Goal: Task Accomplishment & Management: Manage account settings

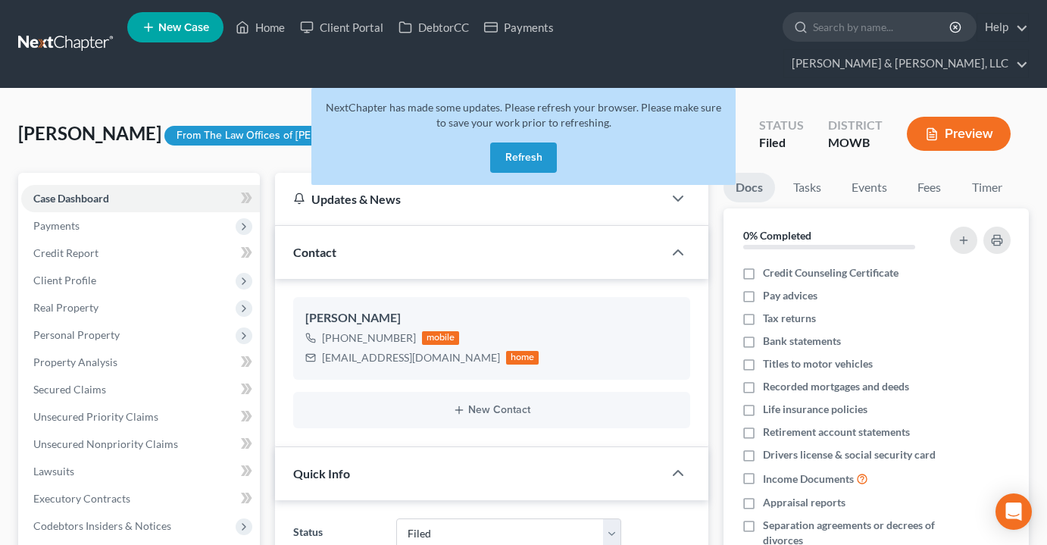
select select "6"
select select "0"
click at [529, 142] on button "Refresh" at bounding box center [523, 157] width 67 height 30
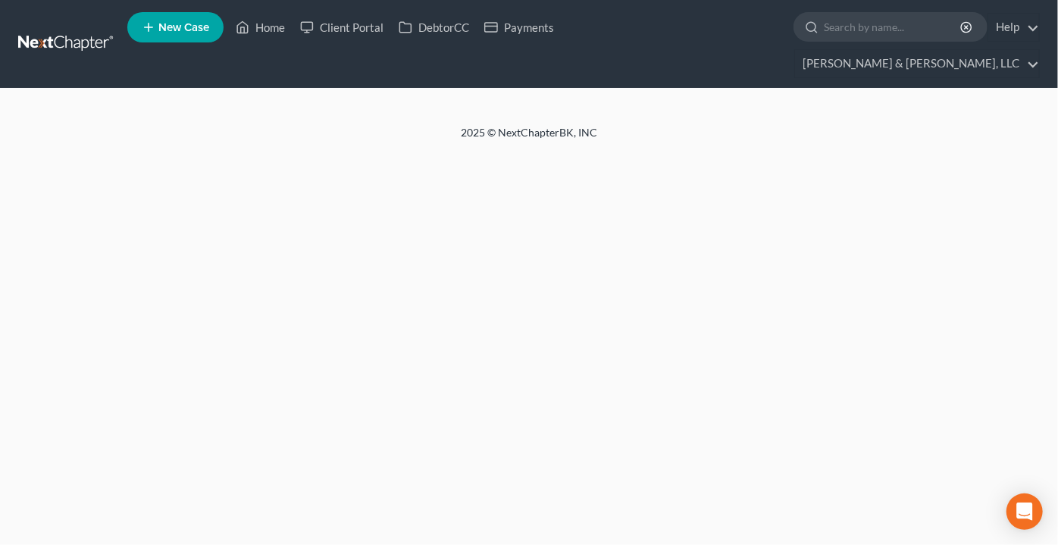
select select "6"
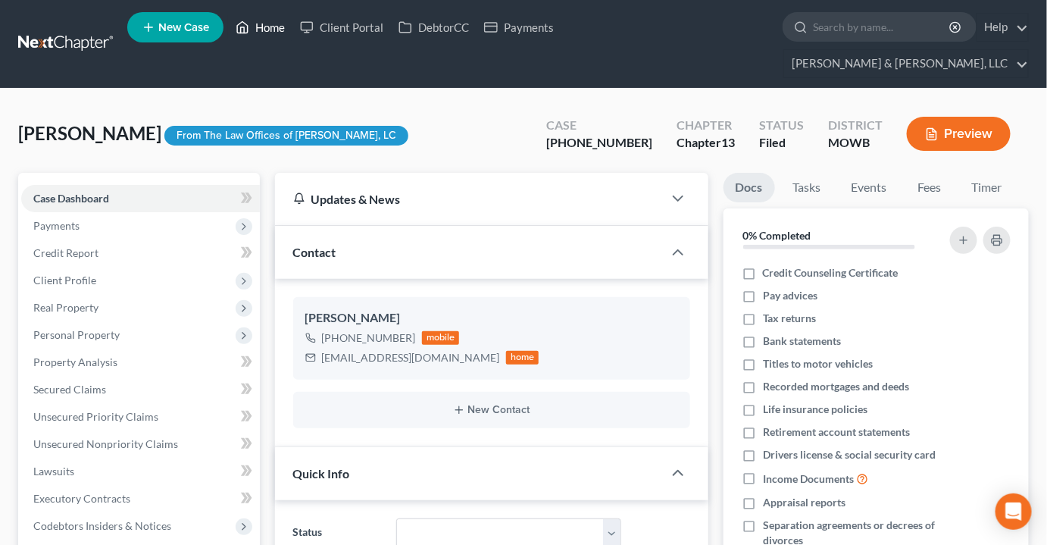
scroll to position [2566, 0]
click at [272, 36] on link "Home" at bounding box center [260, 27] width 64 height 27
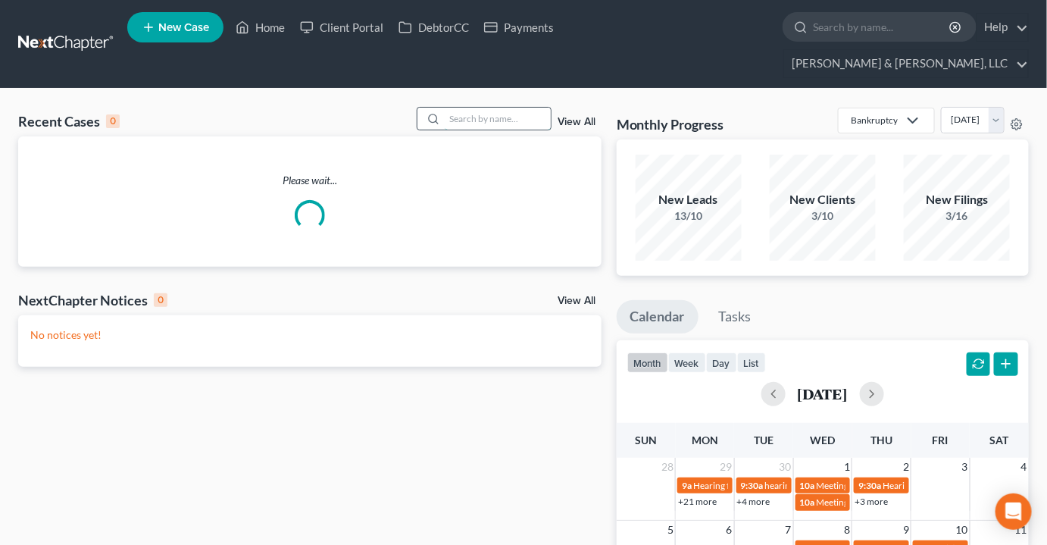
click at [548, 108] on input "search" at bounding box center [498, 119] width 106 height 22
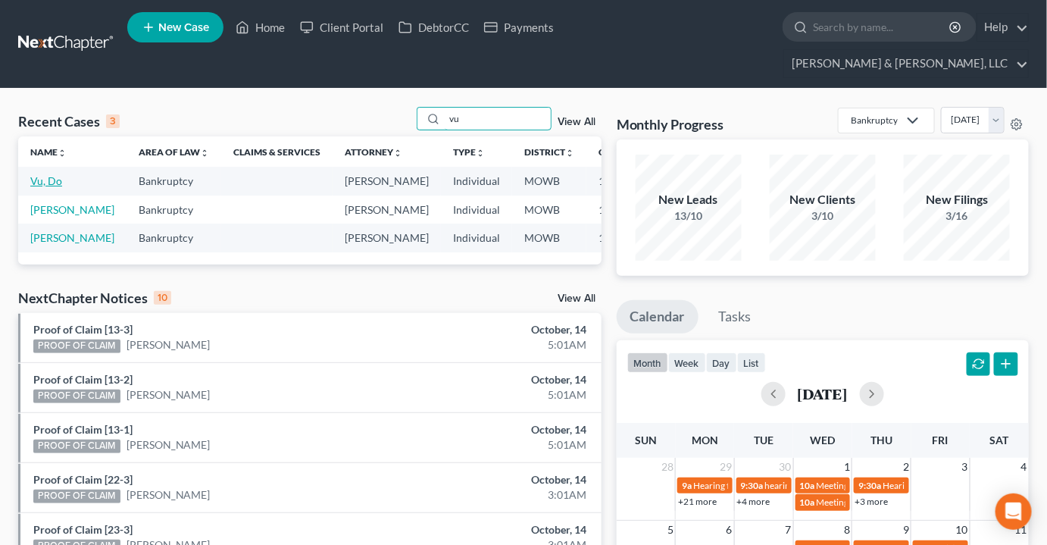
type input "vu"
click at [36, 174] on link "Vu, Do" at bounding box center [46, 180] width 32 height 13
select select "2"
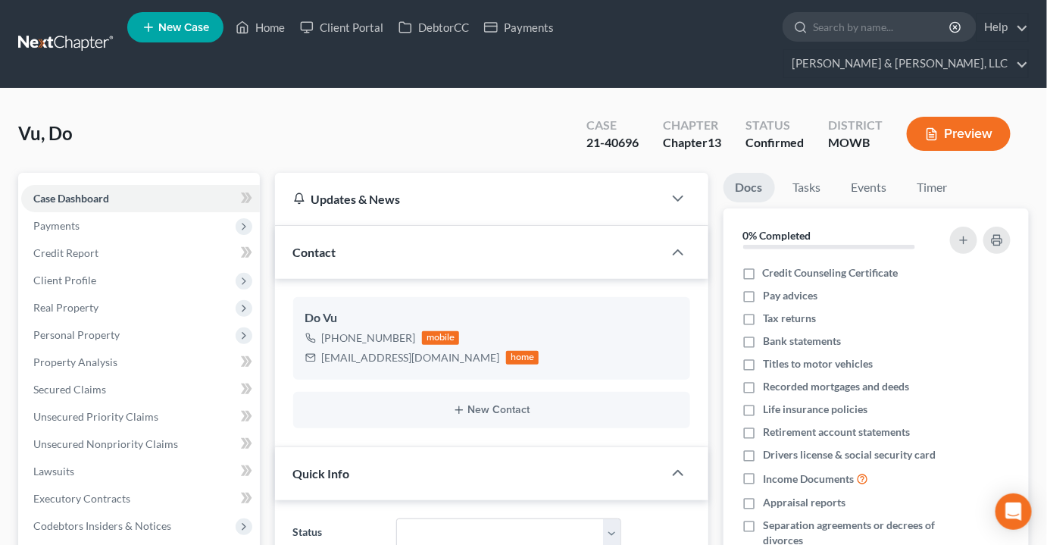
scroll to position [413, 0]
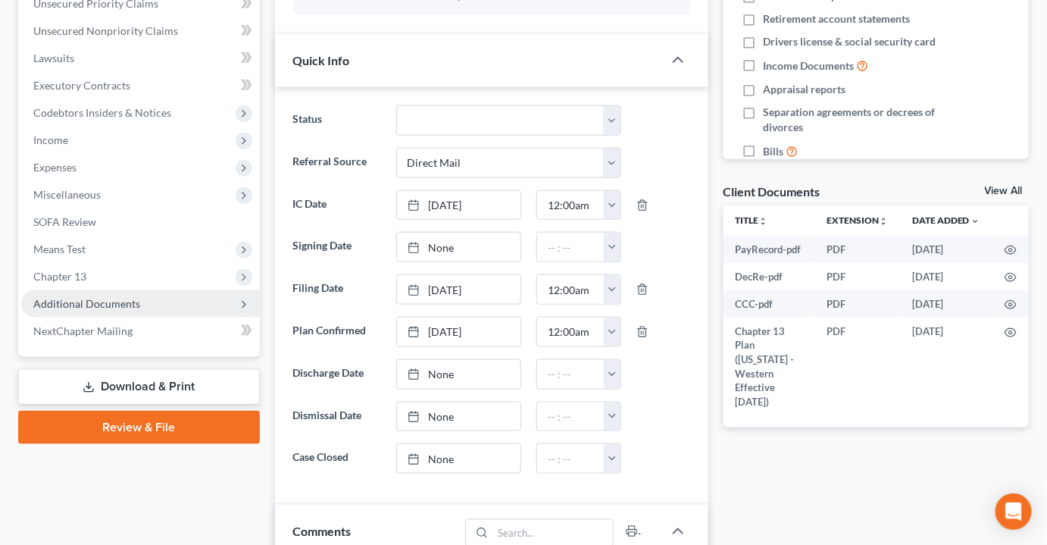
click at [108, 297] on span "Additional Documents" at bounding box center [86, 303] width 107 height 13
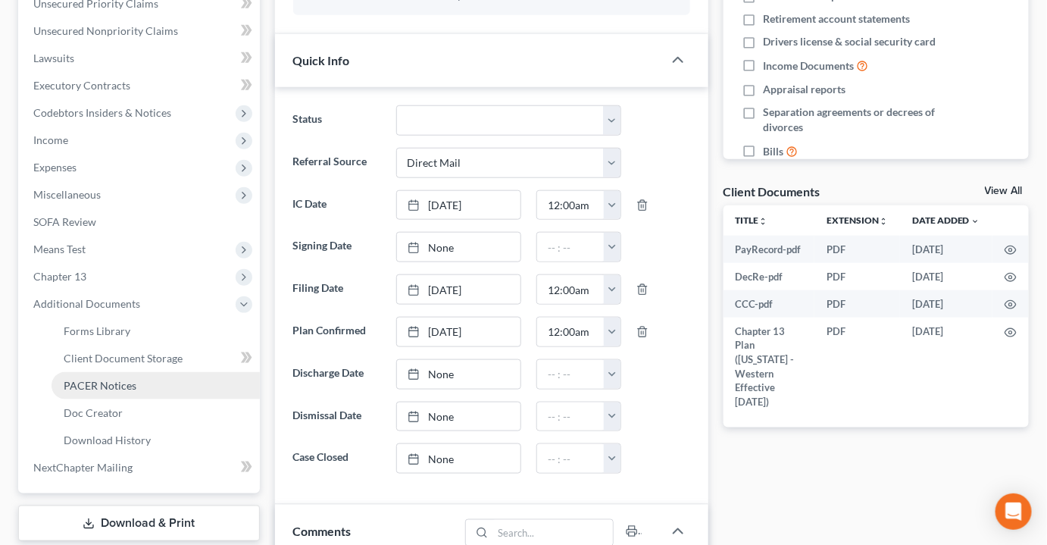
click at [97, 379] on span "PACER Notices" at bounding box center [100, 385] width 73 height 13
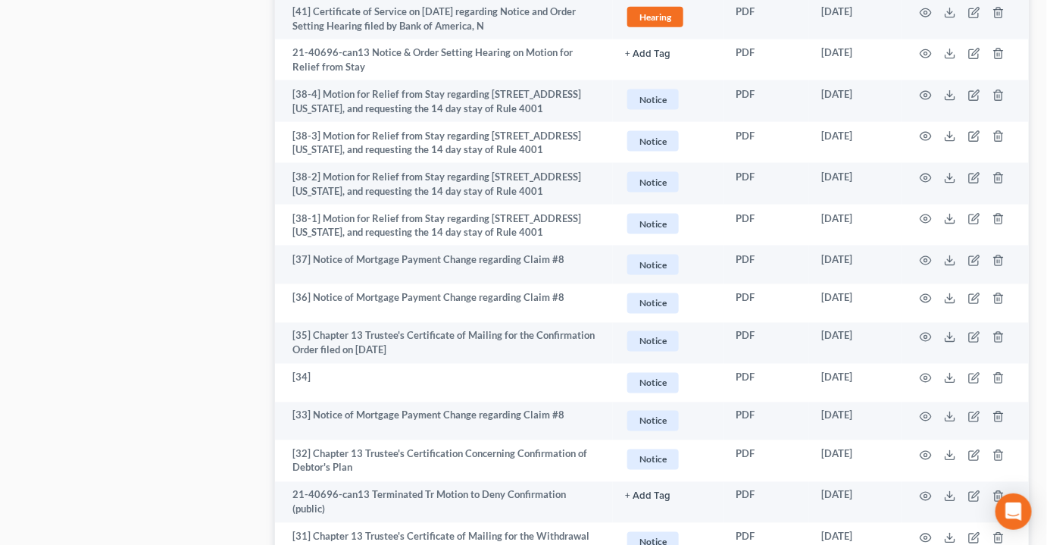
scroll to position [2847, 0]
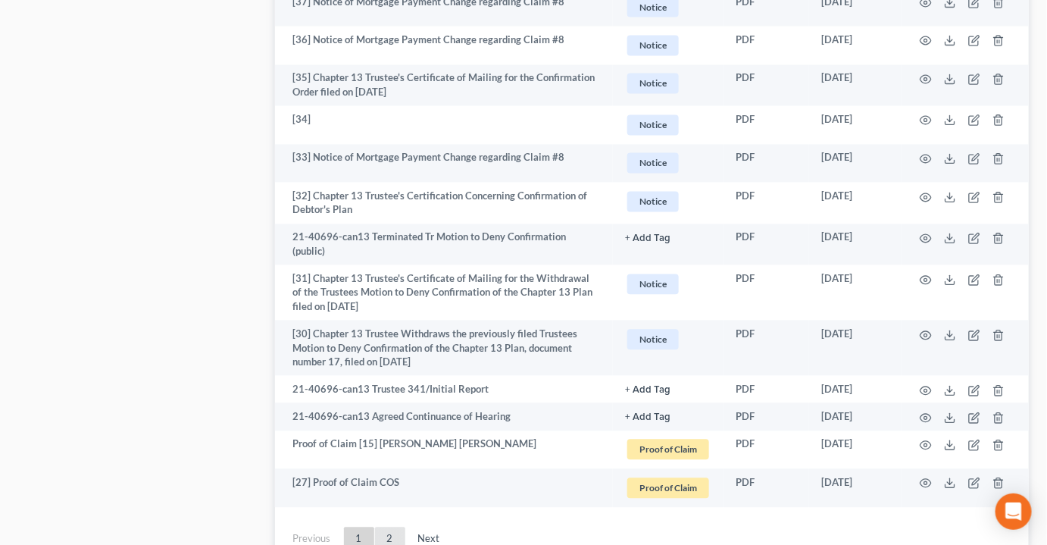
click at [387, 528] on link "2" at bounding box center [390, 540] width 30 height 24
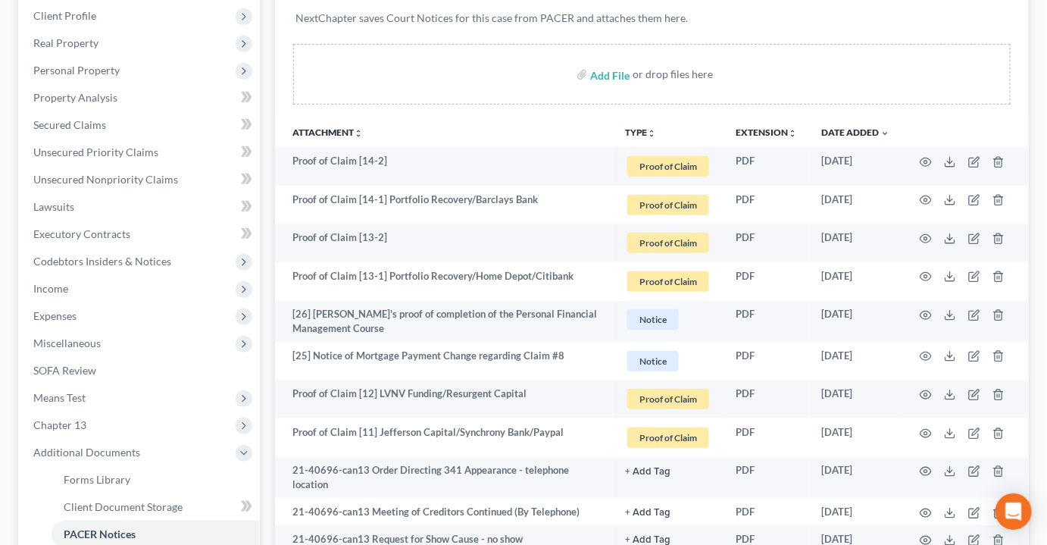
scroll to position [0, 0]
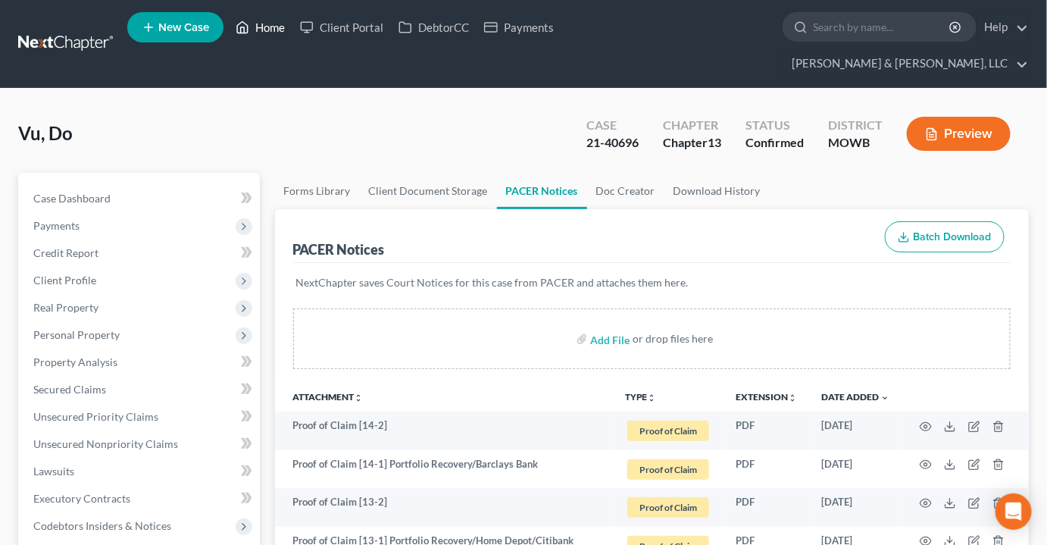
click at [271, 36] on link "Home" at bounding box center [260, 27] width 64 height 27
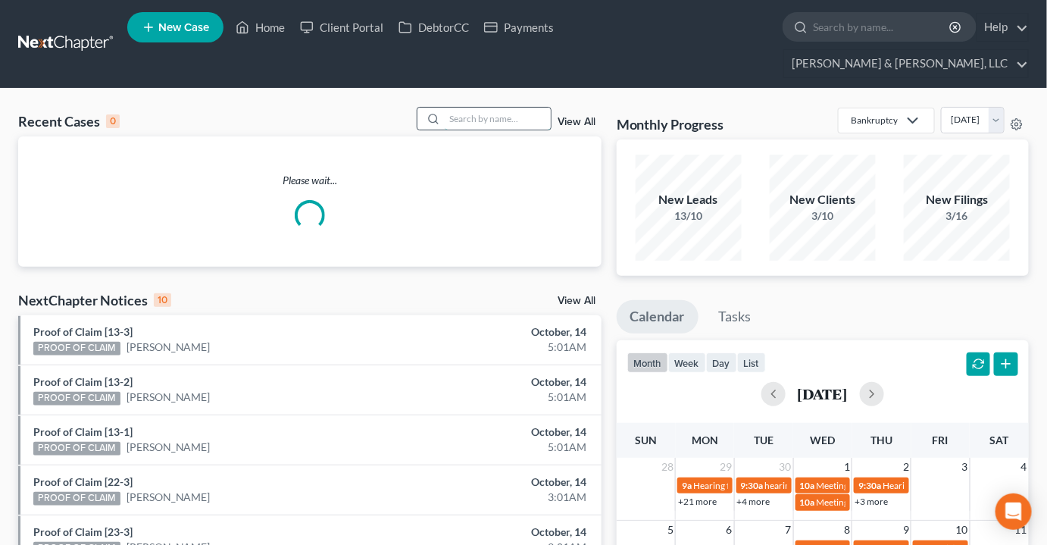
click at [501, 108] on input "search" at bounding box center [498, 119] width 106 height 22
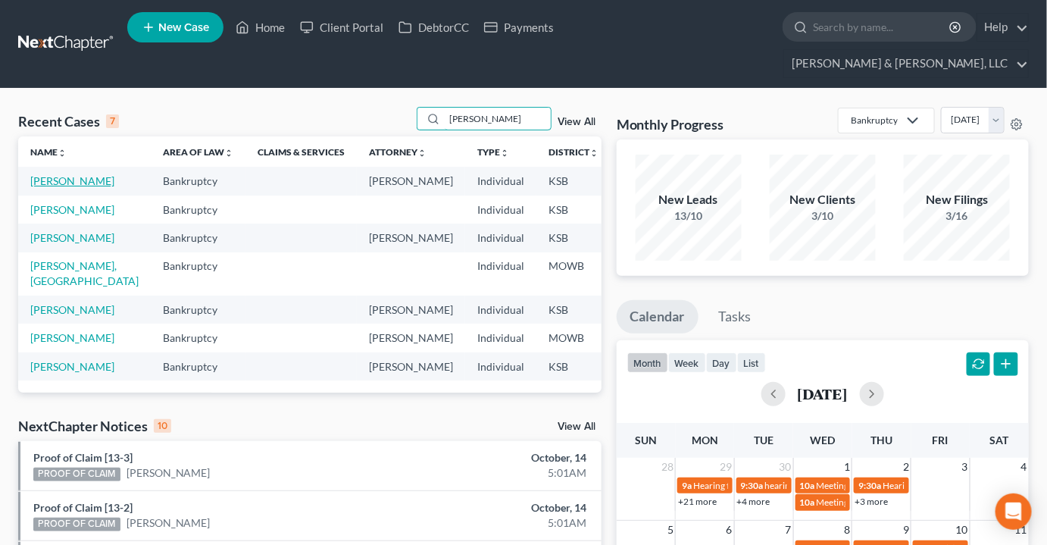
type input "simmons"
click at [45, 174] on link "Simmons, Mia" at bounding box center [72, 180] width 84 height 13
select select "6"
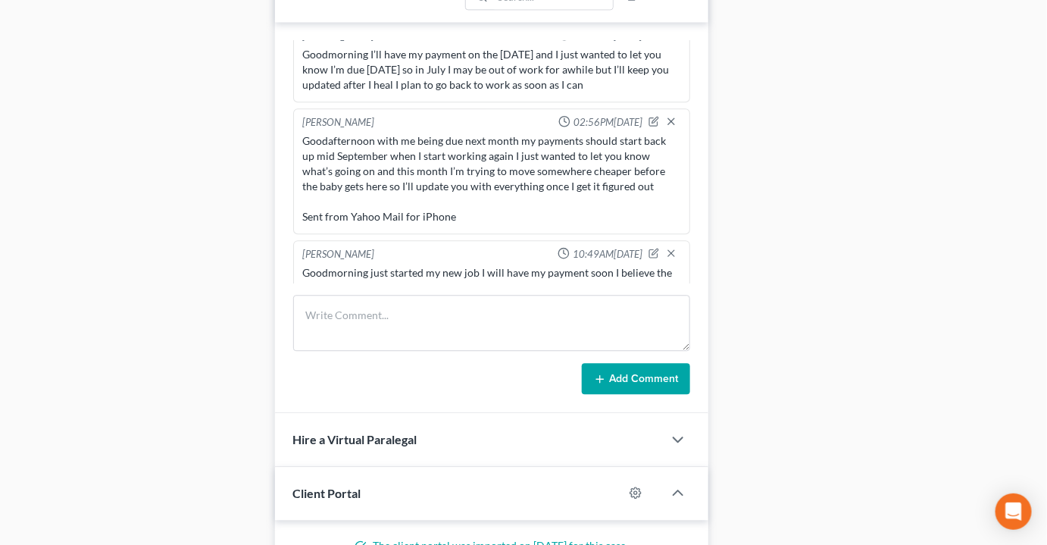
scroll to position [1240, 0]
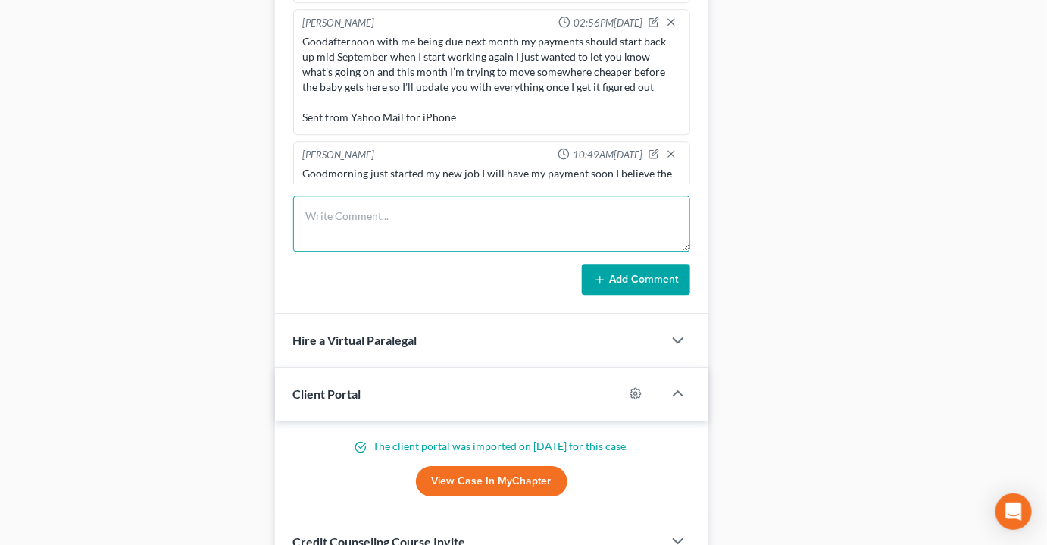
click at [355, 196] on textarea at bounding box center [491, 224] width 397 height 56
paste textarea "Hey I just wanted to reach out and let you know I started at a different facili…"
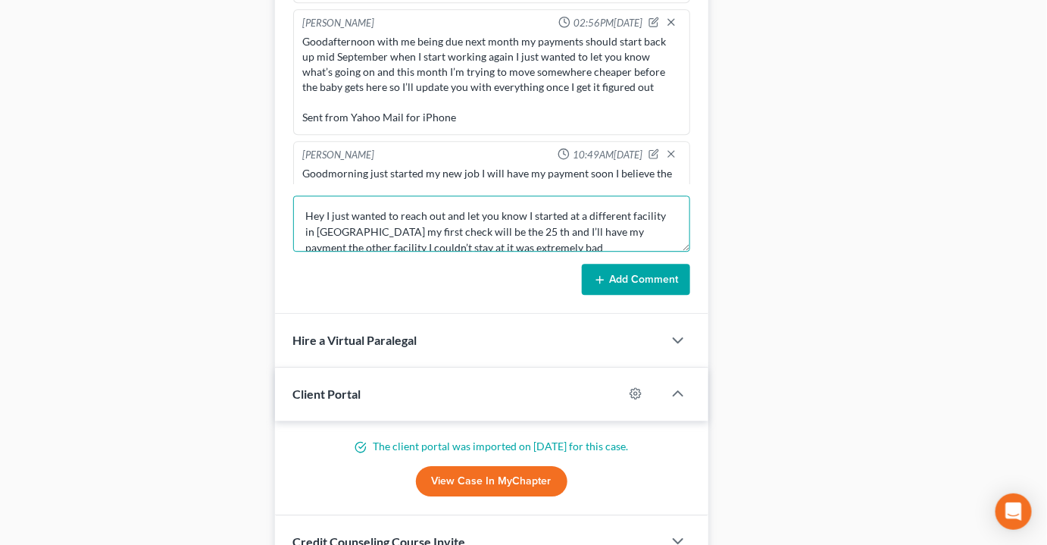
scroll to position [2, 0]
type textarea "Hey I just wanted to reach out and let you know I started at a different facili…"
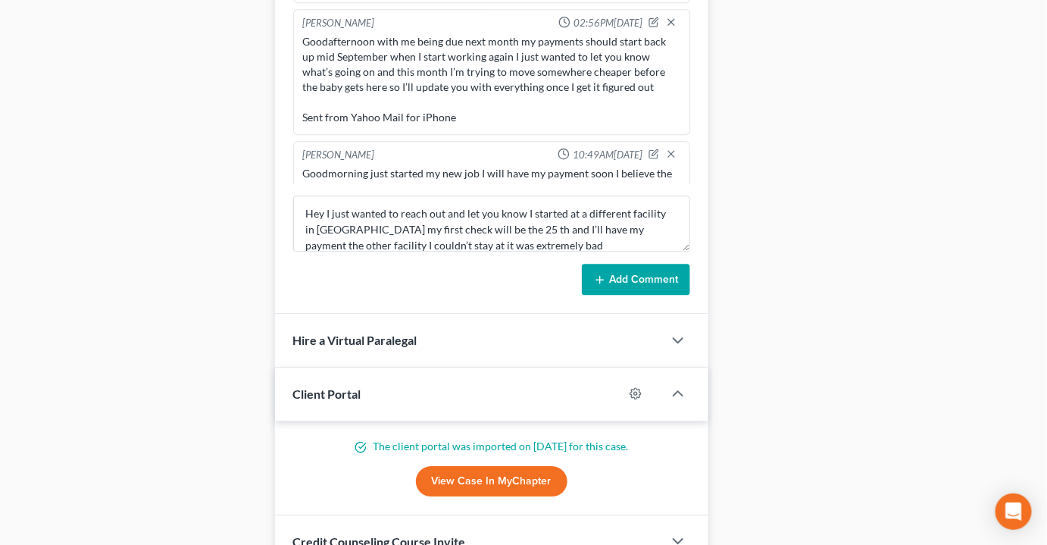
click at [622, 269] on div "Ryan Patton 11:14AM, 04/14/2023 KS IC Single rent no car taxes filed / owe 1500…" at bounding box center [492, 119] width 434 height 392
click at [628, 264] on button "Add Comment" at bounding box center [636, 280] width 108 height 32
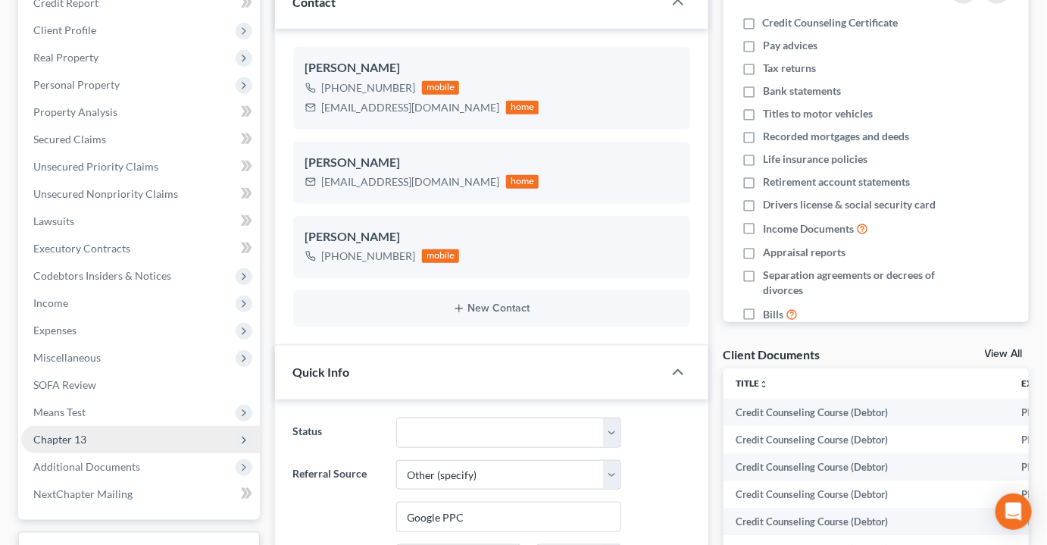
scroll to position [413, 0]
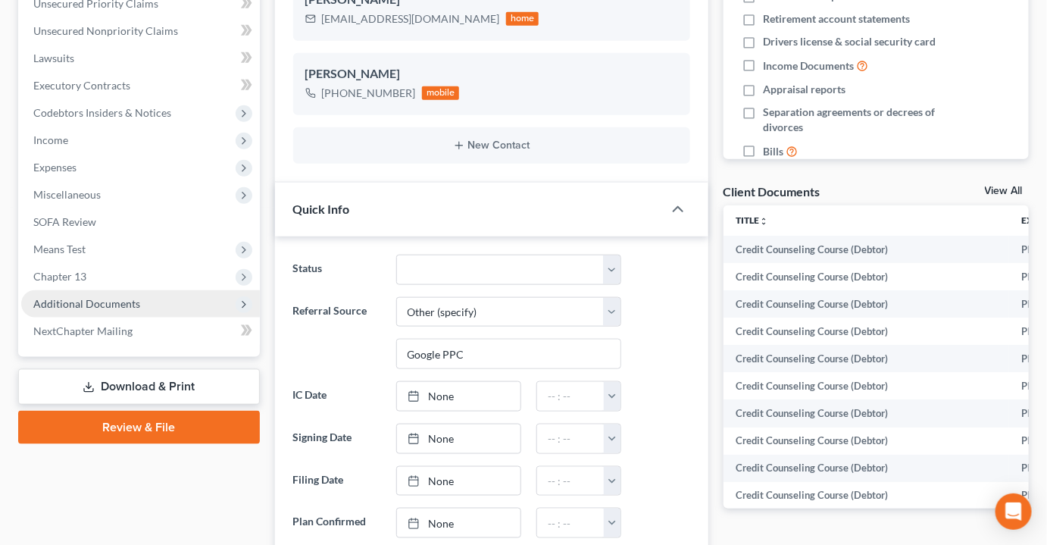
click at [75, 297] on span "Additional Documents" at bounding box center [86, 303] width 107 height 13
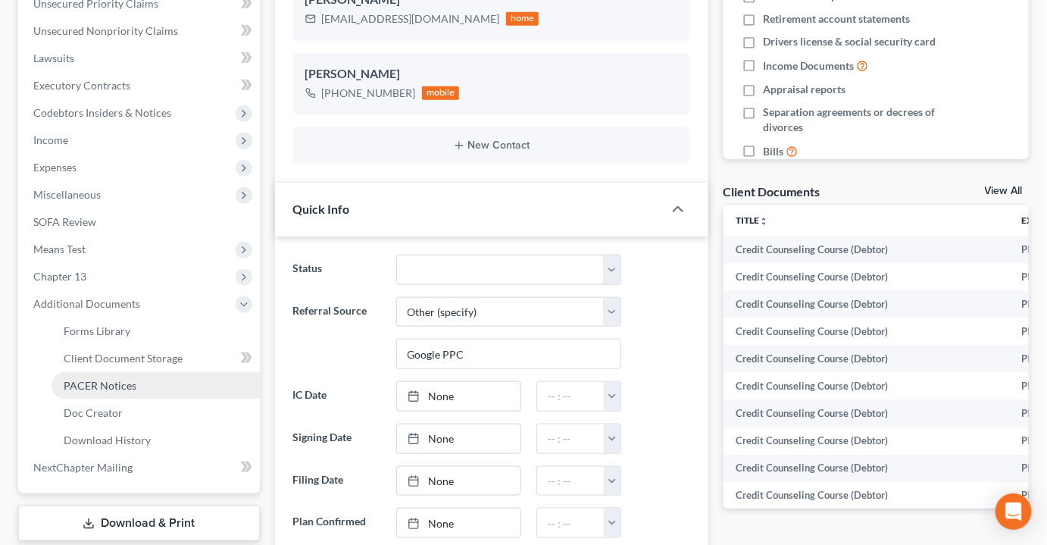
click at [100, 379] on span "PACER Notices" at bounding box center [100, 385] width 73 height 13
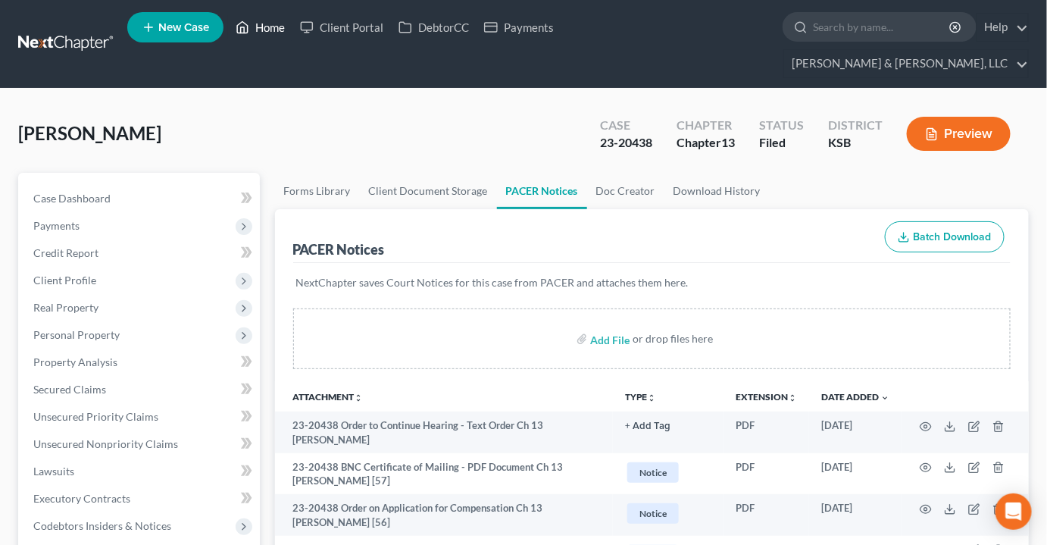
click at [272, 27] on link "Home" at bounding box center [260, 27] width 64 height 27
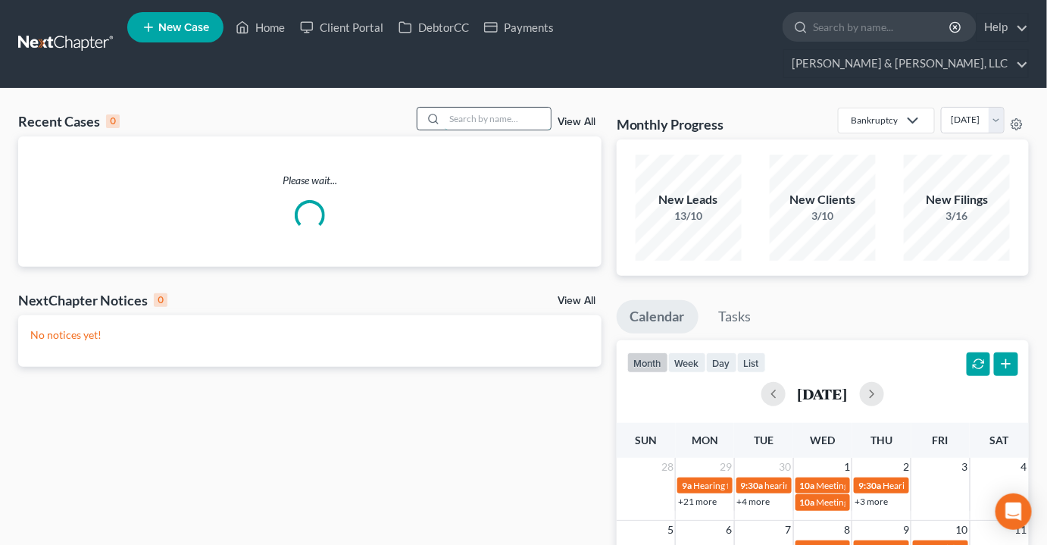
click at [503, 108] on input "search" at bounding box center [498, 119] width 106 height 22
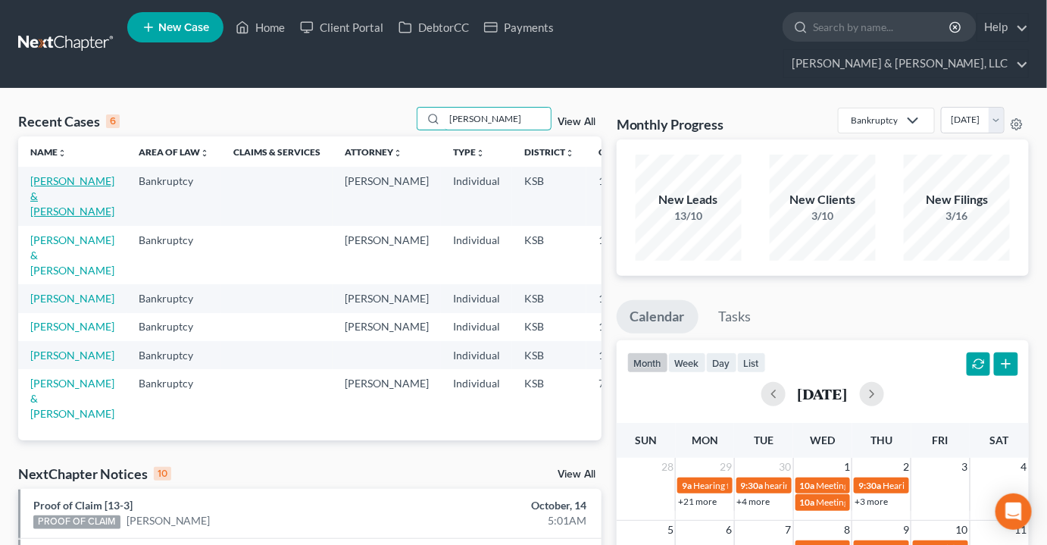
type input "drake"
click at [49, 182] on link "[PERSON_NAME] & [PERSON_NAME]" at bounding box center [72, 195] width 84 height 43
select select "2"
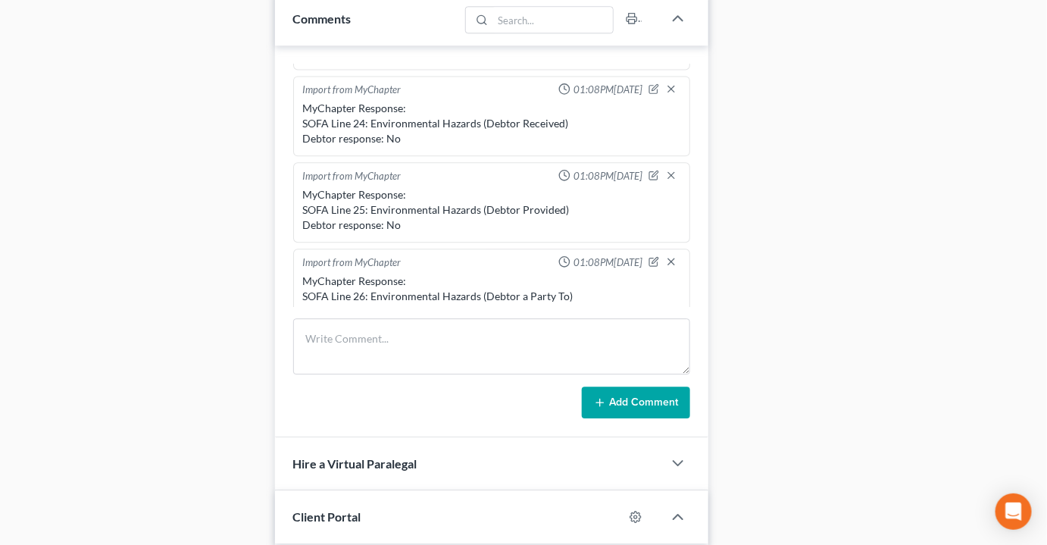
scroll to position [1447, 0]
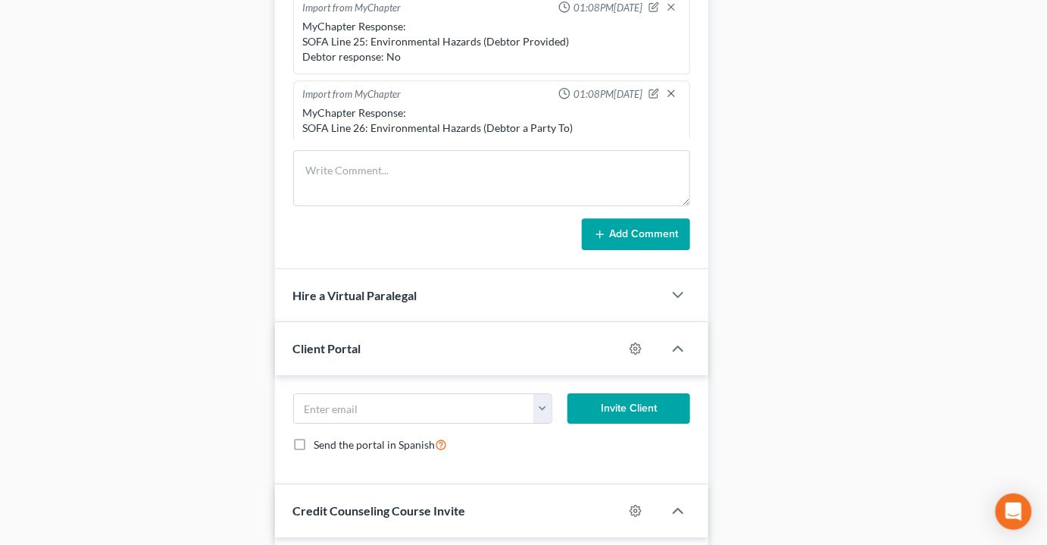
click at [453, 218] on div "Add Comment" at bounding box center [491, 234] width 397 height 32
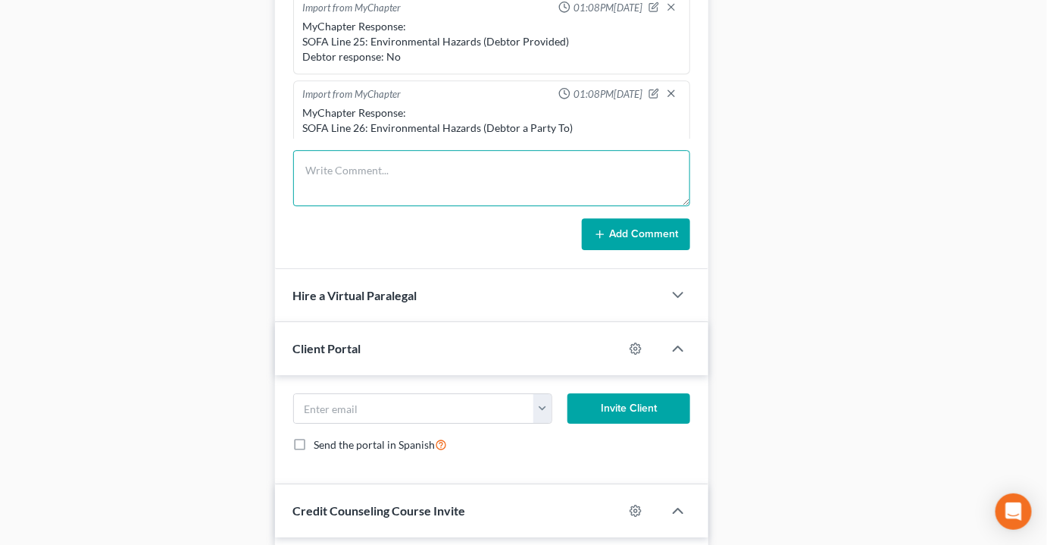
click at [440, 164] on textarea at bounding box center [491, 178] width 397 height 56
paste textarea "Case Name: David James Drake and Kandice Sue Jackson Case Number: 25-21475 Docu…"
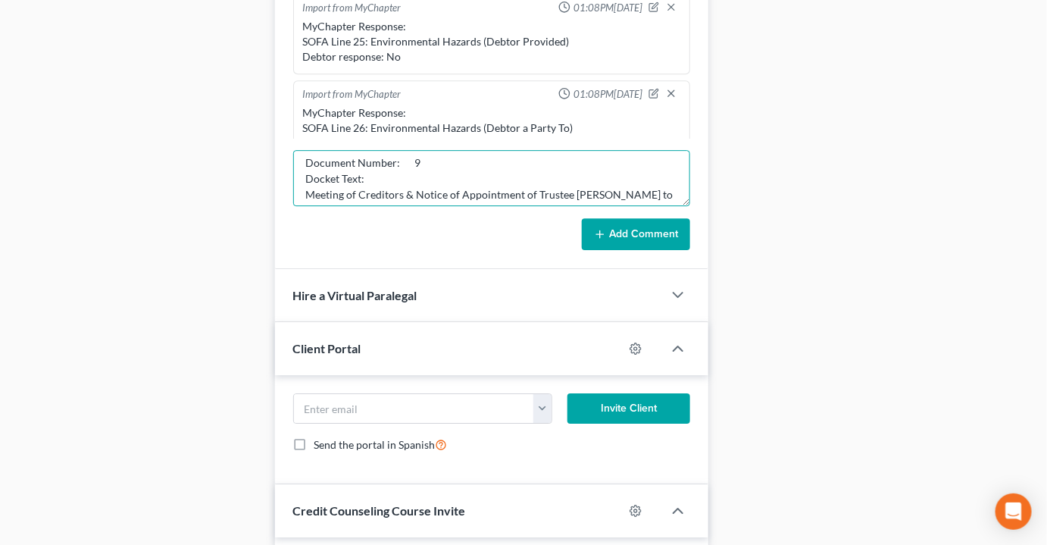
scroll to position [68, 0]
drag, startPoint x: 439, startPoint y: 168, endPoint x: 303, endPoint y: 145, distance: 137.7
click at [303, 150] on textarea "Case Name: David James Drake and Kandice Sue Jackson Case Number: 25-21475 Docu…" at bounding box center [491, 178] width 397 height 56
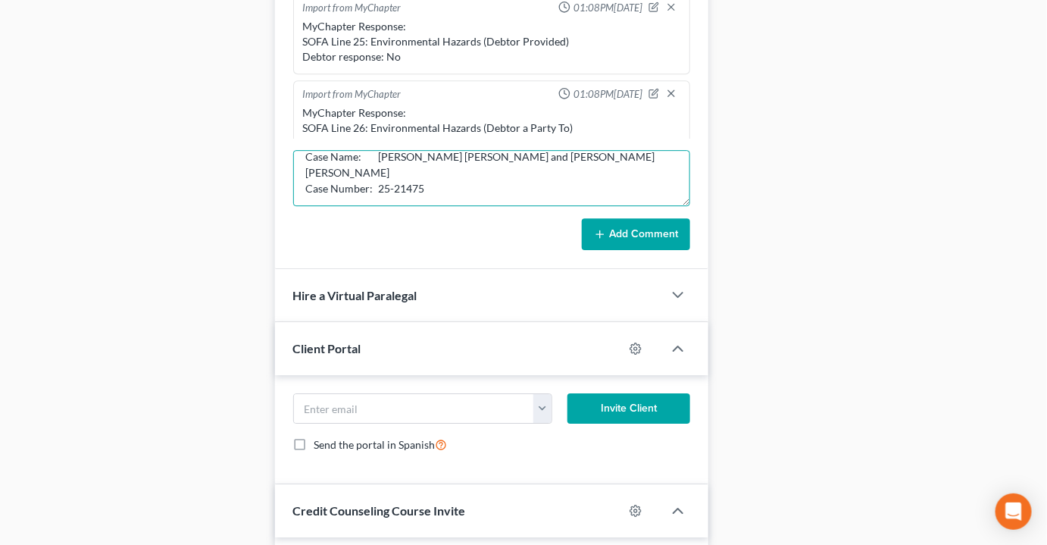
scroll to position [0, 0]
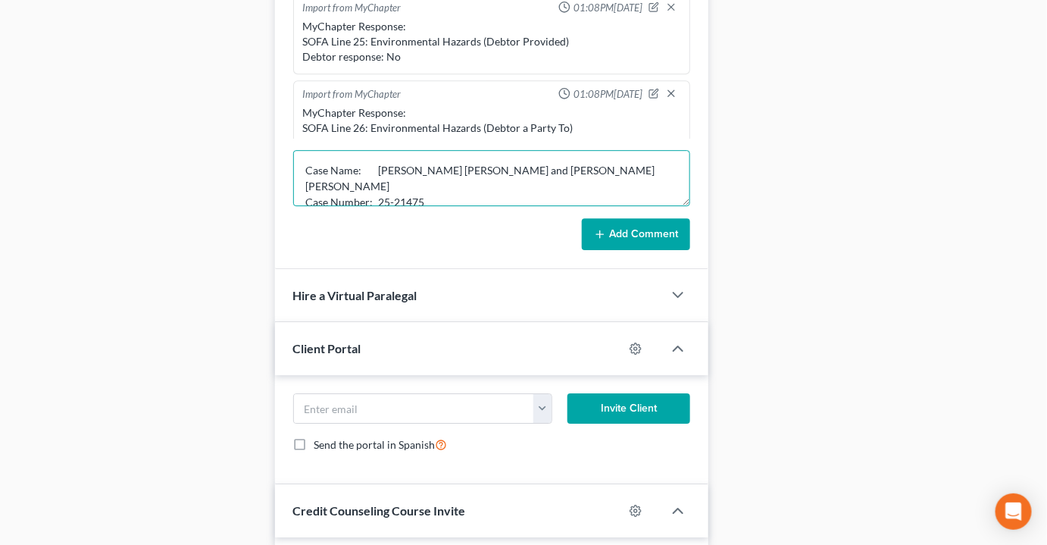
drag, startPoint x: 669, startPoint y: 166, endPoint x: 354, endPoint y: 78, distance: 327.3
click at [354, 78] on div "Removed User 02:13PM, 10/03/2025 JUDGE- Berger Nick Eckert 02:13PM, 10/03/2025 …" at bounding box center [492, 73] width 434 height 392
drag, startPoint x: 465, startPoint y: 147, endPoint x: 310, endPoint y: 137, distance: 154.9
click at [313, 150] on textarea "Case Nam523 Due: 1/12/2026." at bounding box center [491, 178] width 397 height 56
type textarea "C"
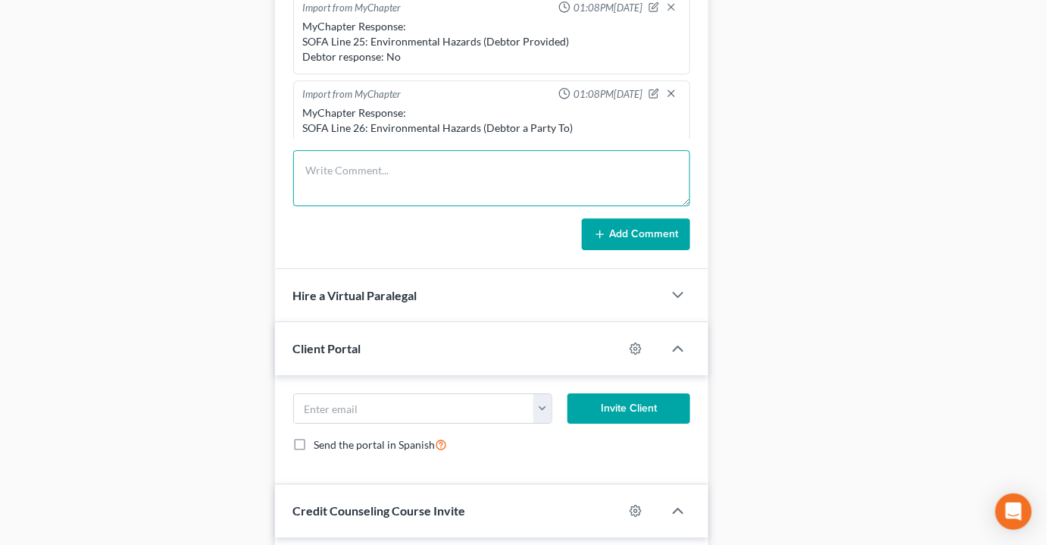
paste textarea "Meeting of Creditors & Notice of Appointment of Trustee Griffin, William H to b…"
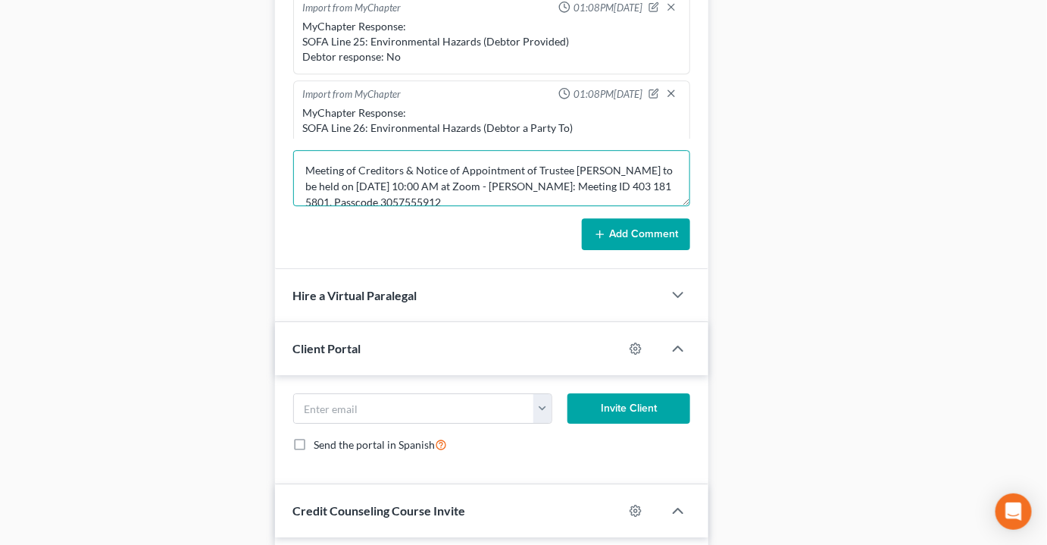
scroll to position [2, 0]
click at [651, 150] on textarea "Meeting of Creditors & Notice of Appointment of Trustee Griffin, William H to b…" at bounding box center [491, 178] width 397 height 56
click at [653, 150] on textarea "Meeting of Creditors & Notice of Appointment of Trustee Griffin, William H to b…" at bounding box center [491, 178] width 397 height 56
drag, startPoint x: 653, startPoint y: 133, endPoint x: 406, endPoint y: 127, distance: 246.4
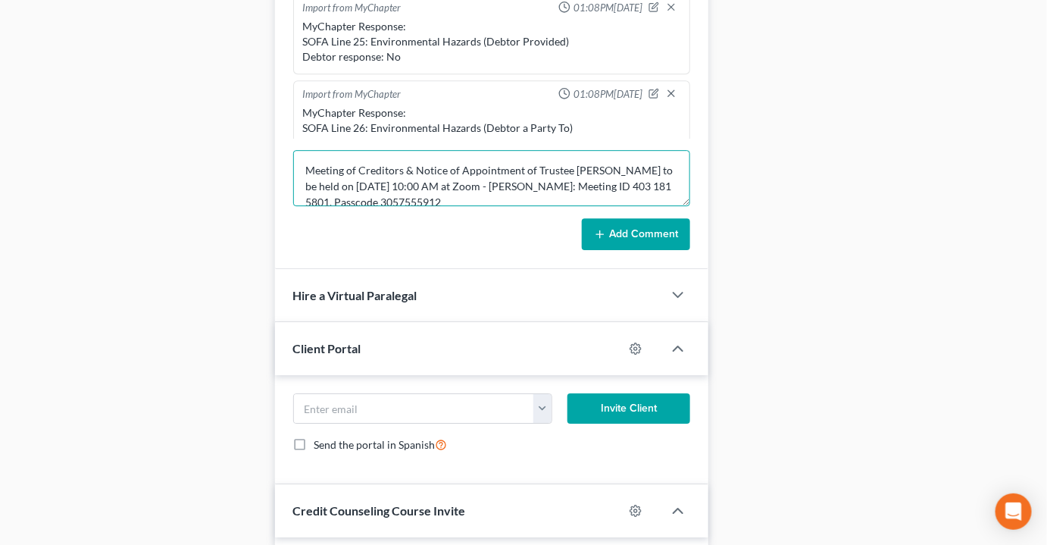
click at [406, 150] on textarea "Meeting of Creditors & Notice of Appointment of Trustee Griffin, William H to b…" at bounding box center [491, 178] width 397 height 56
drag, startPoint x: 546, startPoint y: 158, endPoint x: 297, endPoint y: 135, distance: 249.6
click at [297, 150] on textarea "Meeting of Creditors to be held on 11/13/2025 at 10:00 AM at Zoom - Griffin: Me…" at bounding box center [491, 178] width 397 height 56
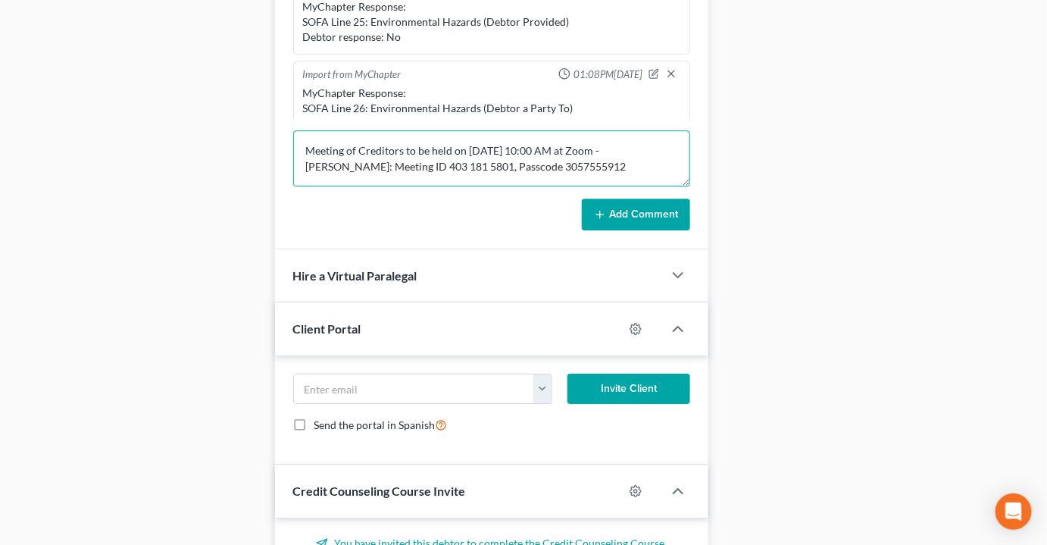
scroll to position [1949, 0]
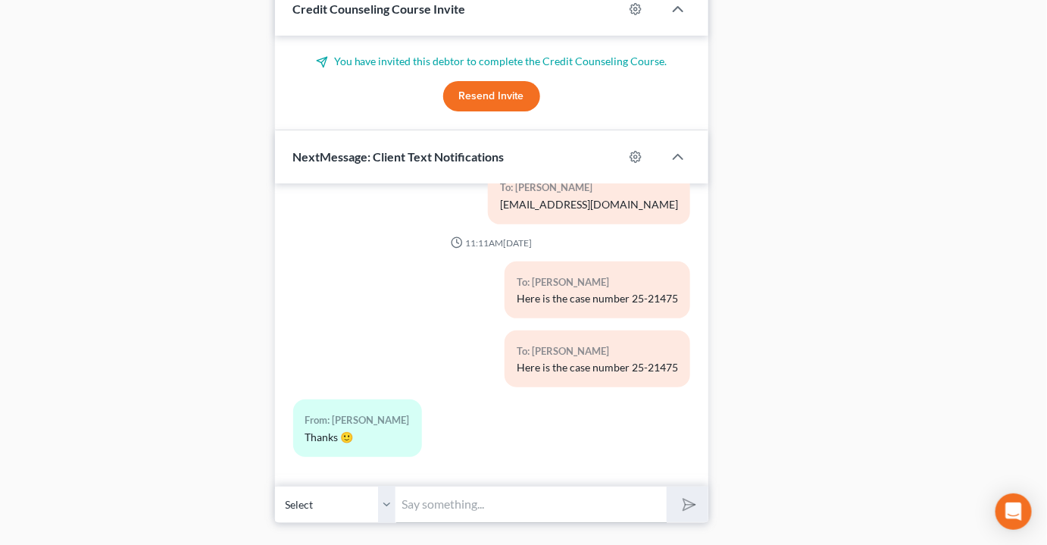
type textarea "Meeting of Creditors to be held on 11/13/2025 at 10:00 AM at Zoom - Griffin: Me…"
click at [432, 486] on input "text" at bounding box center [531, 504] width 271 height 37
paste input "Meeting of Creditors to be held on 11/13/2025 at 10:00 AM at Zoom - Griffin: Me…"
type input "Meeting of Creditors to be held on 11/13/2025 at 10:00 AM at Zoom - Griffin: Me…"
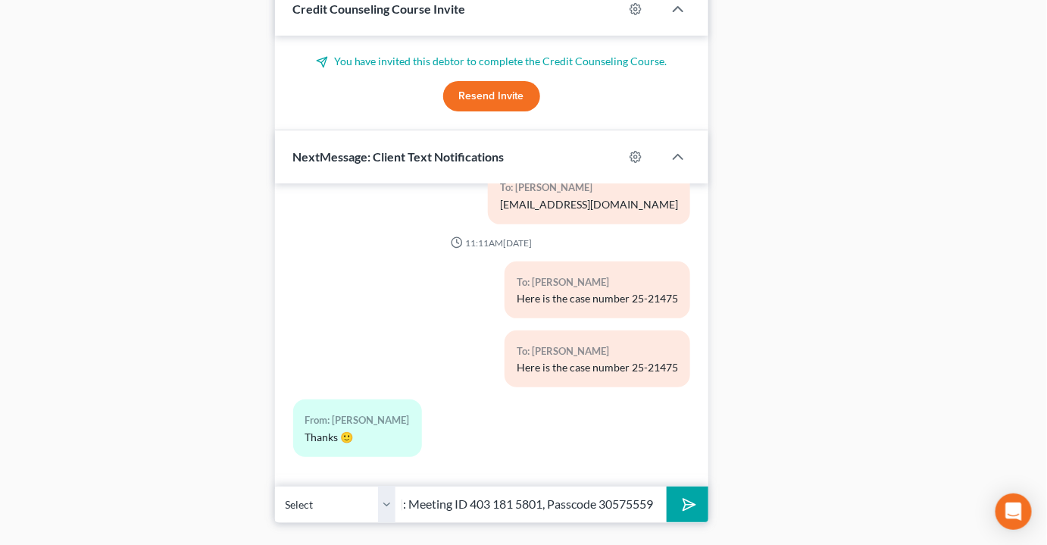
click at [685, 496] on polygon "submit" at bounding box center [687, 505] width 18 height 18
click at [390, 486] on select "Select +1 (913) 246-1209 - Kandice Jackson +1 (913) 212-3862 - David Drake" at bounding box center [335, 504] width 121 height 37
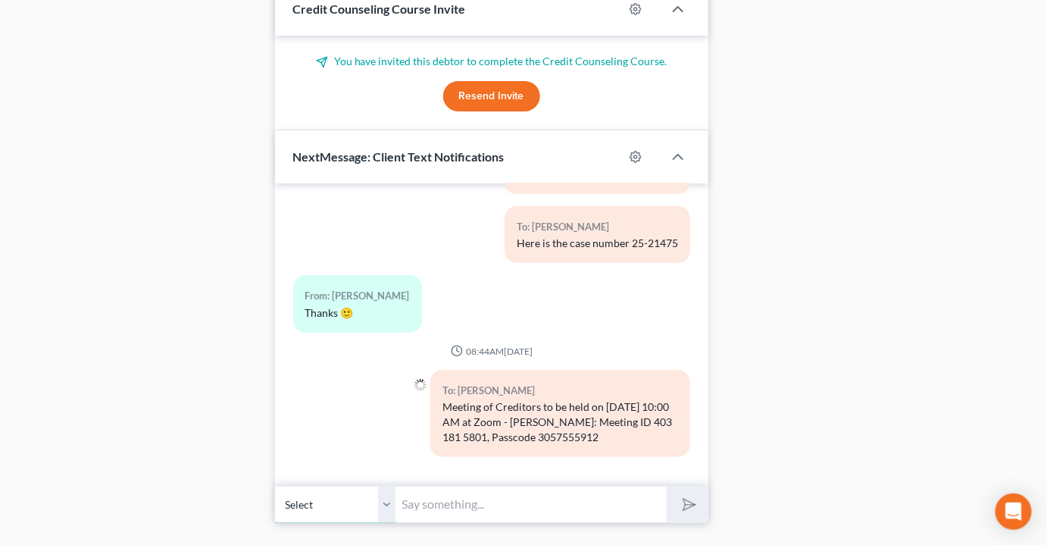
select select "1"
click at [275, 486] on select "Select +1 (913) 246-1209 - Kandice Jackson +1 (913) 212-3862 - David Drake" at bounding box center [335, 504] width 121 height 37
click at [449, 486] on input "text" at bounding box center [531, 504] width 271 height 37
paste input "Meeting of Creditors to be held on 11/13/2025 at 10:00 AM at Zoom - Griffin: Me…"
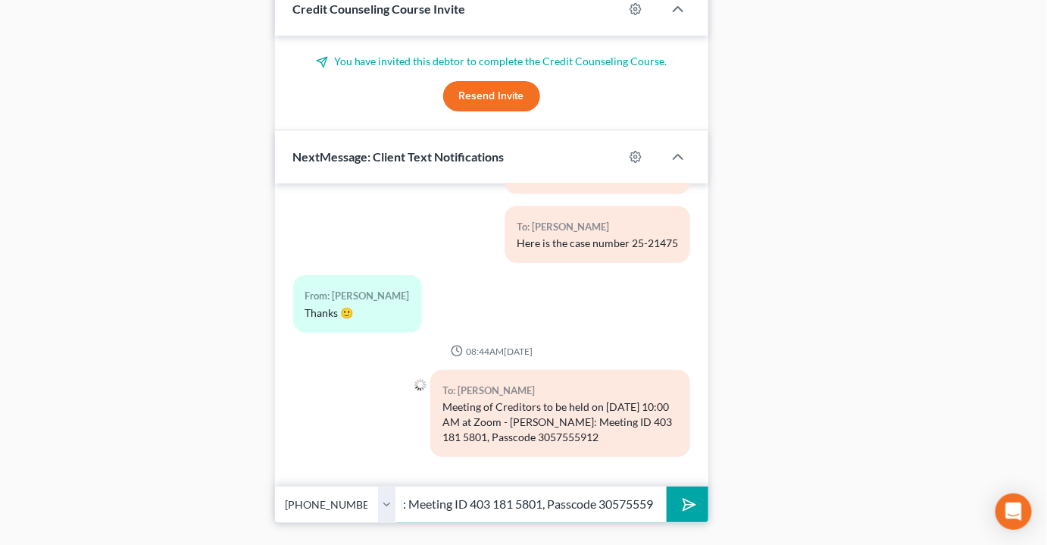
type input "Meeting of Creditors to be held on 11/13/2025 at 10:00 AM at Zoom - Griffin: Me…"
click at [703, 487] on button "submit" at bounding box center [688, 505] width 42 height 36
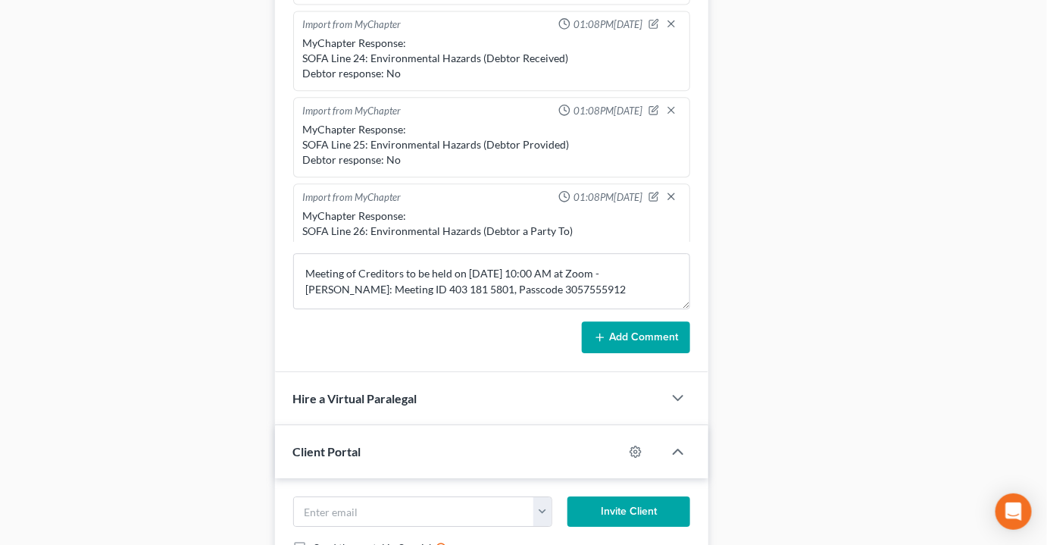
scroll to position [1191, 0]
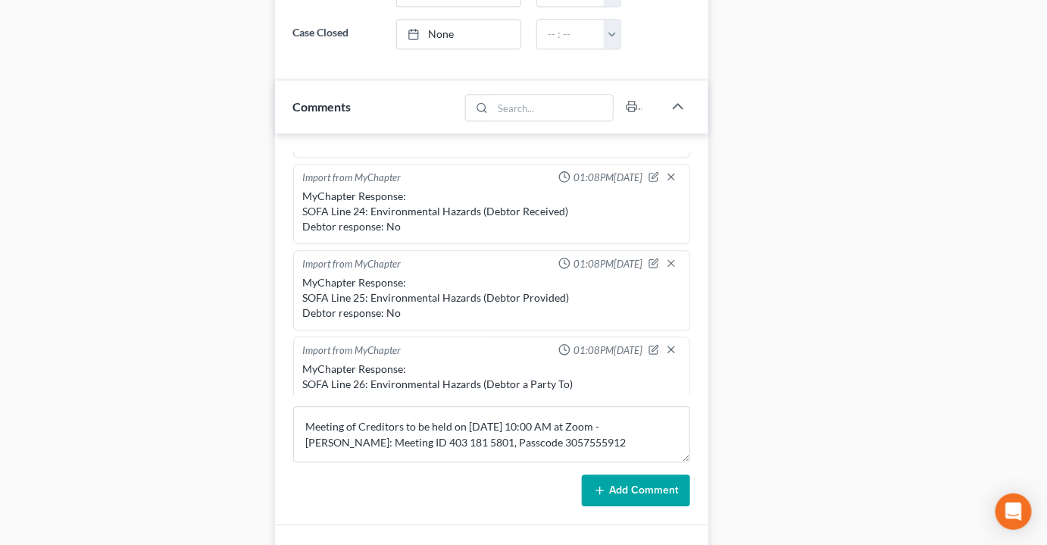
drag, startPoint x: 806, startPoint y: 67, endPoint x: 764, endPoint y: 42, distance: 49.3
click at [764, 42] on div "Docs Tasks Events Timer 0% Completed Nothing here yet! Credit Counseling Certif…" at bounding box center [876, 131] width 321 height 2299
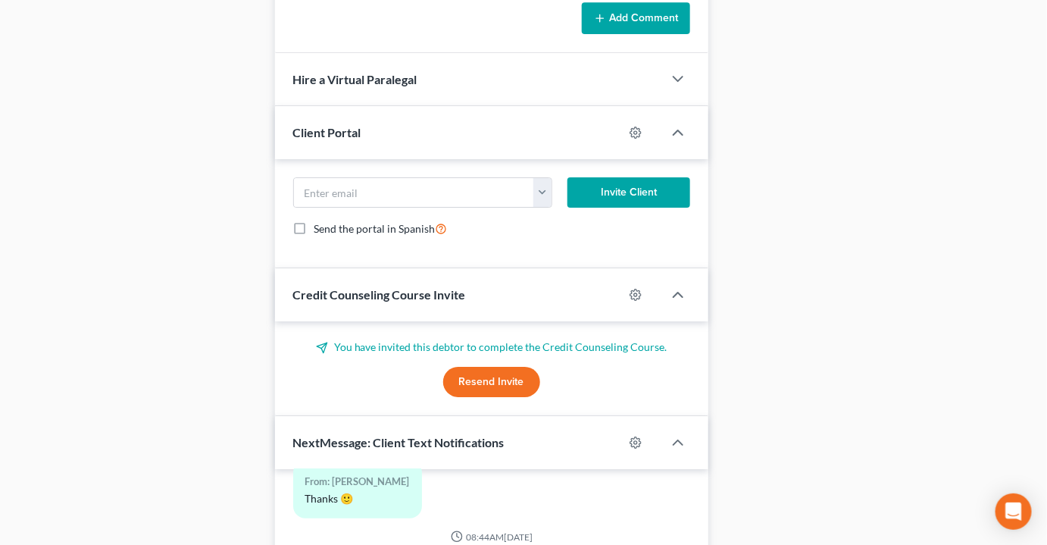
scroll to position [1674, 0]
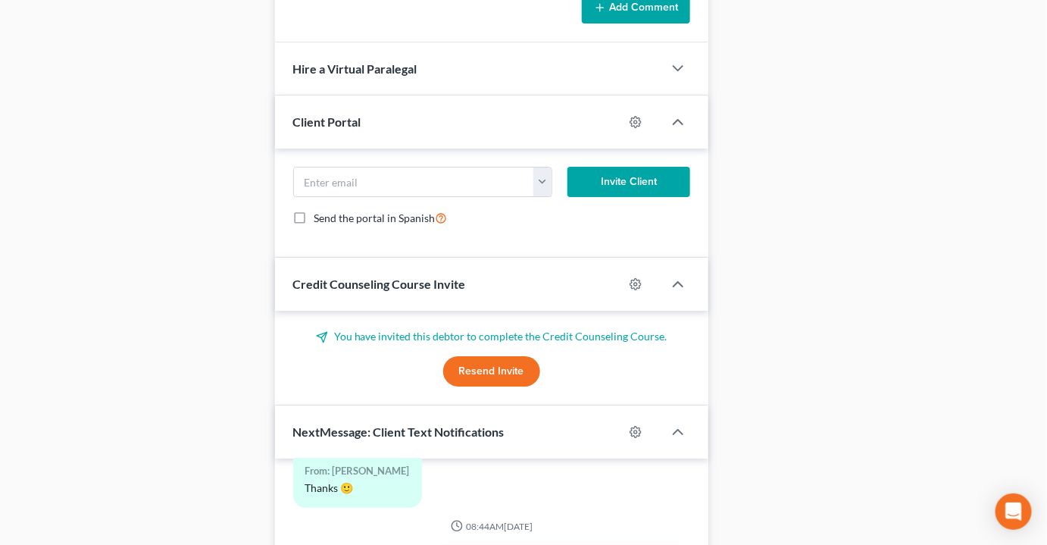
drag, startPoint x: 750, startPoint y: 61, endPoint x: 734, endPoint y: 59, distance: 15.2
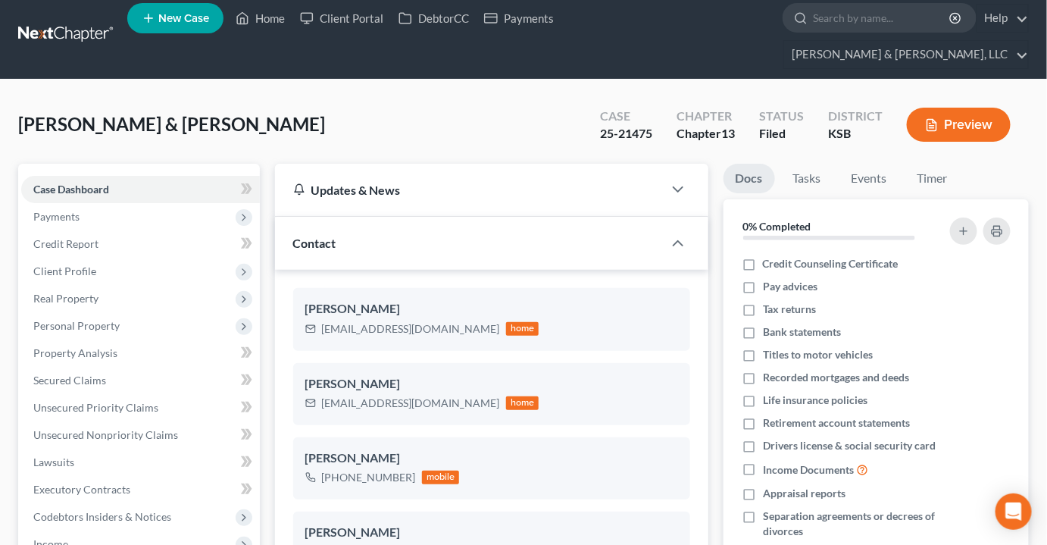
scroll to position [0, 0]
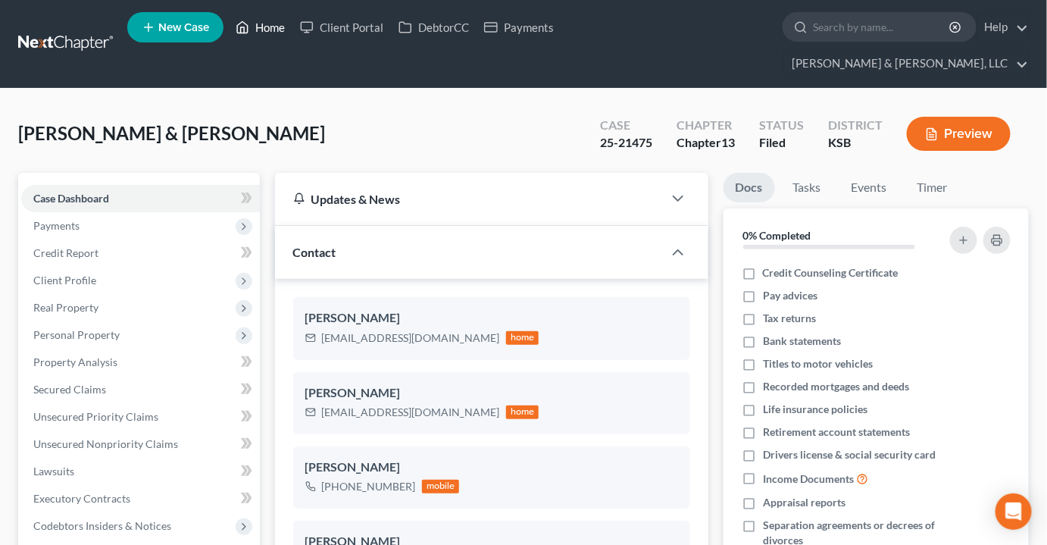
click at [268, 33] on link "Home" at bounding box center [260, 27] width 64 height 27
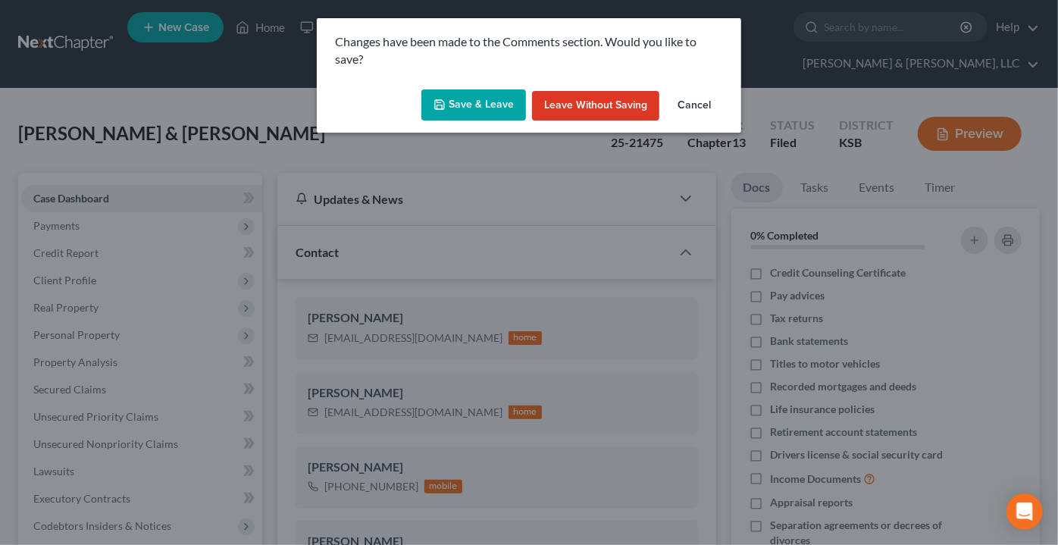
click at [483, 99] on button "Save & Leave" at bounding box center [473, 105] width 105 height 32
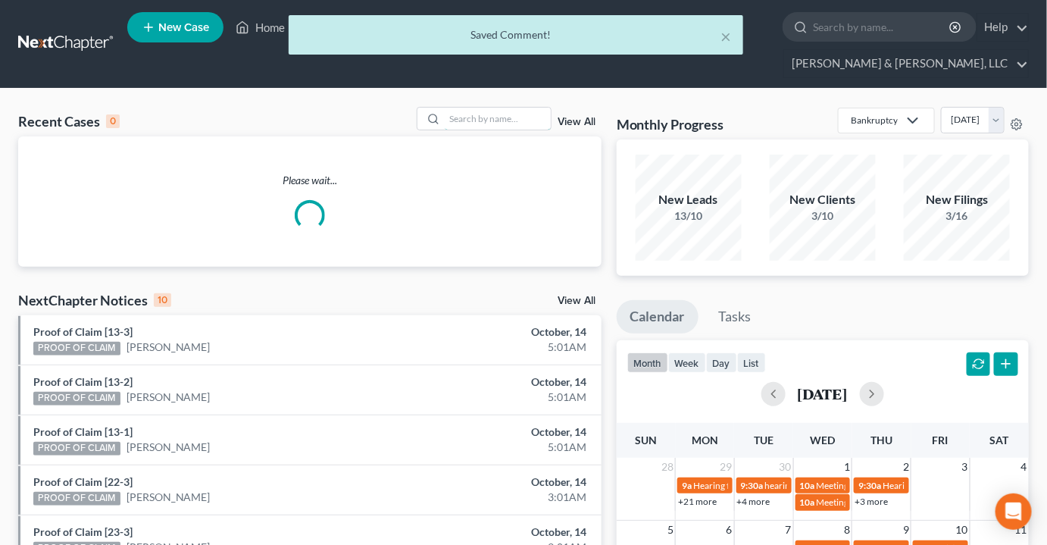
click at [481, 108] on input "search" at bounding box center [498, 119] width 106 height 22
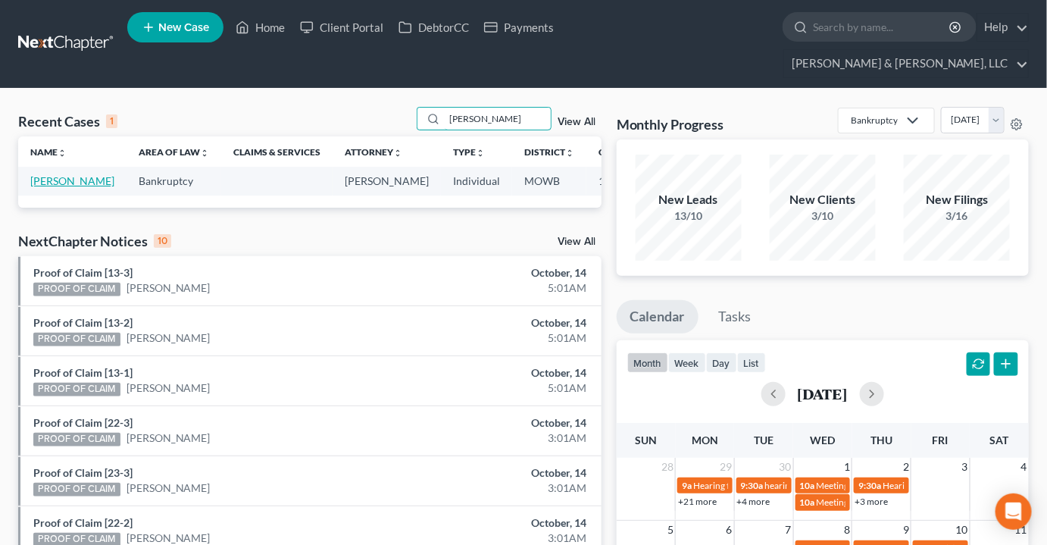
type input "hutchison"
click at [40, 174] on link "[PERSON_NAME]" at bounding box center [72, 180] width 84 height 13
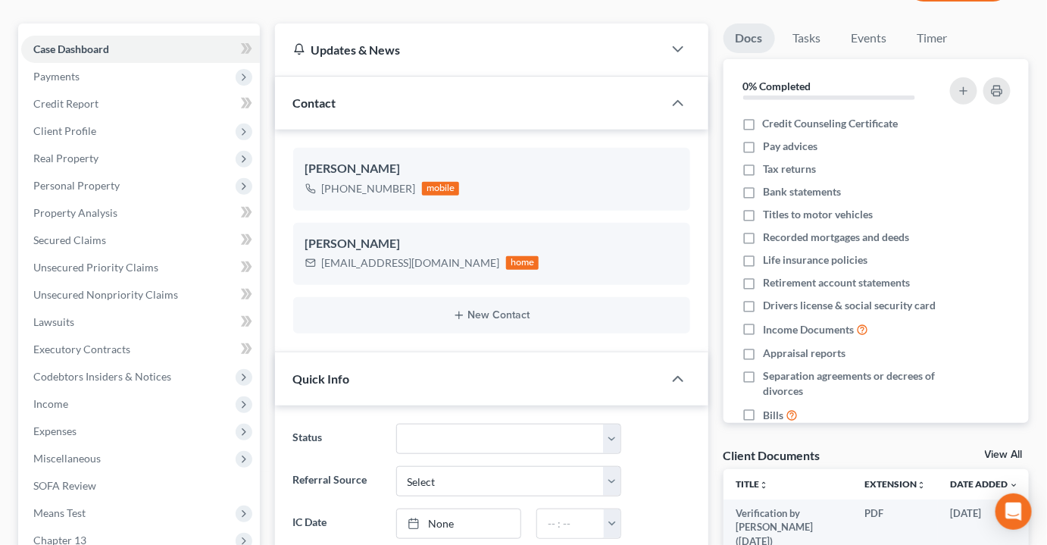
scroll to position [275, 0]
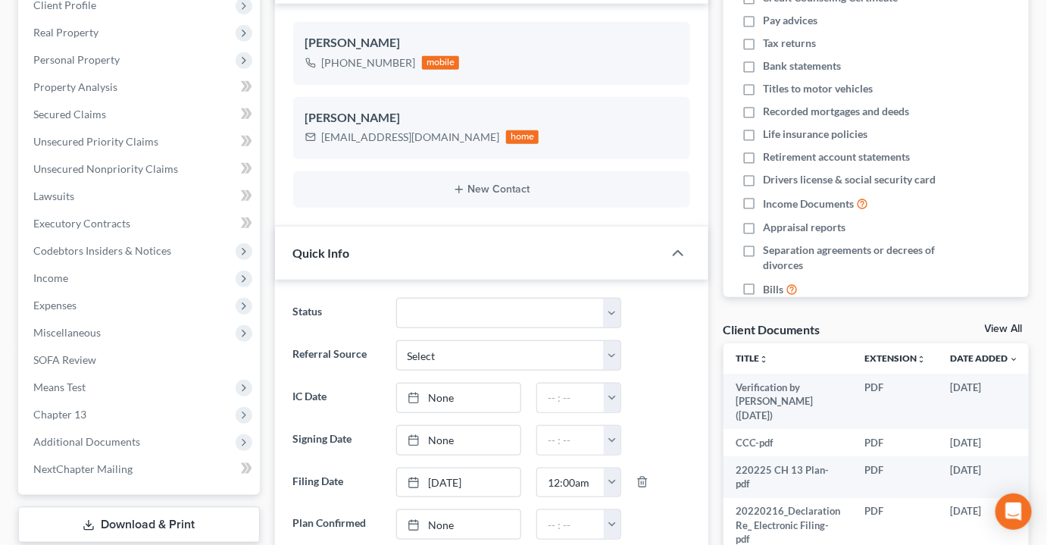
drag, startPoint x: 55, startPoint y: 361, endPoint x: 265, endPoint y: 272, distance: 227.9
click at [55, 380] on span "Means Test" at bounding box center [59, 386] width 52 height 13
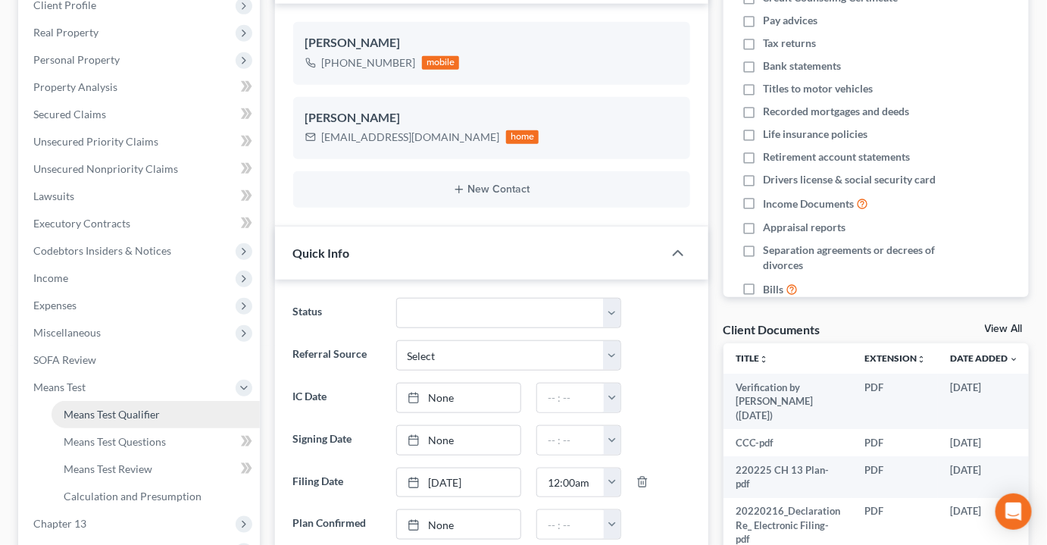
drag, startPoint x: 149, startPoint y: 387, endPoint x: 256, endPoint y: 337, distance: 118.3
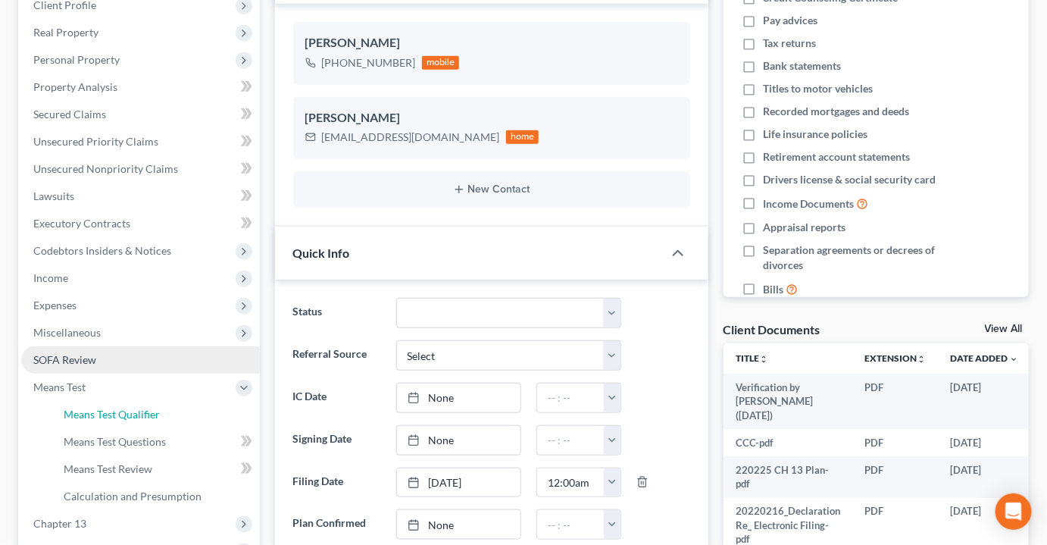
click at [149, 408] on span "Means Test Qualifier" at bounding box center [112, 414] width 96 height 13
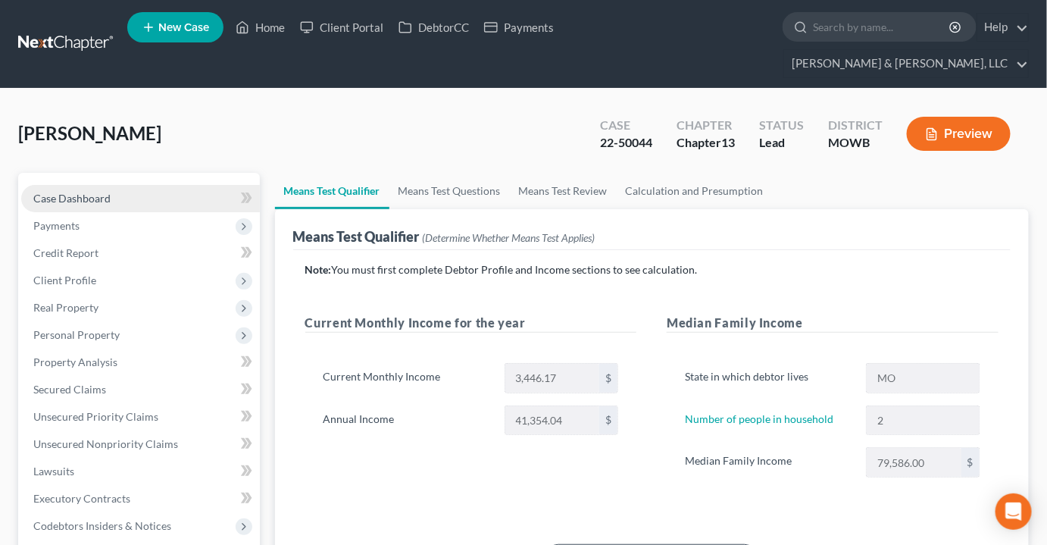
click at [113, 185] on link "Case Dashboard" at bounding box center [140, 198] width 239 height 27
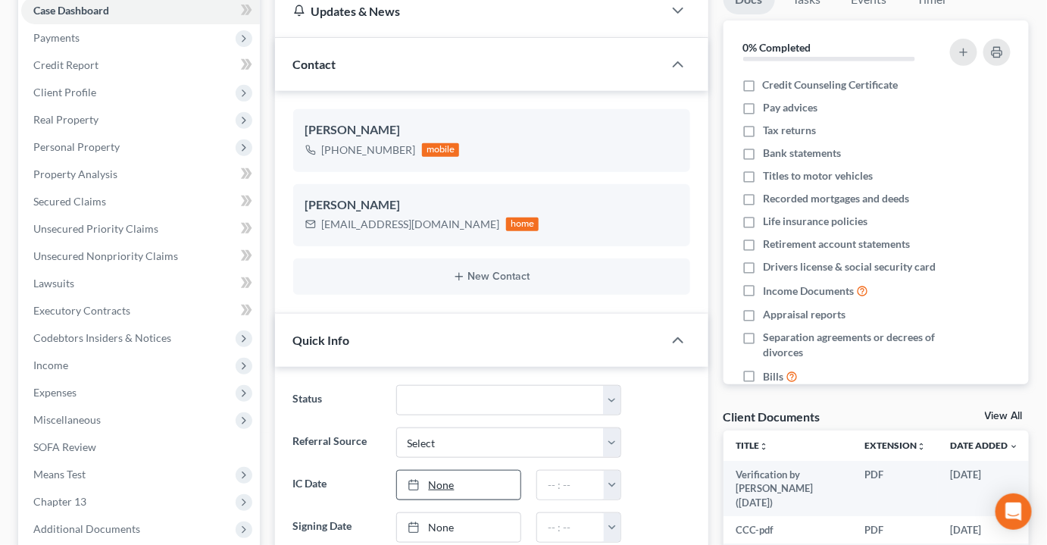
scroll to position [413, 0]
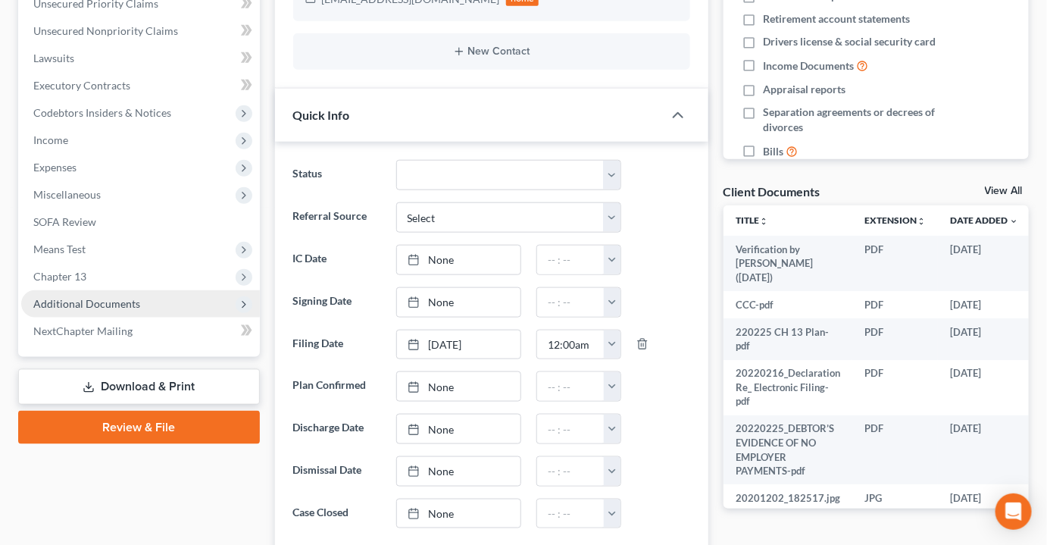
click at [96, 297] on span "Additional Documents" at bounding box center [86, 303] width 107 height 13
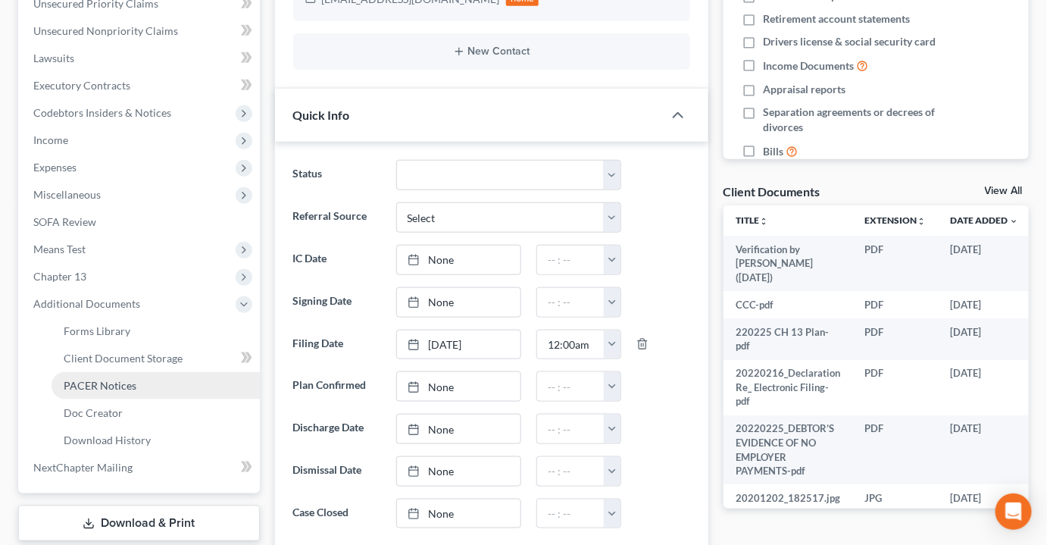
click at [107, 379] on span "PACER Notices" at bounding box center [100, 385] width 73 height 13
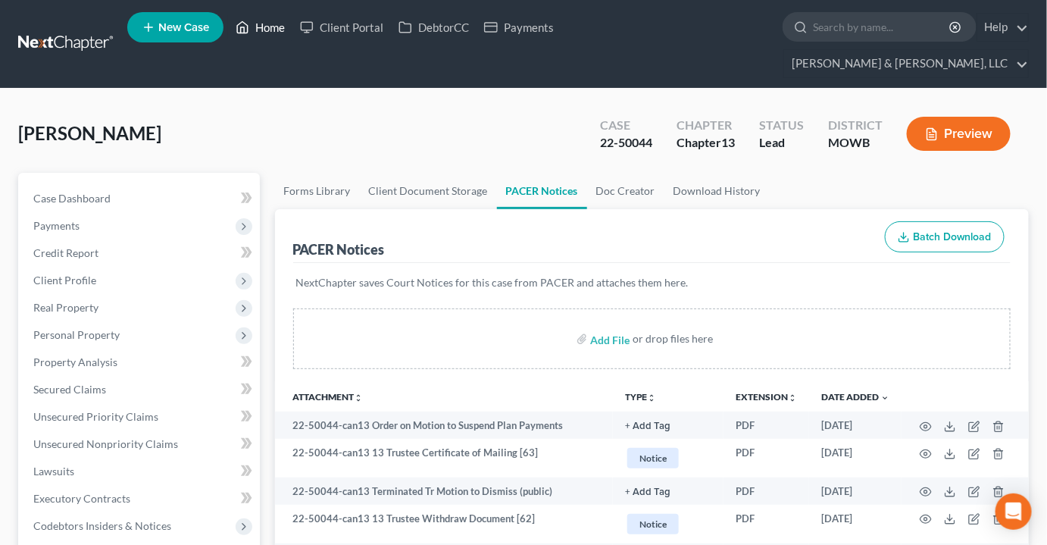
click at [277, 26] on link "Home" at bounding box center [260, 27] width 64 height 27
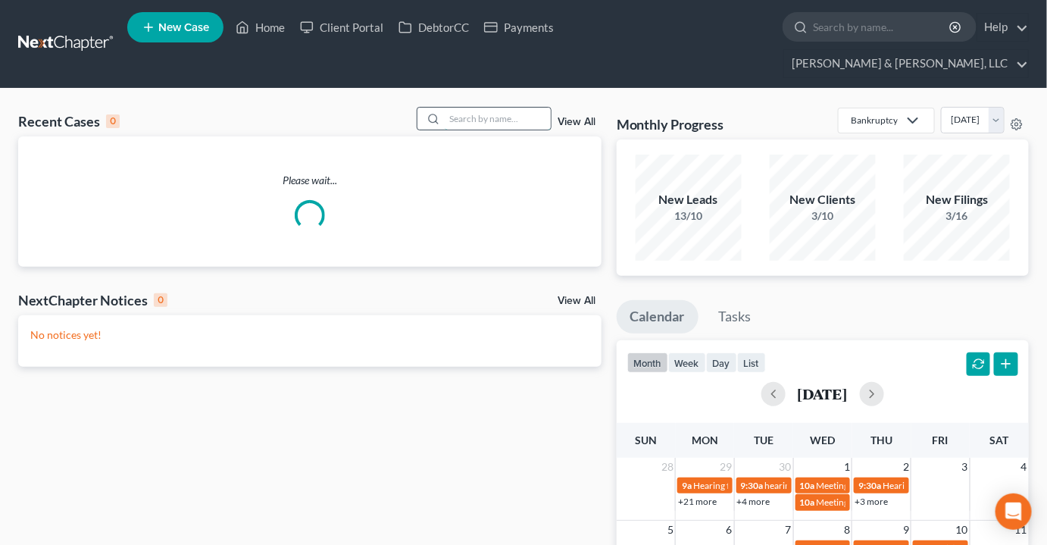
click at [534, 108] on input "search" at bounding box center [498, 119] width 106 height 22
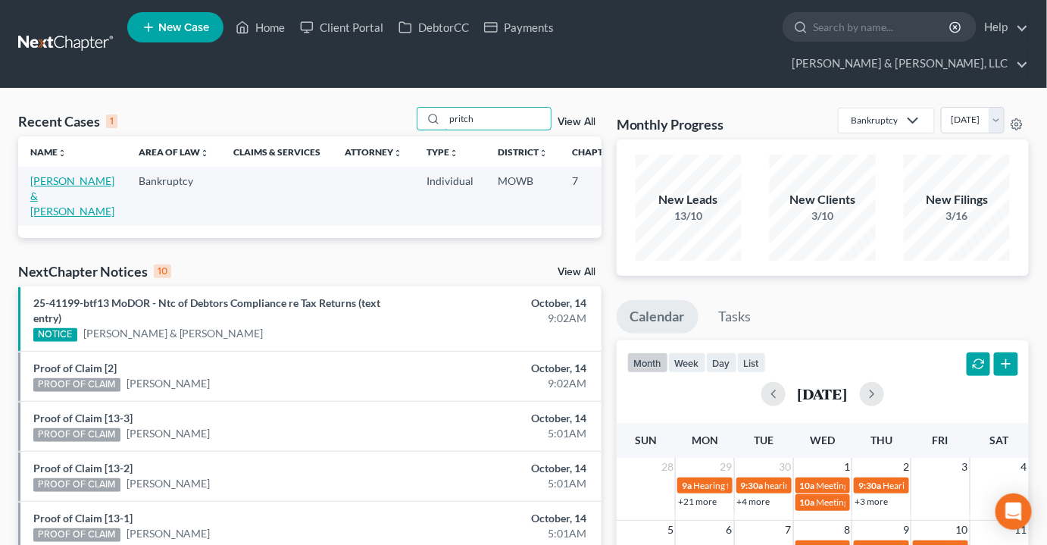
type input "pritch"
click at [37, 174] on link "[PERSON_NAME] & [PERSON_NAME]" at bounding box center [72, 195] width 84 height 43
select select "2"
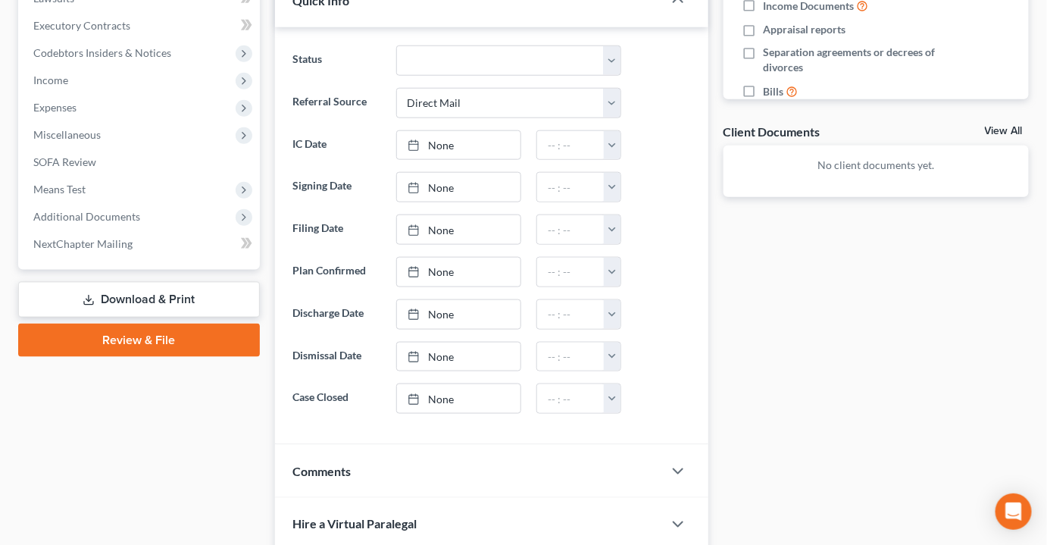
scroll to position [590, 0]
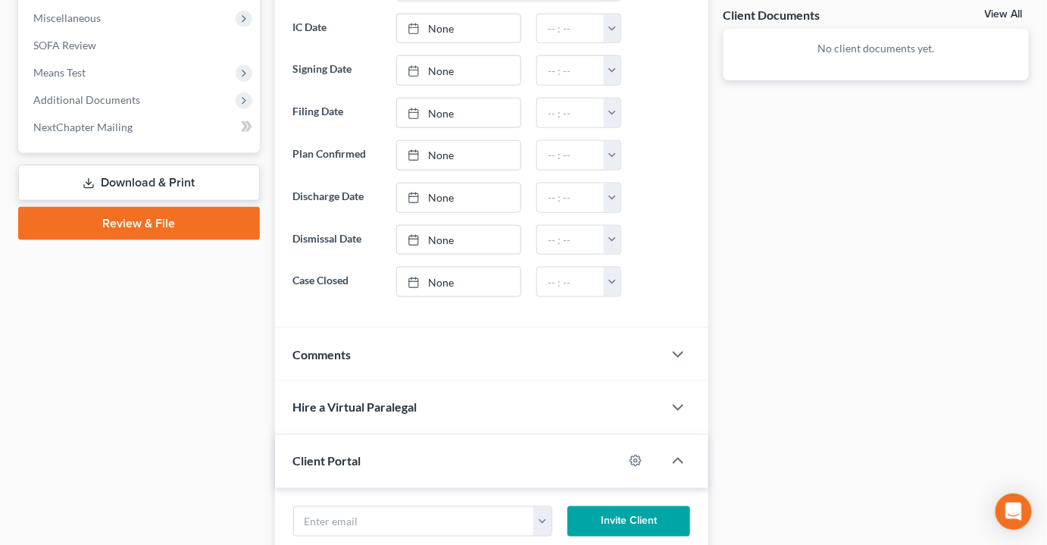
click at [323, 330] on div "Comments" at bounding box center [469, 354] width 388 height 52
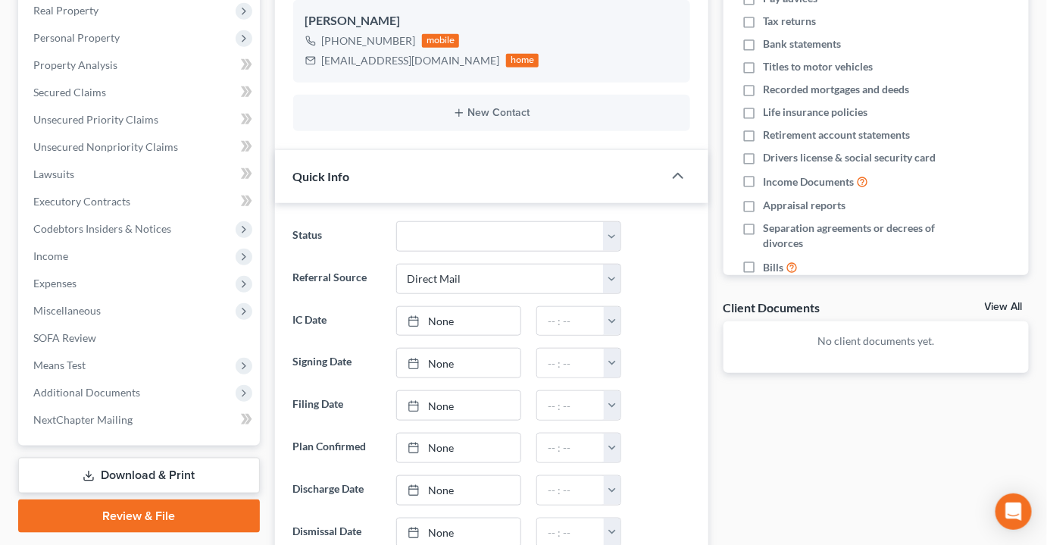
scroll to position [0, 0]
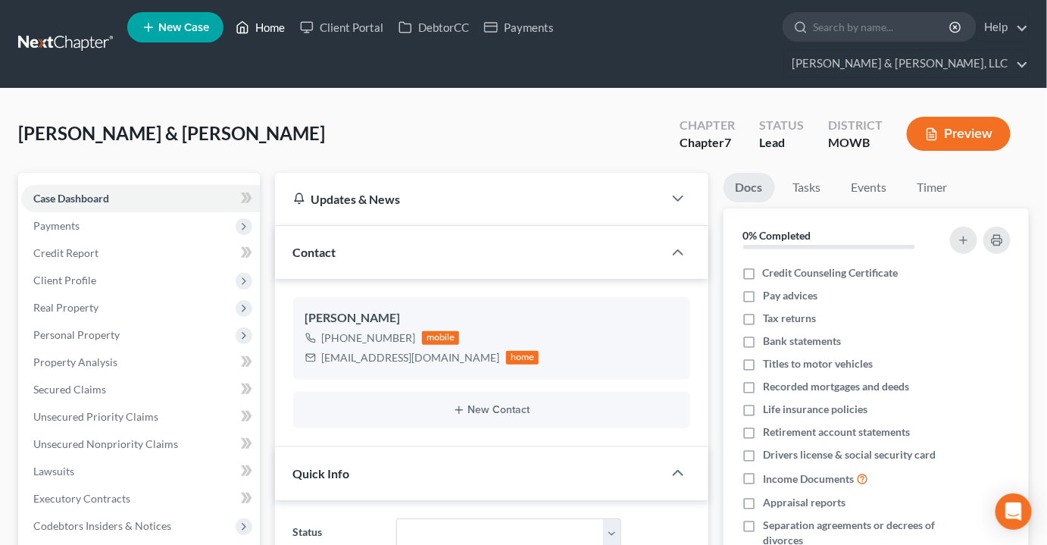
click at [273, 32] on link "Home" at bounding box center [260, 27] width 64 height 27
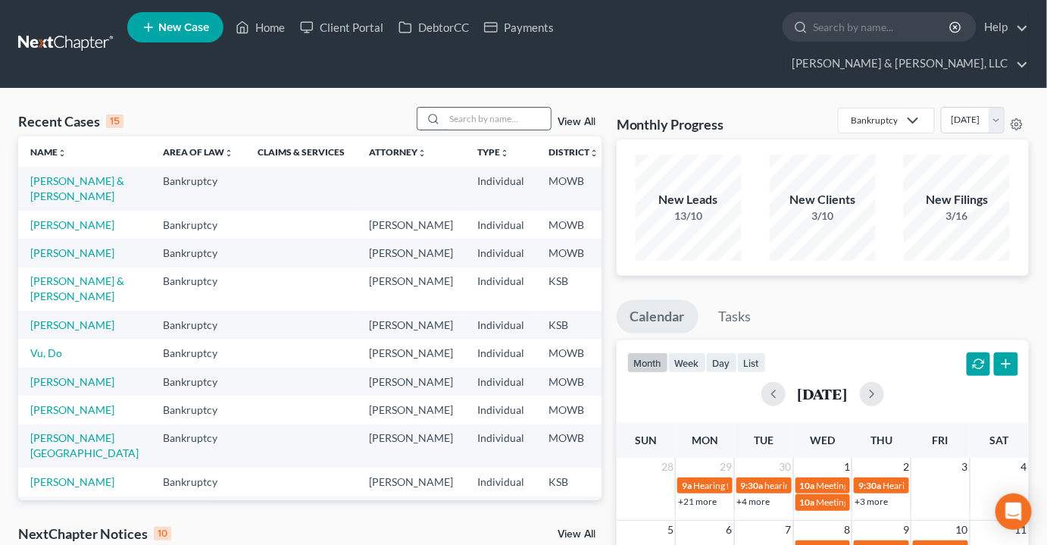
click at [480, 108] on input "search" at bounding box center [498, 119] width 106 height 22
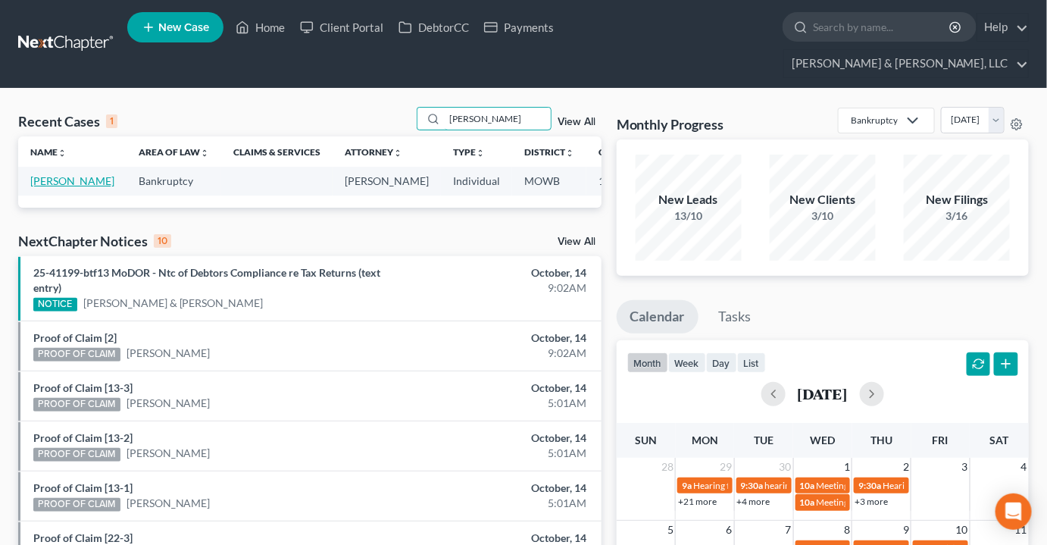
type input "lombardino"
click at [73, 174] on link "[PERSON_NAME]" at bounding box center [72, 180] width 84 height 13
select select "2"
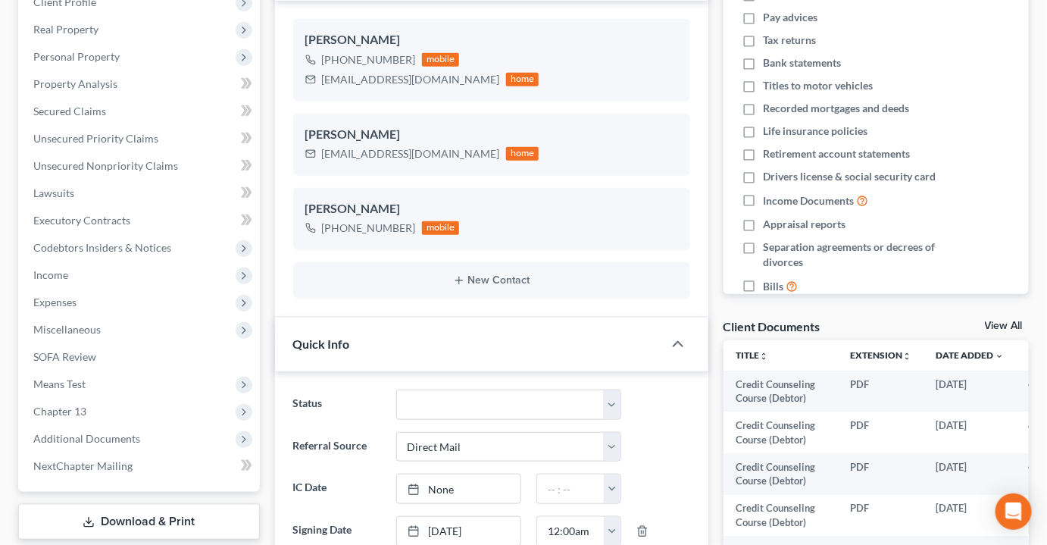
scroll to position [275, 0]
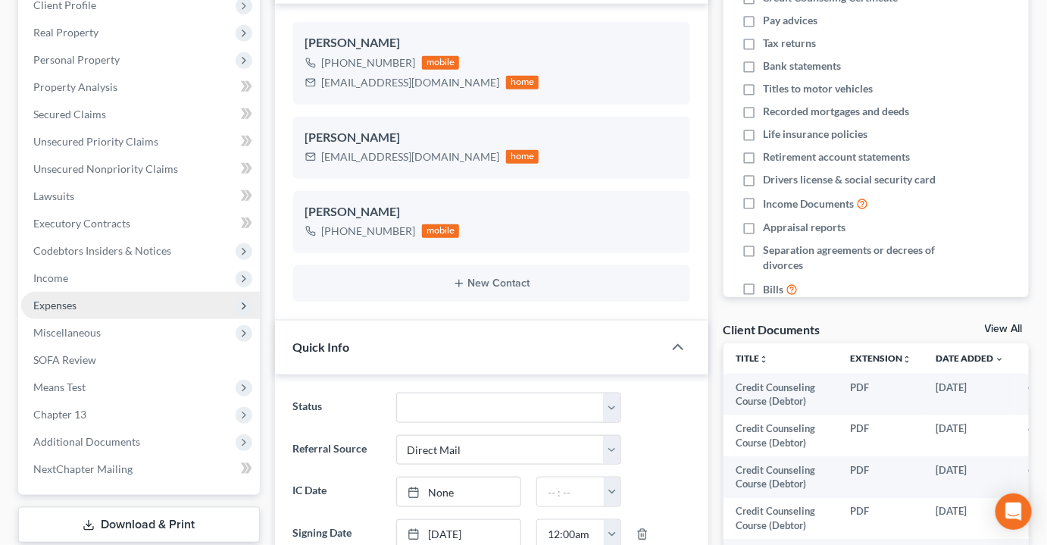
click at [58, 299] on span "Expenses" at bounding box center [54, 305] width 43 height 13
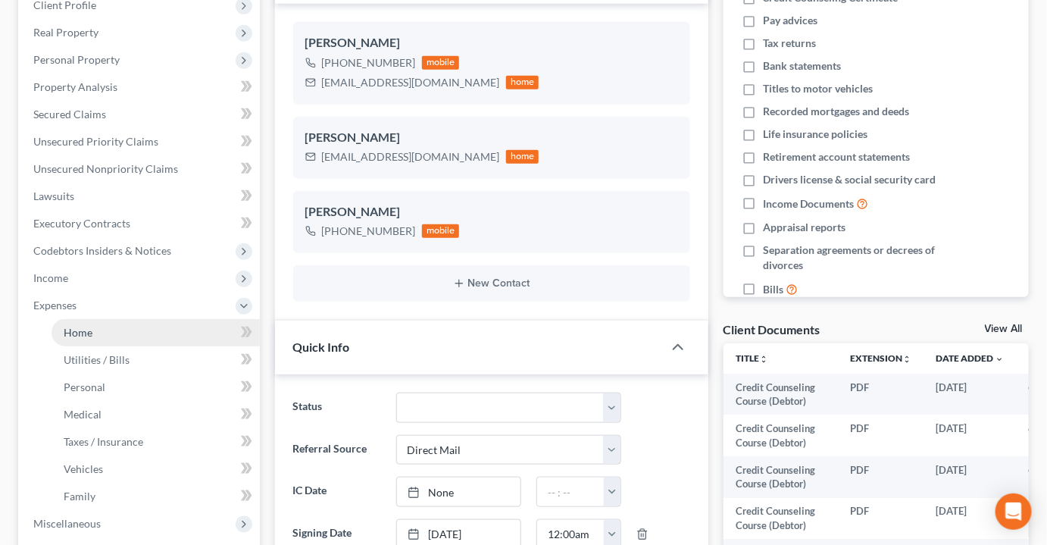
click at [68, 326] on span "Home" at bounding box center [78, 332] width 29 height 13
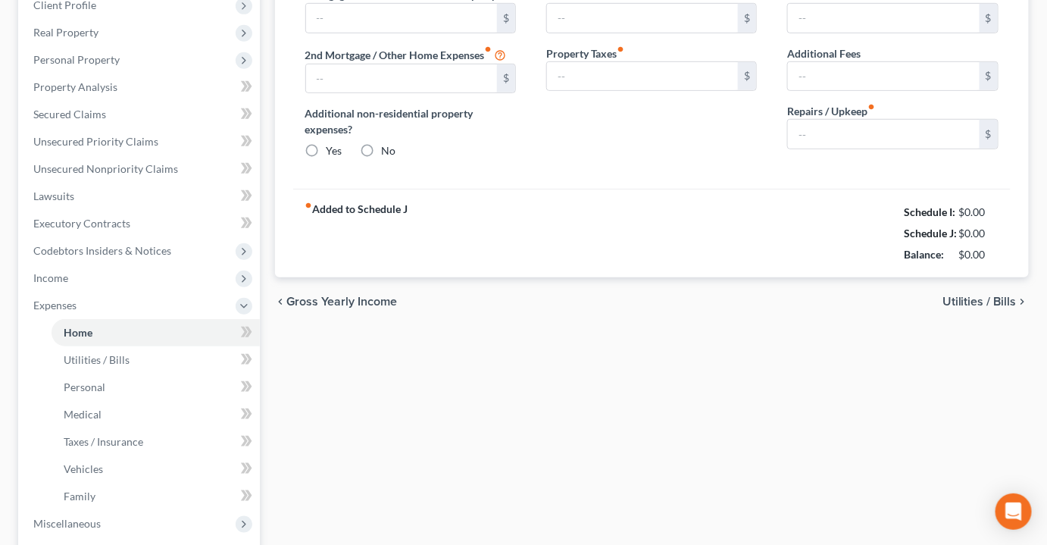
scroll to position [83, 0]
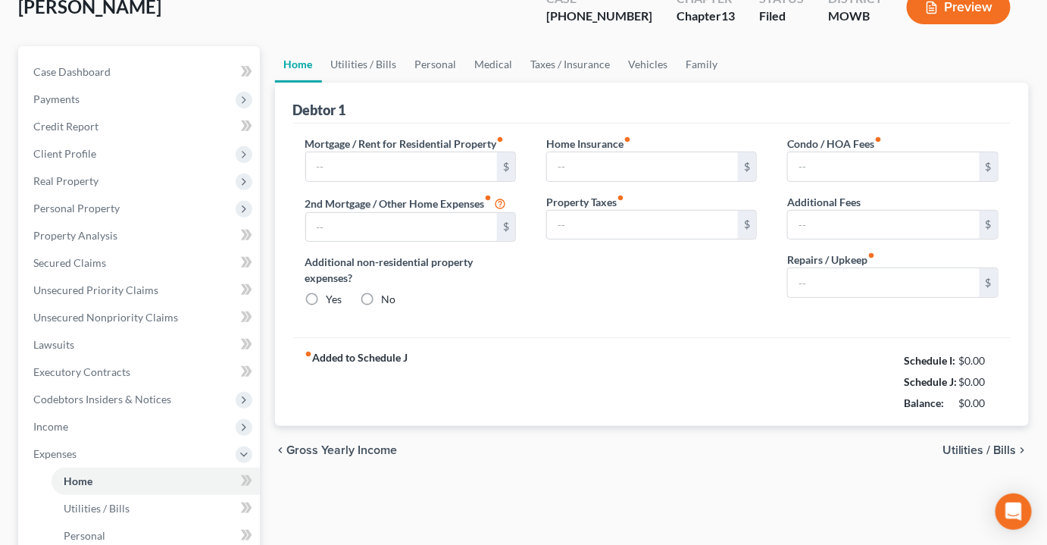
type input "1,221.00"
type input "0.00"
radio input "true"
type input "0.00"
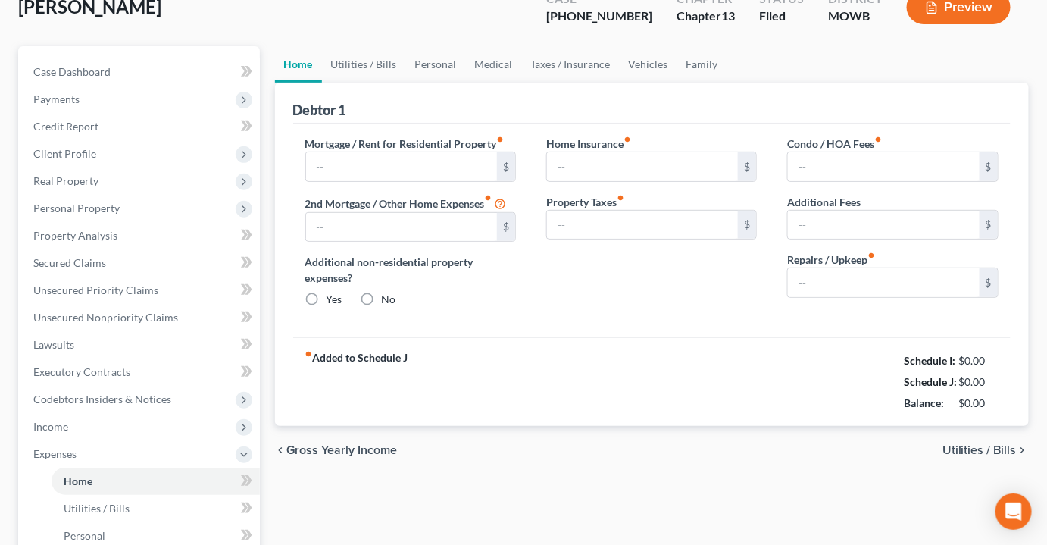
type input "0.00"
type input "30.00"
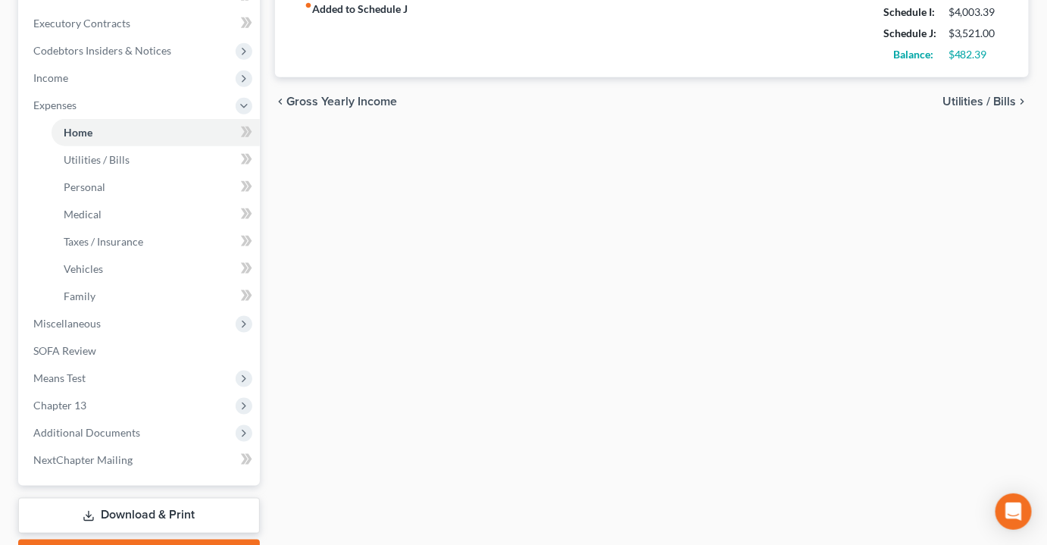
scroll to position [482, 0]
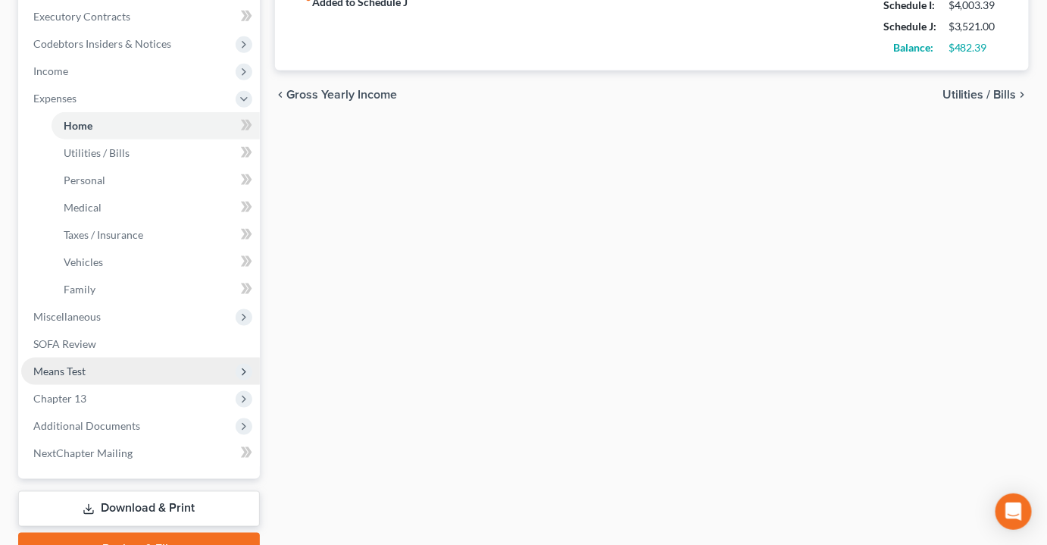
click at [107, 358] on span "Means Test" at bounding box center [140, 371] width 239 height 27
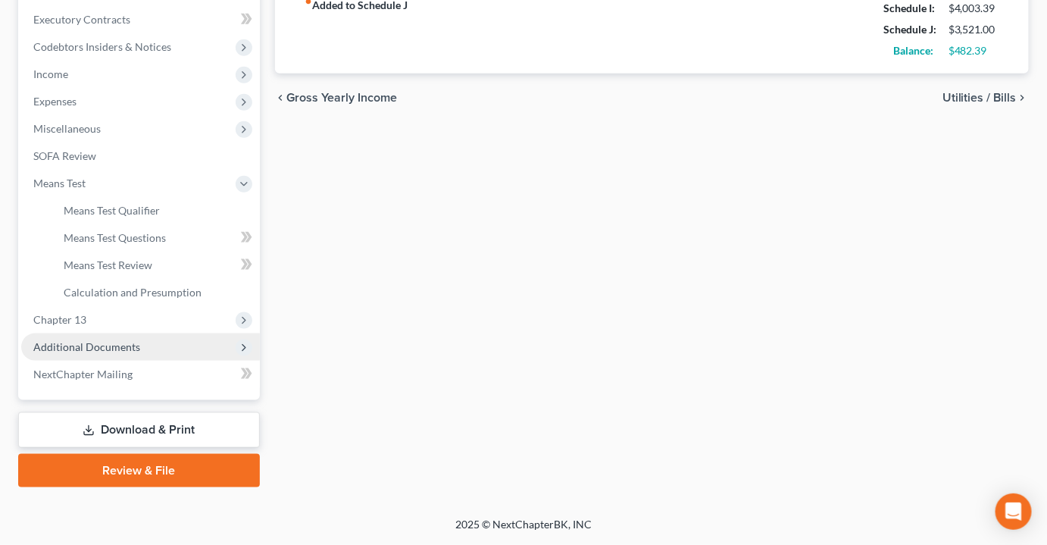
scroll to position [450, 0]
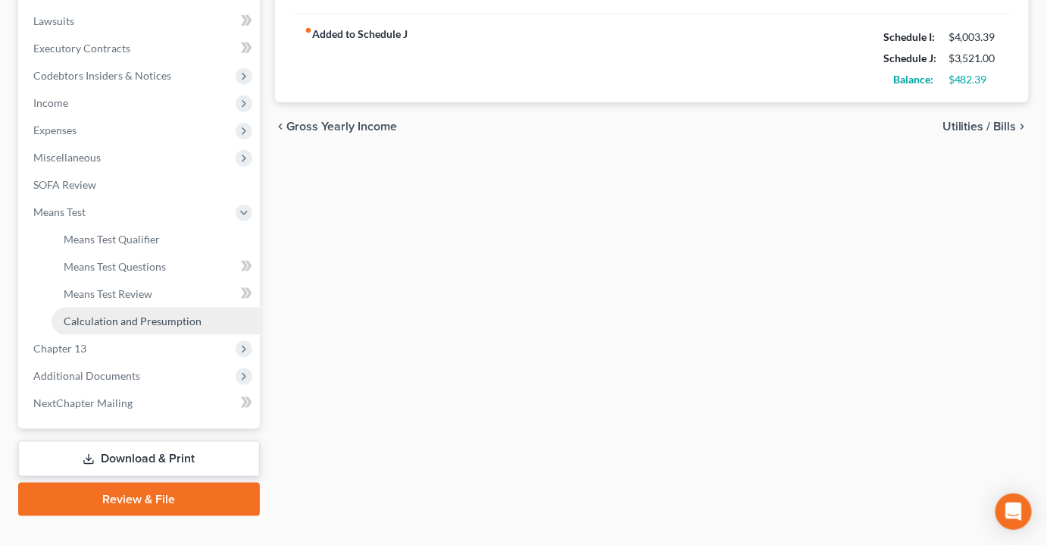
click at [119, 315] on span "Calculation and Presumption" at bounding box center [133, 321] width 138 height 13
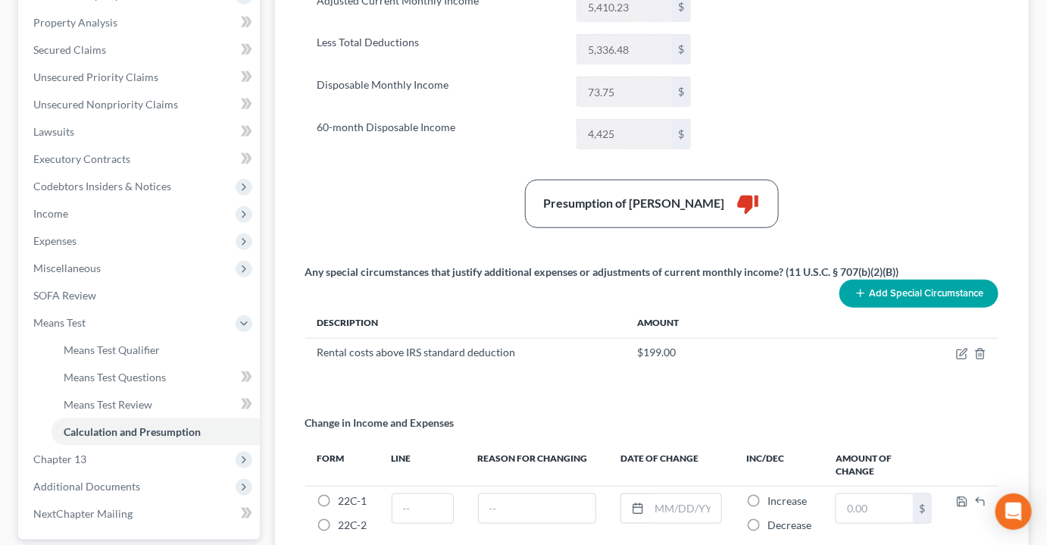
scroll to position [413, 0]
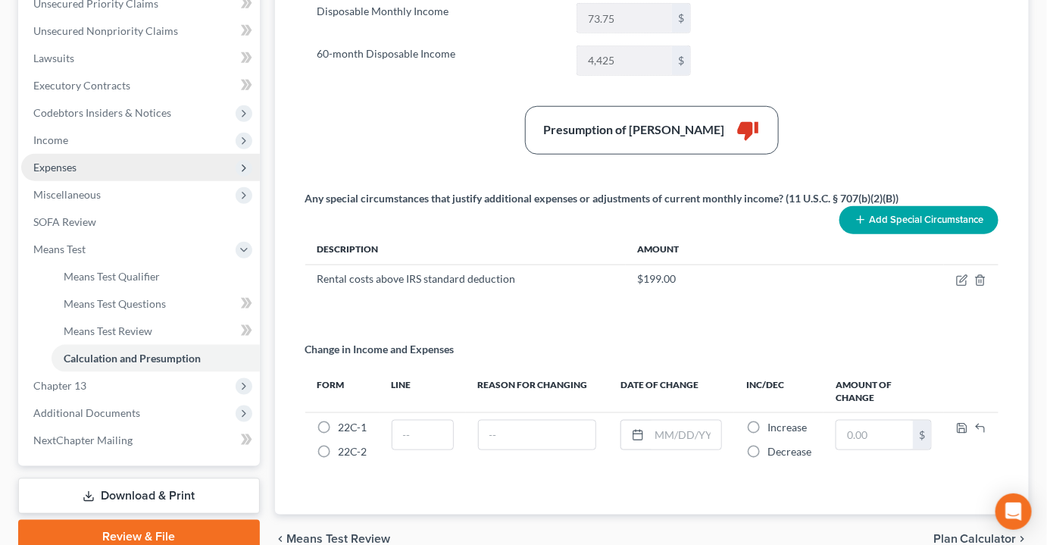
click at [68, 154] on span "Expenses" at bounding box center [140, 167] width 239 height 27
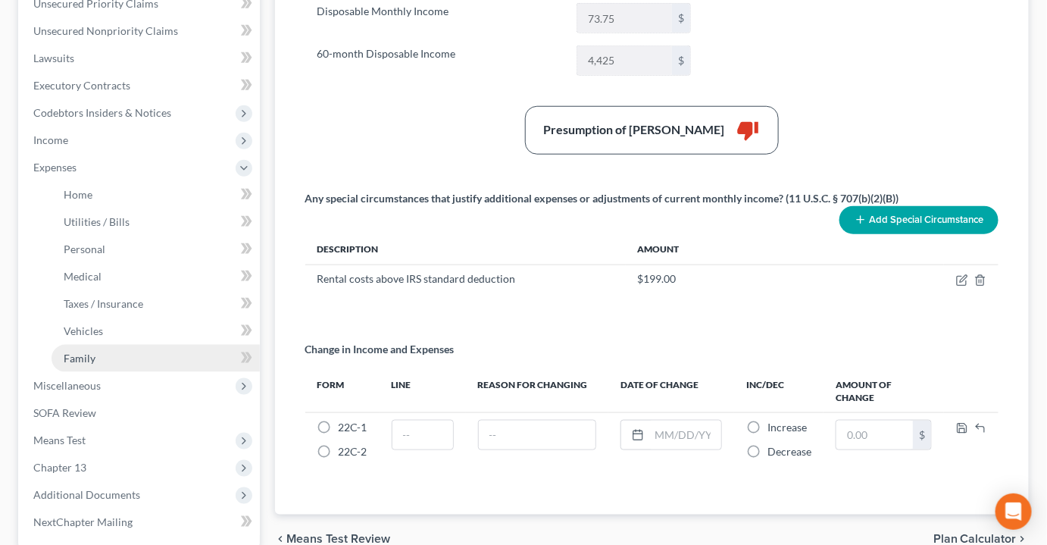
click at [83, 352] on span "Family" at bounding box center [80, 358] width 32 height 13
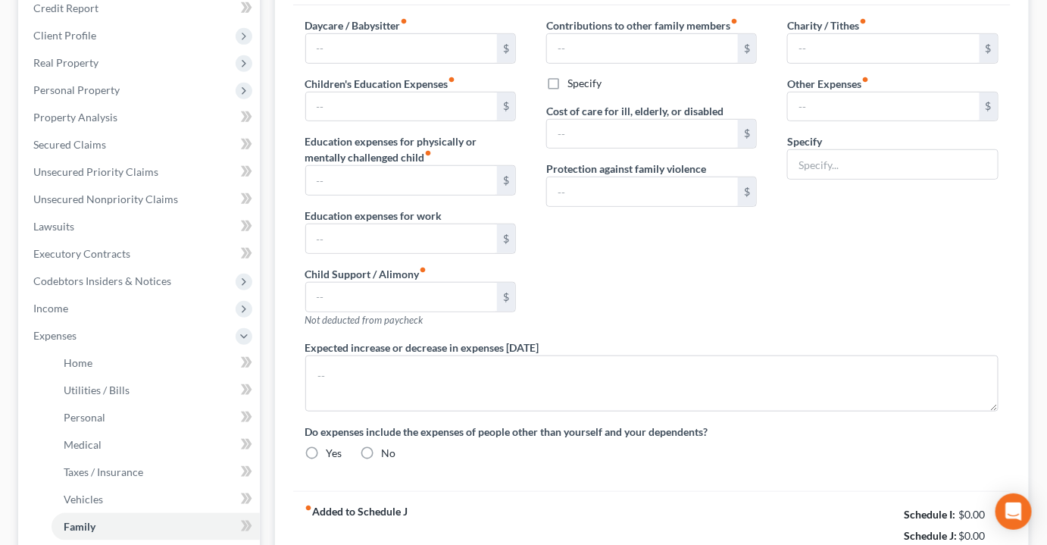
type input "35.00"
type input "150.00"
type input "Miscellaneous expenses, gifts, parking, postage, etc."
type textarea "Debtor is currently month to month on her rental."
radio input "true"
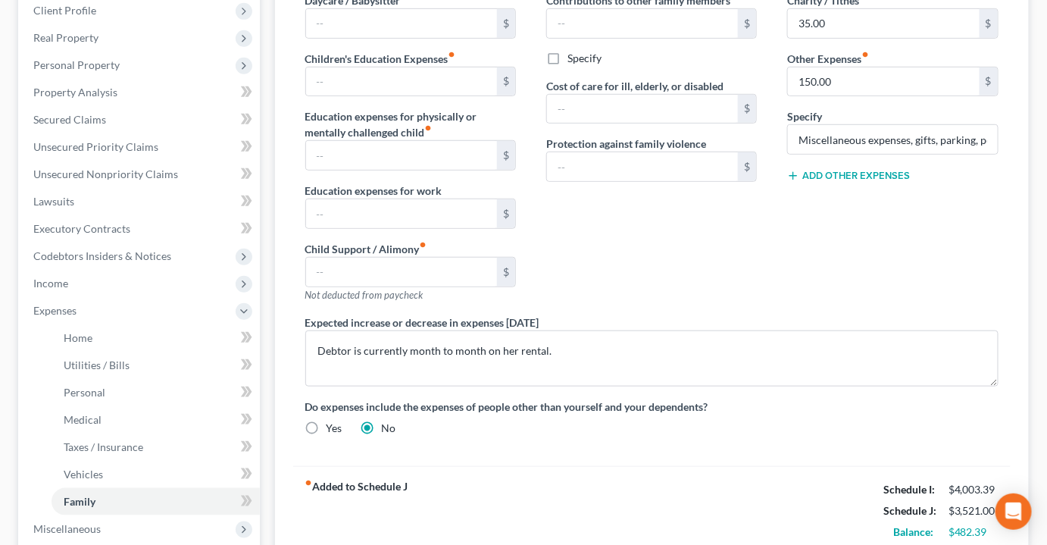
scroll to position [413, 0]
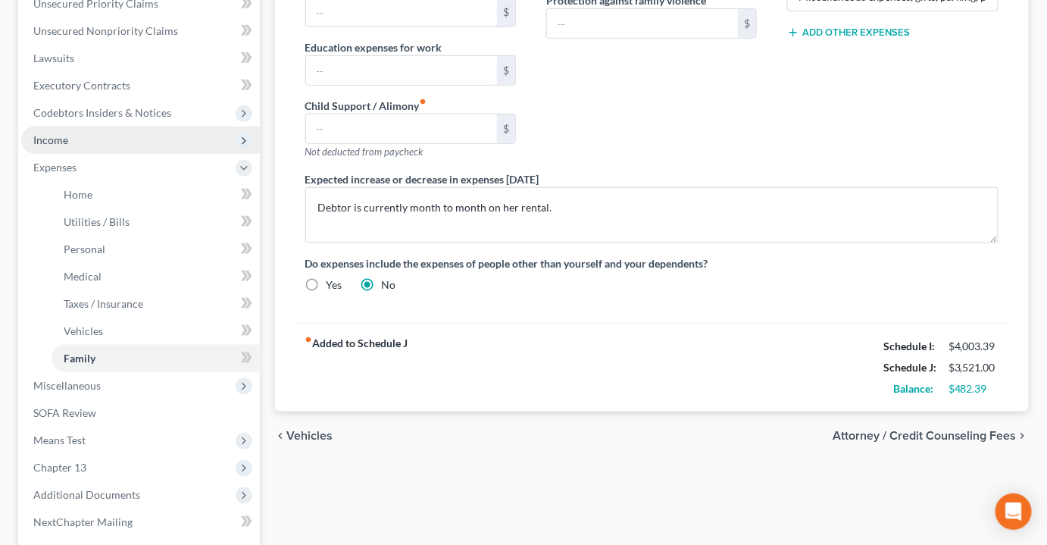
click at [67, 127] on span "Income" at bounding box center [140, 140] width 239 height 27
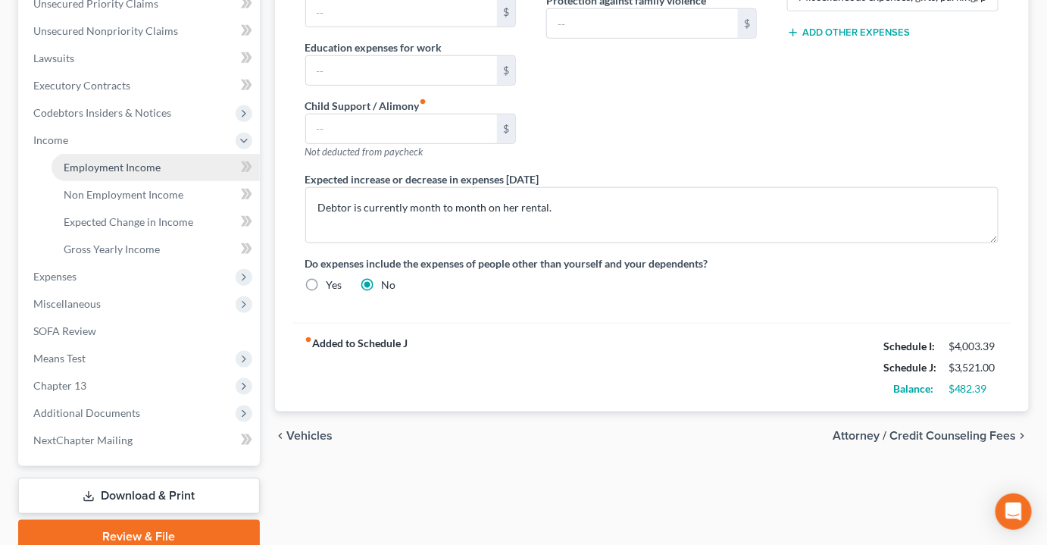
click at [94, 161] on span "Employment Income" at bounding box center [112, 167] width 97 height 13
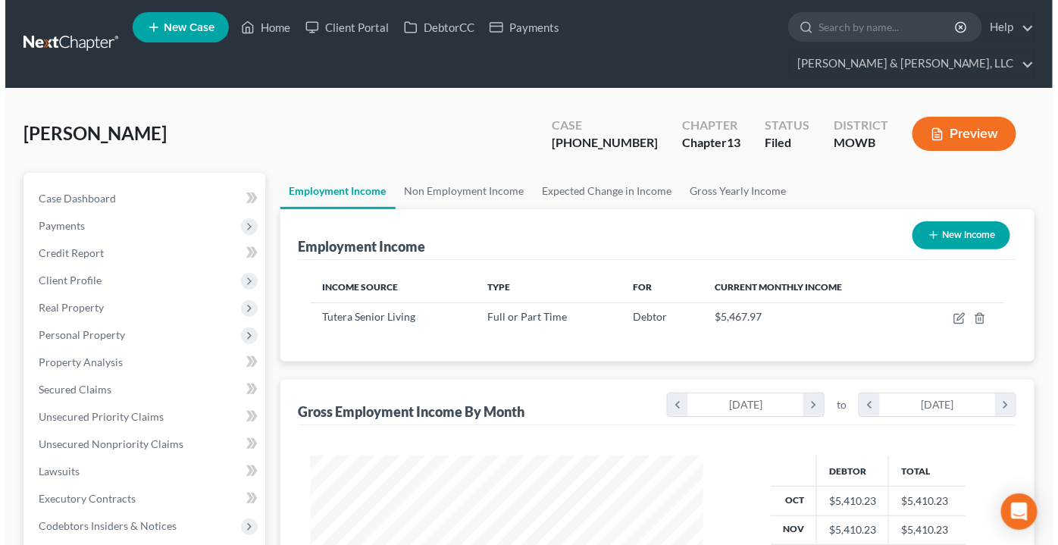
scroll to position [270, 422]
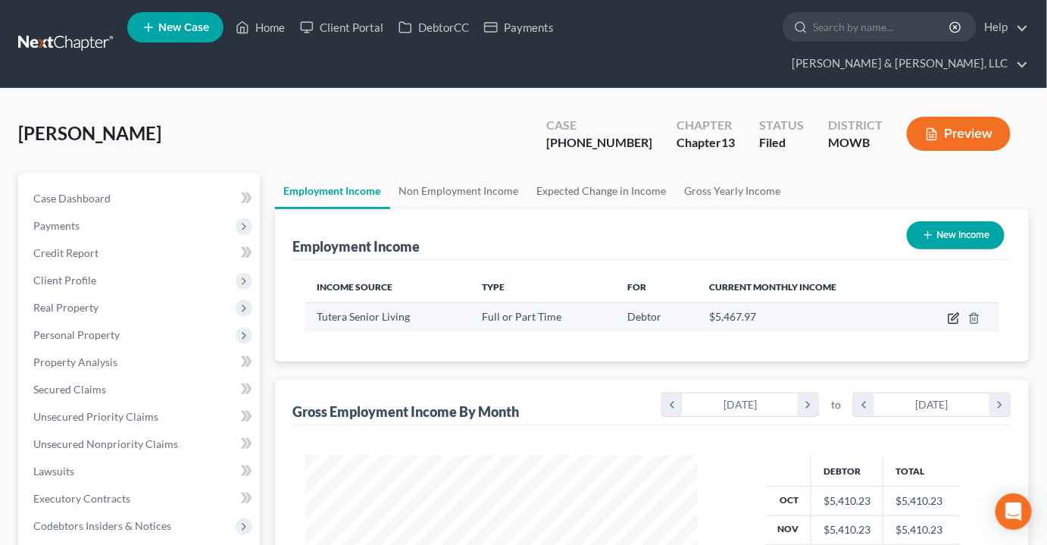
click at [951, 312] on icon "button" at bounding box center [954, 318] width 12 height 12
select select "0"
select select "26"
select select "2"
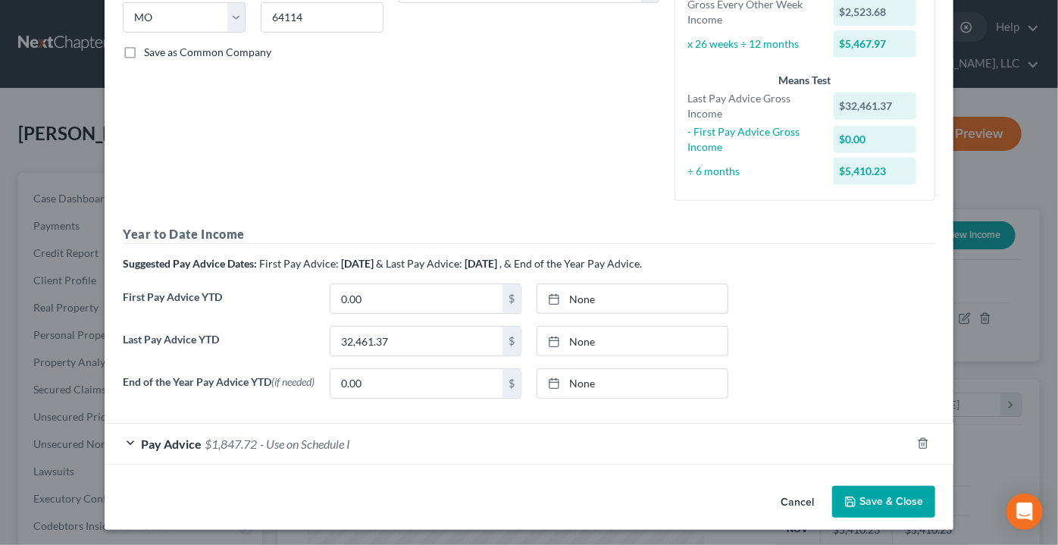
scroll to position [315, 0]
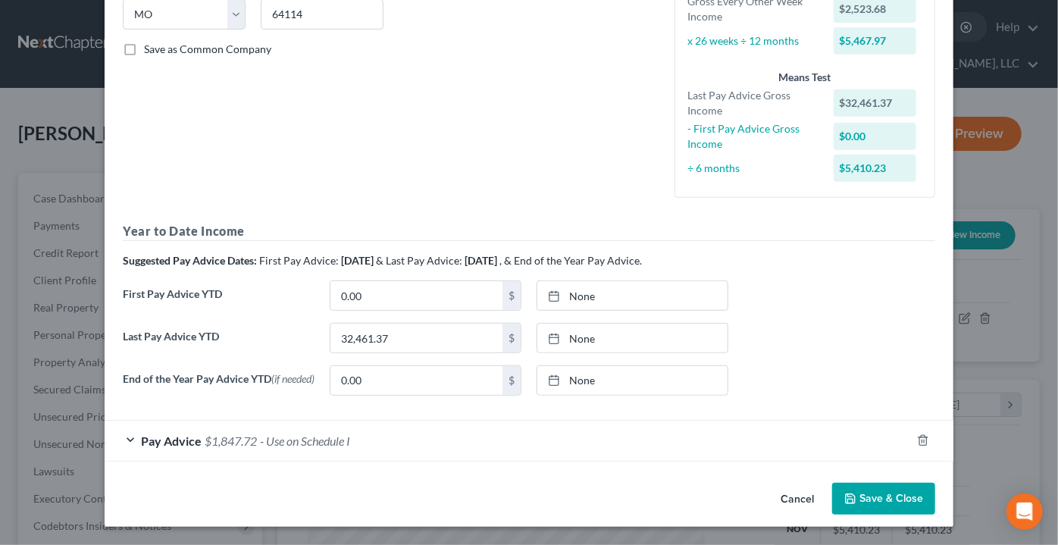
click at [265, 443] on span "- Use on Schedule I" at bounding box center [305, 441] width 90 height 14
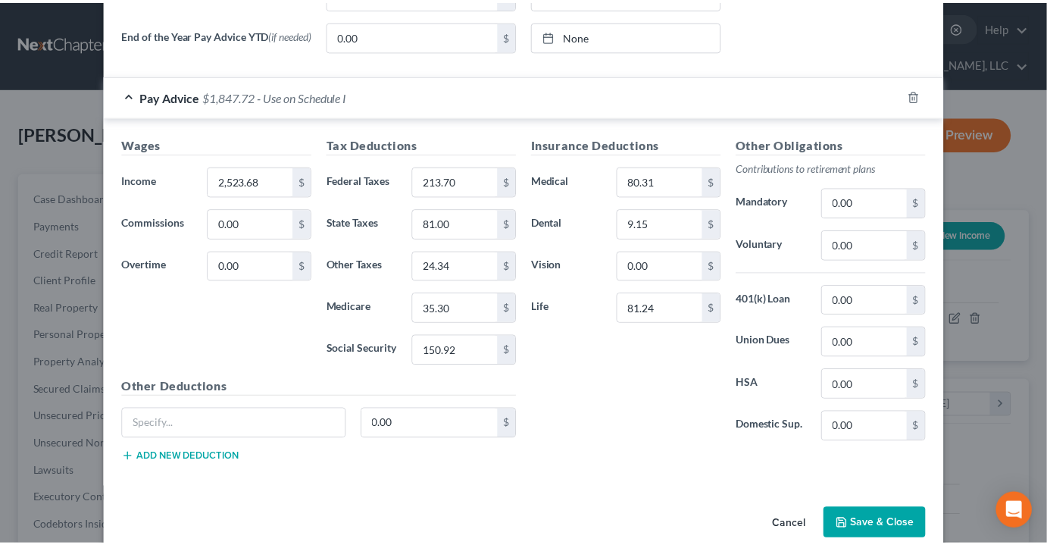
scroll to position [681, 0]
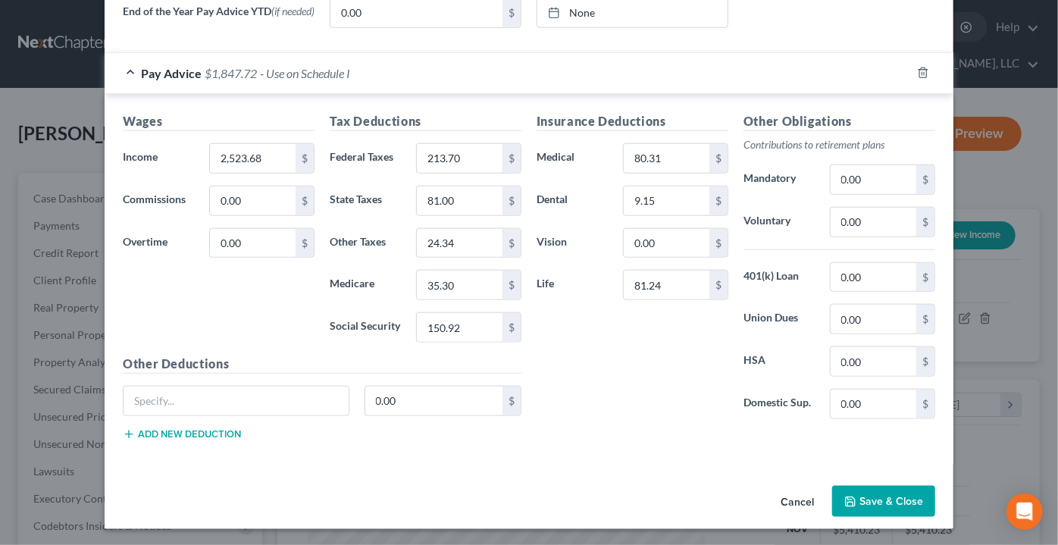
click at [887, 499] on button "Save & Close" at bounding box center [883, 502] width 103 height 32
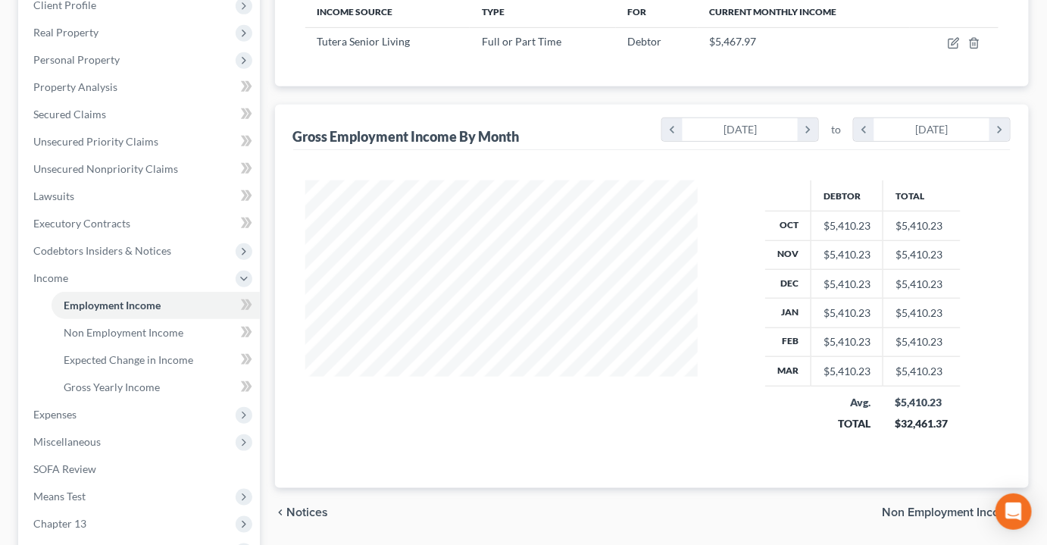
scroll to position [413, 0]
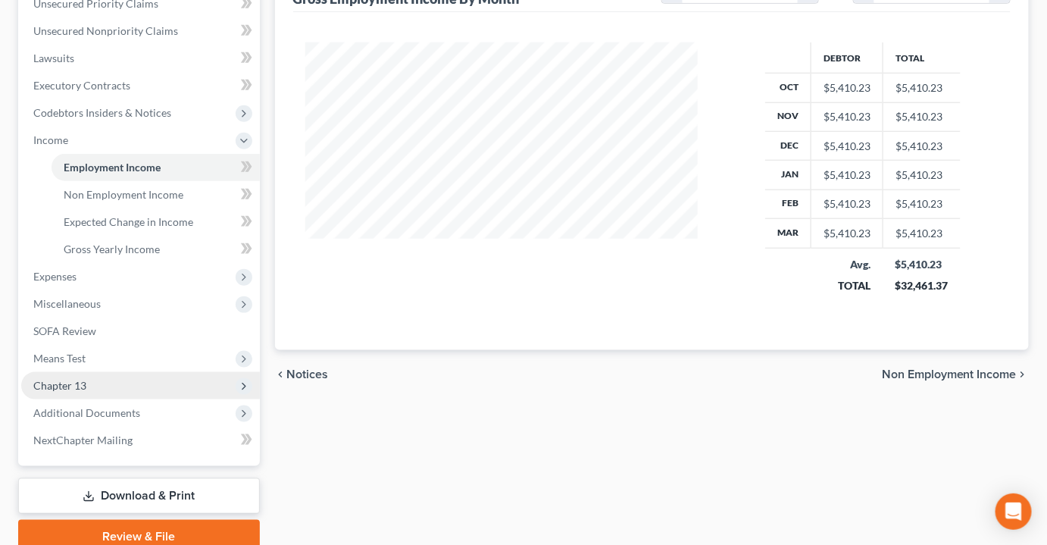
click at [80, 379] on span "Chapter 13" at bounding box center [59, 385] width 53 height 13
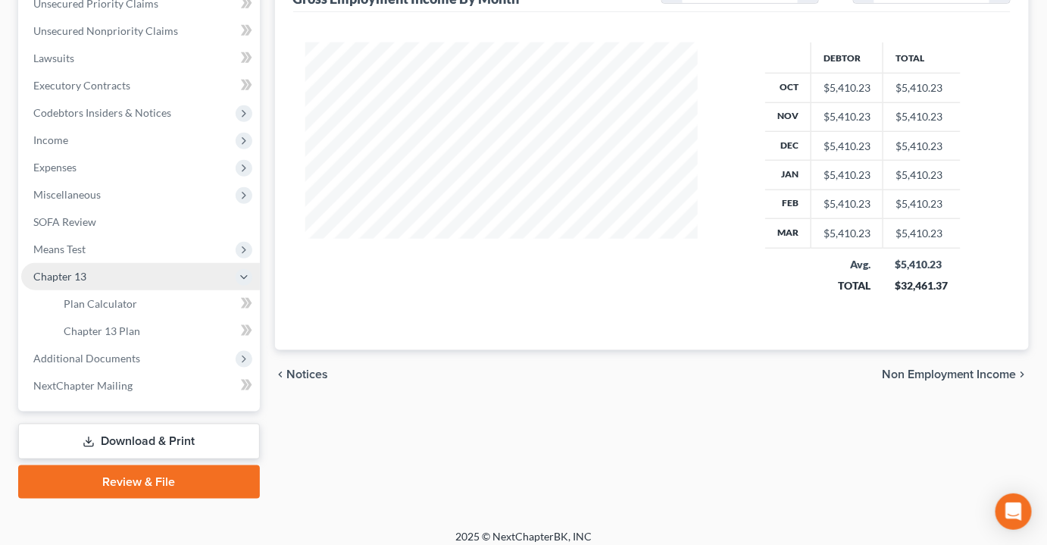
scroll to position [396, 0]
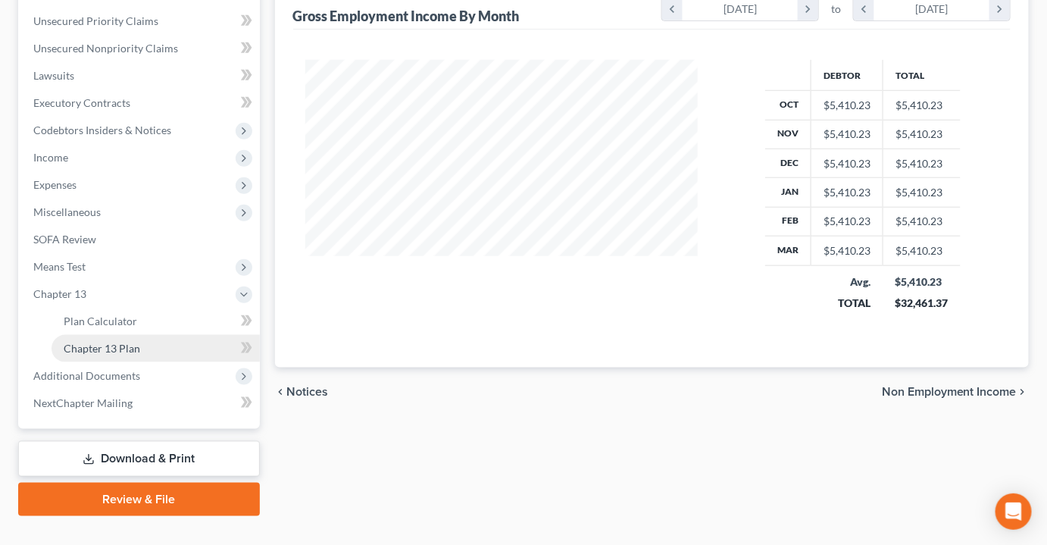
click at [113, 335] on link "Chapter 13 Plan" at bounding box center [156, 348] width 208 height 27
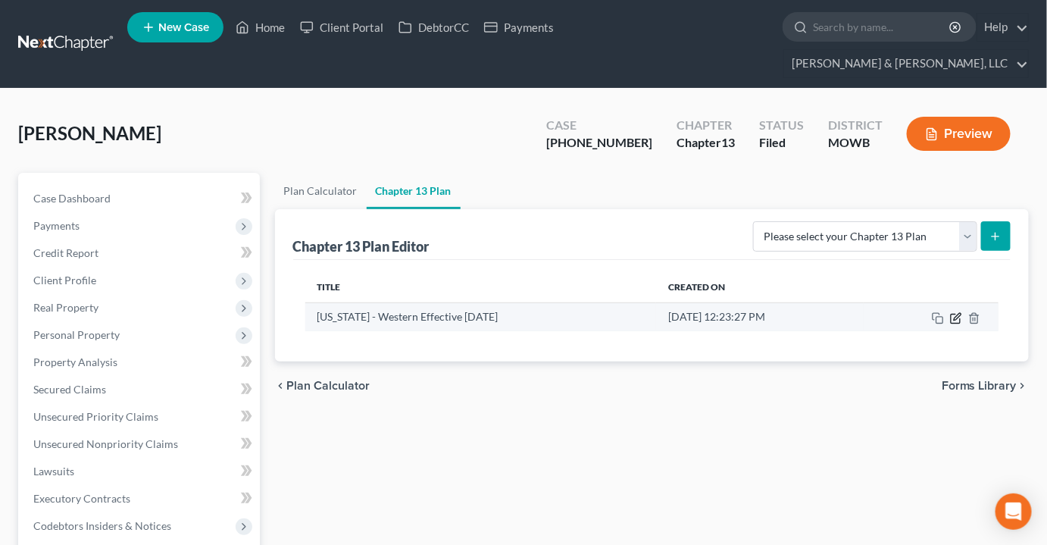
click at [957, 312] on icon "button" at bounding box center [956, 318] width 12 height 12
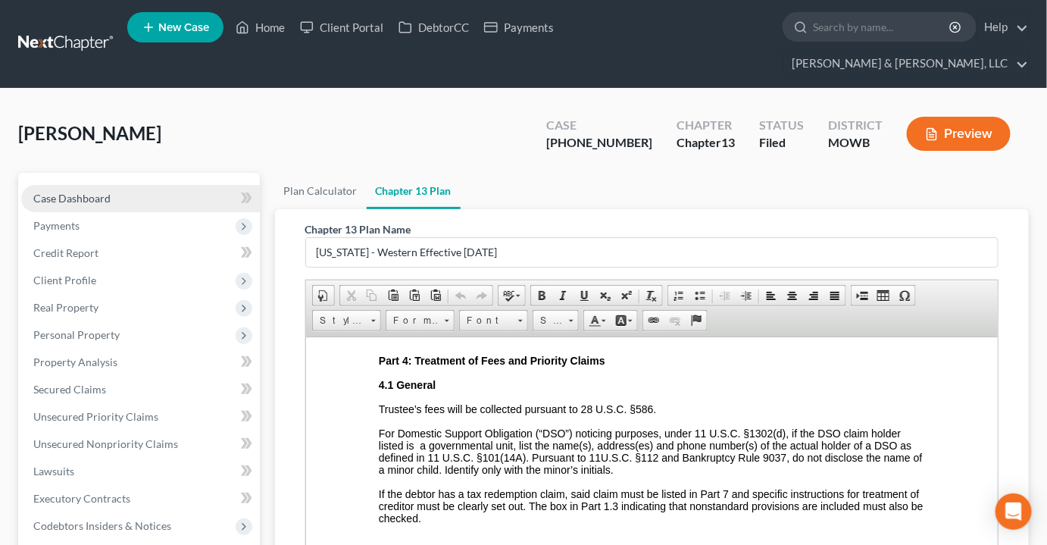
drag, startPoint x: 92, startPoint y: 173, endPoint x: 299, endPoint y: 74, distance: 229.5
click at [92, 192] on span "Case Dashboard" at bounding box center [71, 198] width 77 height 13
select select "2"
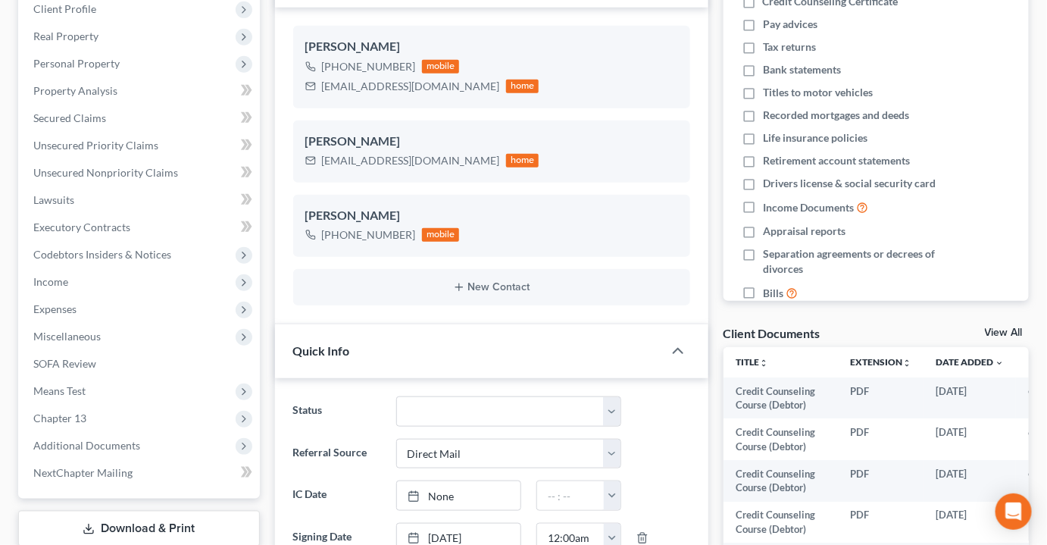
scroll to position [275, 0]
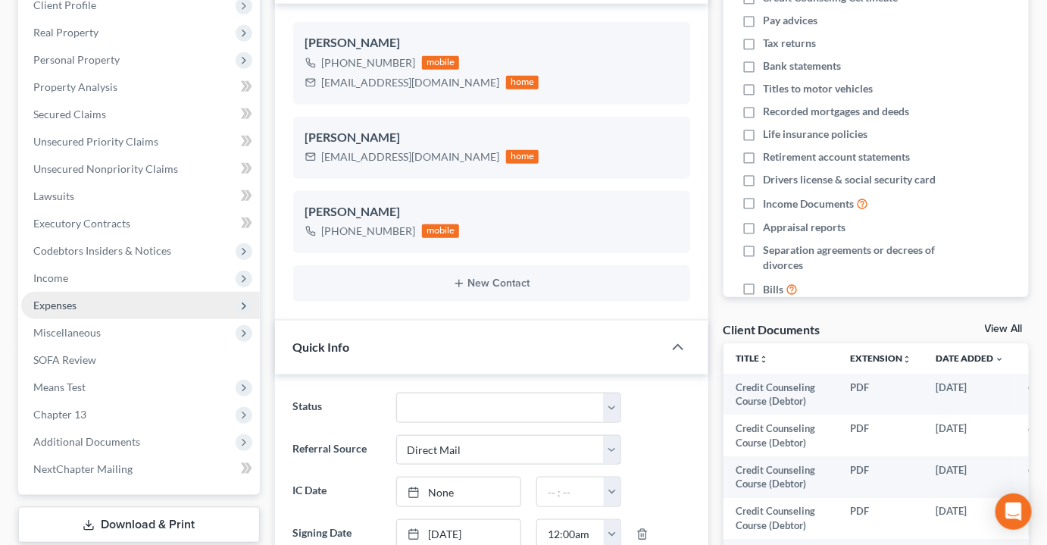
click at [46, 299] on span "Expenses" at bounding box center [54, 305] width 43 height 13
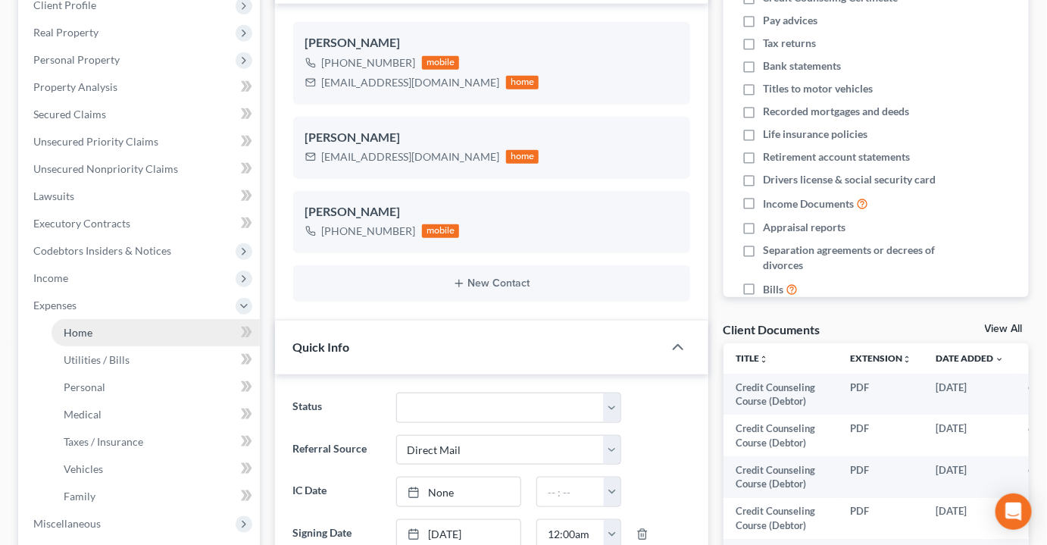
click at [88, 326] on span "Home" at bounding box center [78, 332] width 29 height 13
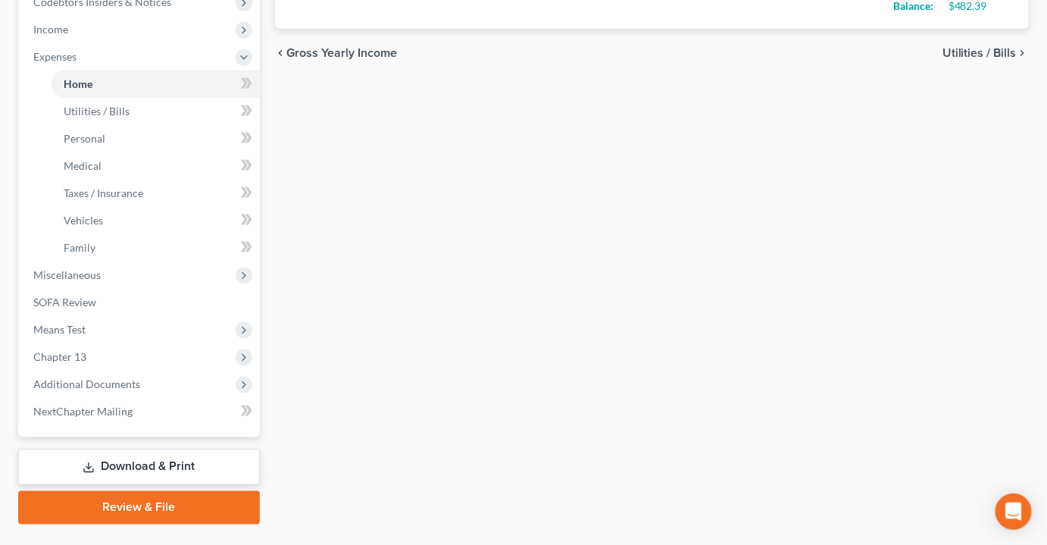
scroll to position [532, 0]
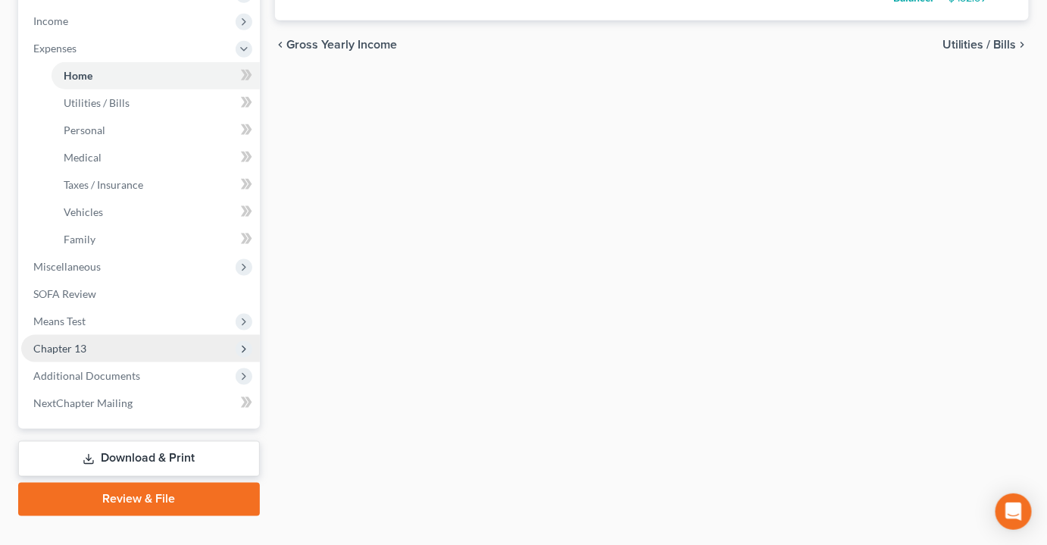
click at [71, 342] on span "Chapter 13" at bounding box center [59, 348] width 53 height 13
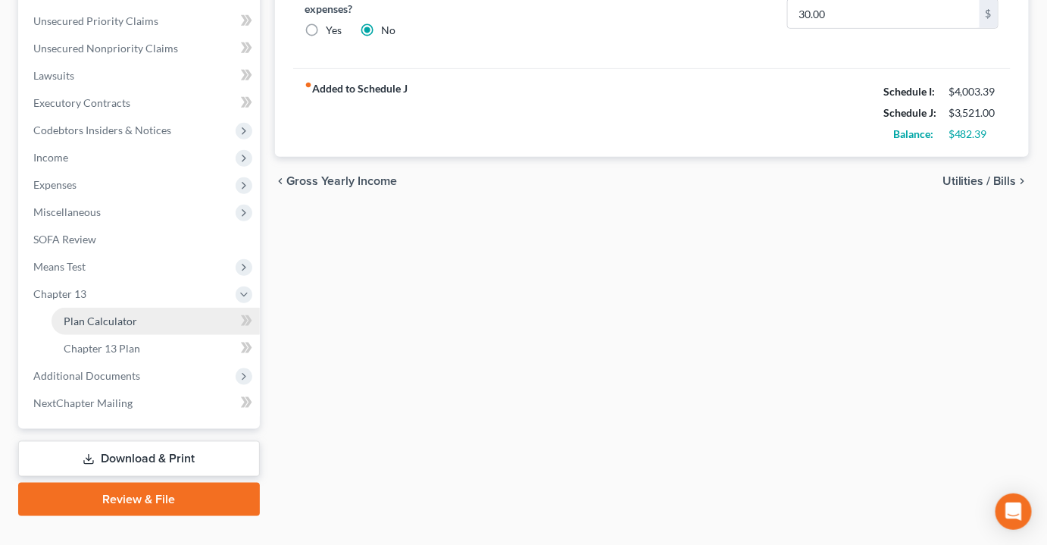
click at [87, 315] on span "Plan Calculator" at bounding box center [101, 321] width 74 height 13
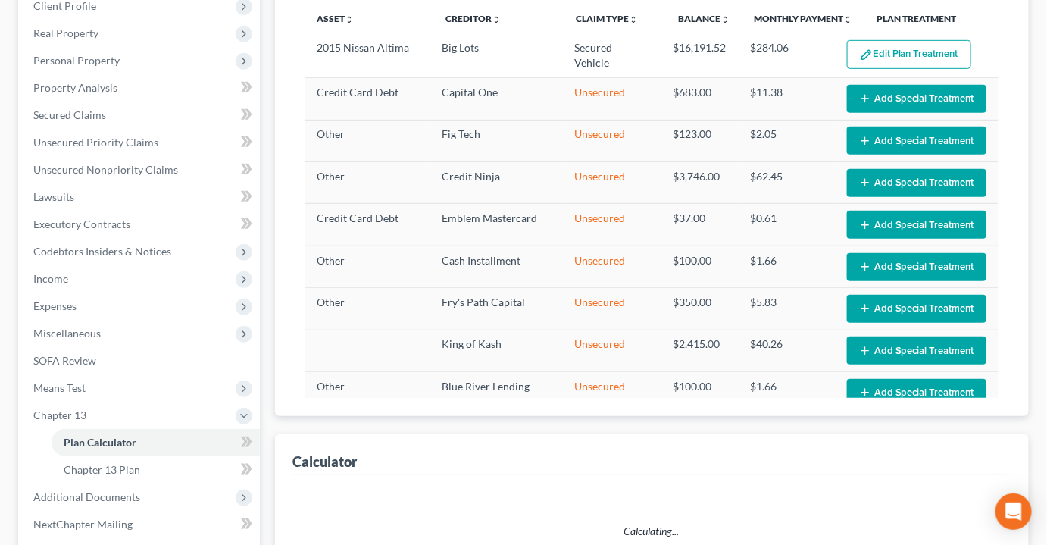
scroll to position [275, 0]
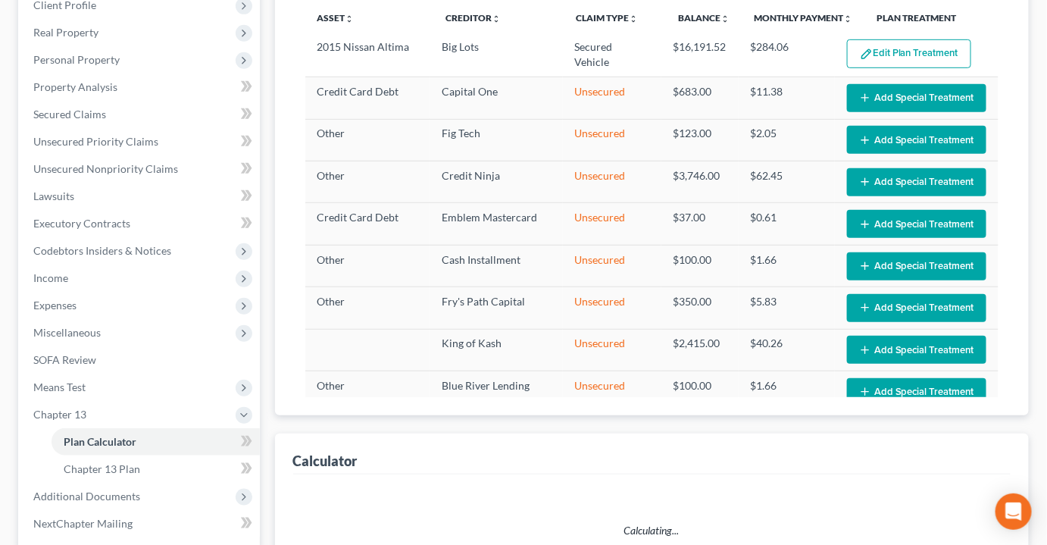
select select "56"
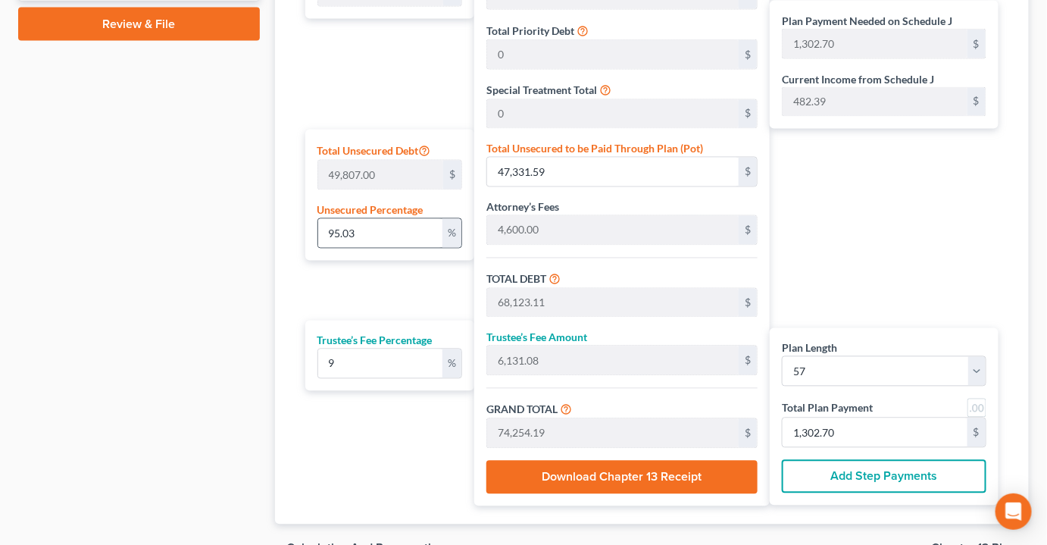
scroll to position [895, 0]
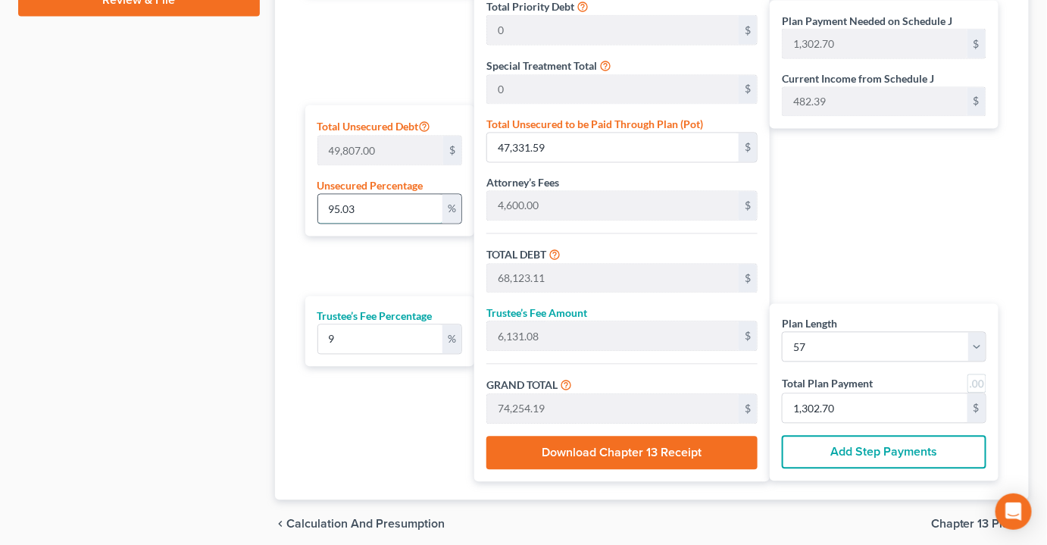
click at [389, 195] on input "95.03" at bounding box center [380, 209] width 125 height 29
type input "1"
type input "498.07"
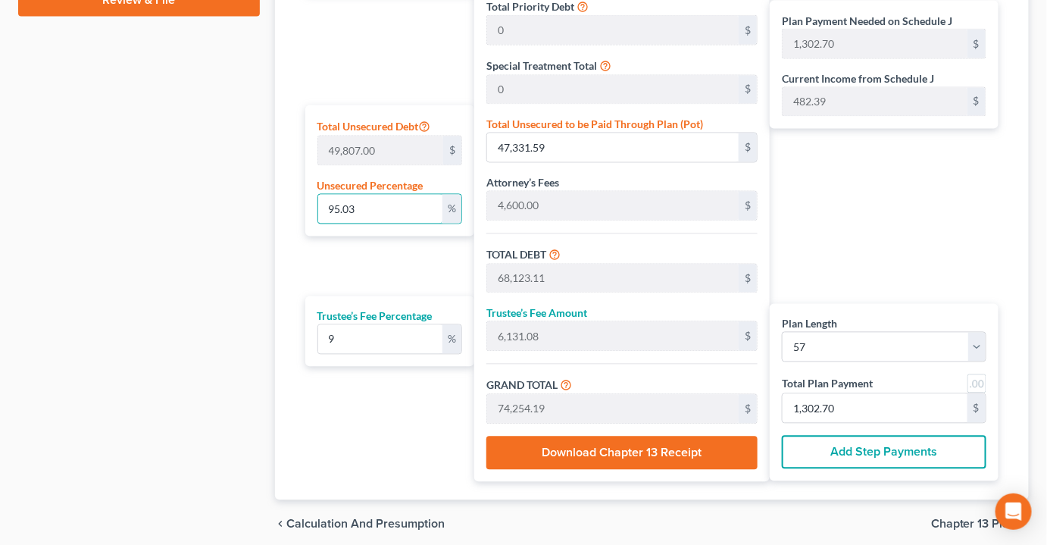
type input "21,289.59"
type input "1,916.06"
type input "23,205.65"
type input "407.11"
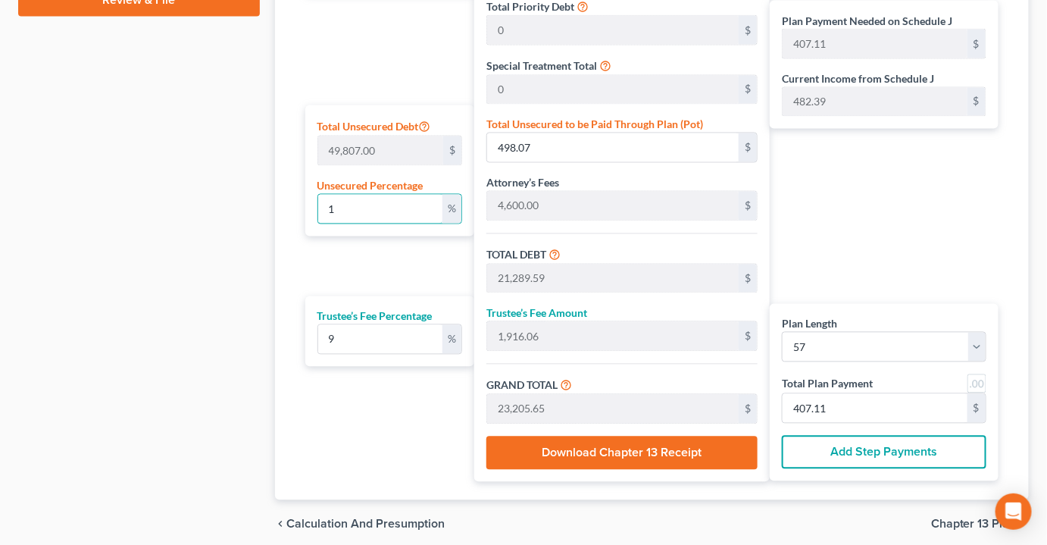
type input "10"
type input "4,980.70"
type input "25,772.22"
type input "2,319.49"
type input "28,091.71"
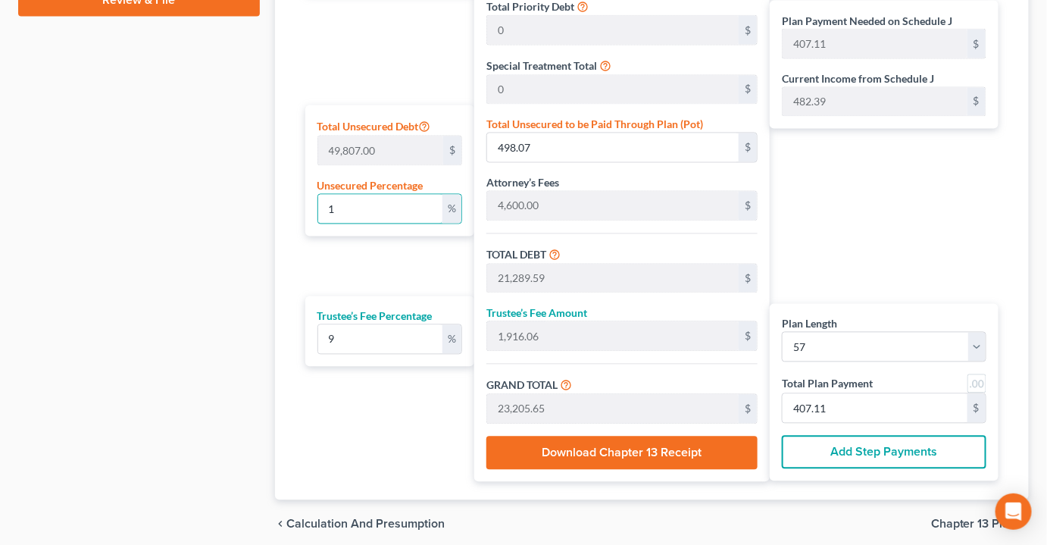
type input "492.83"
type input "1"
type input "498.07"
type input "21,289.59"
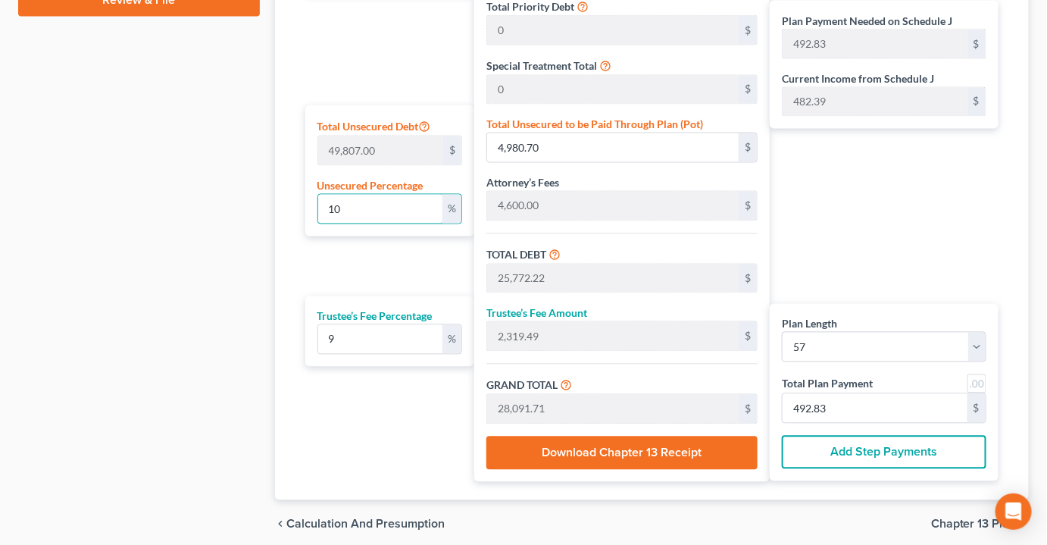
type input "1,916.06"
type input "23,205.65"
type input "407.11"
type input "20,791.52"
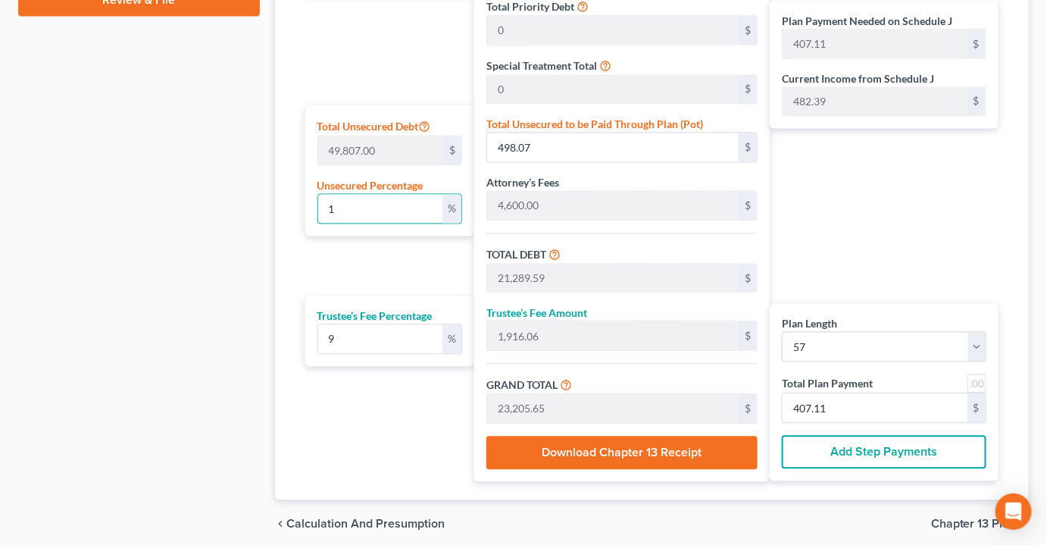
type input "1,871.23"
type input "22,662.75"
type input "397.59"
type input "9"
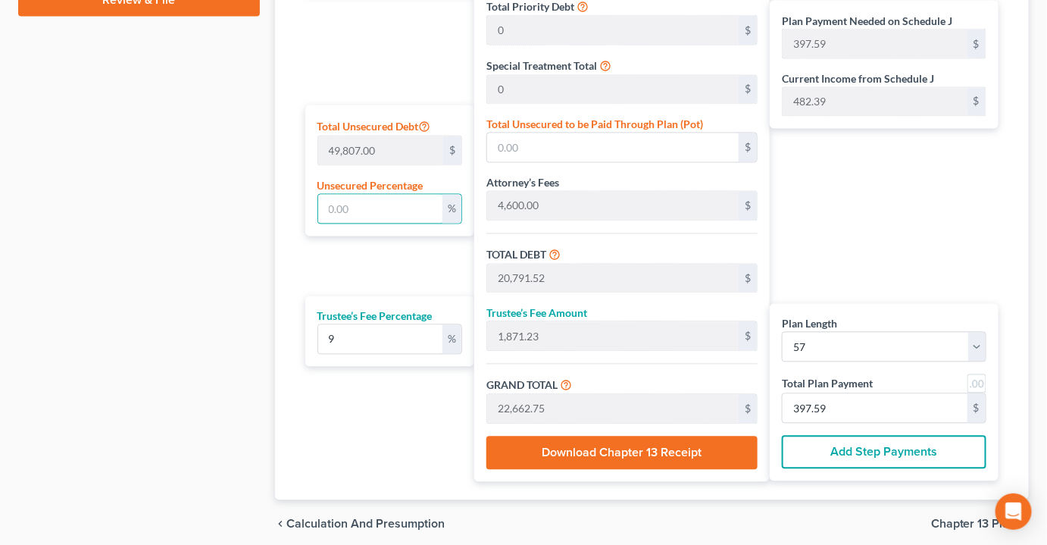
type input "4,482.63"
type input "25,274.15"
type input "2,274.67"
type input "27,548.82"
type input "483.31"
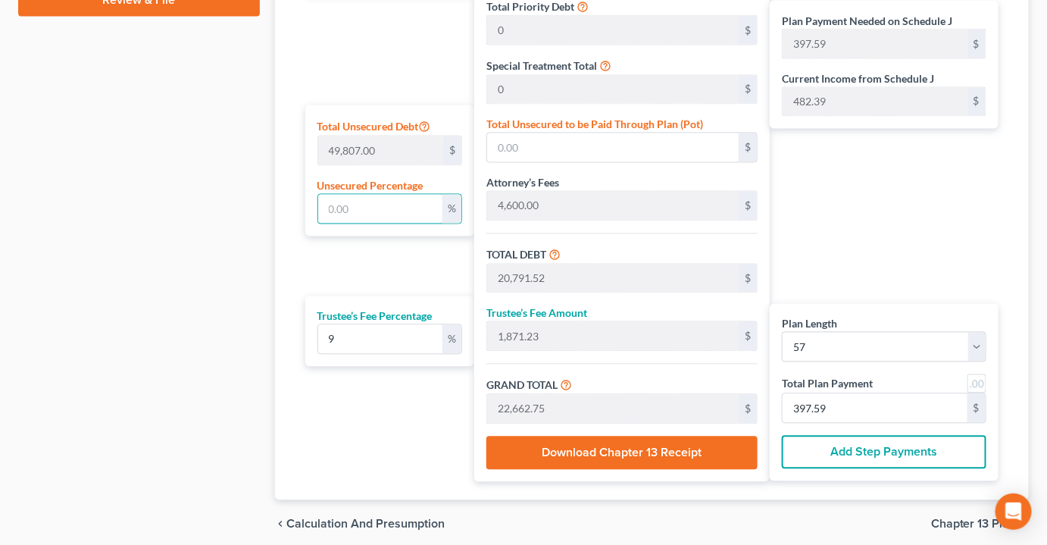
type input "483.31"
type input "9"
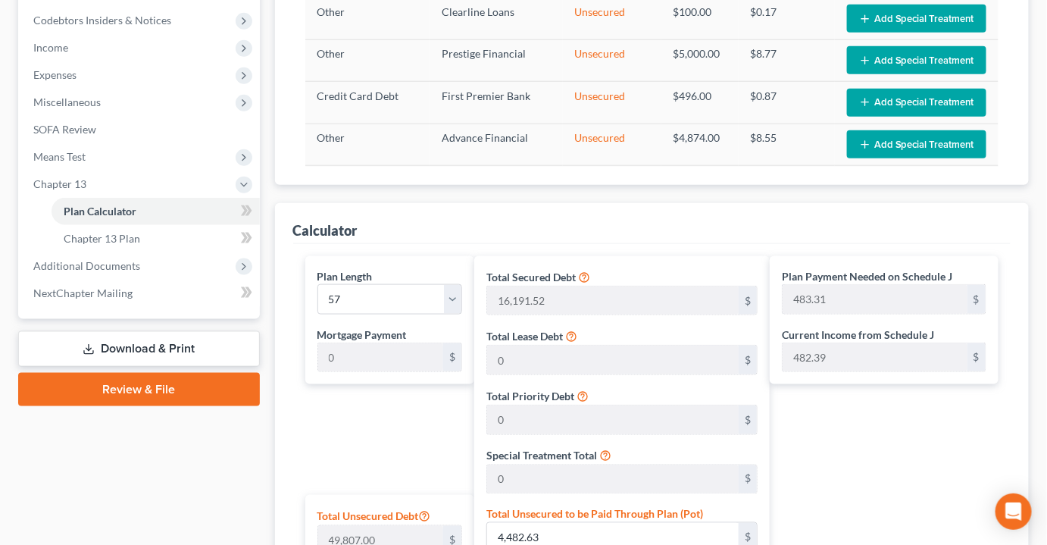
scroll to position [482, 0]
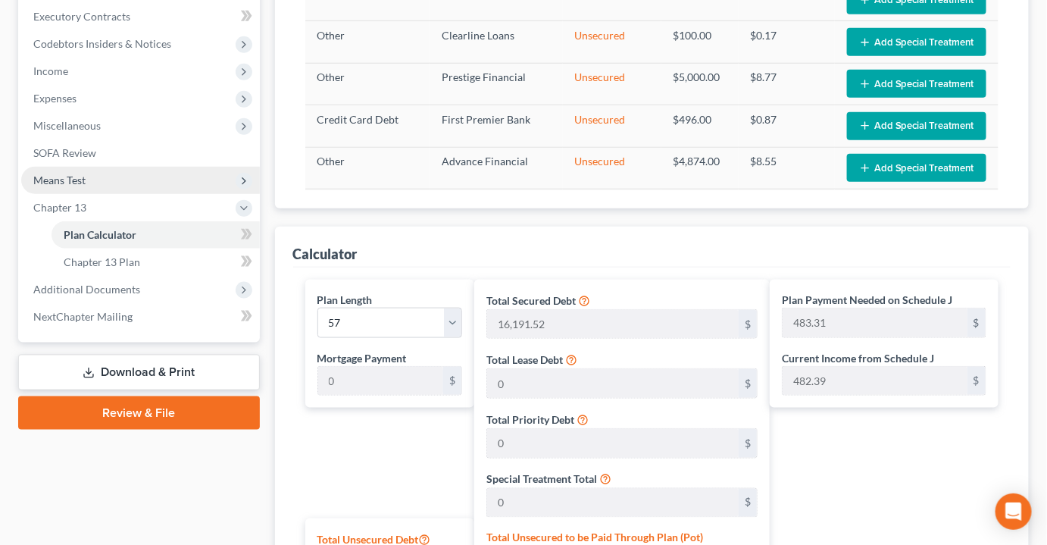
click at [75, 174] on span "Means Test" at bounding box center [59, 180] width 52 height 13
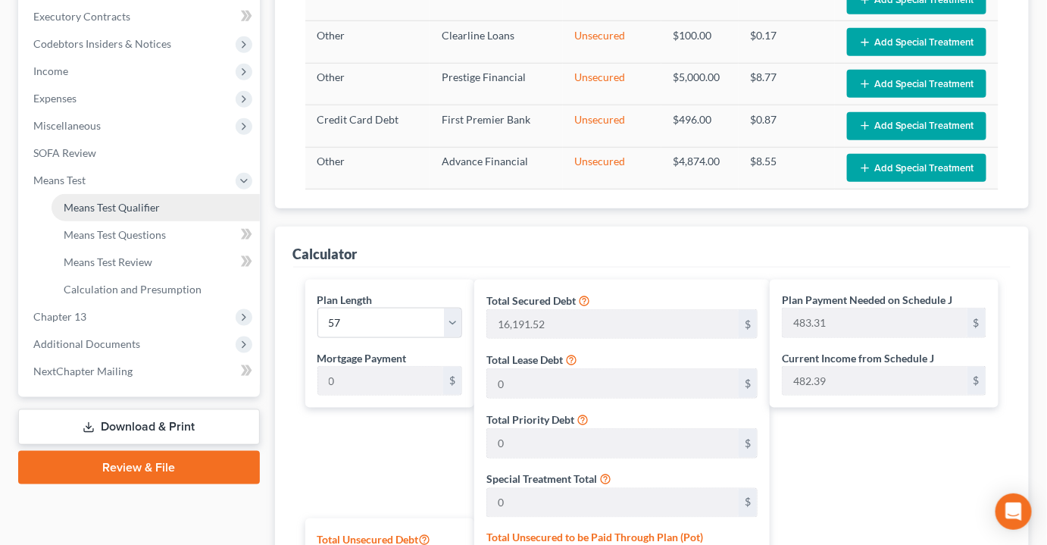
click at [96, 201] on span "Means Test Qualifier" at bounding box center [112, 207] width 96 height 13
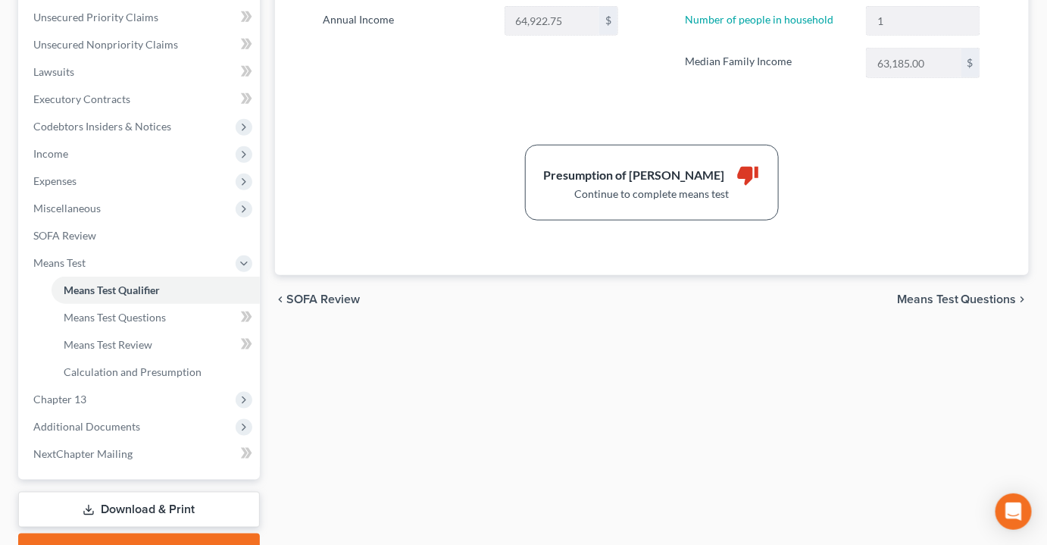
scroll to position [413, 0]
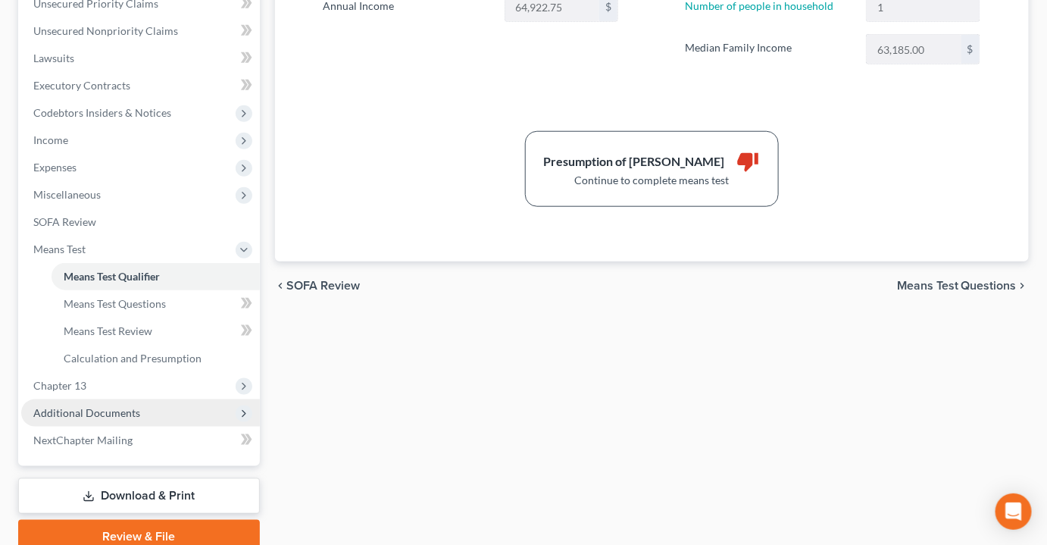
click at [91, 406] on span "Additional Documents" at bounding box center [86, 412] width 107 height 13
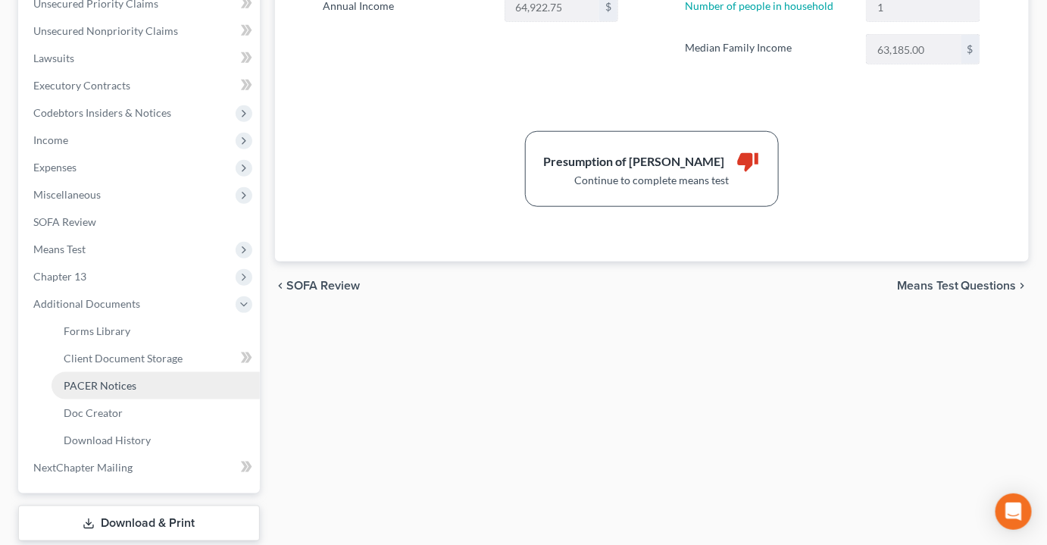
click at [114, 379] on span "PACER Notices" at bounding box center [100, 385] width 73 height 13
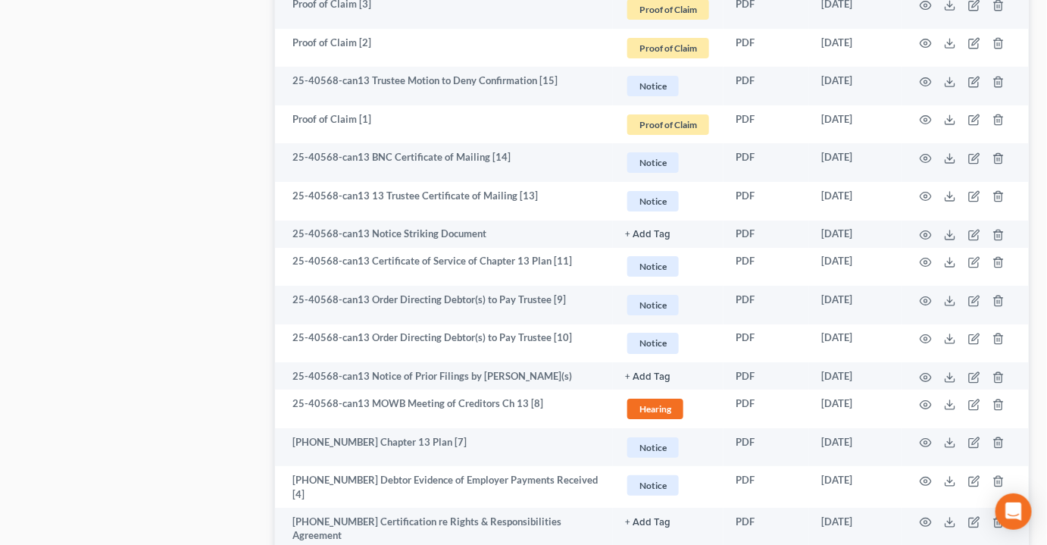
scroll to position [1902, 0]
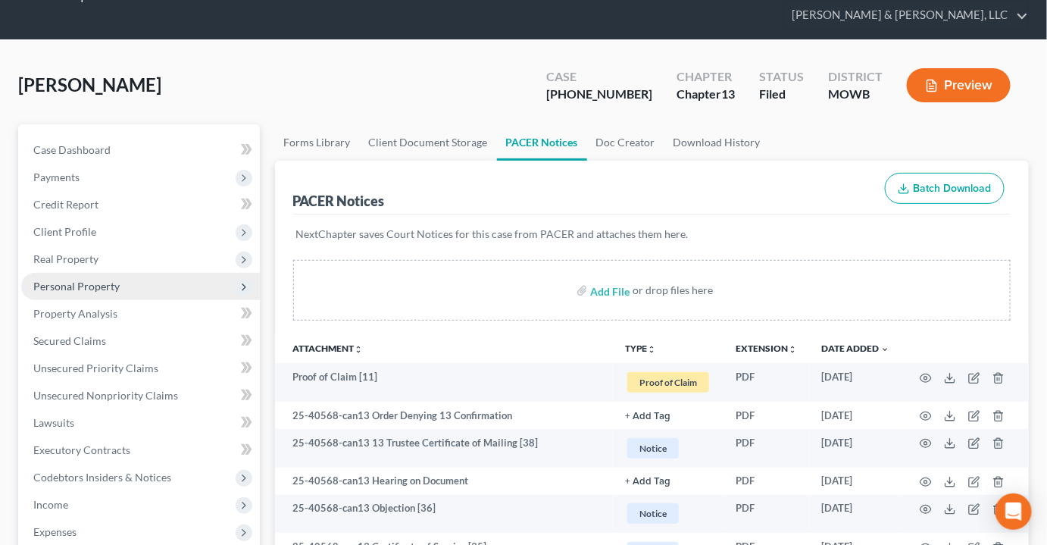
scroll to position [0, 0]
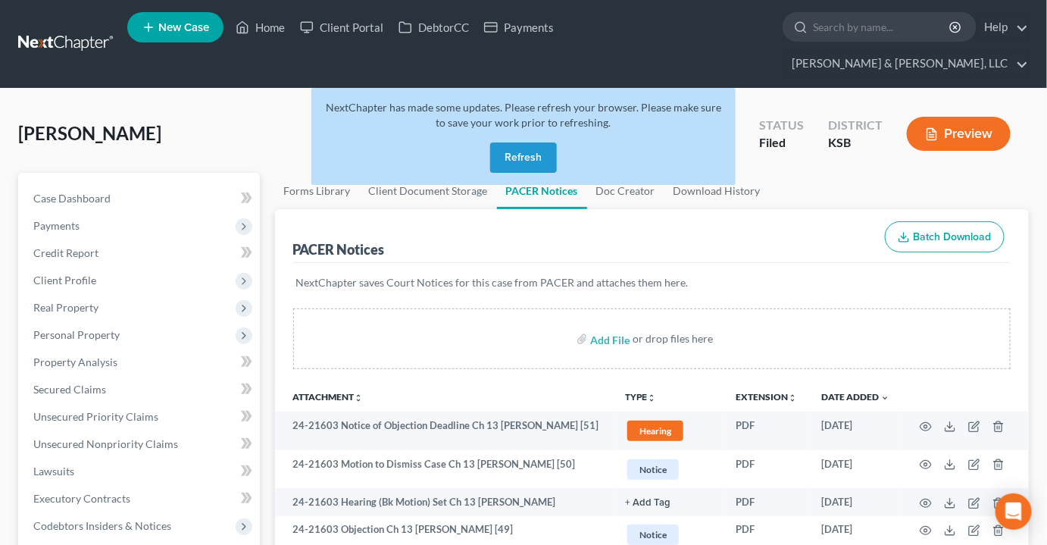
drag, startPoint x: 517, startPoint y: 134, endPoint x: 412, endPoint y: 101, distance: 110.5
click at [515, 142] on button "Refresh" at bounding box center [523, 157] width 67 height 30
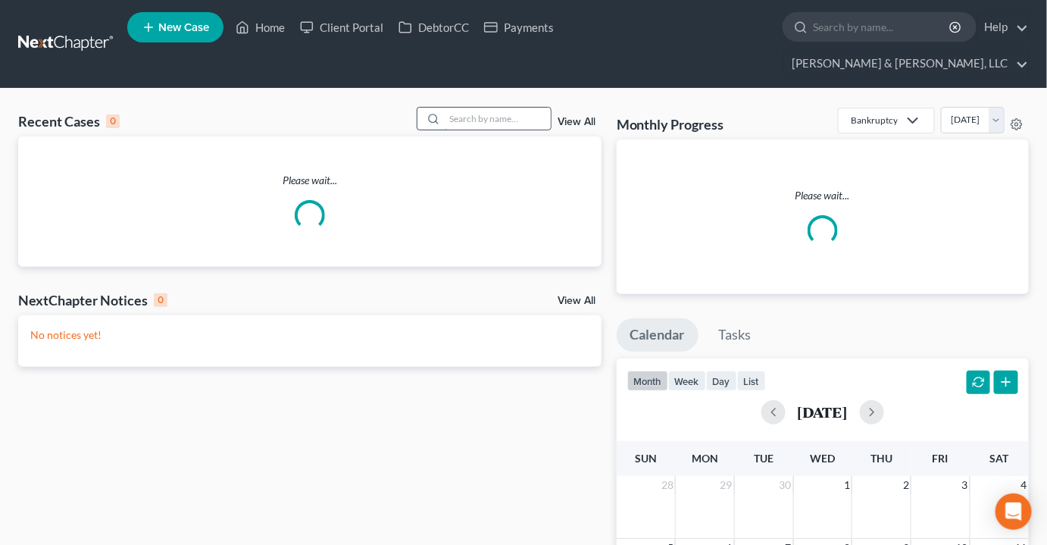
click at [495, 108] on input "search" at bounding box center [498, 119] width 106 height 22
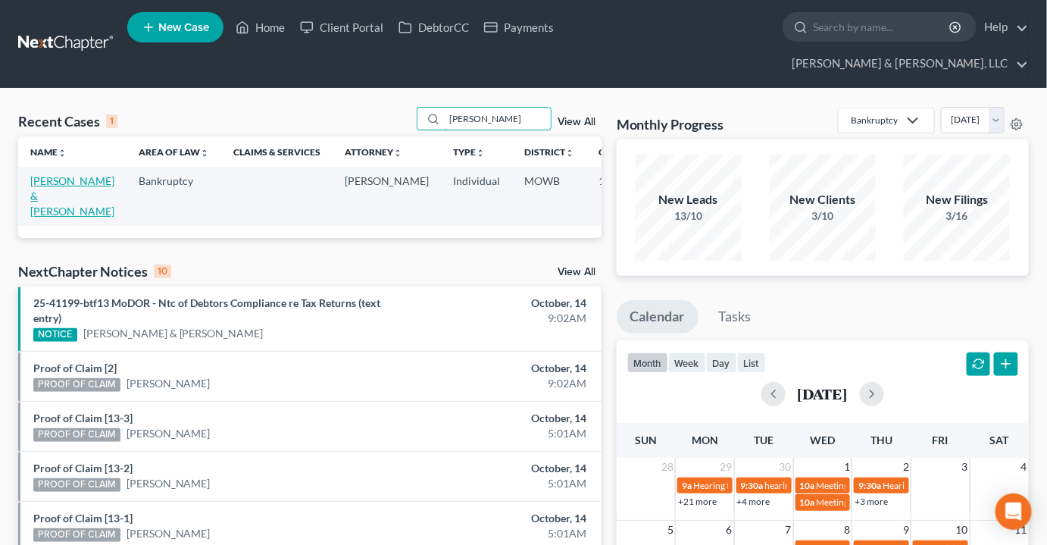
type input "rendon"
click at [46, 174] on link "Rendon, Richard & Brandy" at bounding box center [72, 195] width 84 height 43
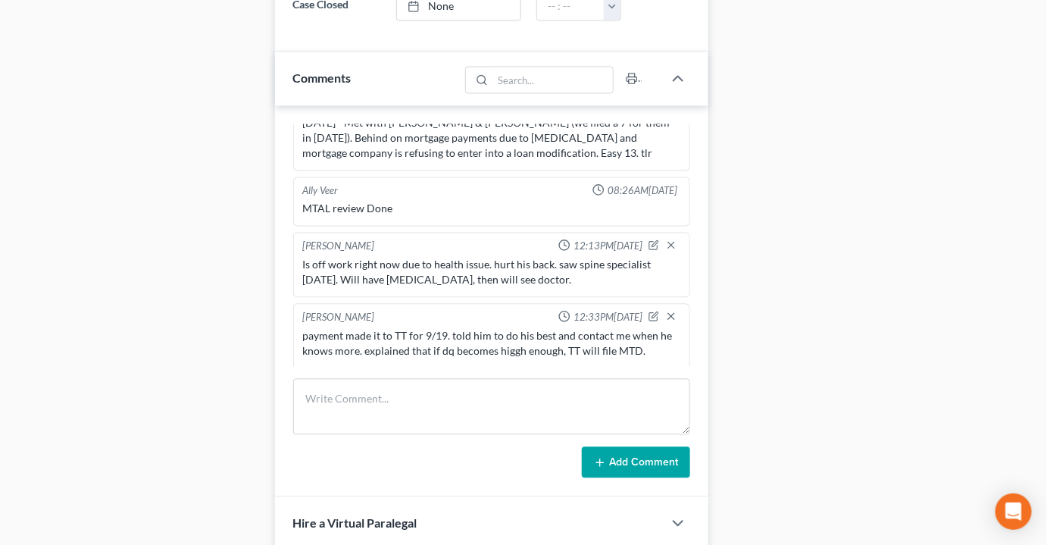
scroll to position [1320, 0]
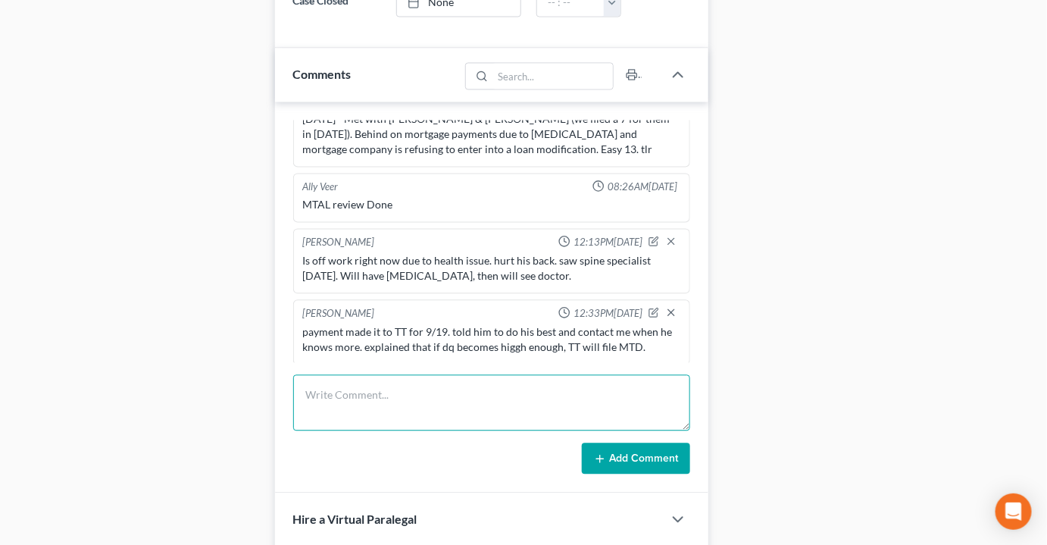
click at [373, 375] on textarea at bounding box center [491, 402] width 397 height 56
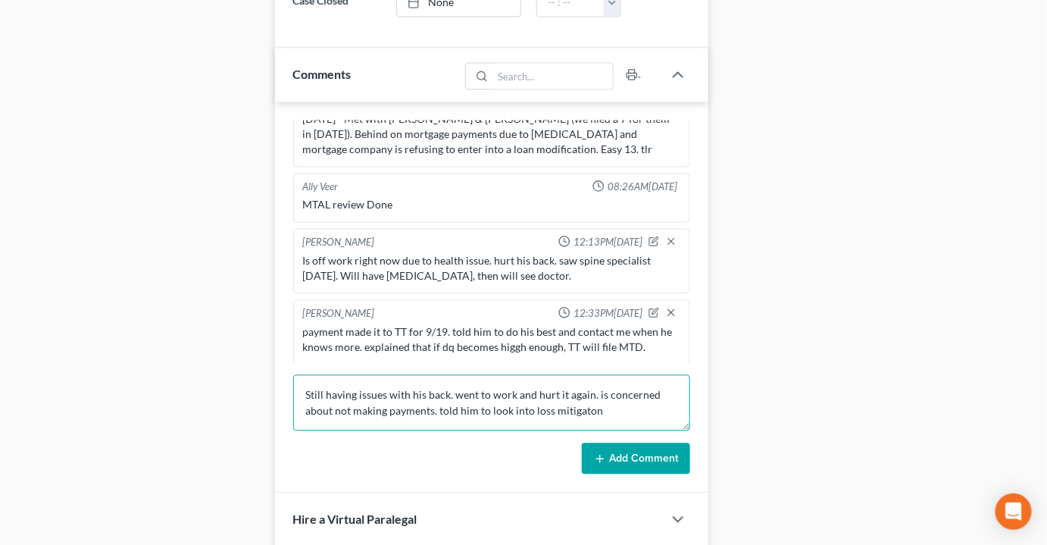
scroll to position [2, 0]
type textarea "Still having issues with his back. went to work and hurt it again. is concerned…"
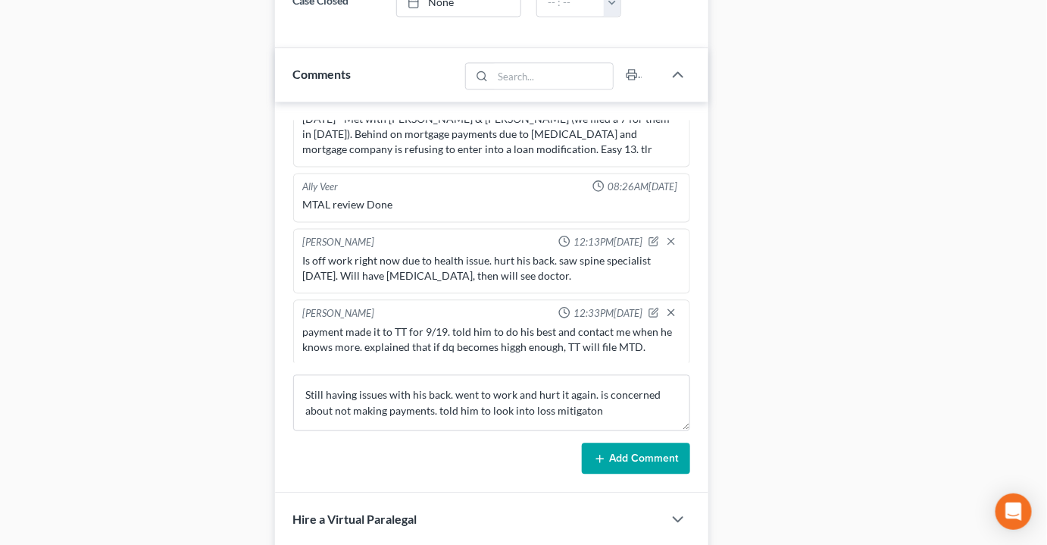
click at [645, 443] on button "Add Comment" at bounding box center [636, 459] width 108 height 32
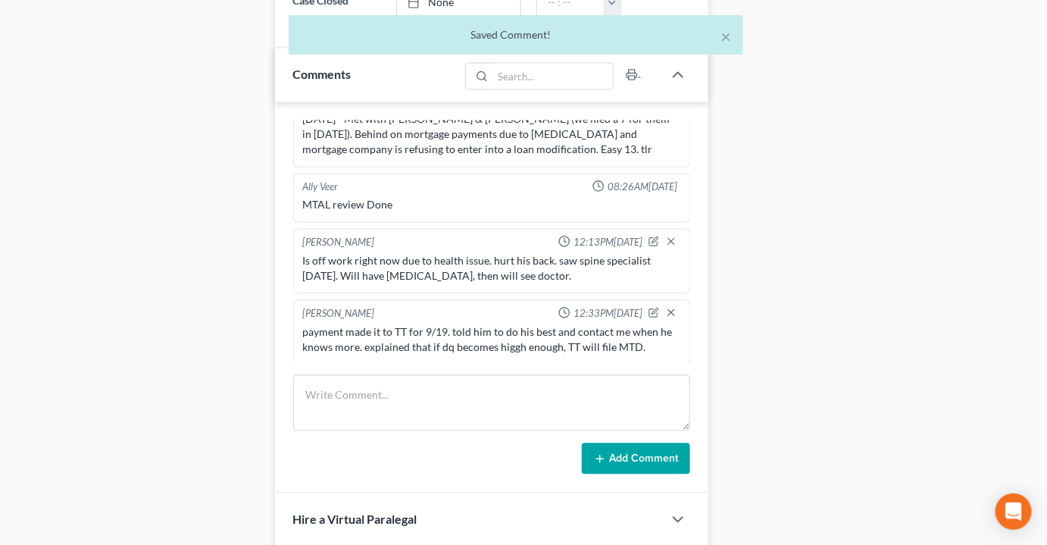
scroll to position [103, 0]
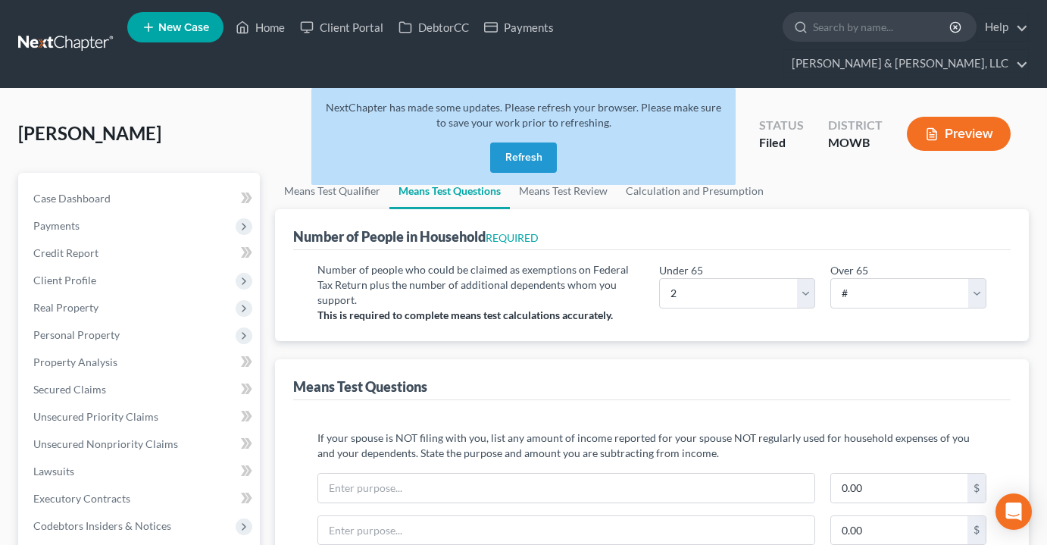
select select "2"
select select "1"
select select "60"
select select "1"
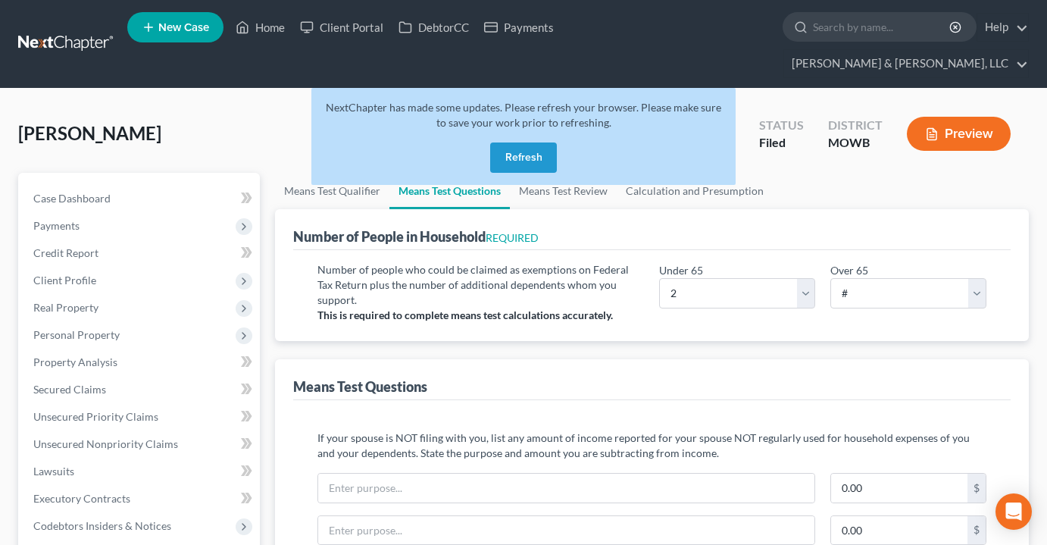
select select "60"
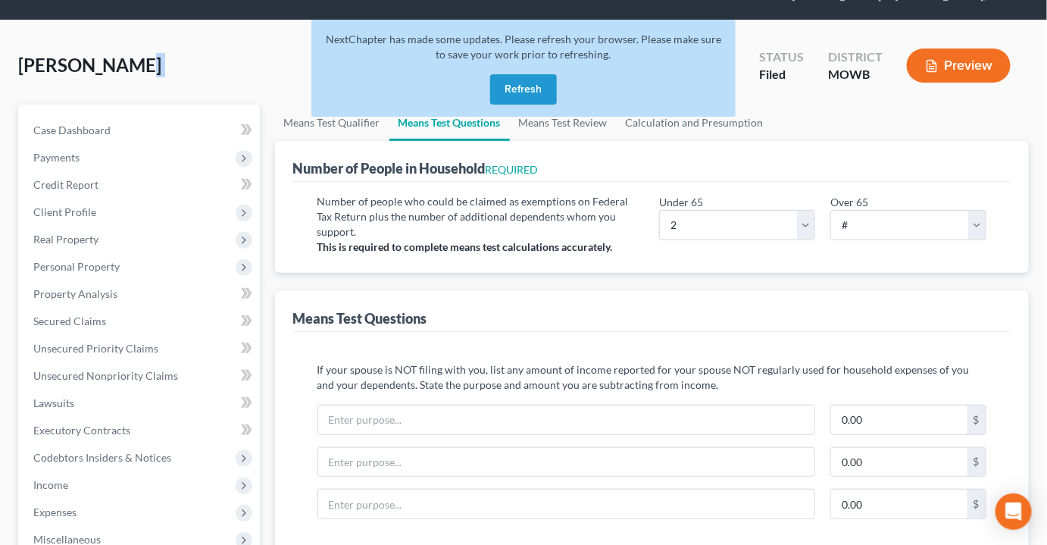
click at [515, 74] on button "Refresh" at bounding box center [523, 89] width 67 height 30
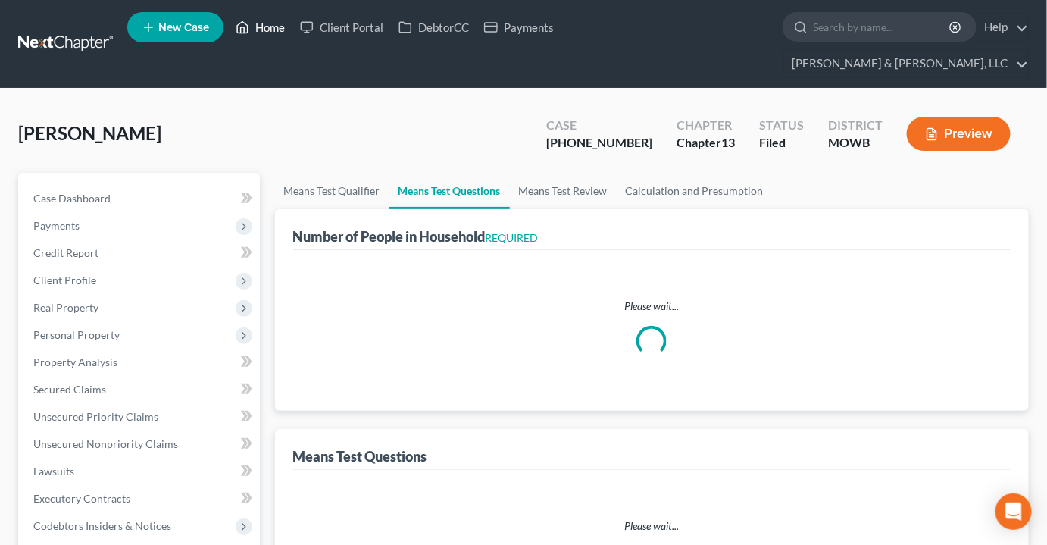
click at [280, 26] on link "Home" at bounding box center [260, 27] width 64 height 27
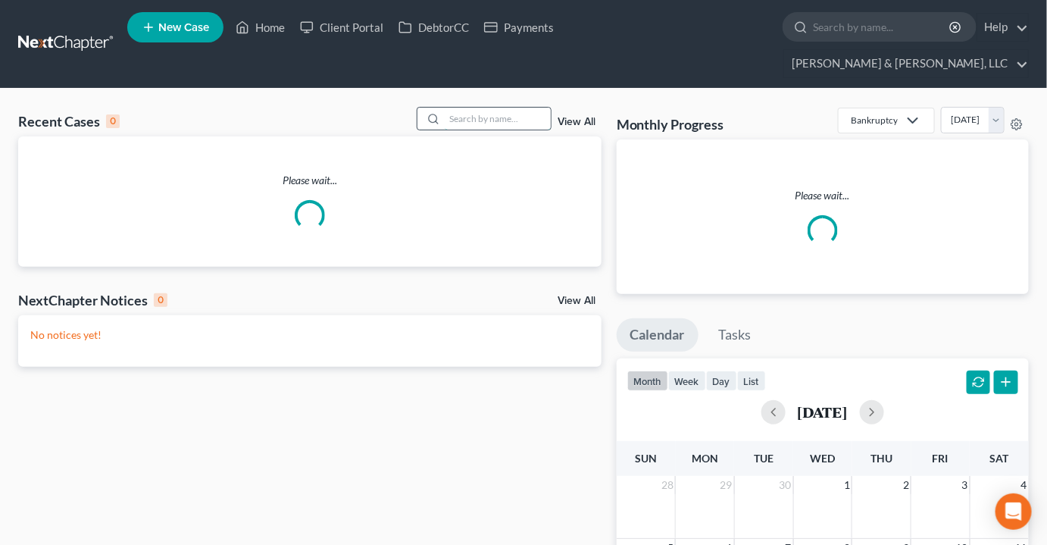
click at [481, 108] on input "search" at bounding box center [498, 119] width 106 height 22
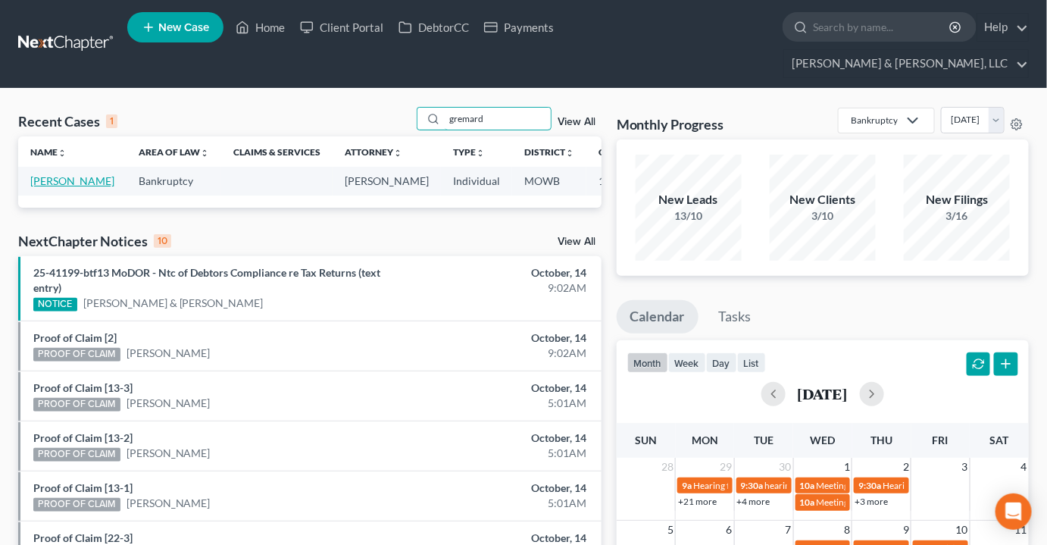
type input "gremard"
click at [38, 174] on link "Gremard, Ryan" at bounding box center [72, 180] width 84 height 13
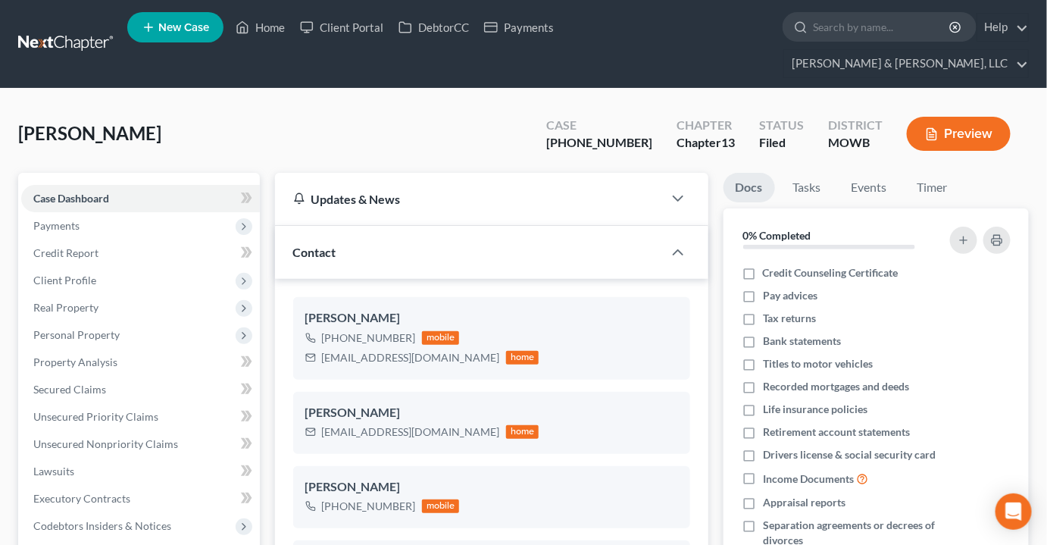
scroll to position [916, 0]
click at [268, 21] on link "Home" at bounding box center [260, 27] width 64 height 27
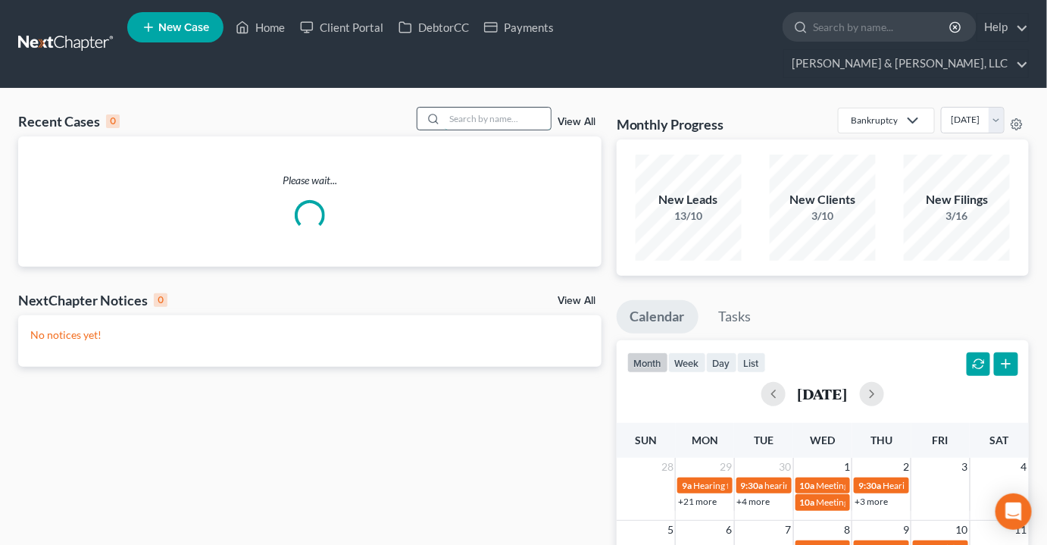
click at [503, 108] on input "search" at bounding box center [498, 119] width 106 height 22
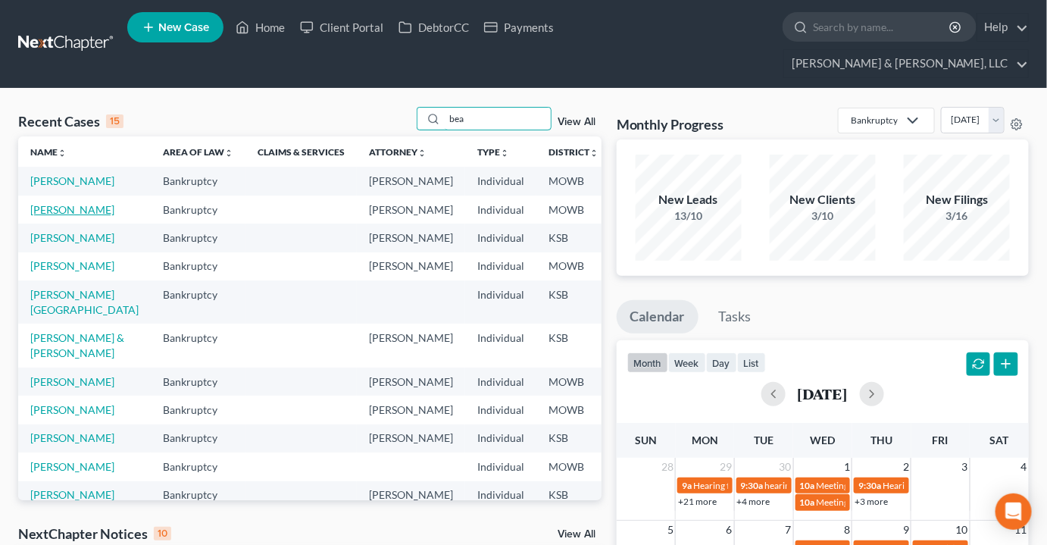
type input "bea"
click at [36, 210] on link "Bean, Brenda" at bounding box center [72, 209] width 84 height 13
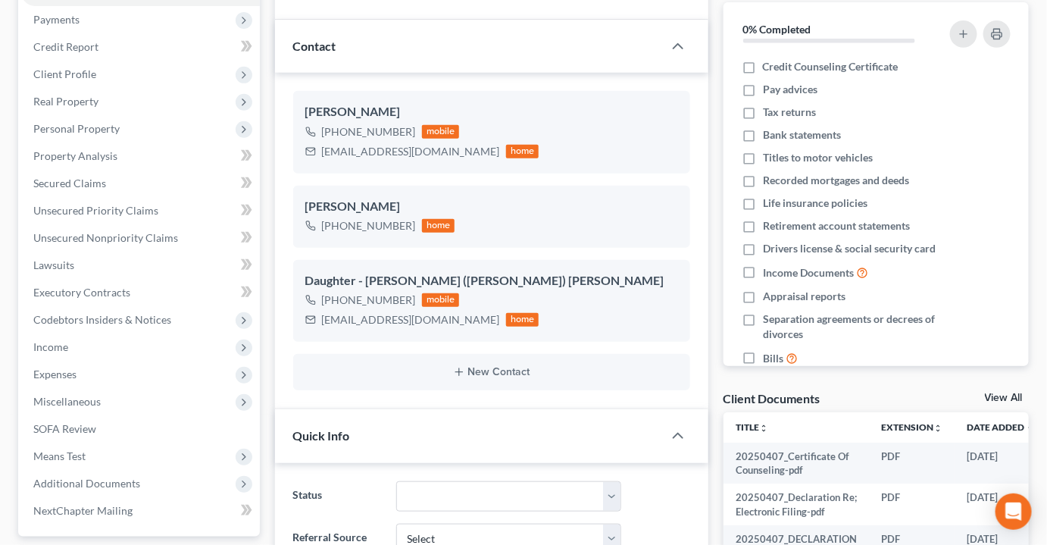
scroll to position [206, 0]
click at [61, 149] on span "Property Analysis" at bounding box center [75, 155] width 84 height 13
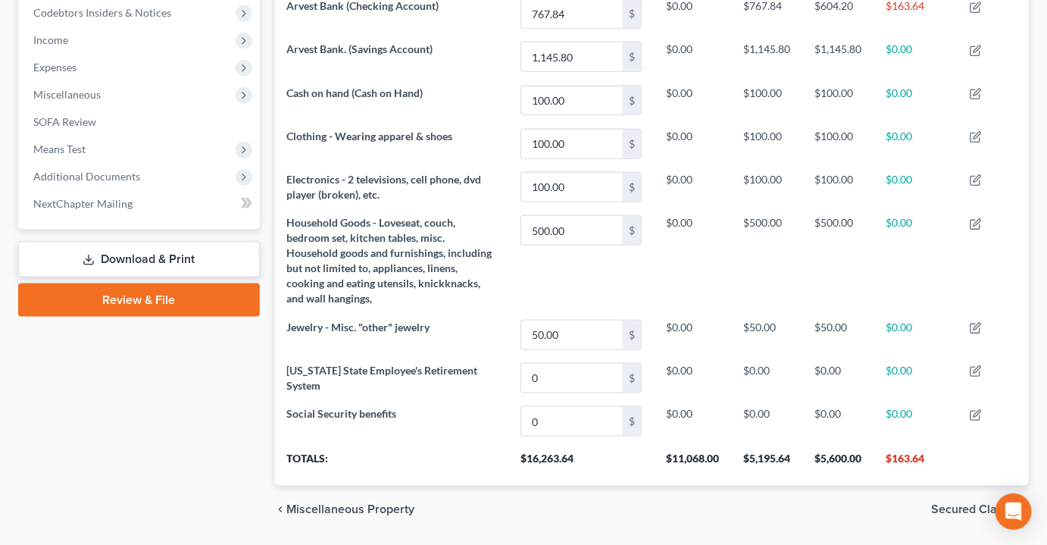
scroll to position [529, 0]
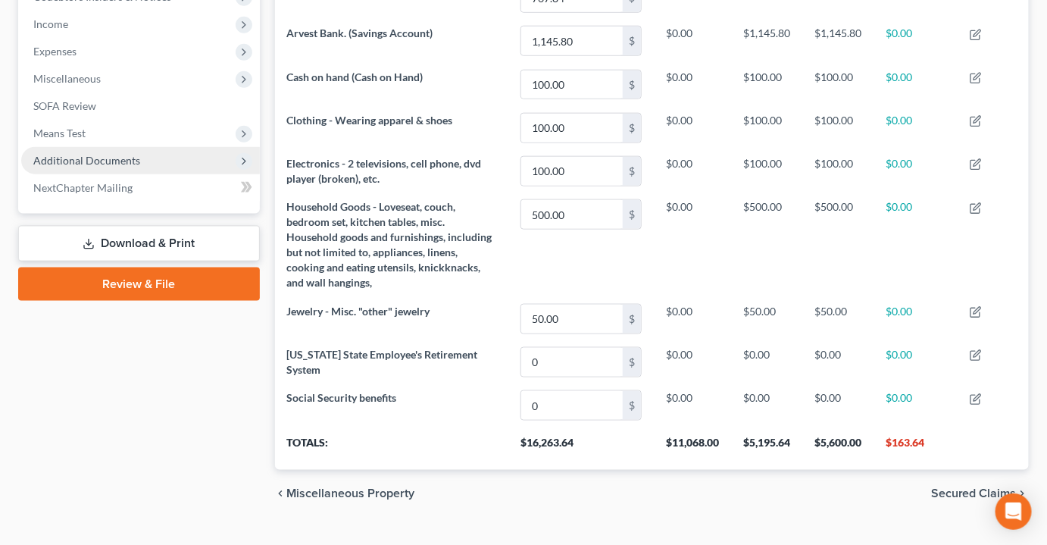
click at [88, 154] on span "Additional Documents" at bounding box center [86, 160] width 107 height 13
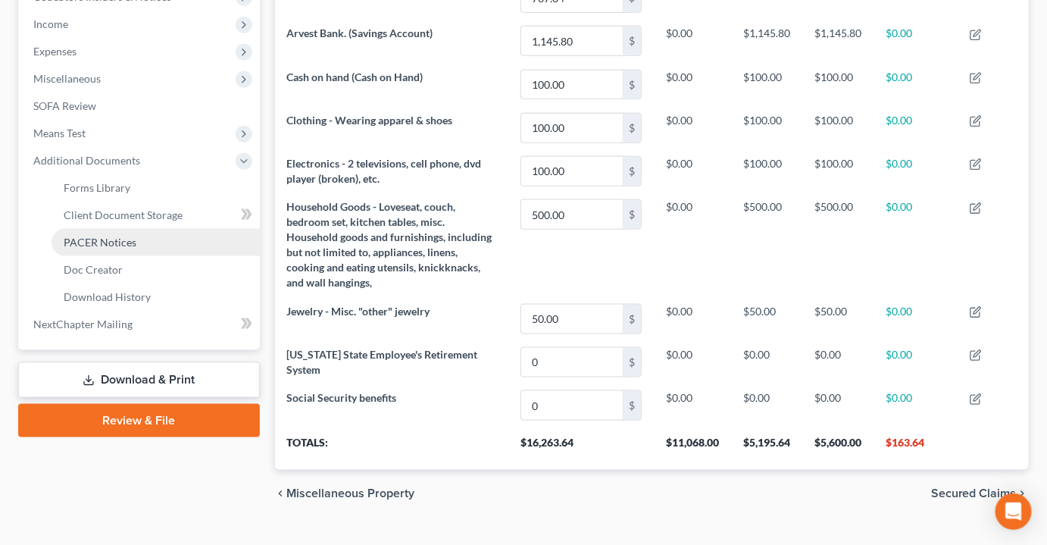
click at [79, 236] on span "PACER Notices" at bounding box center [100, 242] width 73 height 13
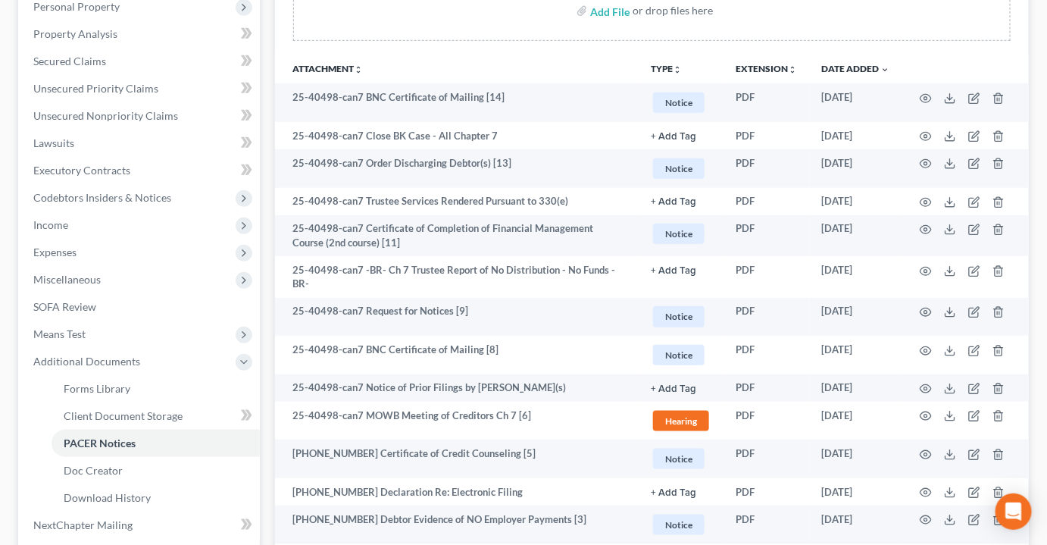
scroll to position [344, 0]
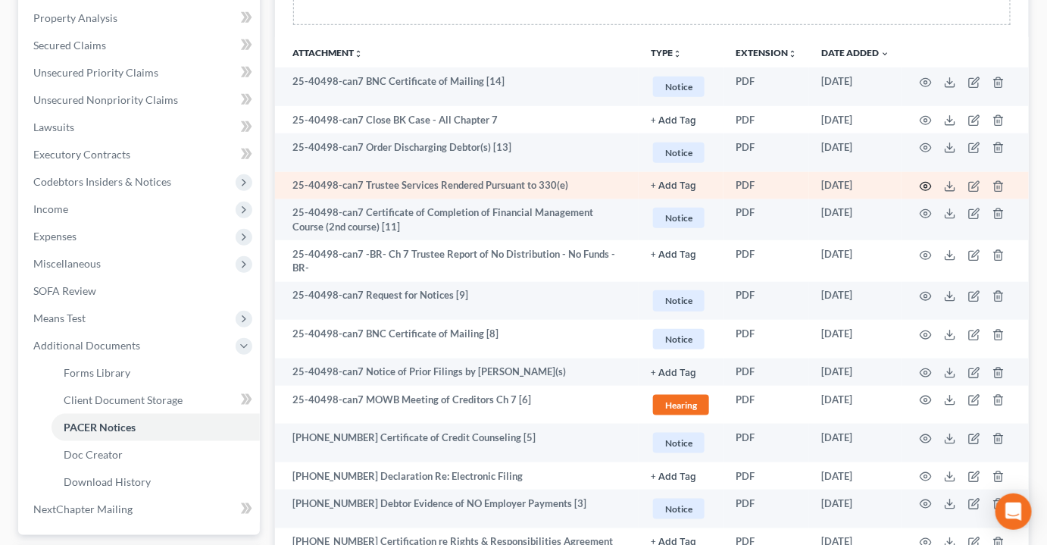
click at [922, 183] on icon "button" at bounding box center [926, 187] width 11 height 8
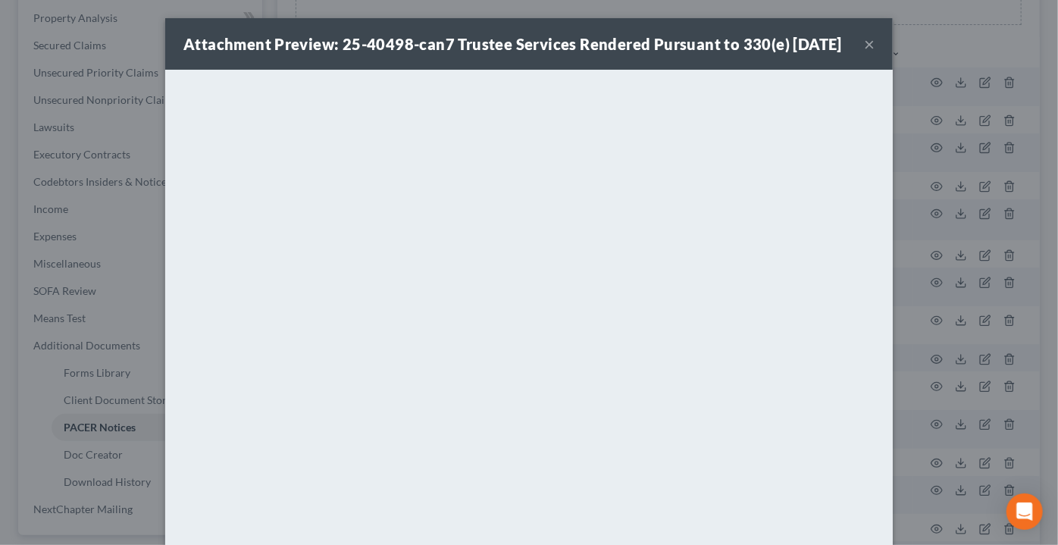
click at [864, 53] on button "×" at bounding box center [869, 44] width 11 height 18
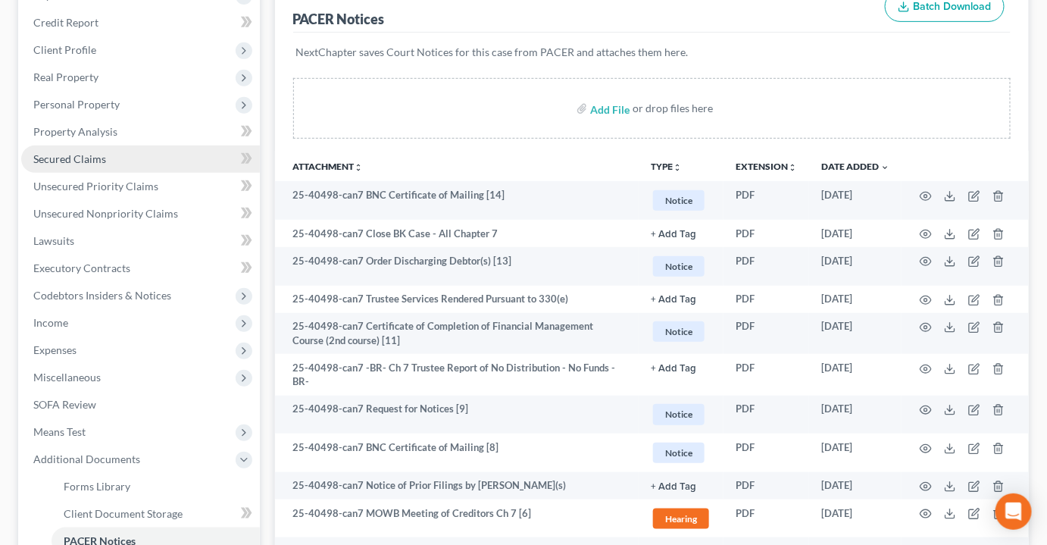
scroll to position [206, 0]
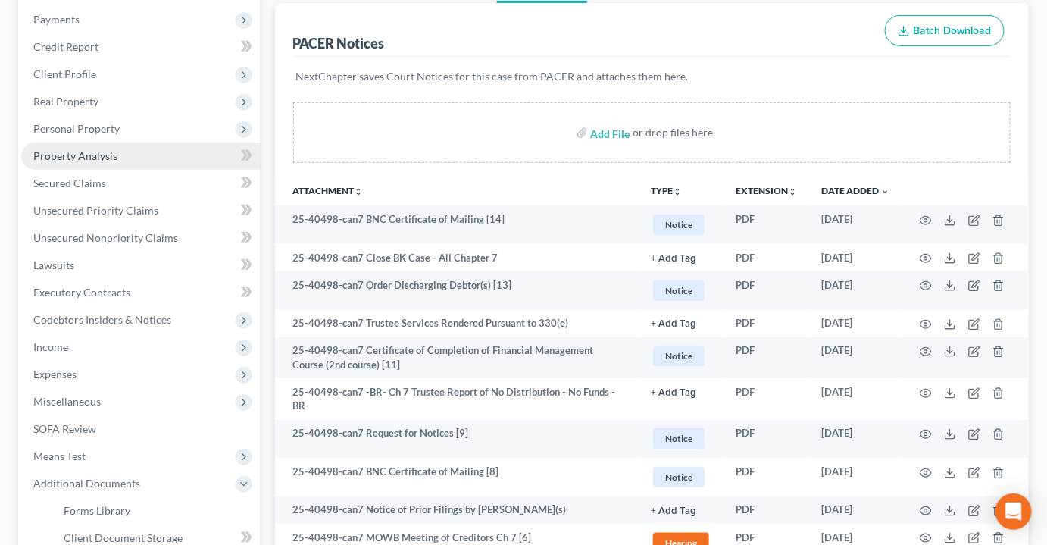
click at [86, 149] on span "Property Analysis" at bounding box center [75, 155] width 84 height 13
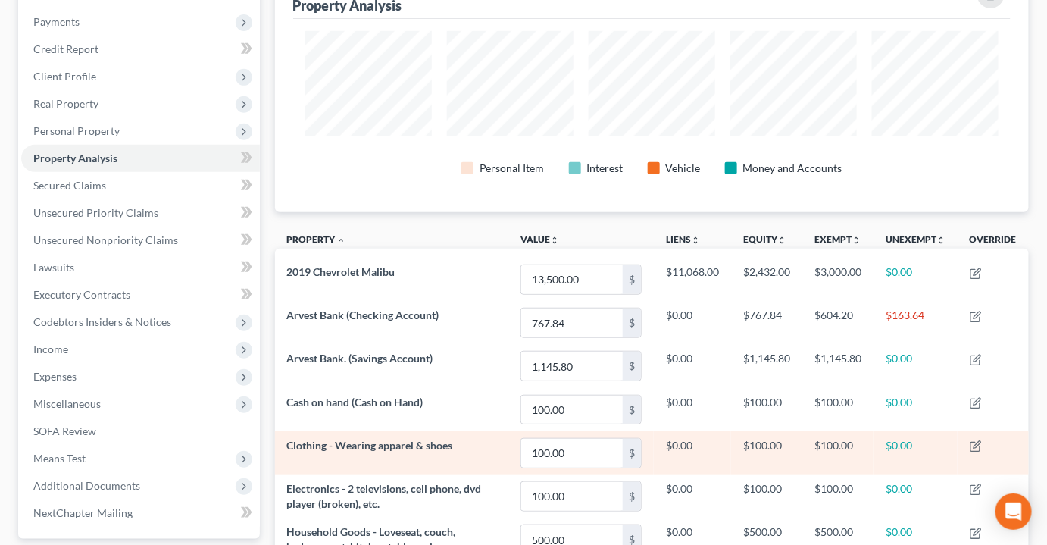
scroll to position [184, 0]
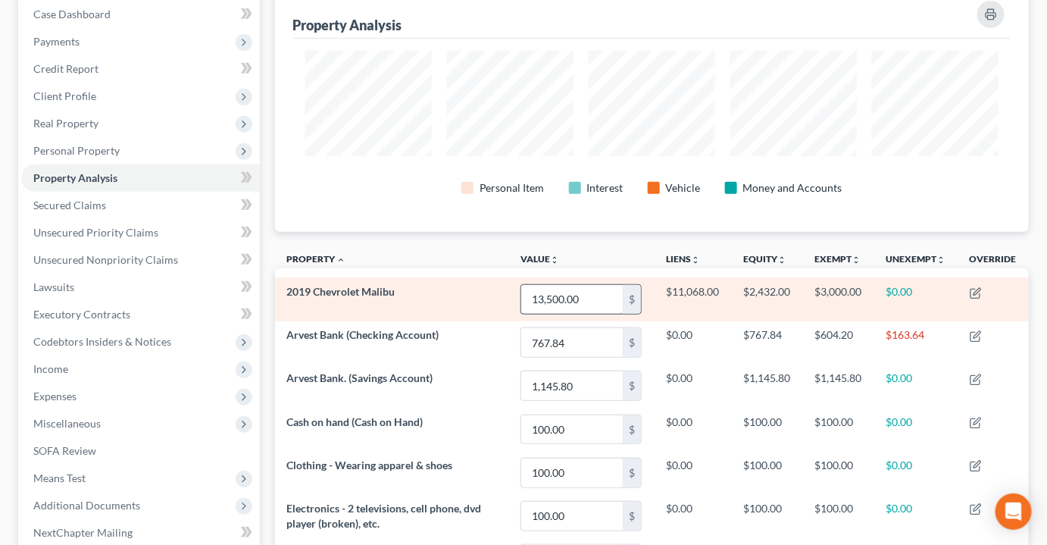
drag, startPoint x: 748, startPoint y: 296, endPoint x: 598, endPoint y: 269, distance: 152.5
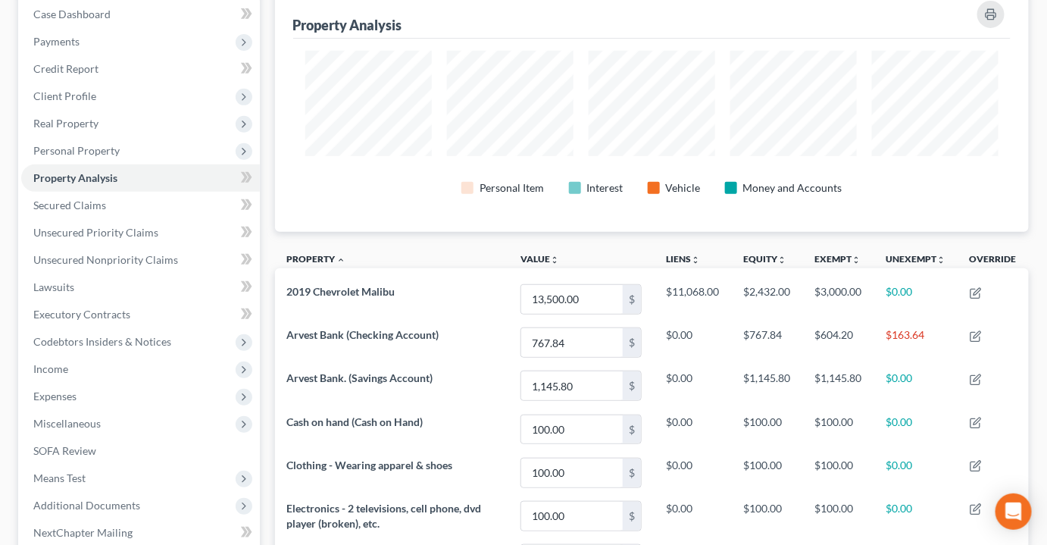
drag, startPoint x: 598, startPoint y: 269, endPoint x: 277, endPoint y: 194, distance: 330.0
click at [277, 194] on div "Property Analysis Personal Item Interest Vehicle Money and Accounts" at bounding box center [652, 110] width 755 height 243
click at [73, 144] on span "Personal Property" at bounding box center [76, 150] width 86 height 13
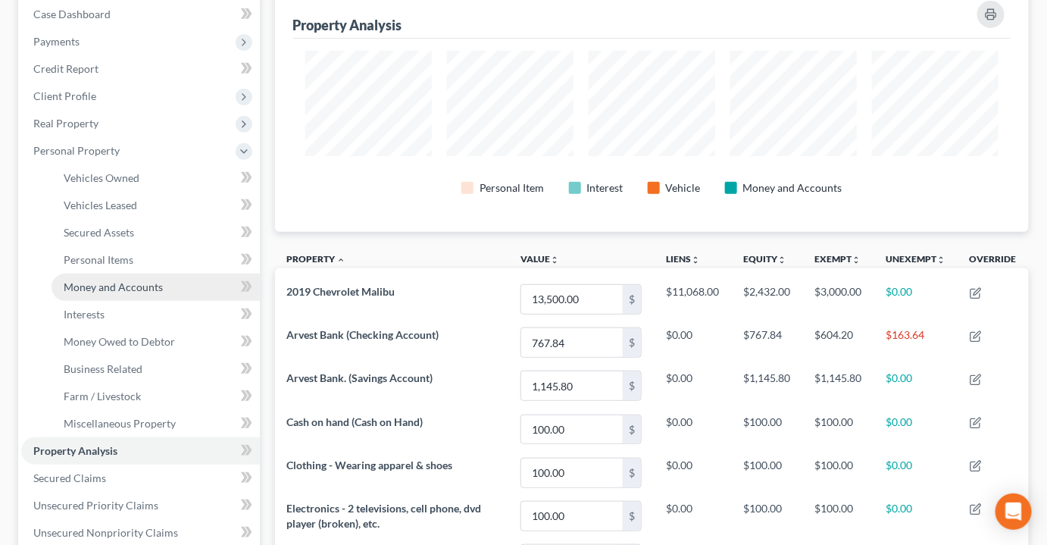
click at [69, 274] on link "Money and Accounts" at bounding box center [156, 287] width 208 height 27
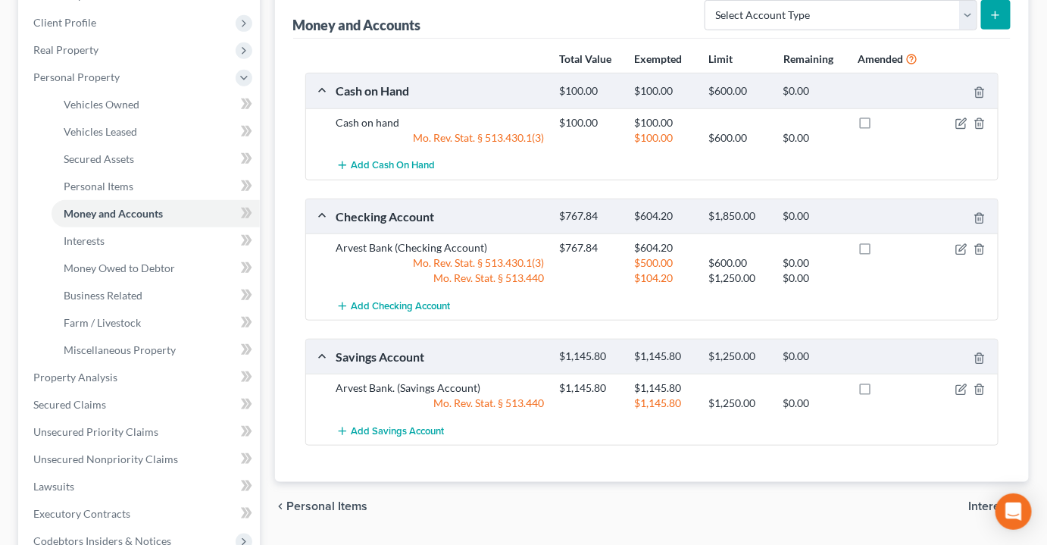
scroll to position [275, 0]
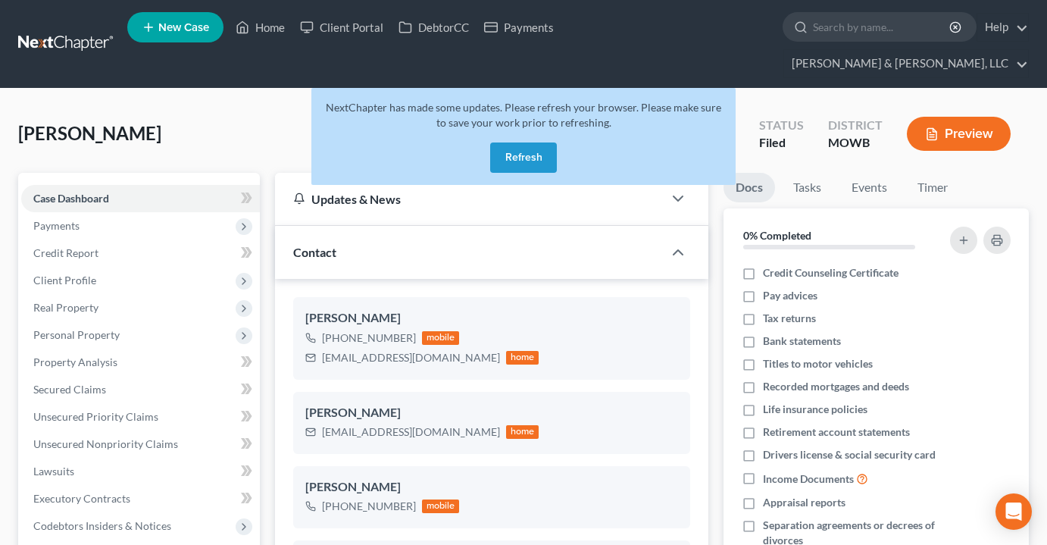
select select "6"
select select "2"
select select "0"
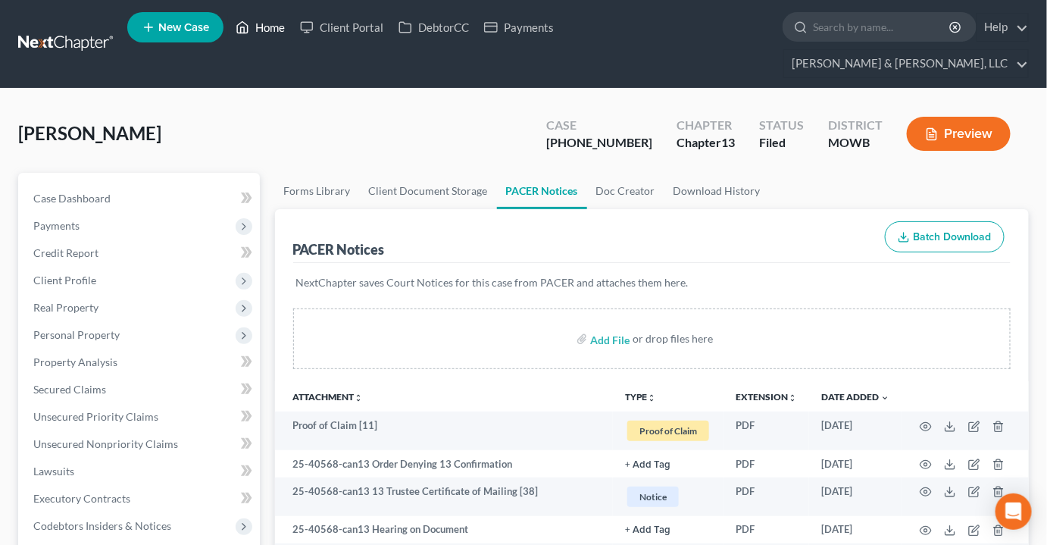
drag, startPoint x: 272, startPoint y: 27, endPoint x: 352, endPoint y: 75, distance: 92.8
click at [272, 27] on link "Home" at bounding box center [260, 27] width 64 height 27
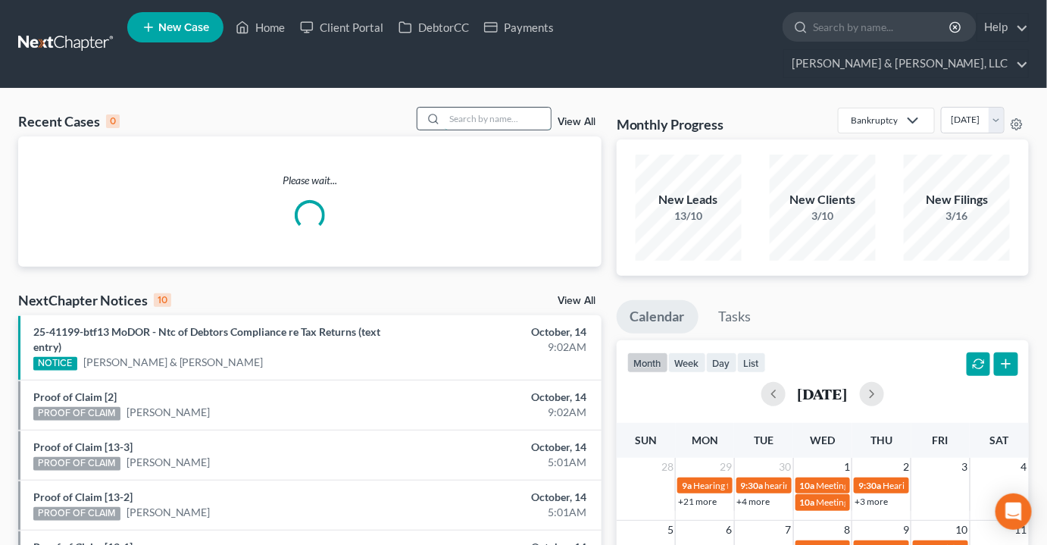
click at [496, 108] on input "search" at bounding box center [498, 119] width 106 height 22
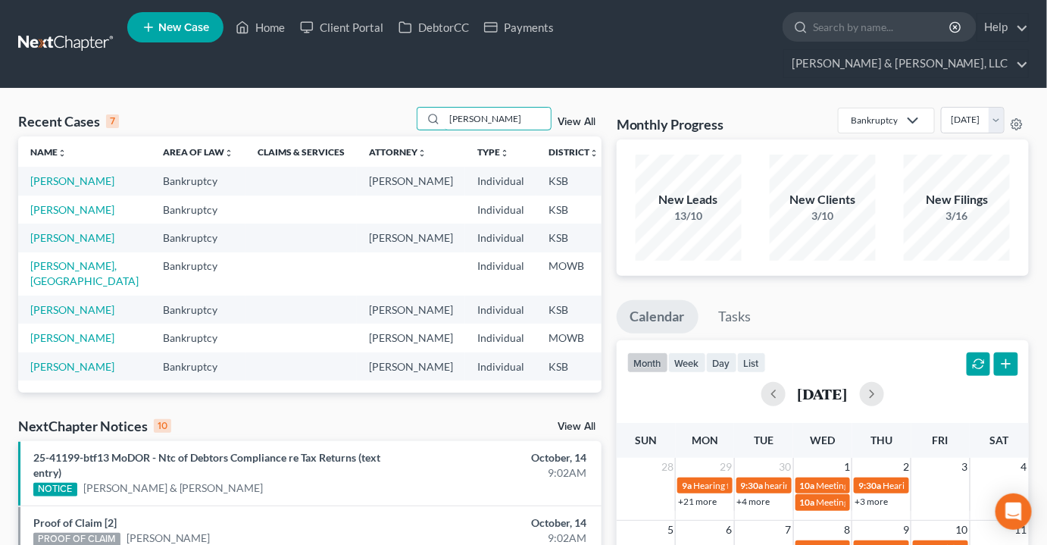
drag, startPoint x: 531, startPoint y: 95, endPoint x: 378, endPoint y: 88, distance: 153.3
click at [378, 107] on div "Recent Cases 7 [PERSON_NAME] View All" at bounding box center [310, 122] width 584 height 30
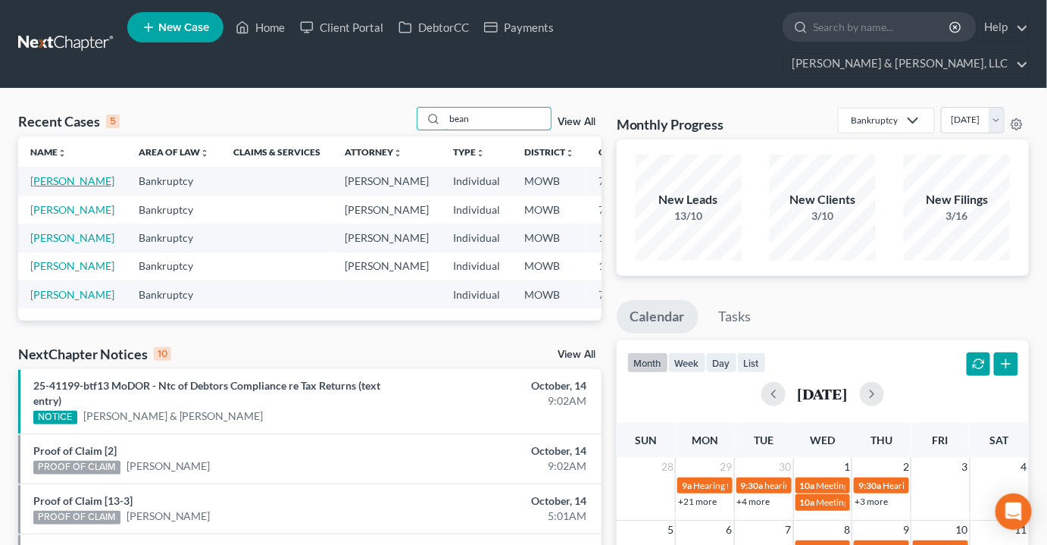
type input "bean"
click at [45, 174] on link "[PERSON_NAME]" at bounding box center [72, 180] width 84 height 13
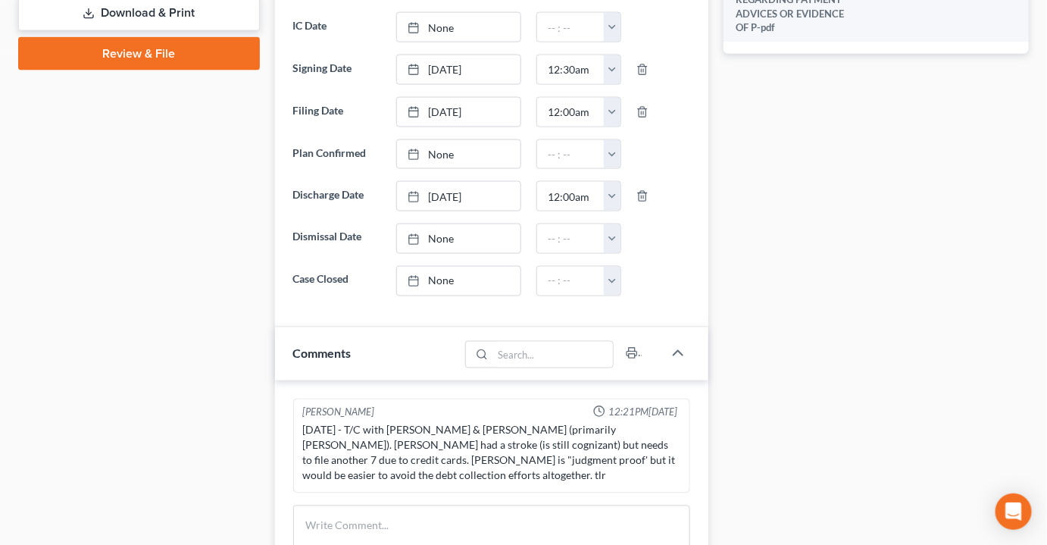
scroll to position [895, 0]
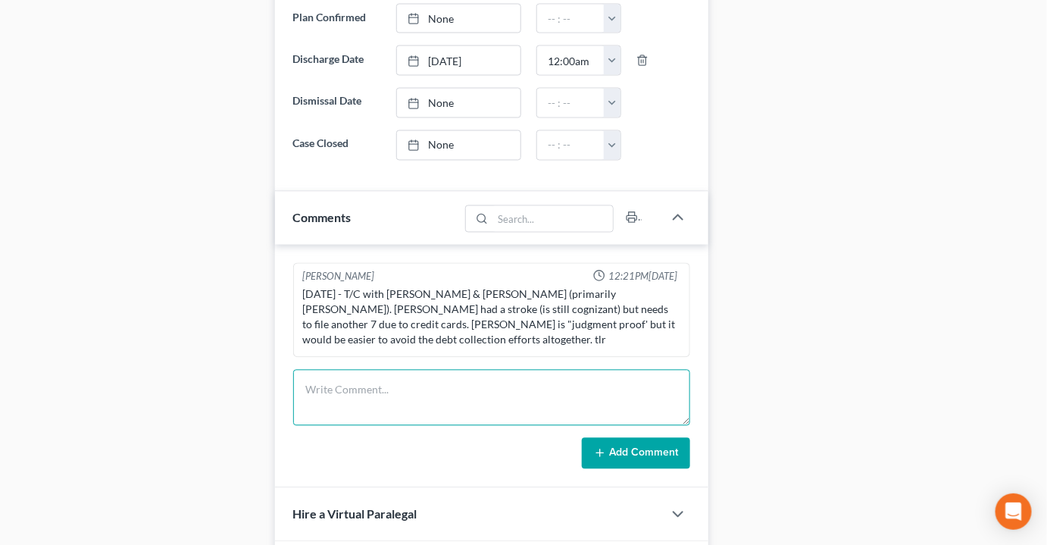
click at [409, 370] on textarea at bounding box center [491, 398] width 397 height 56
paste textarea "Giod morning Mr. Dean. Quick question. My mom, Brenda Bean, just received a set…"
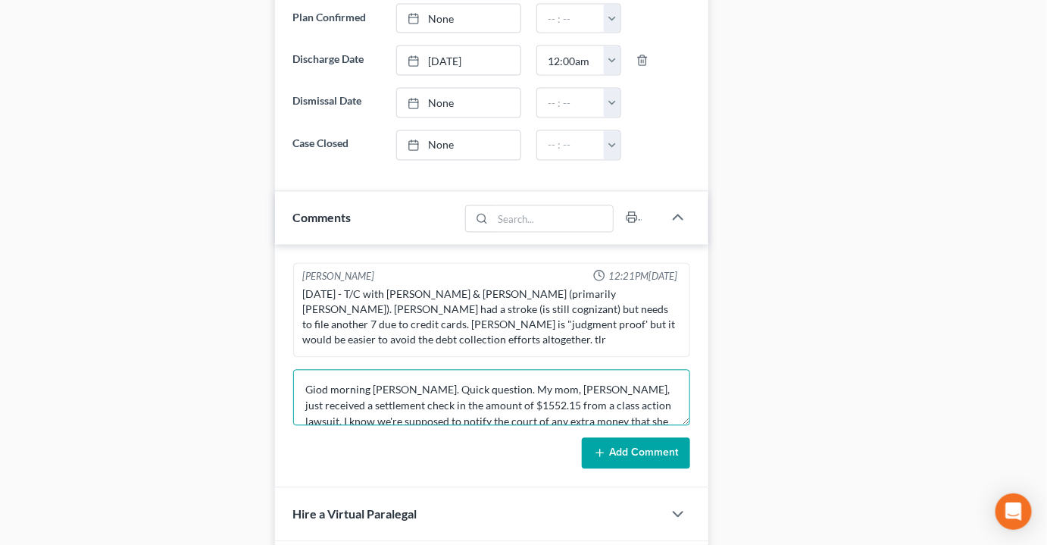
scroll to position [82, 0]
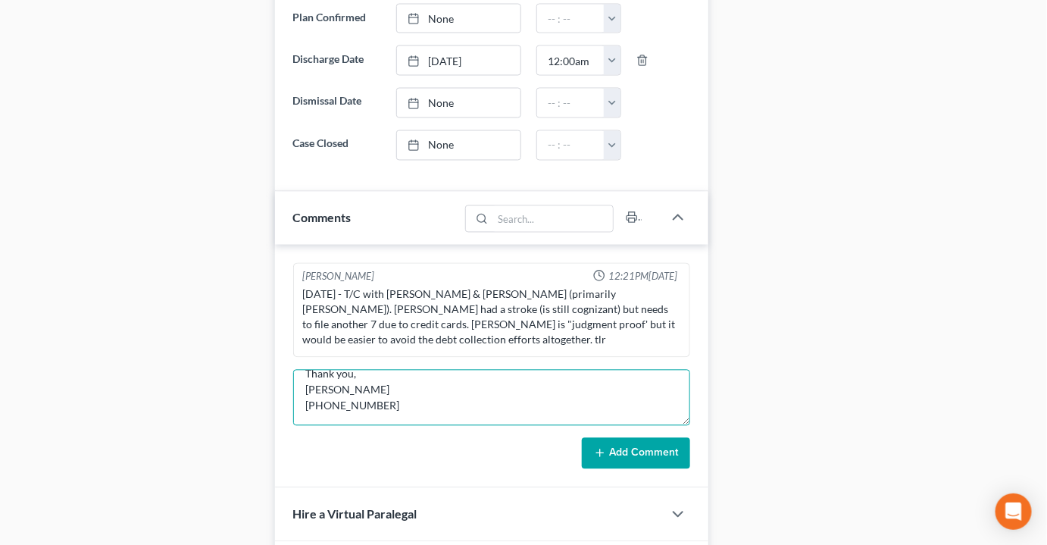
type textarea "Giod morning Mr. Dean. Quick question. My mom, Brenda Bean, just received a set…"
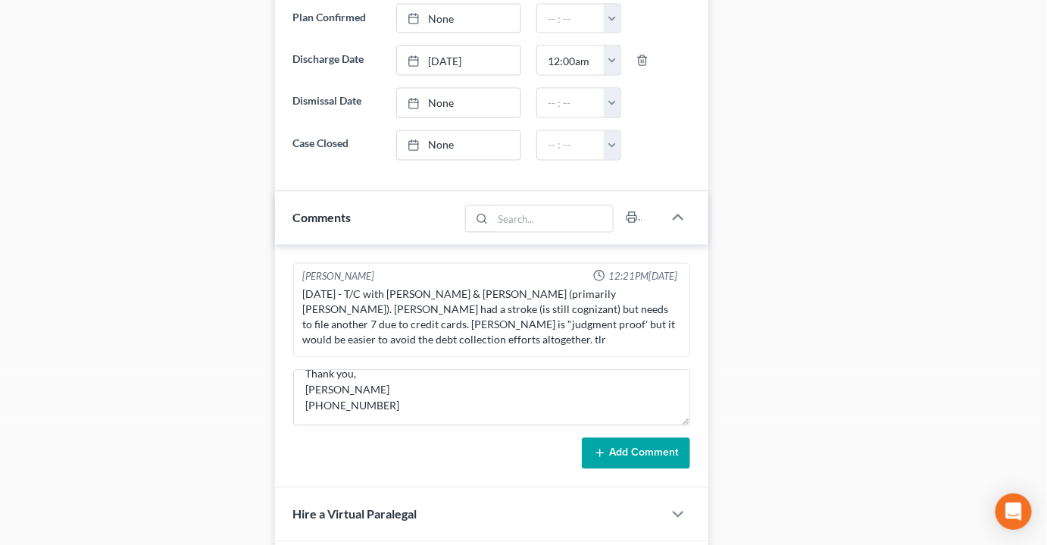
click at [631, 438] on button "Add Comment" at bounding box center [636, 454] width 108 height 32
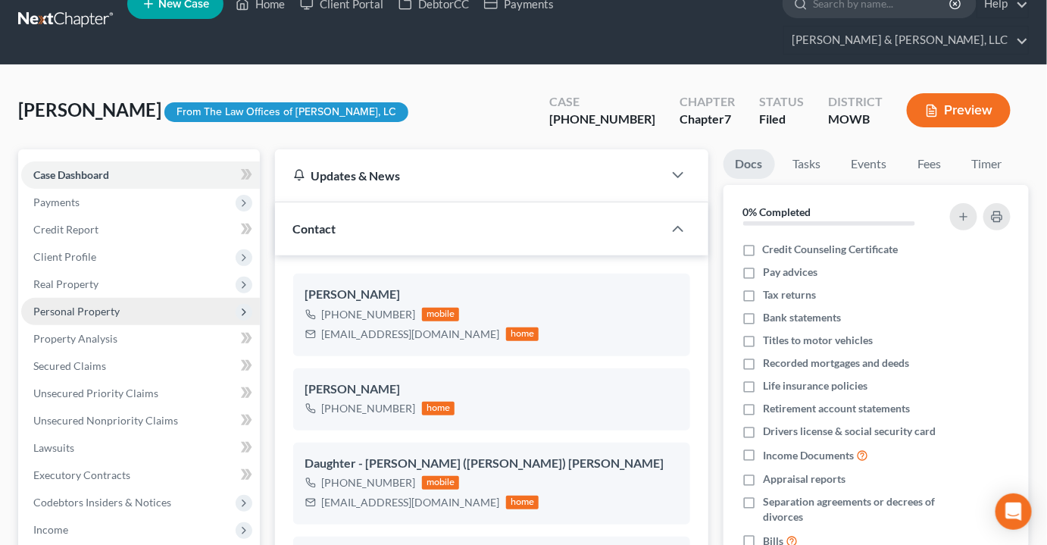
scroll to position [0, 0]
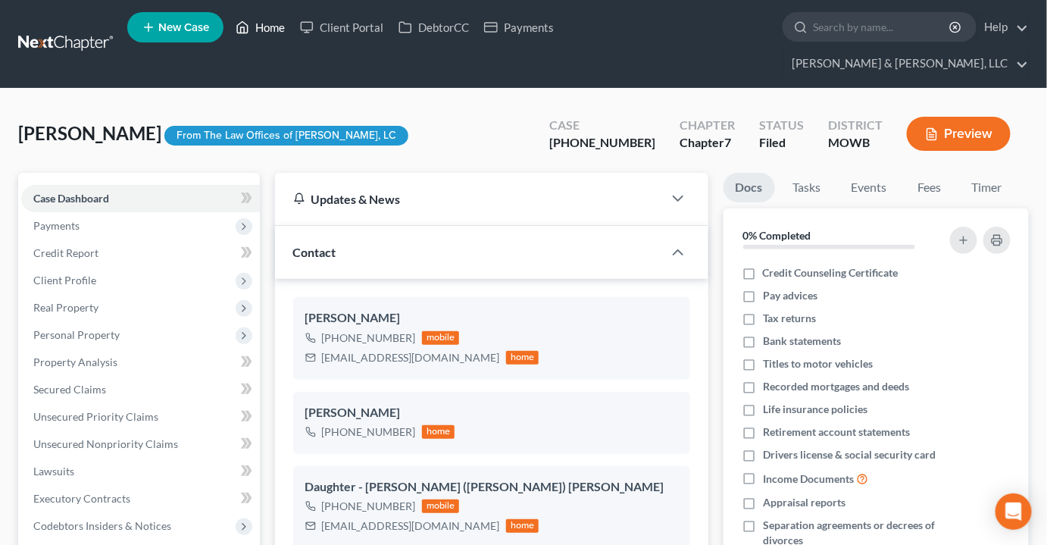
click at [274, 27] on link "Home" at bounding box center [260, 27] width 64 height 27
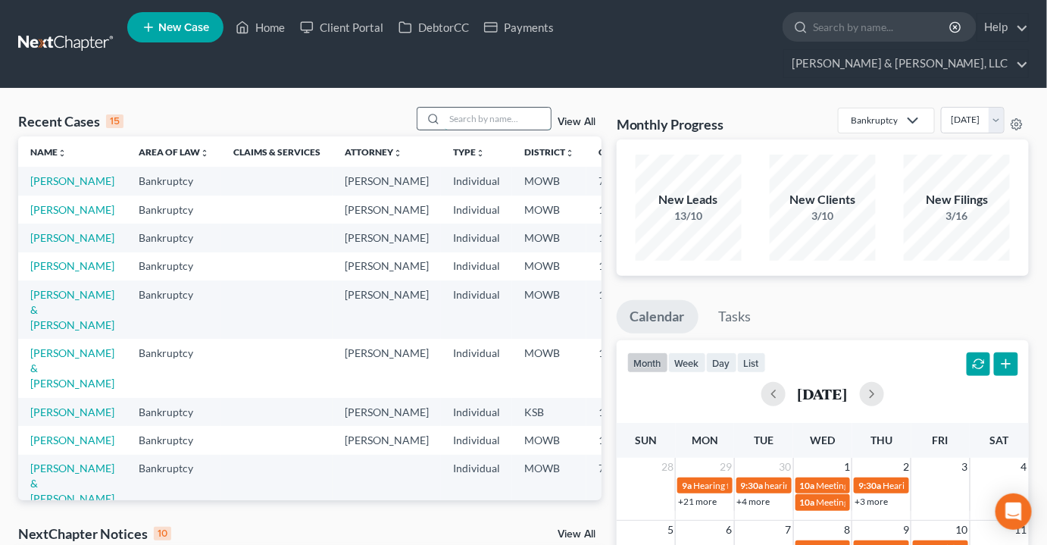
click at [514, 108] on input "search" at bounding box center [498, 119] width 106 height 22
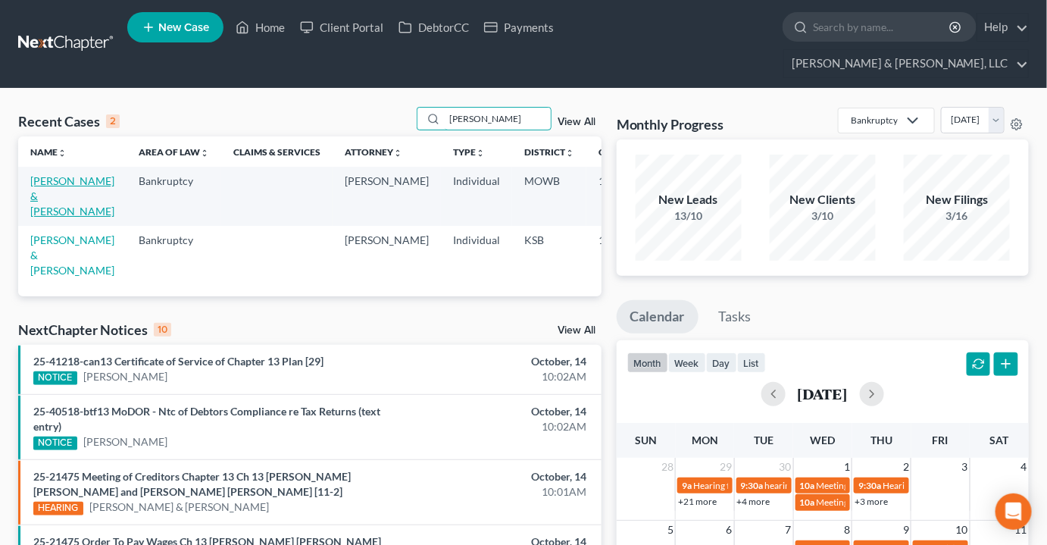
type input "pope"
click at [41, 174] on link "Pope, Ronald & Carol" at bounding box center [72, 195] width 84 height 43
select select "2"
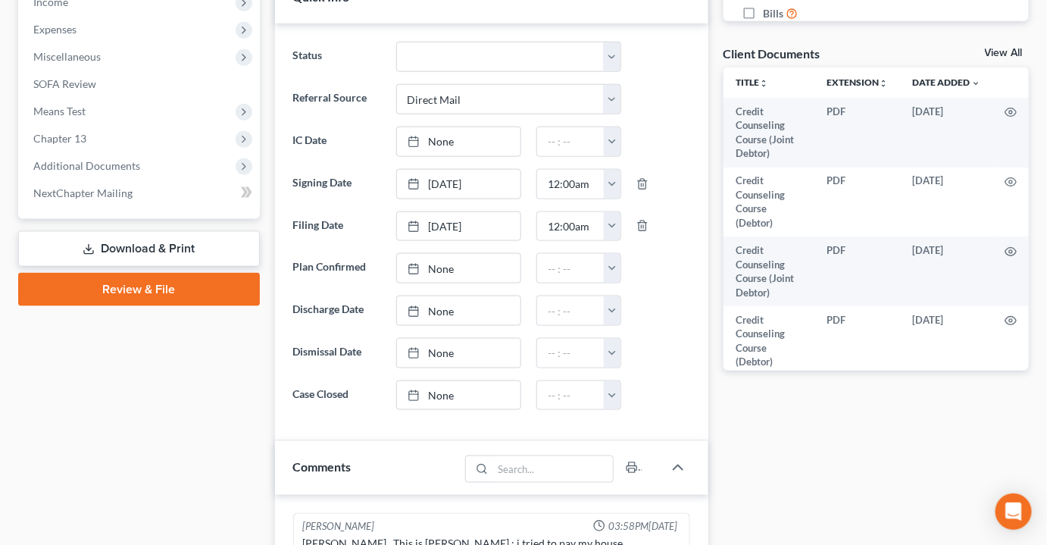
scroll to position [236, 0]
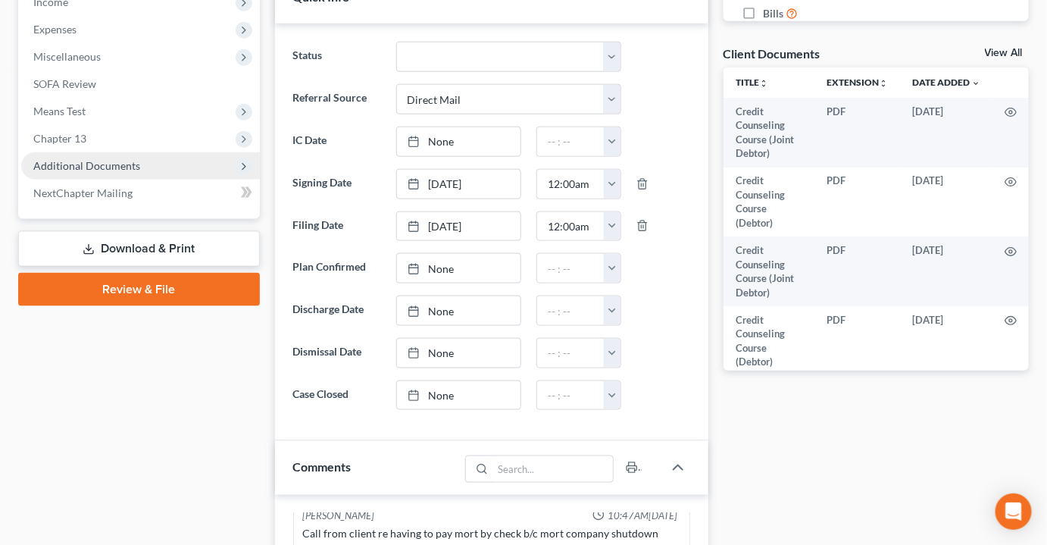
click at [121, 159] on span "Additional Documents" at bounding box center [86, 165] width 107 height 13
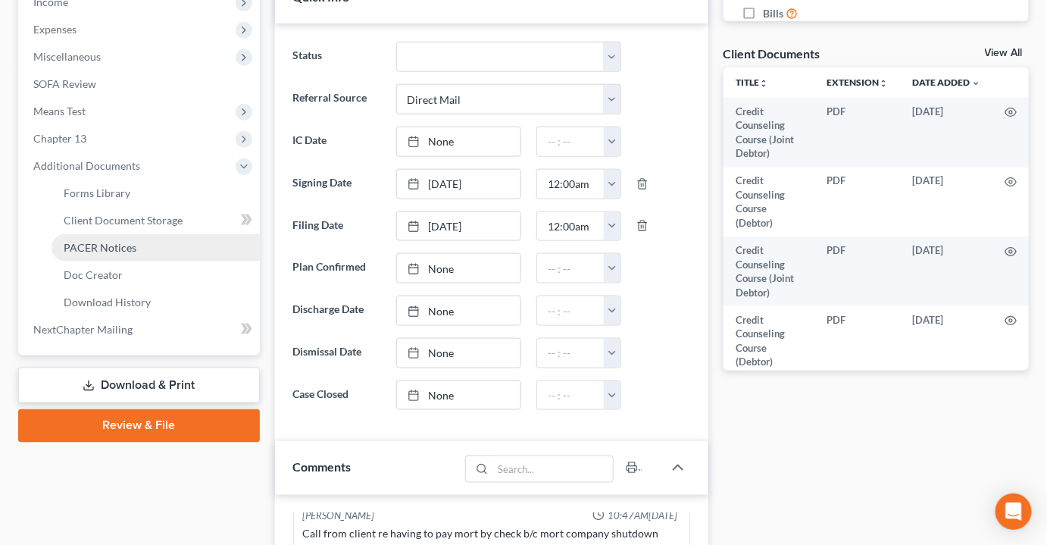
click at [105, 241] on span "PACER Notices" at bounding box center [100, 247] width 73 height 13
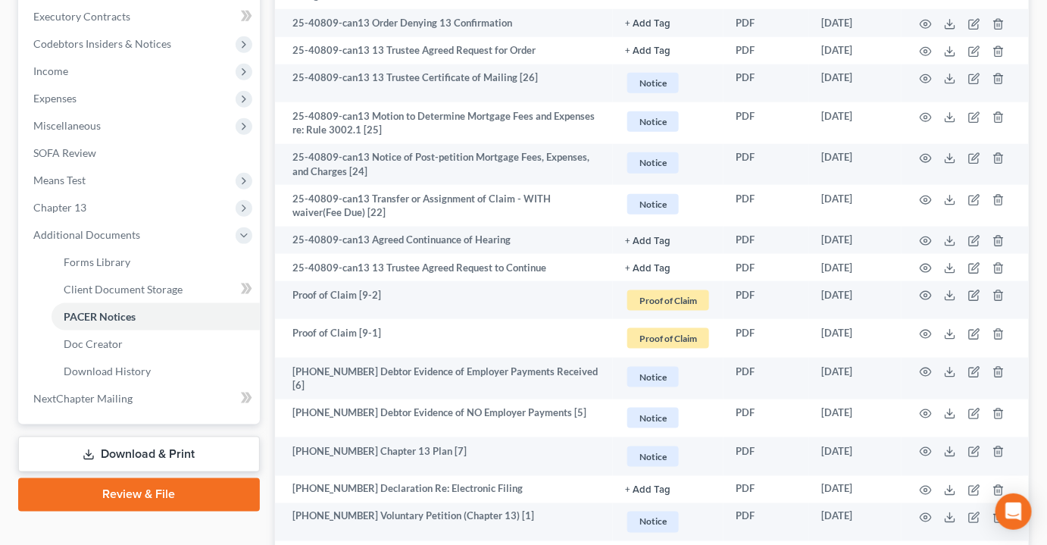
scroll to position [413, 0]
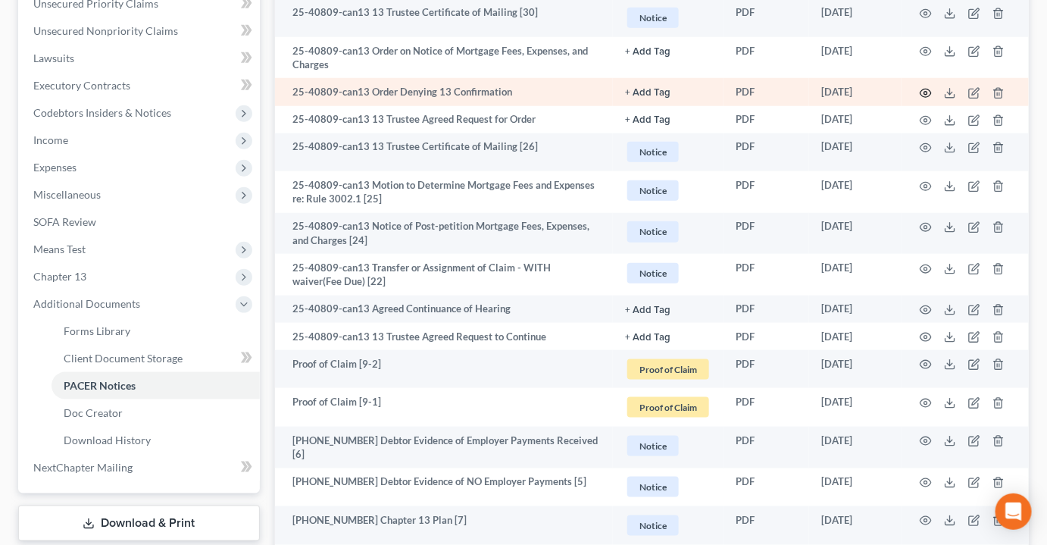
click at [923, 89] on icon "button" at bounding box center [926, 93] width 11 height 8
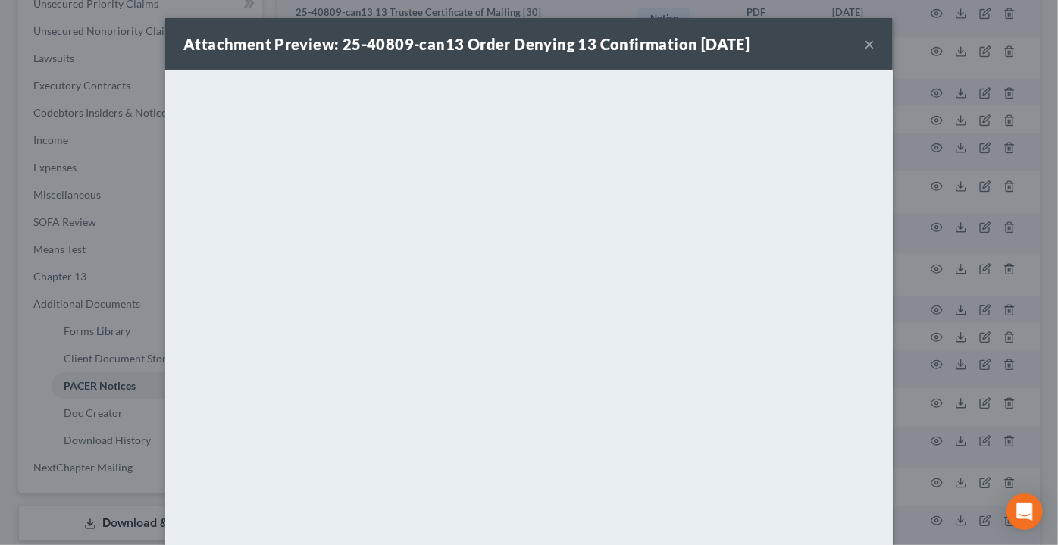
click at [868, 38] on button "×" at bounding box center [869, 44] width 11 height 18
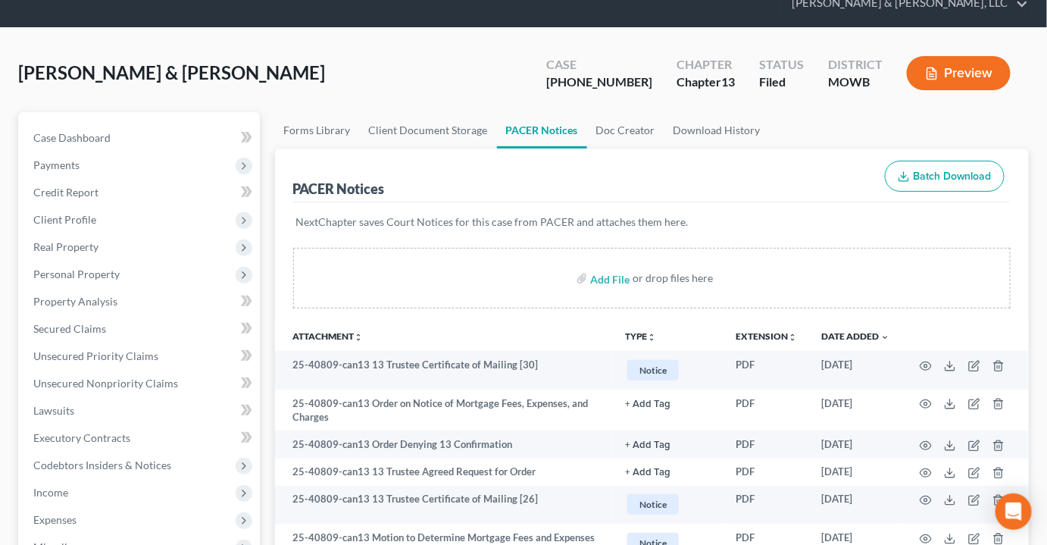
scroll to position [0, 0]
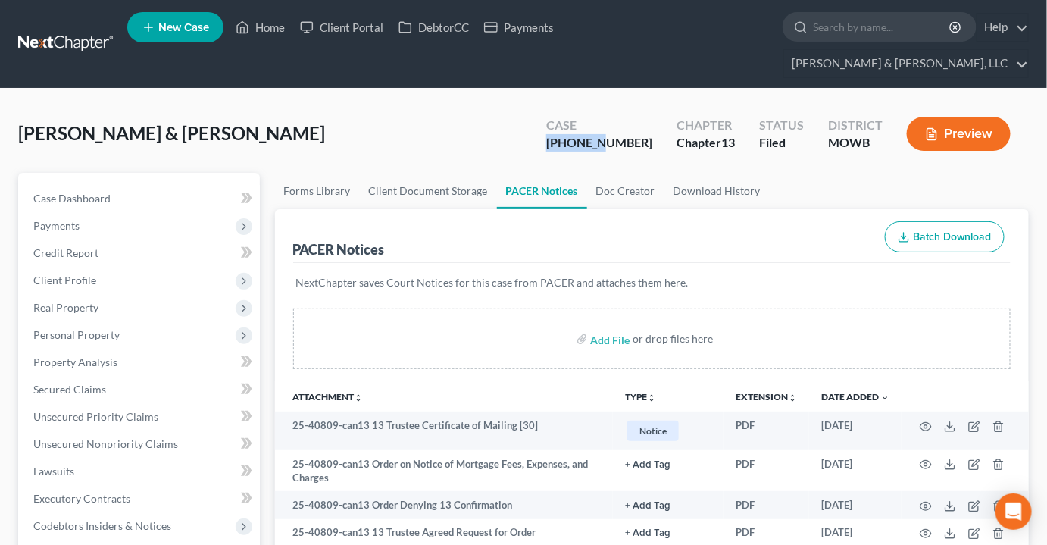
drag, startPoint x: 631, startPoint y: 117, endPoint x: 580, endPoint y: 114, distance: 50.8
click at [580, 114] on div "Case 25-40809-13" at bounding box center [599, 135] width 130 height 45
copy div "25-40809"
click at [262, 34] on link "Home" at bounding box center [260, 27] width 64 height 27
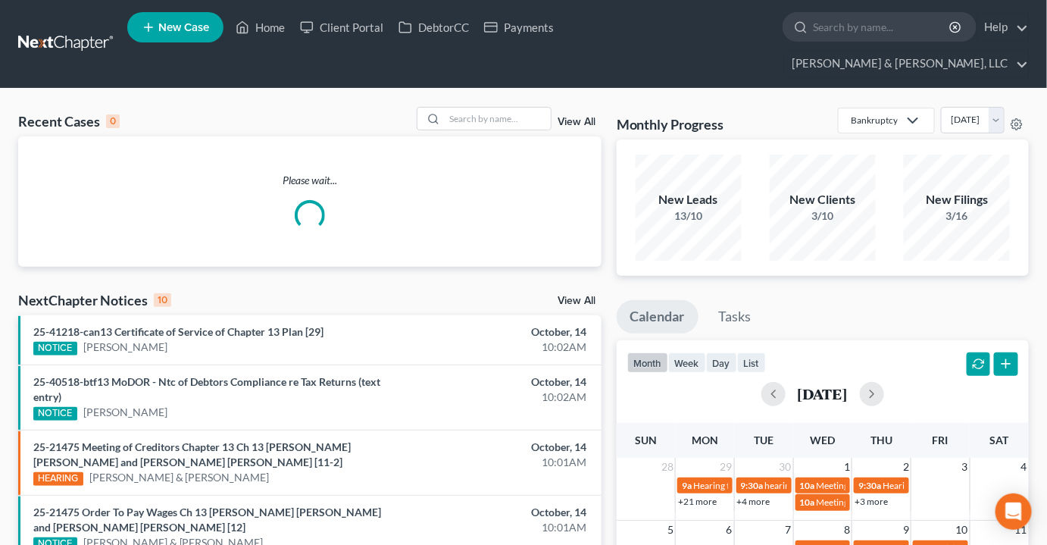
click at [582, 296] on link "View All" at bounding box center [577, 301] width 38 height 11
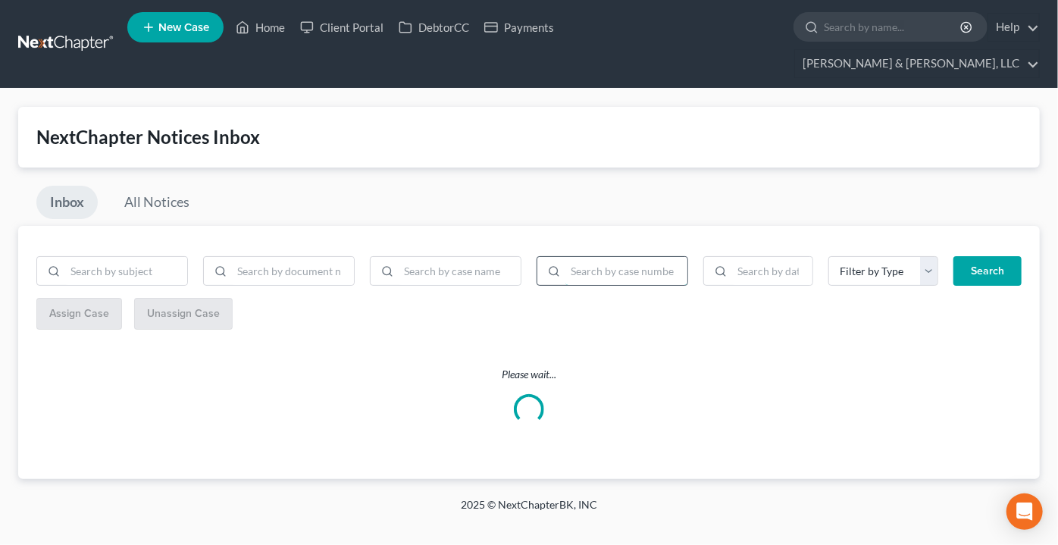
click at [595, 257] on input "search" at bounding box center [626, 271] width 122 height 29
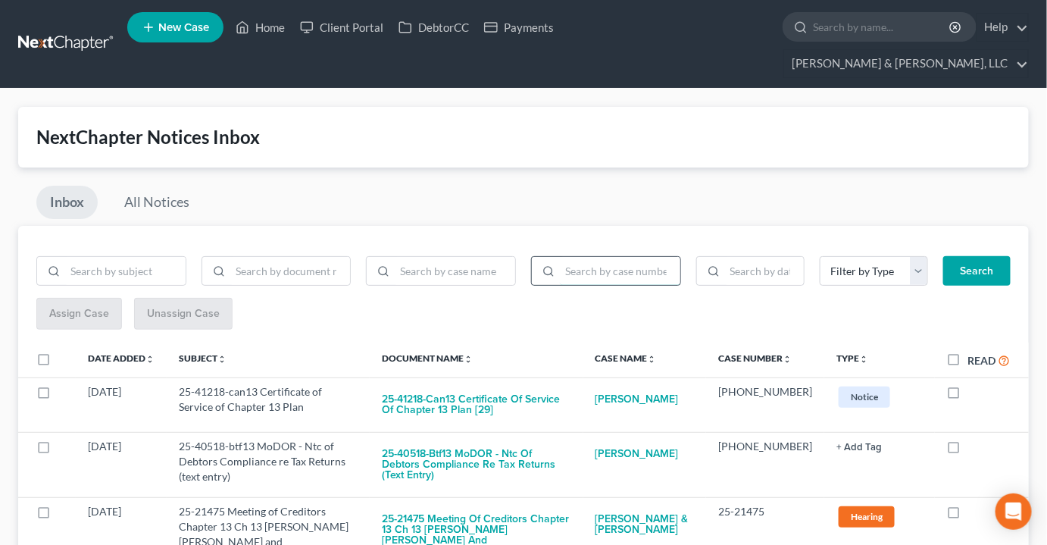
paste input "25-40809"
type input "25-40809"
click at [978, 256] on button "Search" at bounding box center [977, 271] width 67 height 30
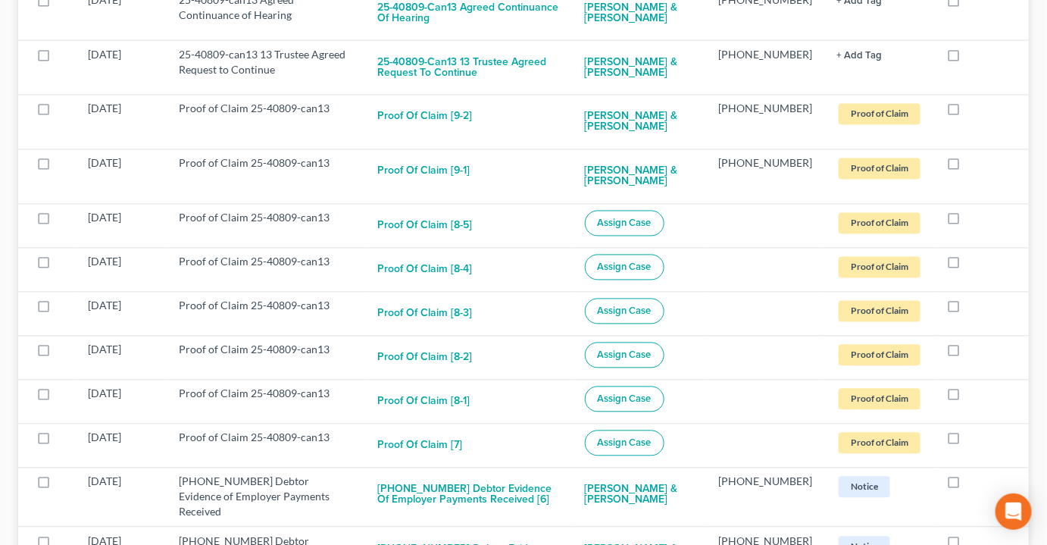
scroll to position [895, 0]
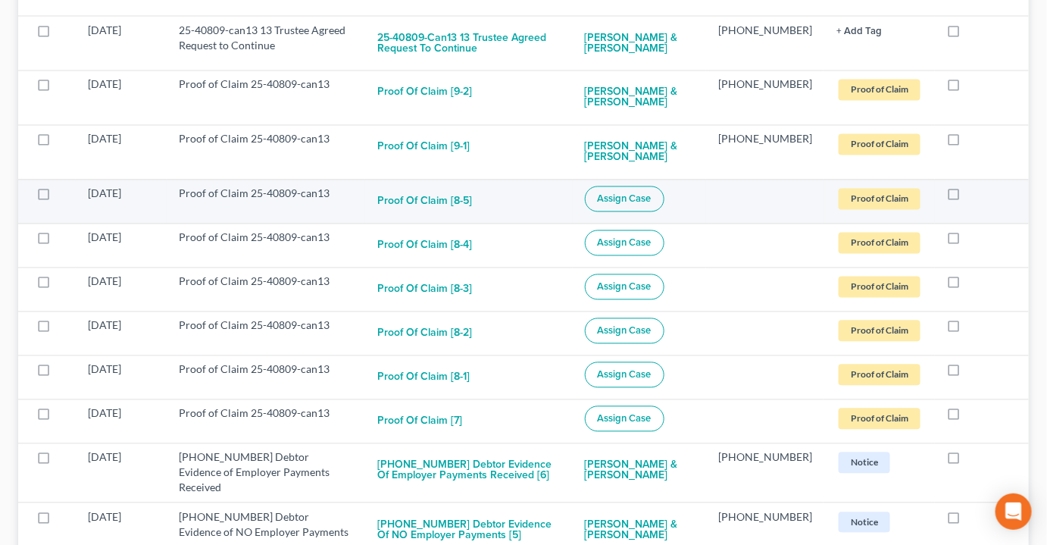
click at [58, 198] on label at bounding box center [58, 198] width 0 height 0
click at [64, 186] on input "checkbox" at bounding box center [69, 191] width 10 height 10
checkbox input "true"
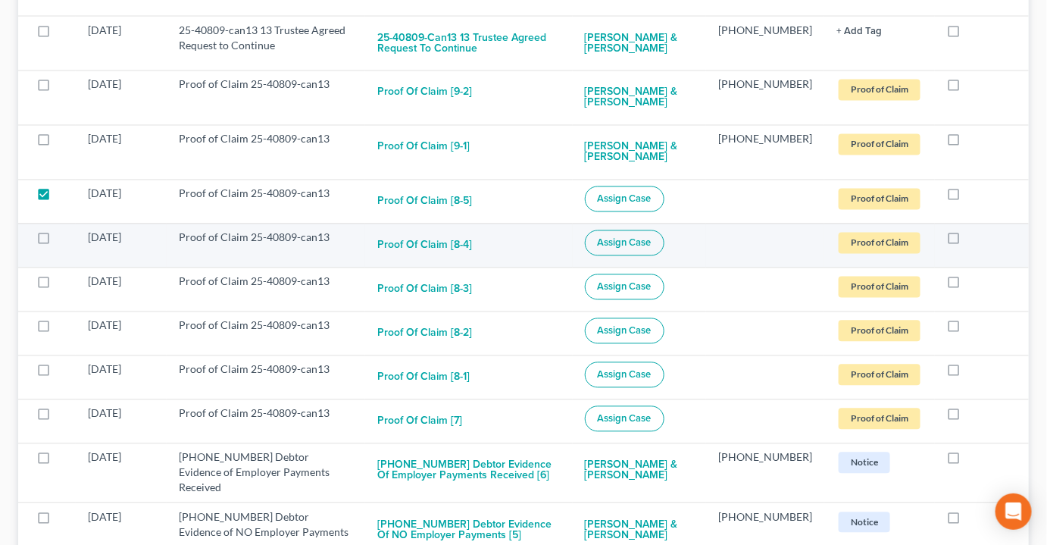
click at [58, 242] on label at bounding box center [58, 242] width 0 height 0
click at [64, 230] on input "checkbox" at bounding box center [69, 235] width 10 height 10
checkbox input "true"
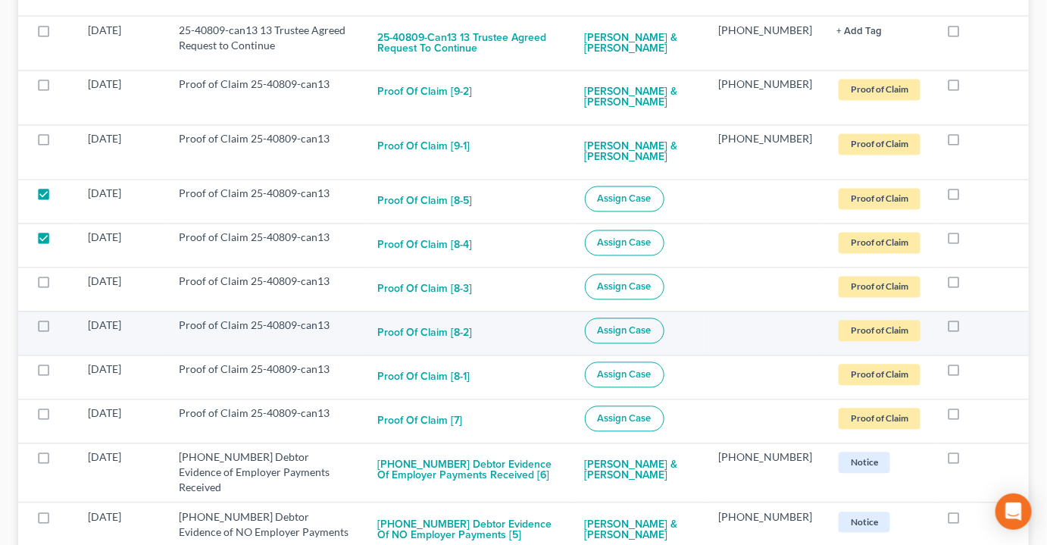
drag, startPoint x: 46, startPoint y: 234, endPoint x: 35, endPoint y: 268, distance: 35.2
click at [58, 286] on label at bounding box center [58, 286] width 0 height 0
click at [64, 274] on input "checkbox" at bounding box center [69, 279] width 10 height 10
checkbox input "true"
click at [58, 330] on label at bounding box center [58, 330] width 0 height 0
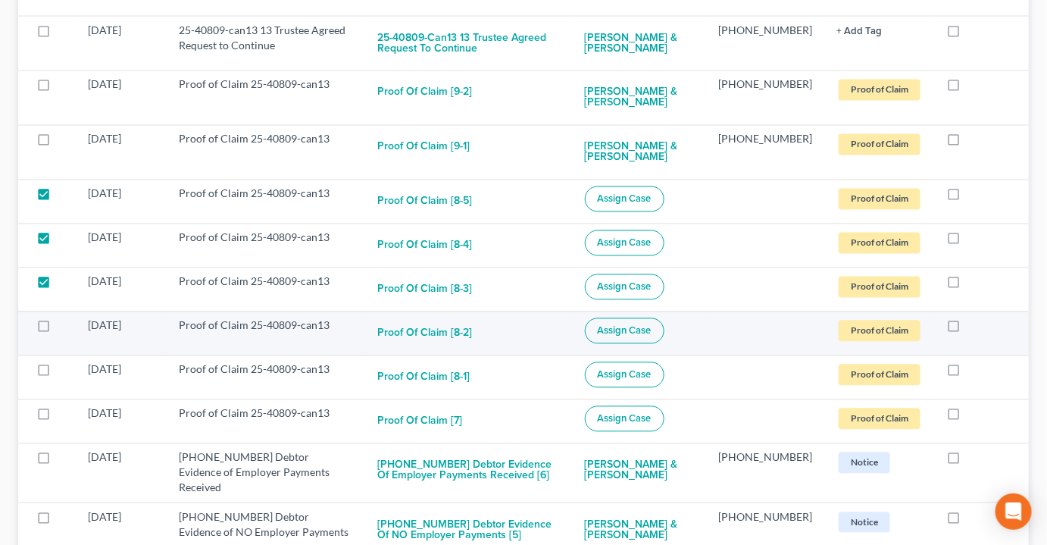
click at [64, 318] on input "checkbox" at bounding box center [69, 323] width 10 height 10
checkbox input "true"
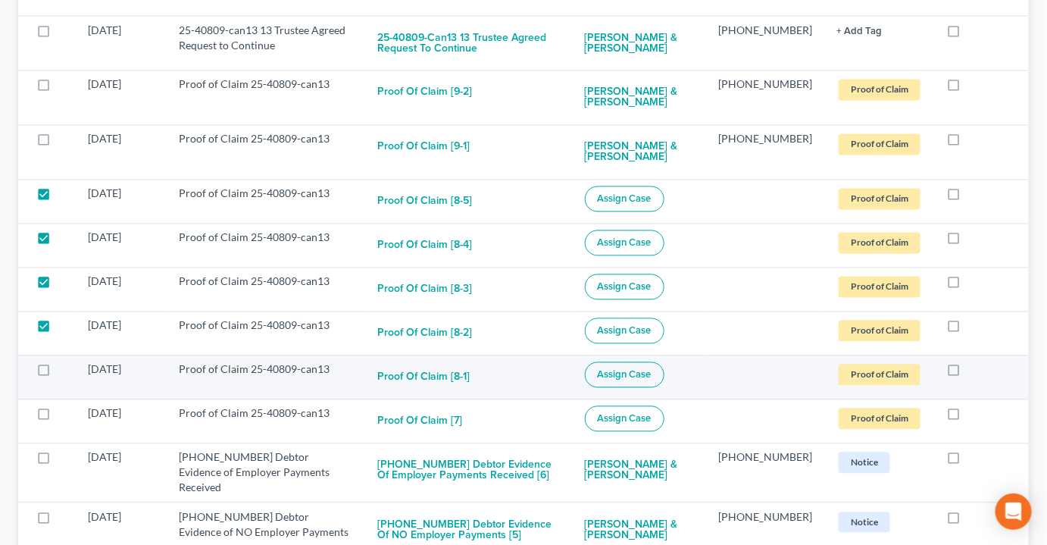
click at [58, 374] on label at bounding box center [58, 374] width 0 height 0
click at [64, 362] on input "checkbox" at bounding box center [69, 367] width 10 height 10
checkbox input "true"
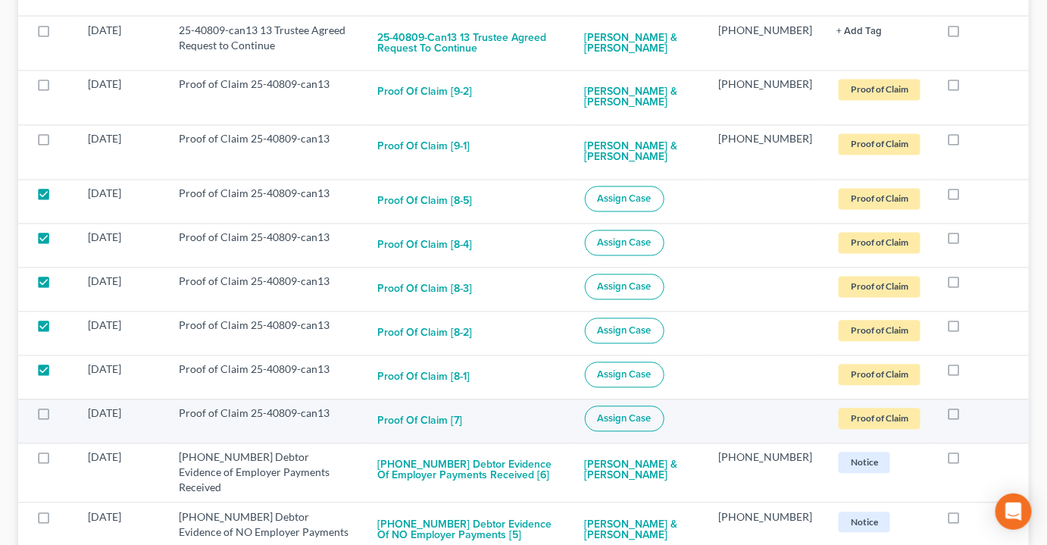
click at [58, 418] on label at bounding box center [58, 418] width 0 height 0
click at [64, 406] on input "checkbox" at bounding box center [69, 411] width 10 height 10
checkbox input "true"
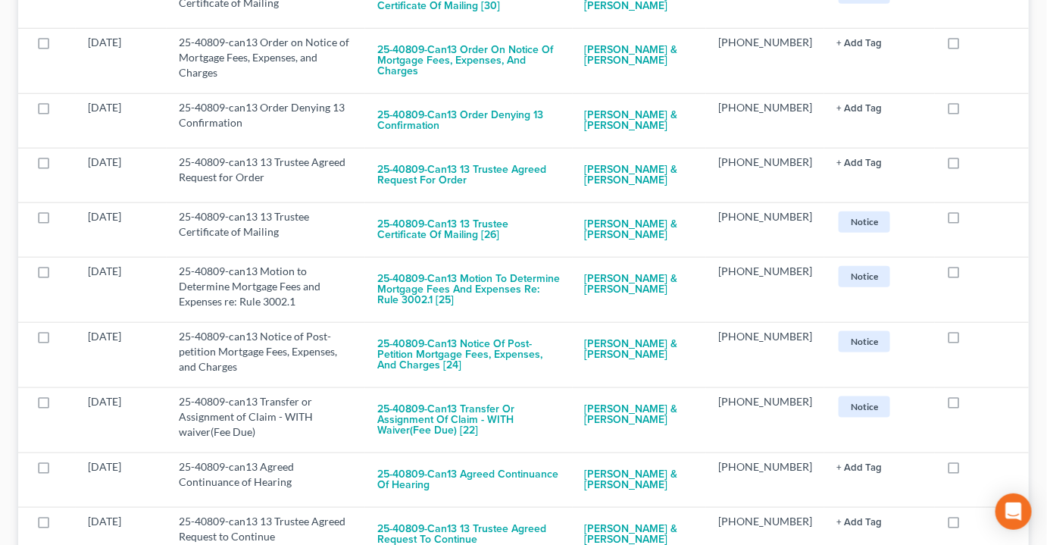
scroll to position [236, 0]
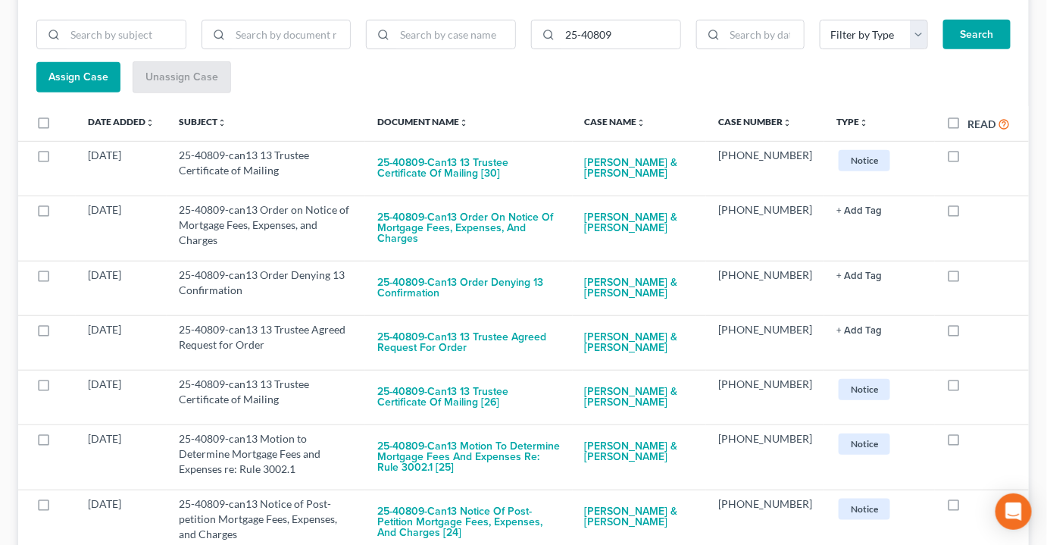
click at [62, 62] on button "Assign Case" at bounding box center [78, 77] width 84 height 30
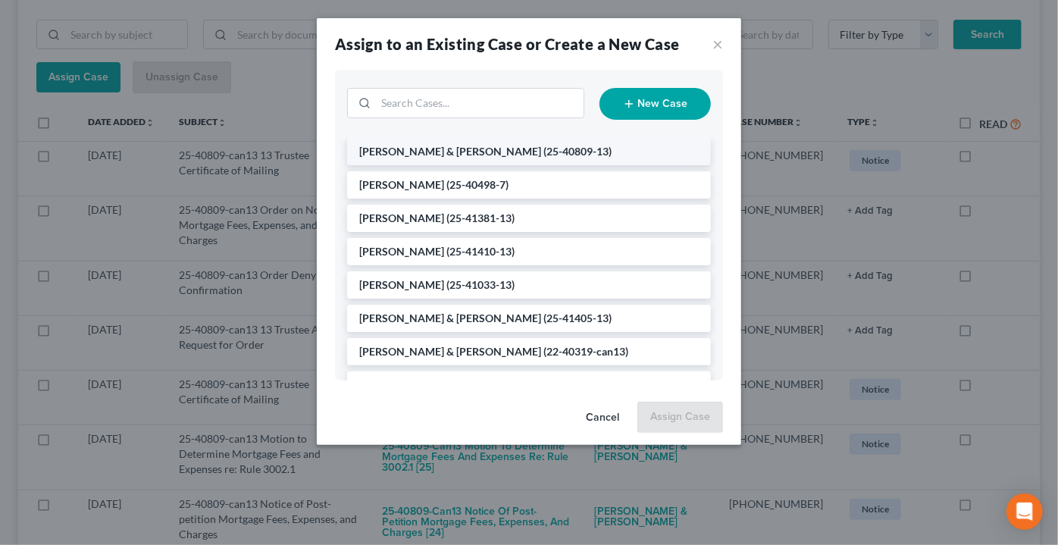
click at [414, 155] on span "[PERSON_NAME] & [PERSON_NAME]" at bounding box center [450, 151] width 182 height 13
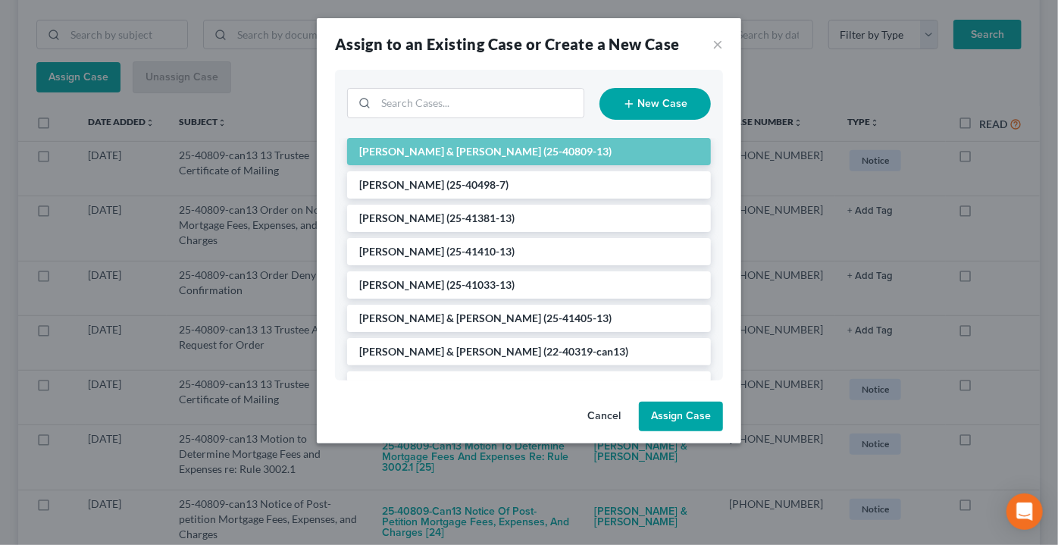
click at [691, 426] on button "Assign Case" at bounding box center [681, 417] width 84 height 30
checkbox input "false"
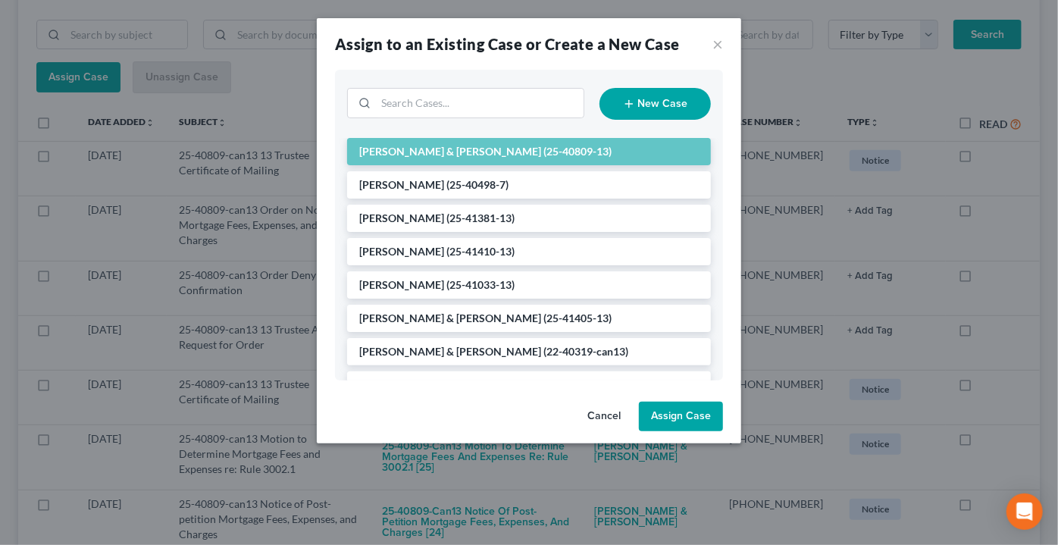
checkbox input "false"
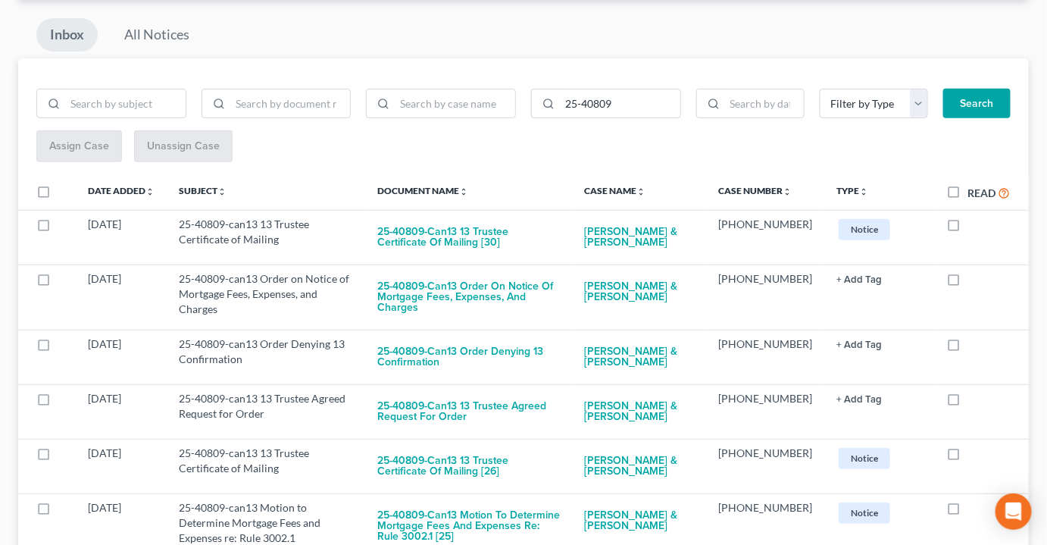
scroll to position [0, 0]
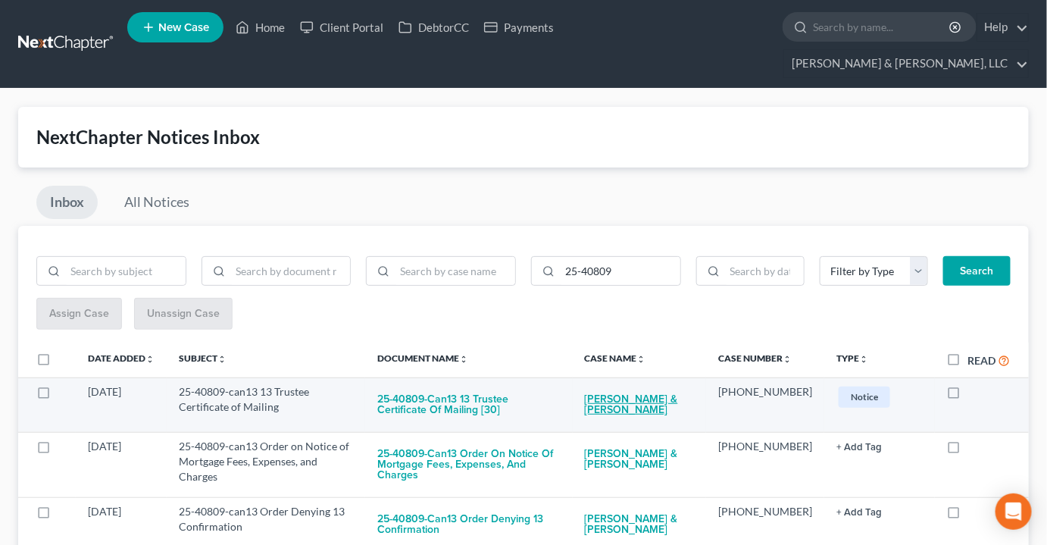
click at [648, 384] on link "Ronald Pope Jr & Carol Pope" at bounding box center [639, 404] width 109 height 41
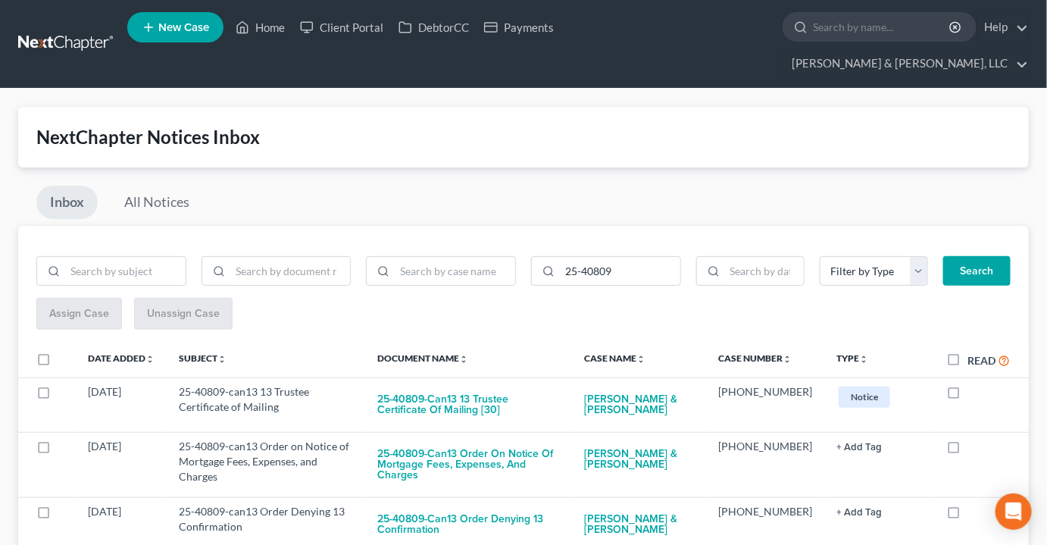
select select "2"
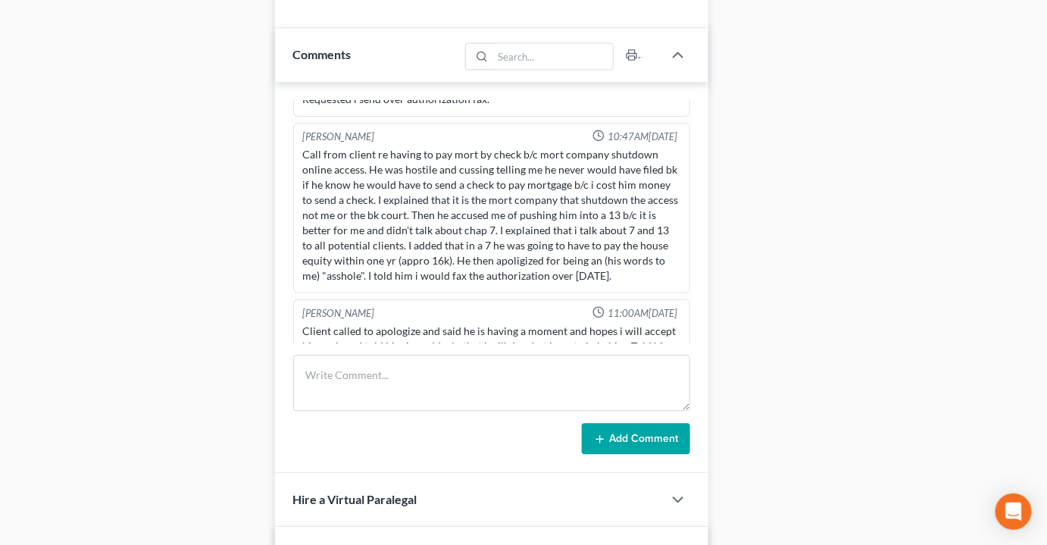
scroll to position [236, 0]
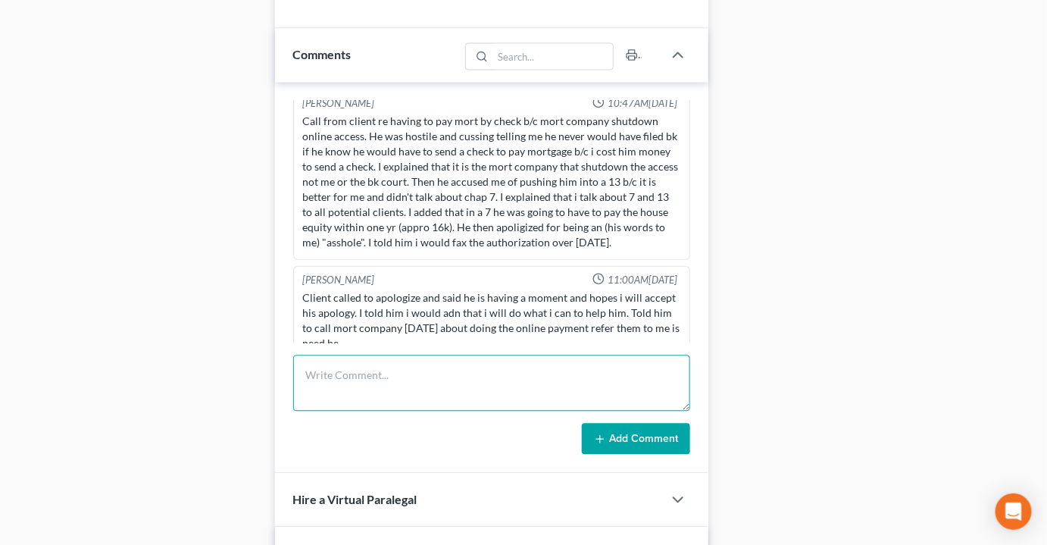
click at [369, 355] on textarea at bounding box center [491, 383] width 397 height 56
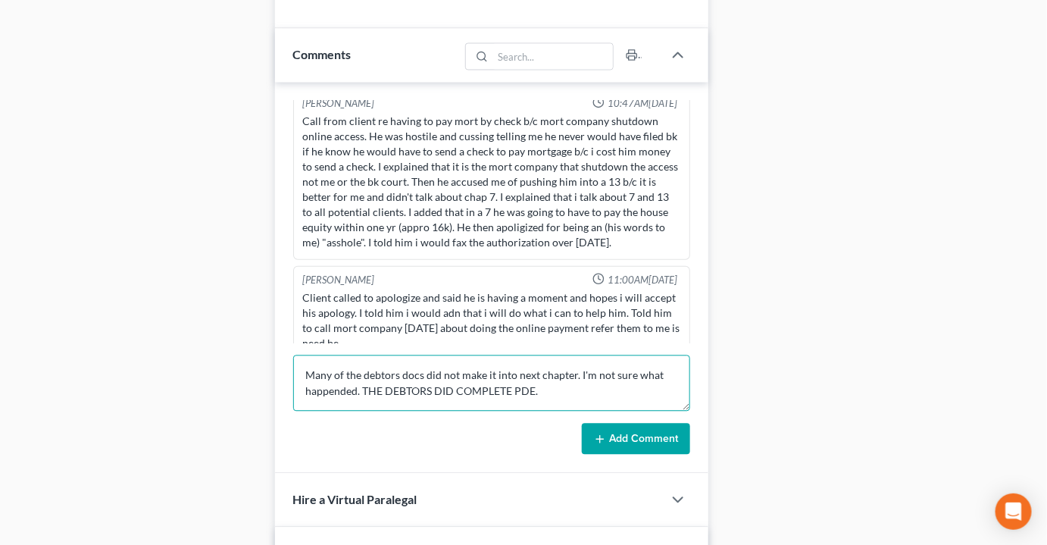
type textarea "Many of the debtors docs did not make it into next chapter. I'm not sure what h…"
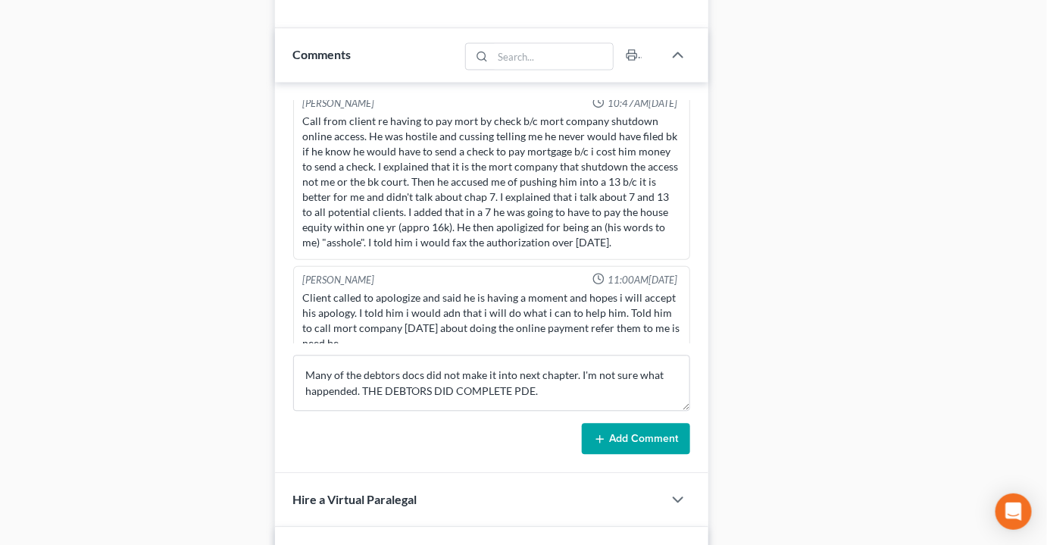
click at [623, 423] on button "Add Comment" at bounding box center [636, 439] width 108 height 32
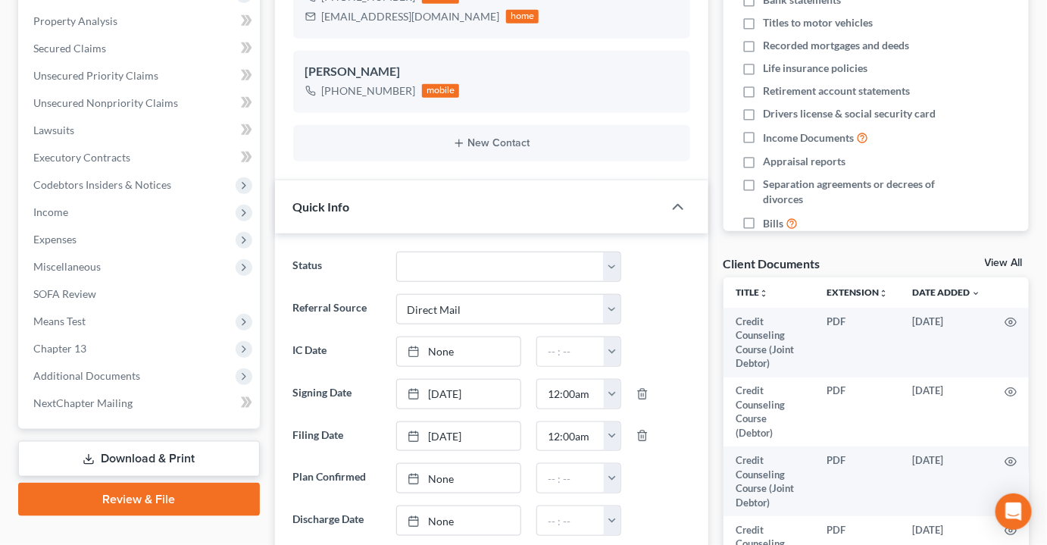
scroll to position [344, 0]
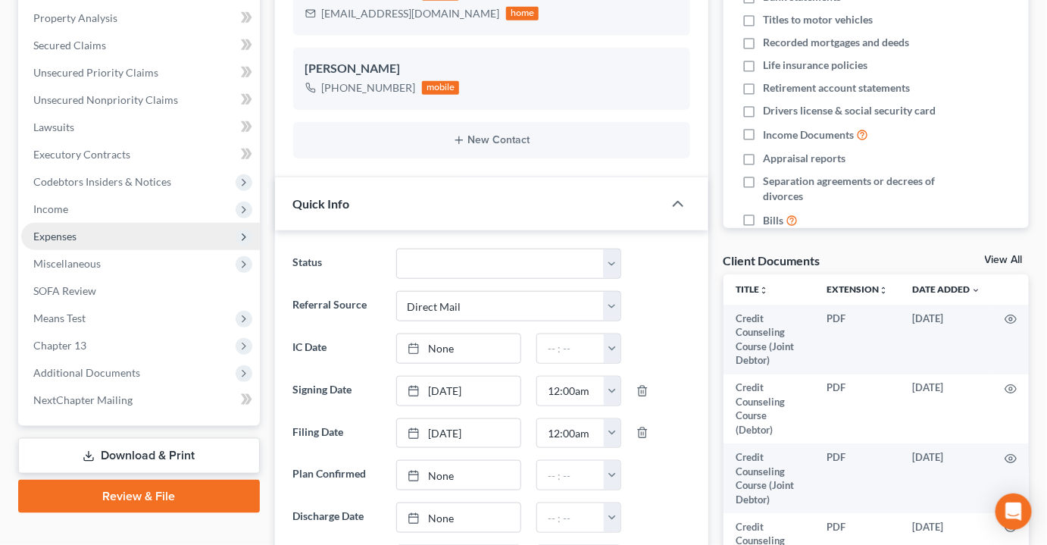
click at [77, 223] on span "Expenses" at bounding box center [140, 236] width 239 height 27
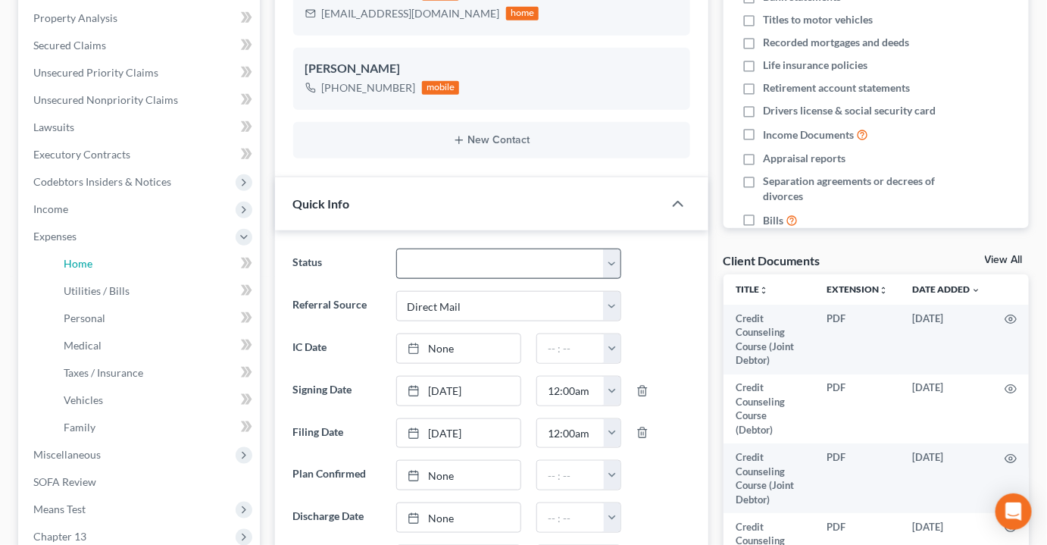
drag, startPoint x: 83, startPoint y: 230, endPoint x: 541, endPoint y: 236, distance: 457.8
click at [83, 257] on span "Home" at bounding box center [78, 263] width 29 height 13
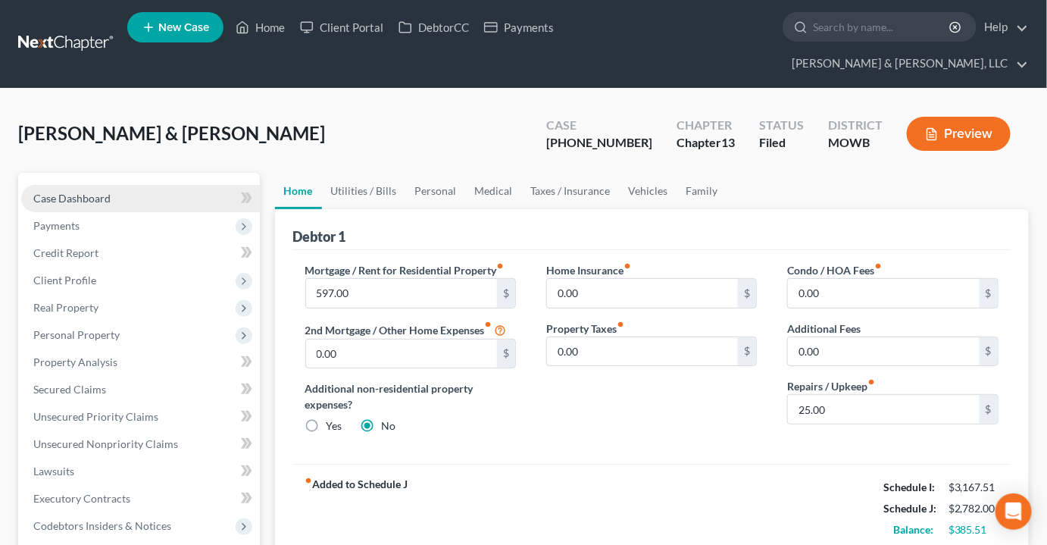
click at [47, 192] on span "Case Dashboard" at bounding box center [71, 198] width 77 height 13
select select "2"
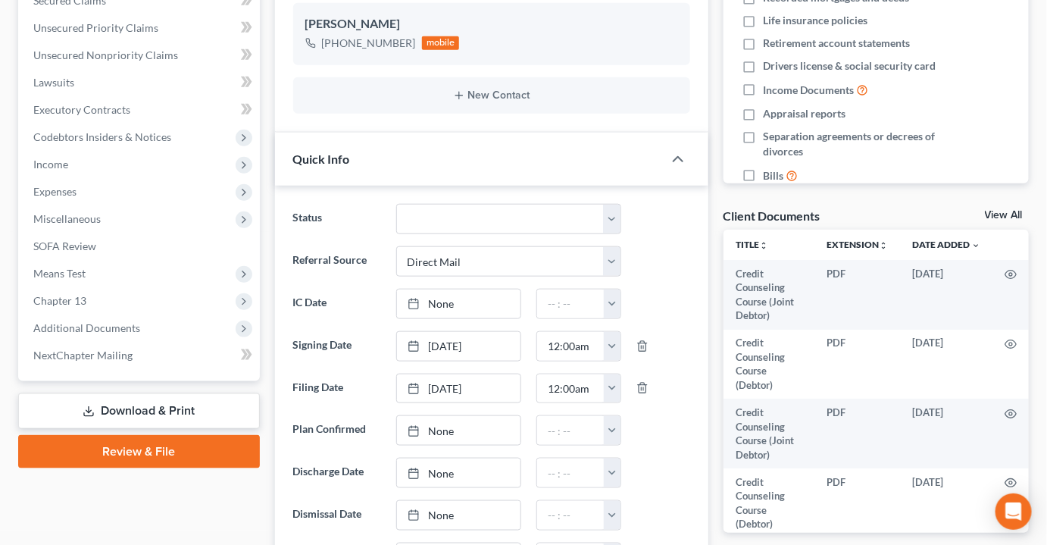
scroll to position [413, 0]
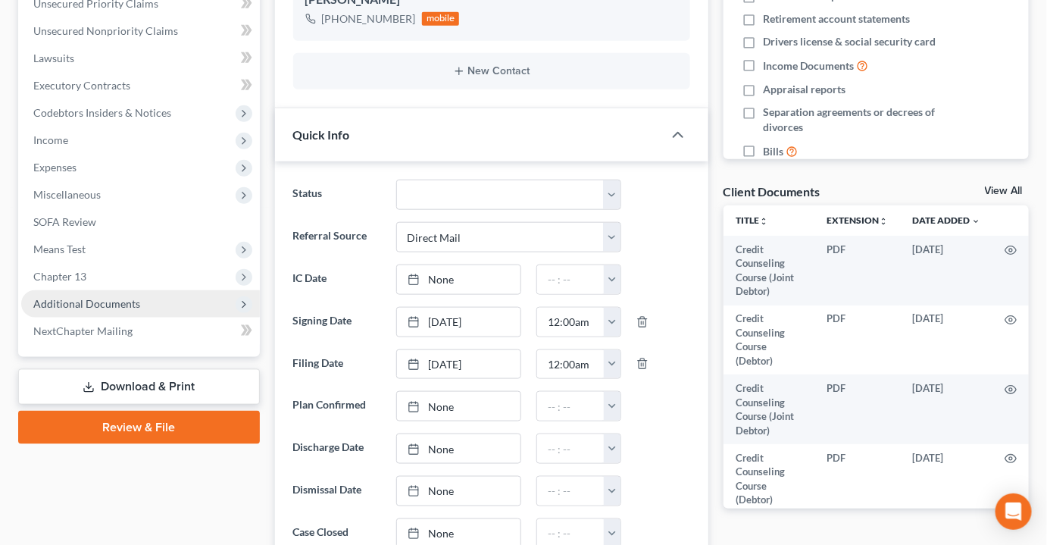
click at [85, 297] on span "Additional Documents" at bounding box center [86, 303] width 107 height 13
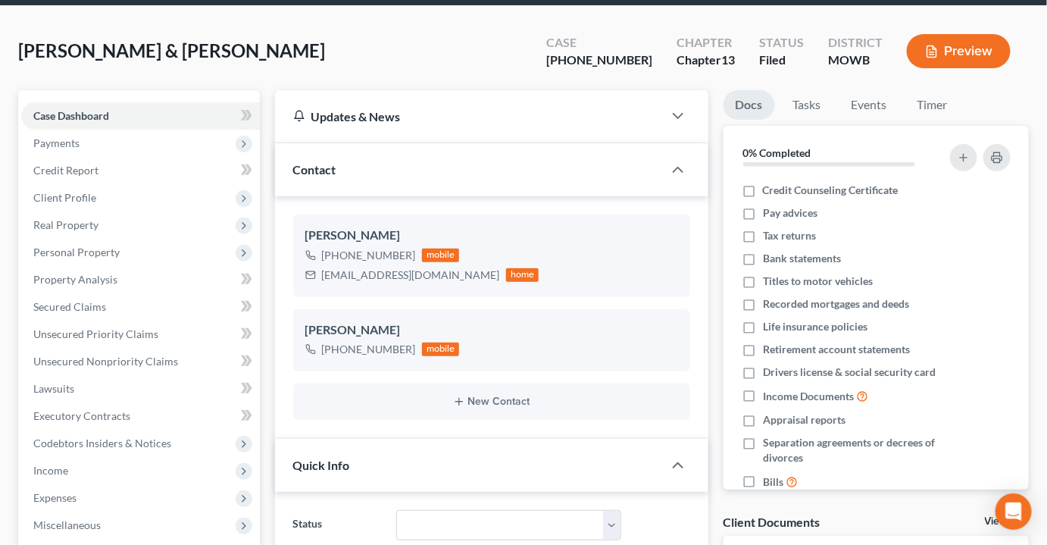
scroll to position [137, 0]
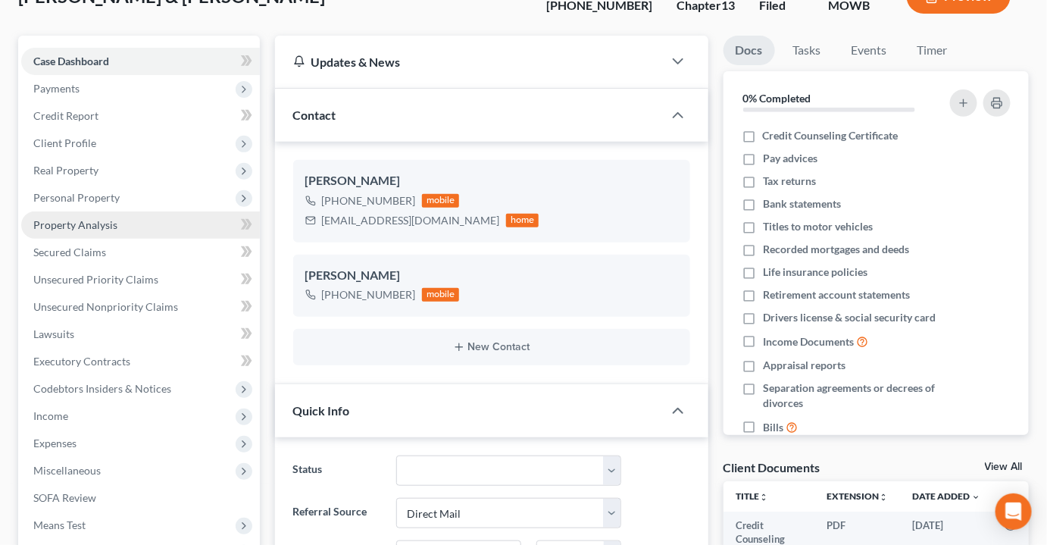
drag, startPoint x: 64, startPoint y: 198, endPoint x: 186, endPoint y: 199, distance: 122.0
click at [64, 218] on span "Property Analysis" at bounding box center [75, 224] width 84 height 13
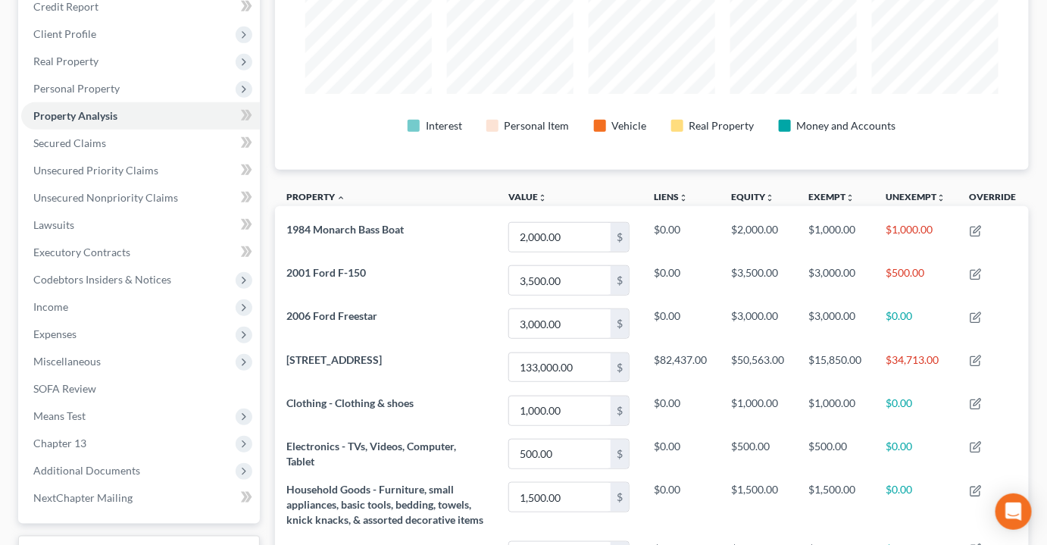
scroll to position [275, 0]
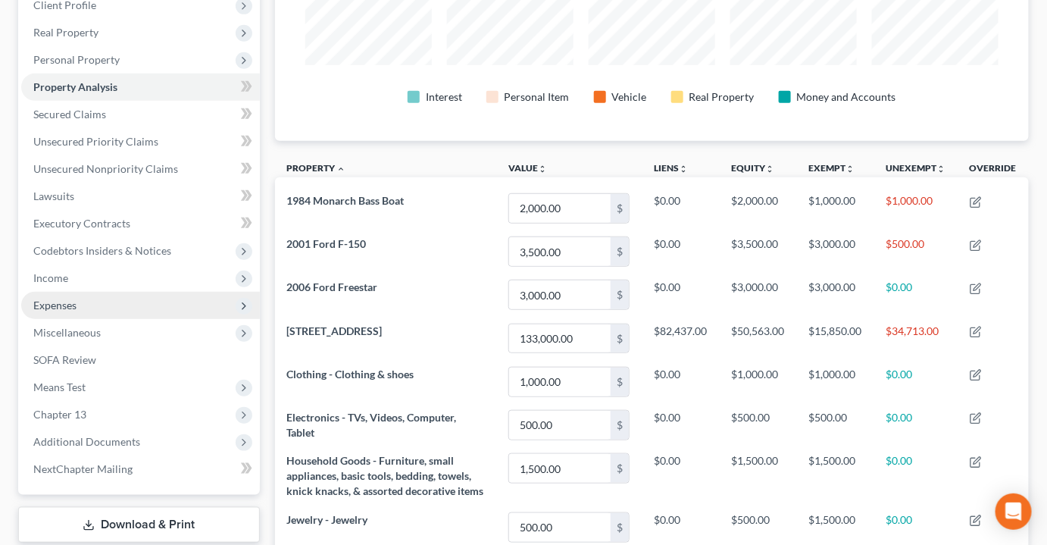
click at [52, 299] on span "Expenses" at bounding box center [54, 305] width 43 height 13
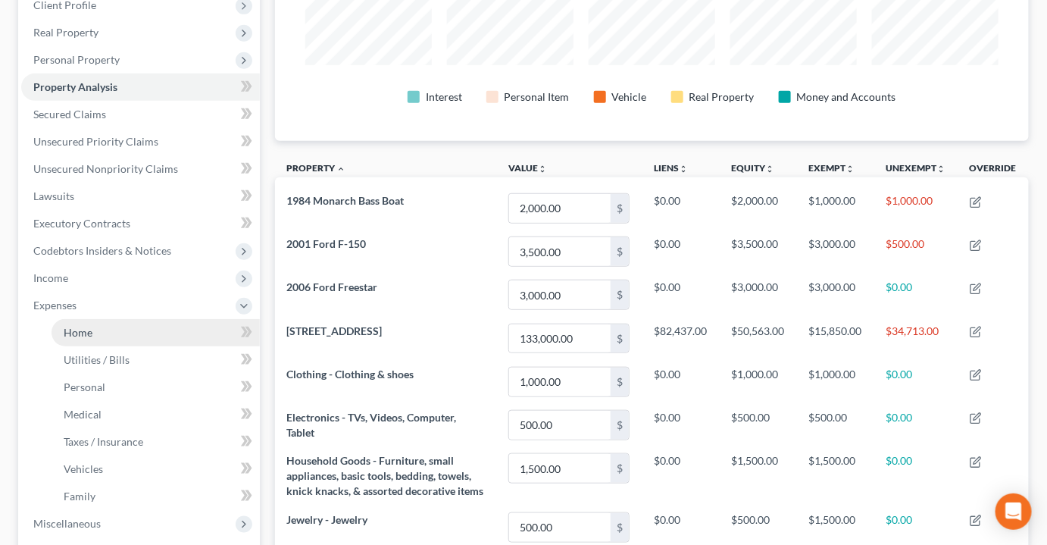
click at [77, 326] on span "Home" at bounding box center [78, 332] width 29 height 13
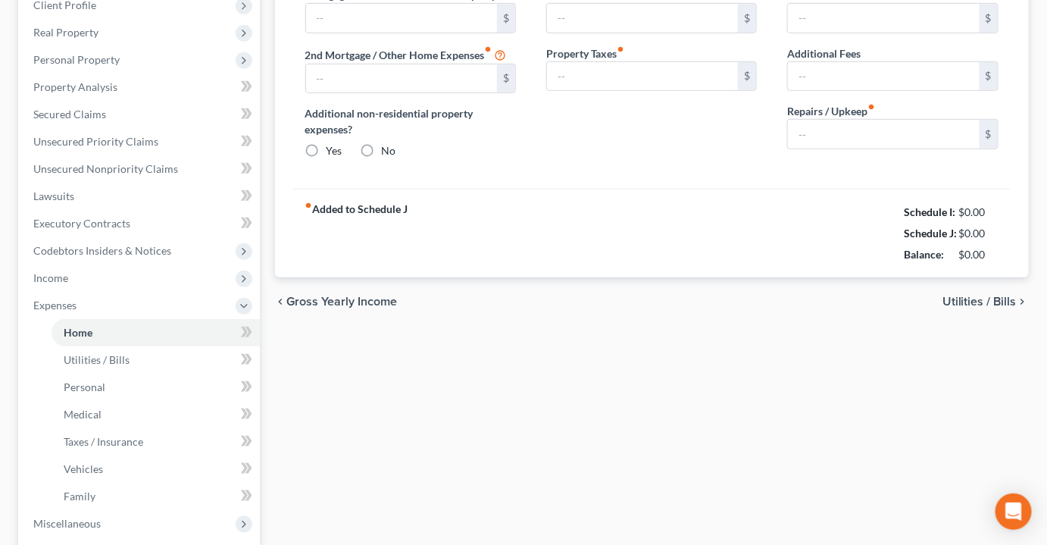
scroll to position [23, 0]
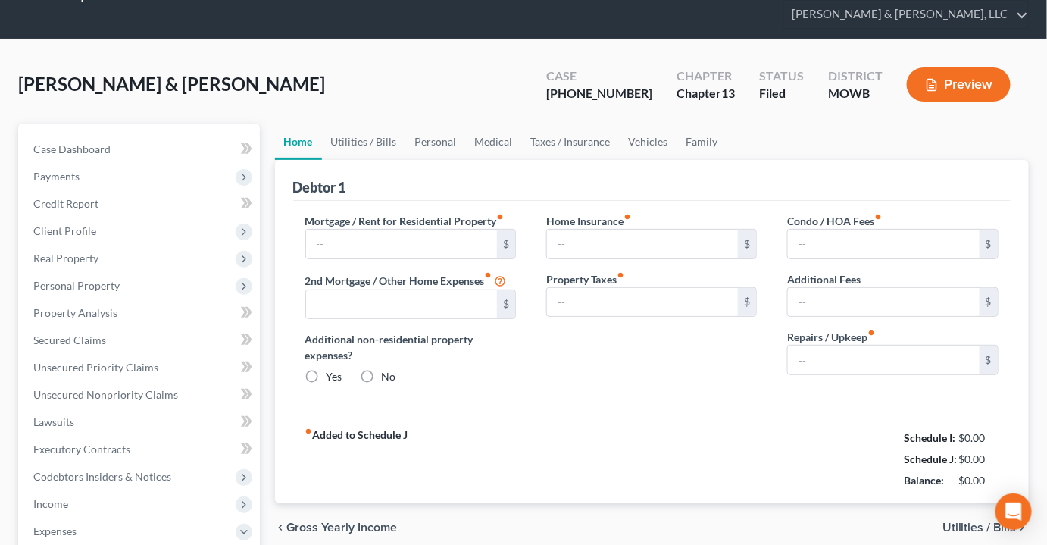
type input "597.00"
type input "0.00"
radio input "true"
type input "0.00"
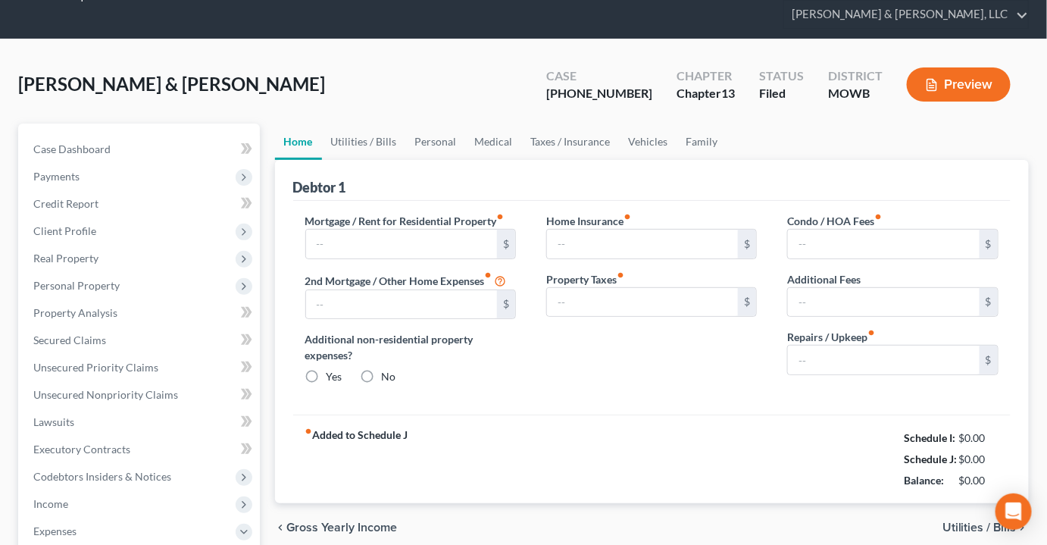
type input "0.00"
type input "25.00"
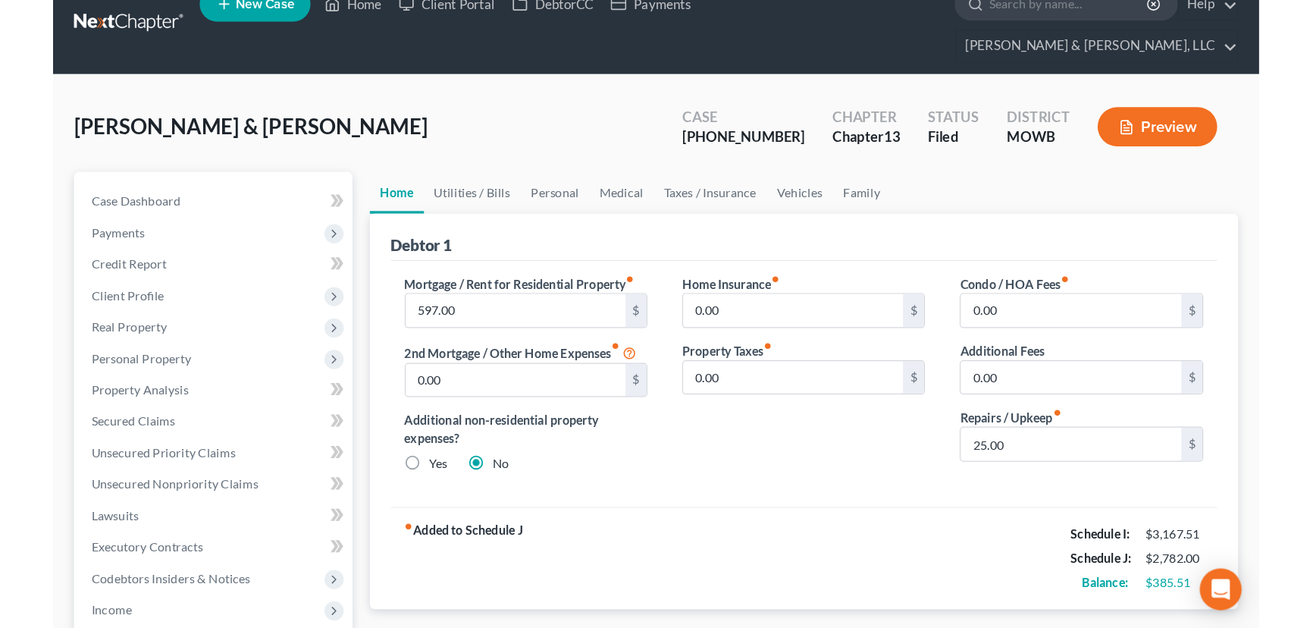
scroll to position [0, 0]
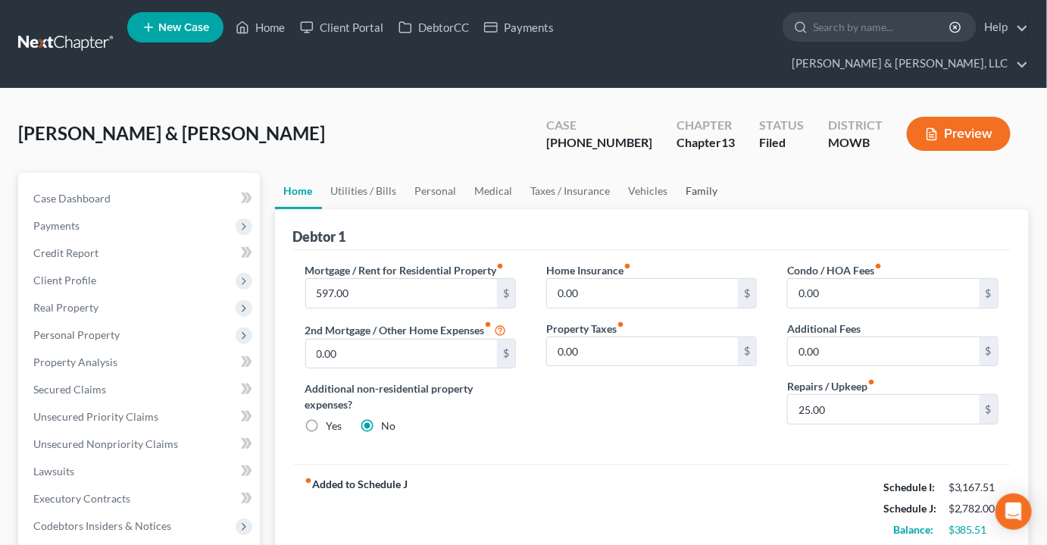
click at [705, 173] on link "Family" at bounding box center [703, 191] width 50 height 36
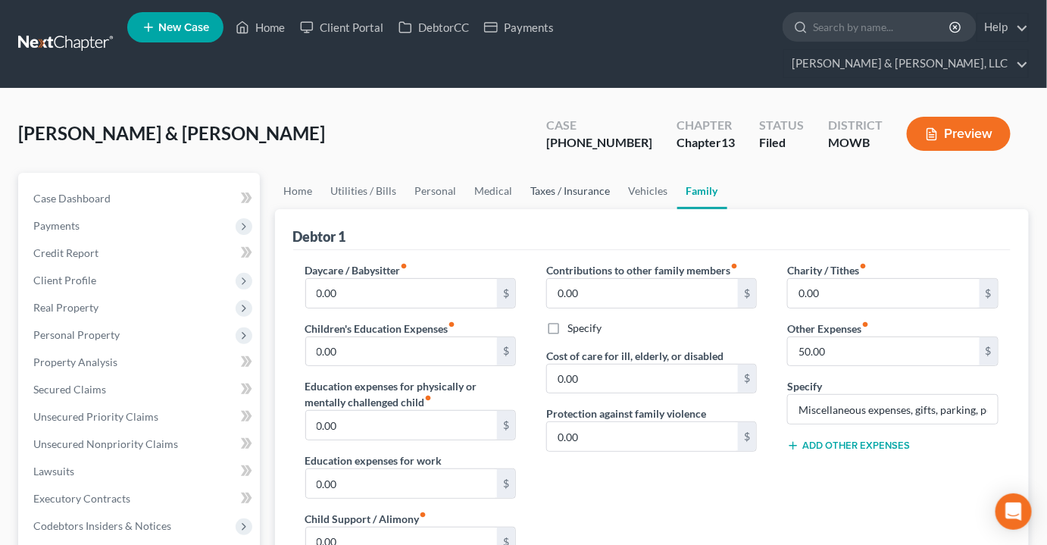
click at [587, 173] on link "Taxes / Insurance" at bounding box center [571, 191] width 98 height 36
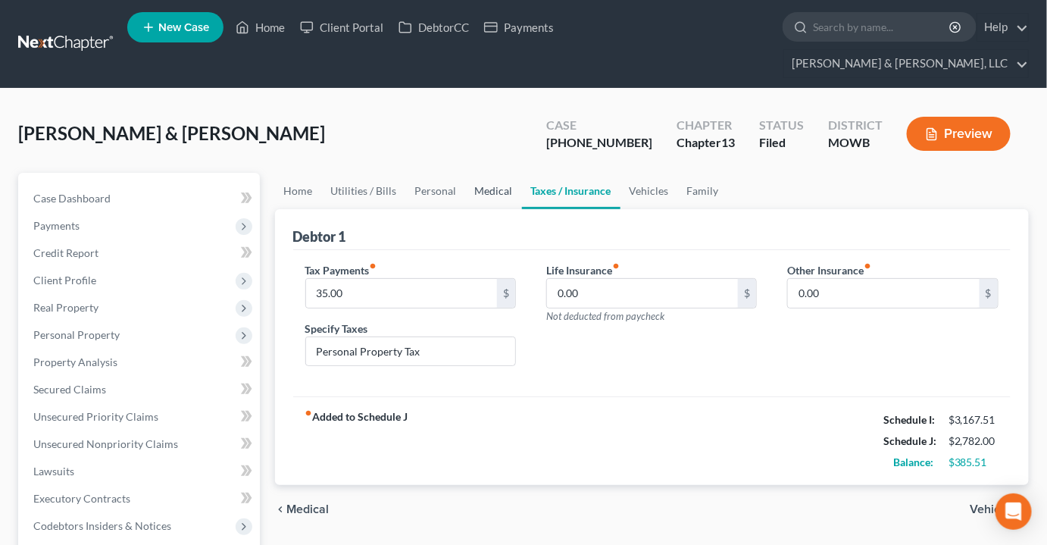
click at [490, 173] on link "Medical" at bounding box center [494, 191] width 56 height 36
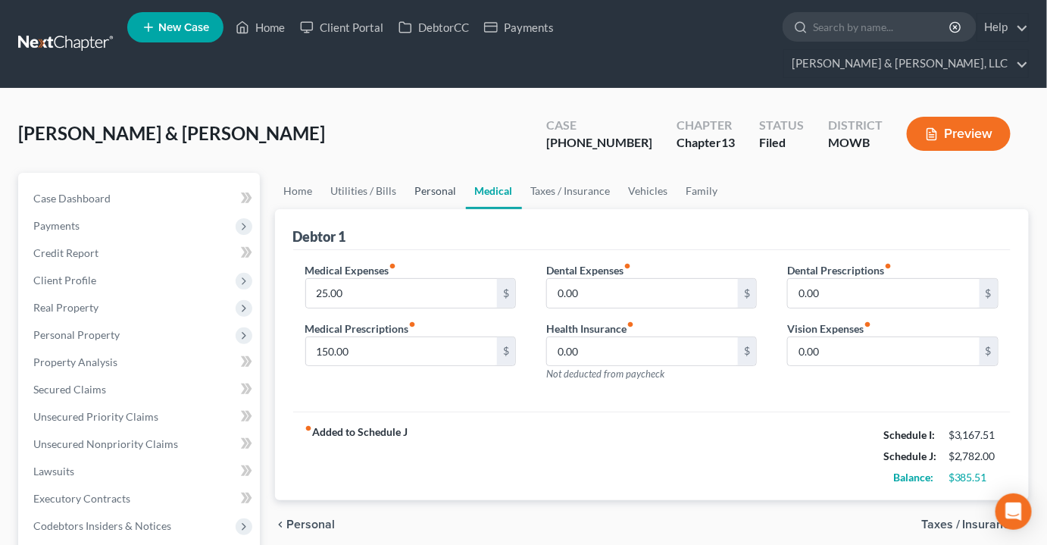
click at [428, 173] on link "Personal" at bounding box center [436, 191] width 60 height 36
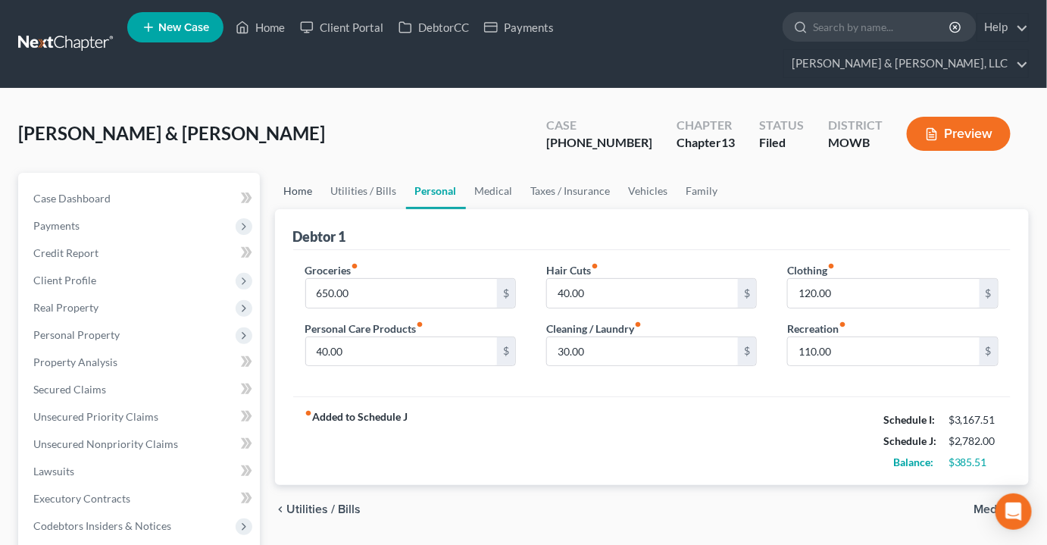
click at [303, 173] on link "Home" at bounding box center [298, 191] width 47 height 36
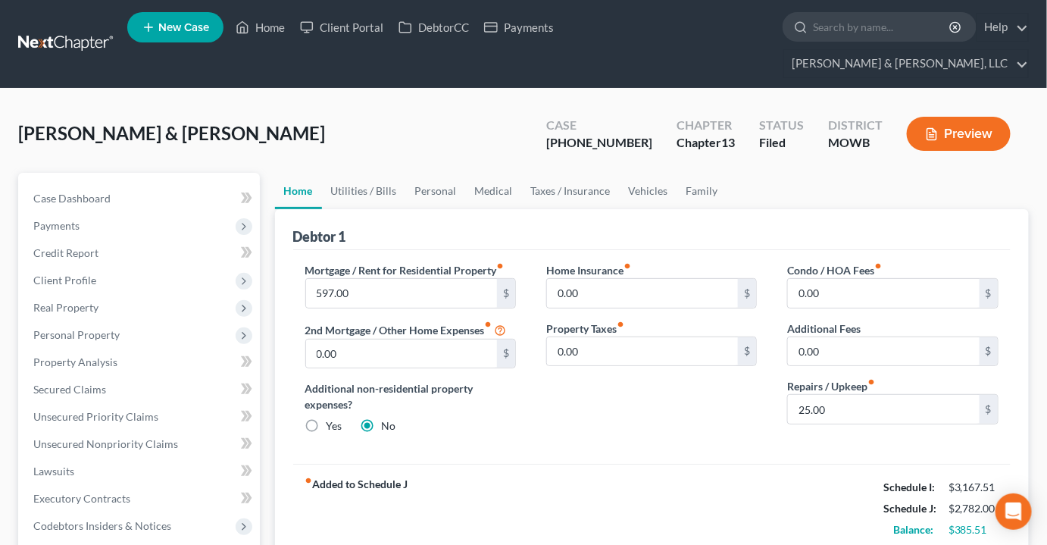
click at [277, 107] on div "Pope, Ronald & Carol Upgraded Case 25-40809-13 Chapter Chapter 13 Status Filed …" at bounding box center [523, 140] width 1011 height 66
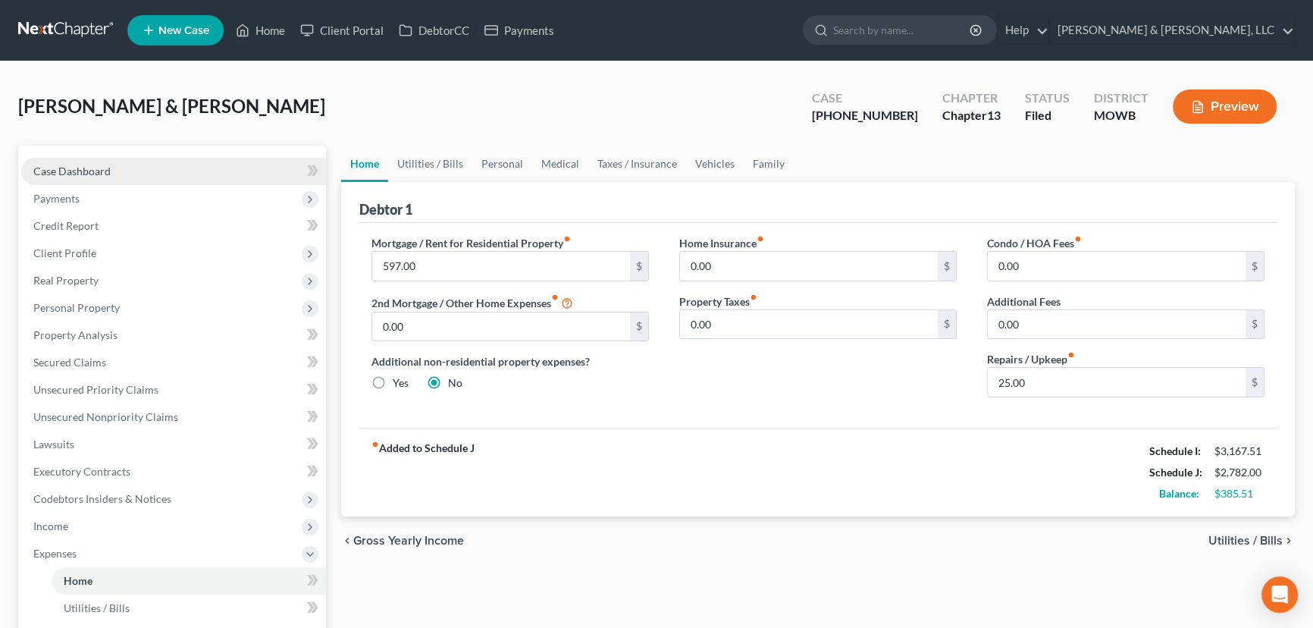
click at [116, 167] on link "Case Dashboard" at bounding box center [173, 171] width 305 height 27
select select "2"
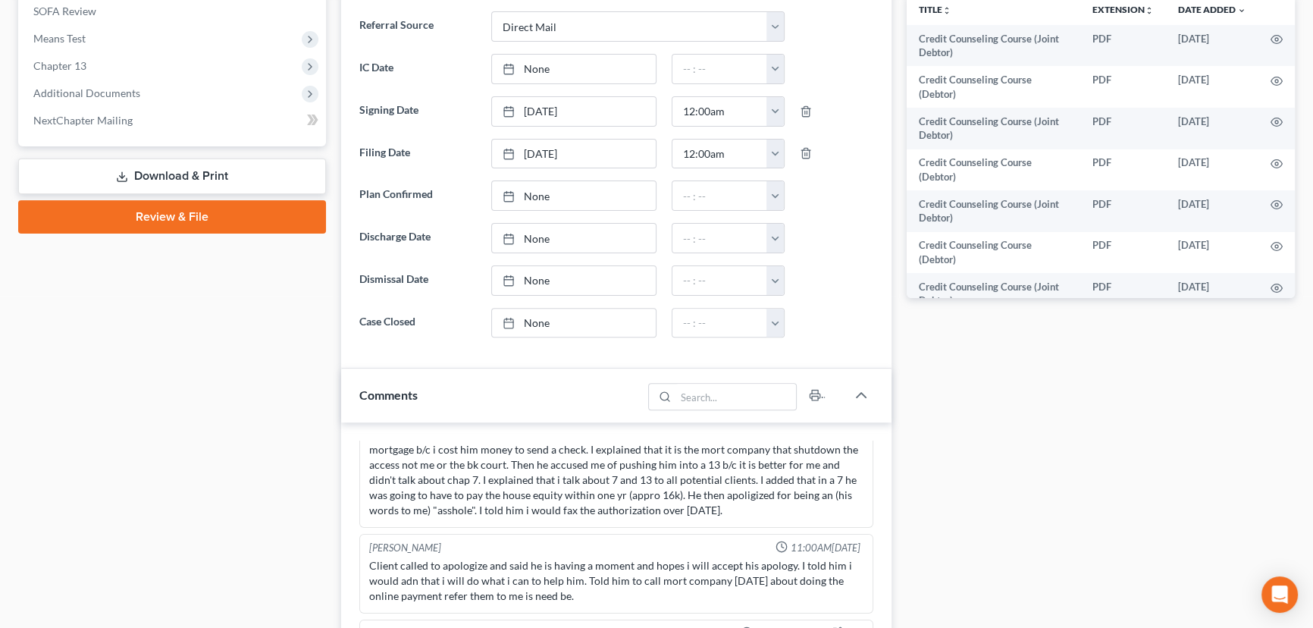
scroll to position [826, 0]
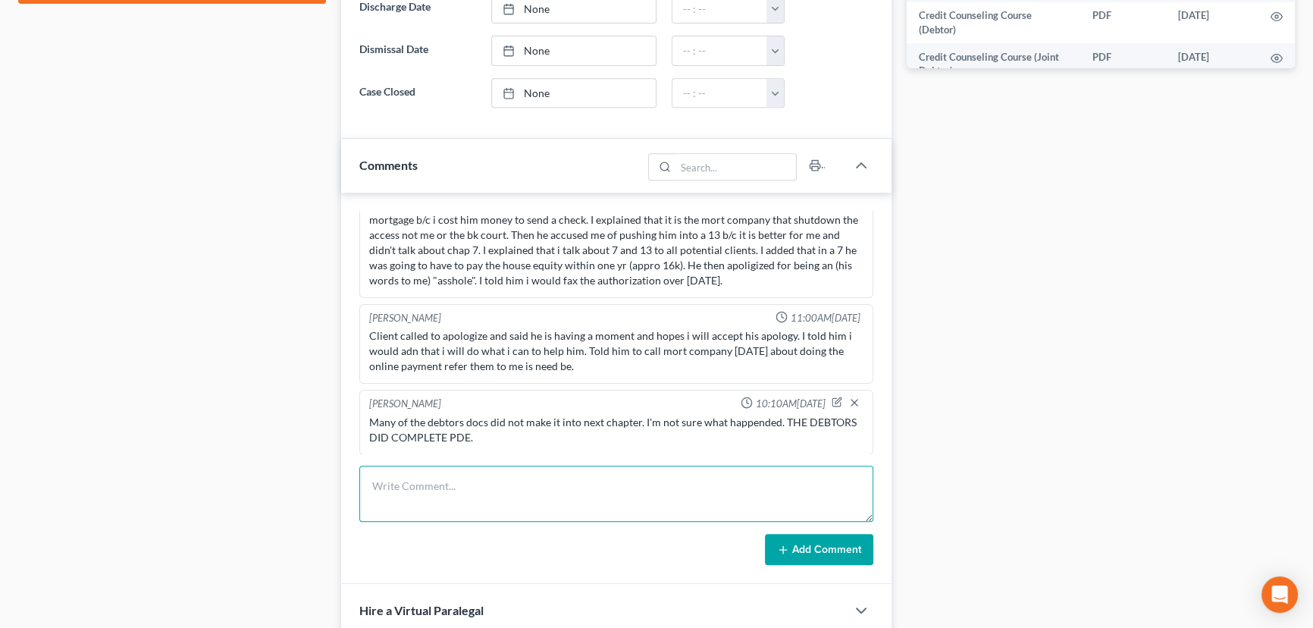
click at [446, 494] on textarea at bounding box center [616, 493] width 514 height 56
type textarea "Spoke to Ronald. He agreed to increase to 410 PER MONTH."
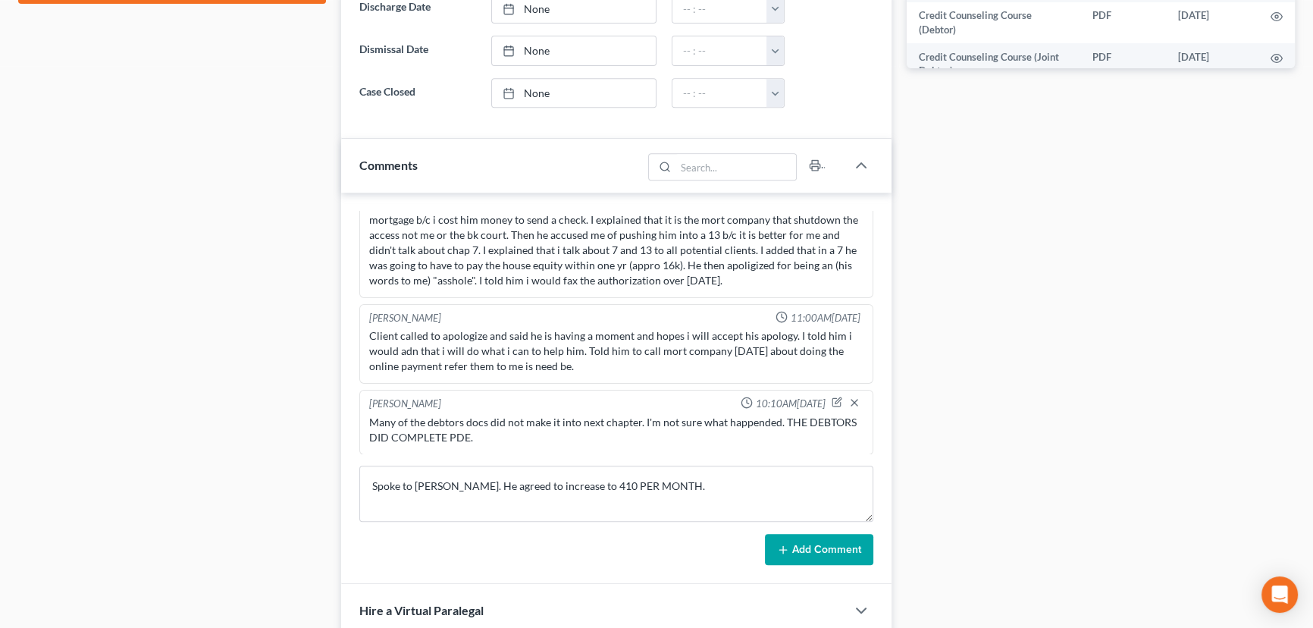
click at [860, 544] on button "Add Comment" at bounding box center [819, 550] width 108 height 32
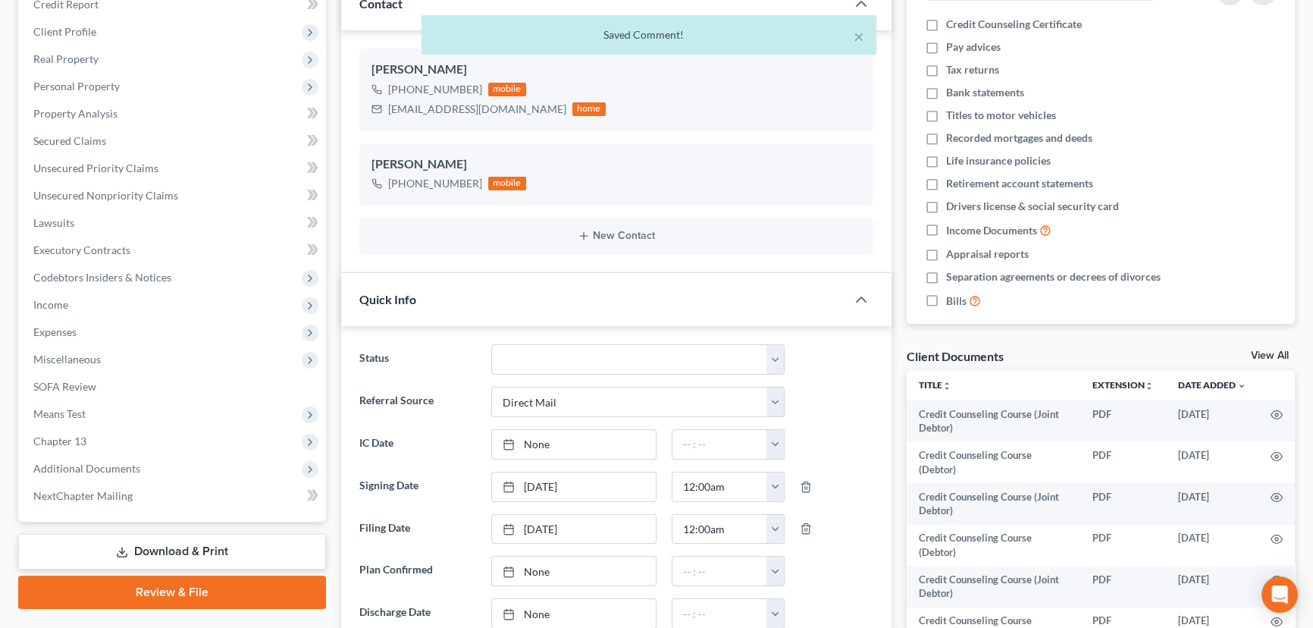
scroll to position [206, 0]
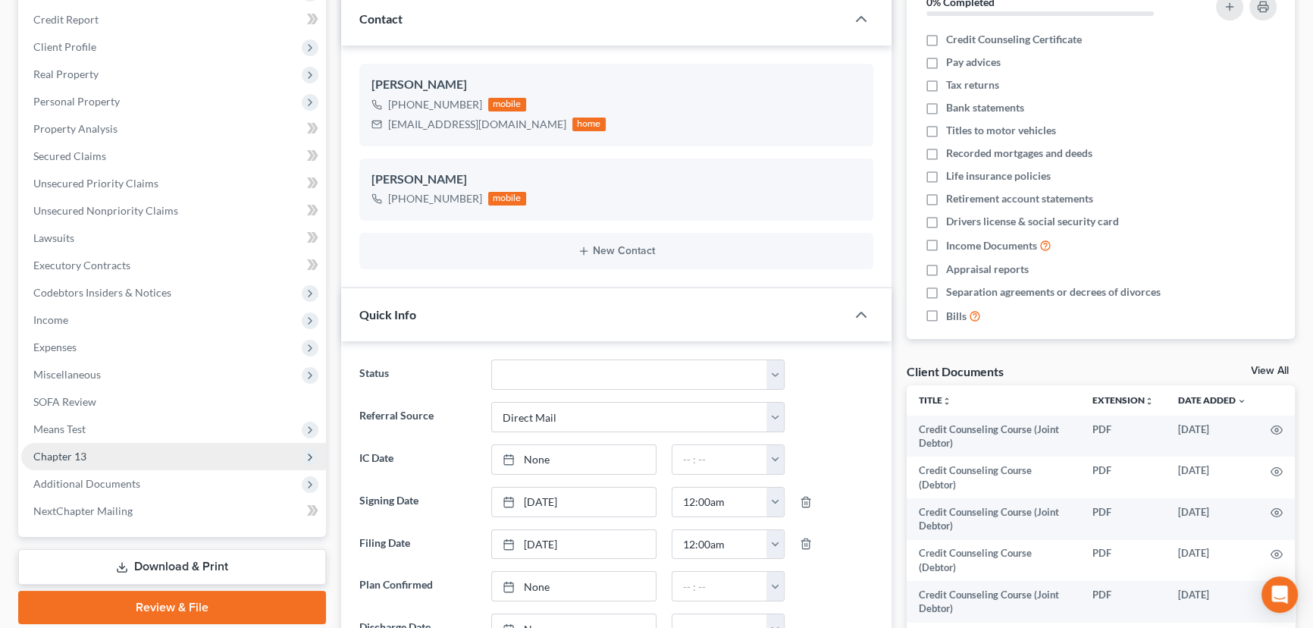
click at [93, 453] on span "Chapter 13" at bounding box center [173, 456] width 305 height 27
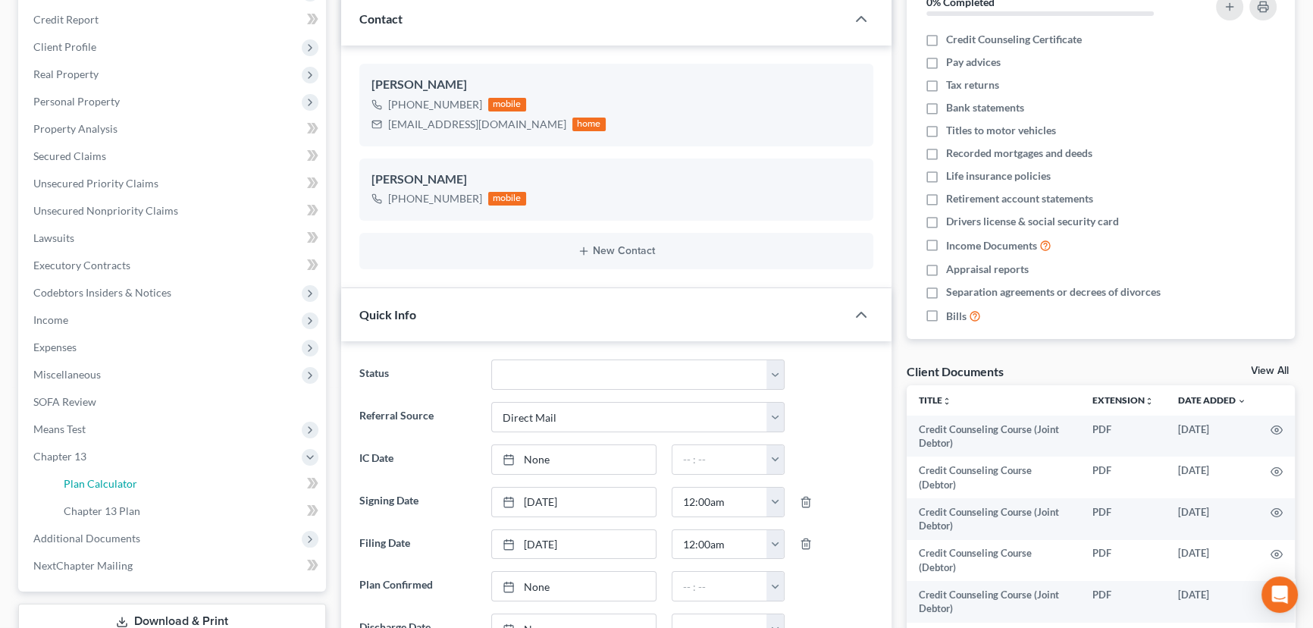
drag, startPoint x: 123, startPoint y: 483, endPoint x: 811, endPoint y: 359, distance: 699.2
click at [123, 482] on span "Plan Calculator" at bounding box center [101, 483] width 74 height 13
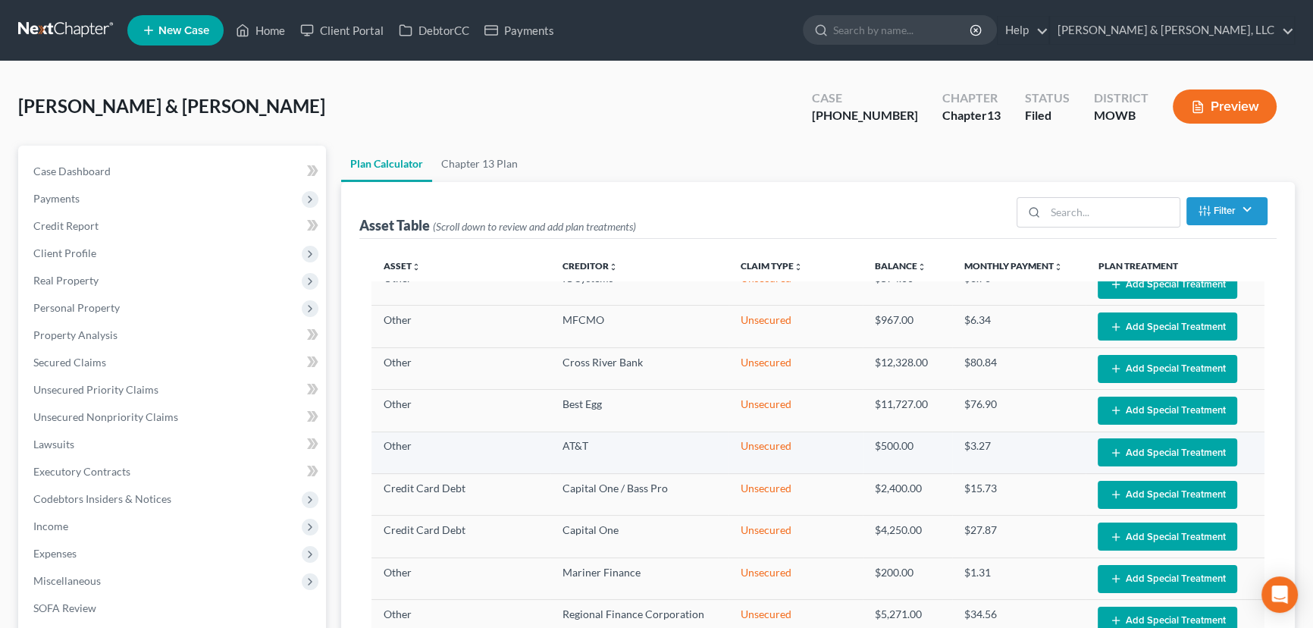
scroll to position [152, 0]
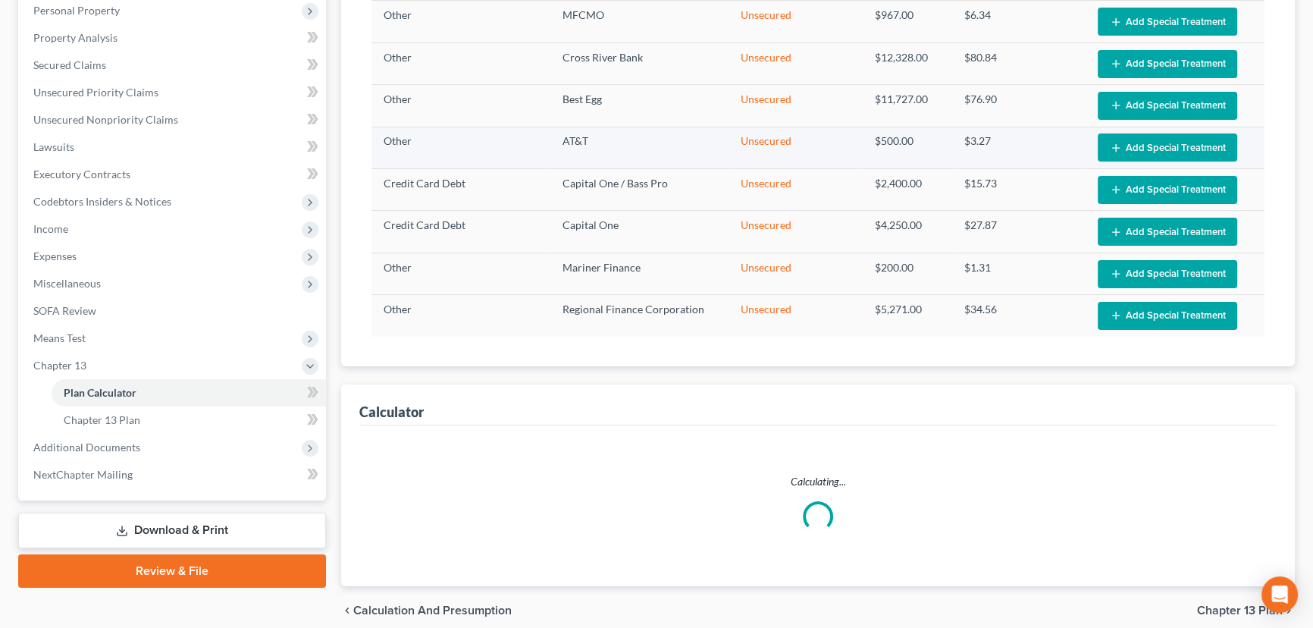
select select "56"
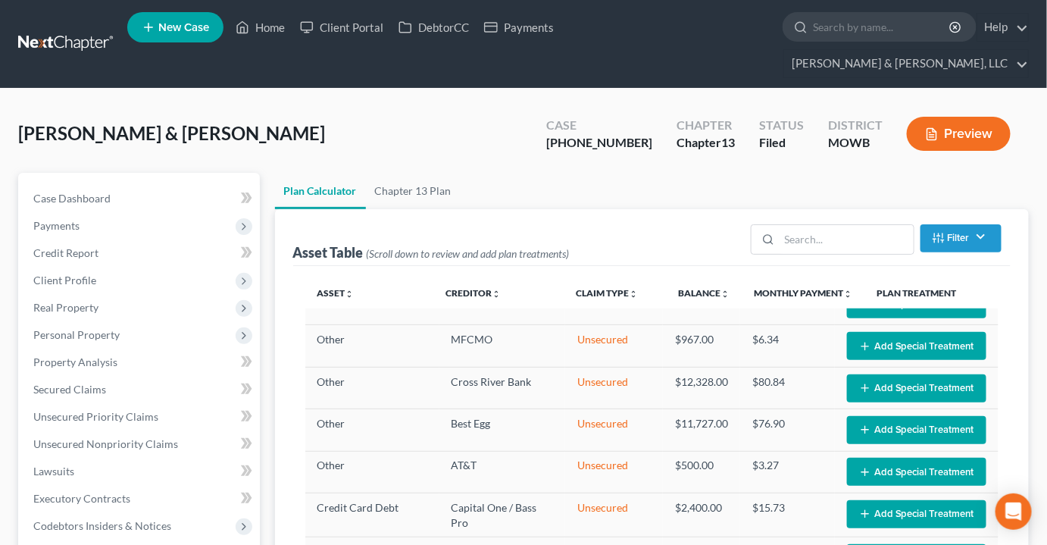
scroll to position [149, 0]
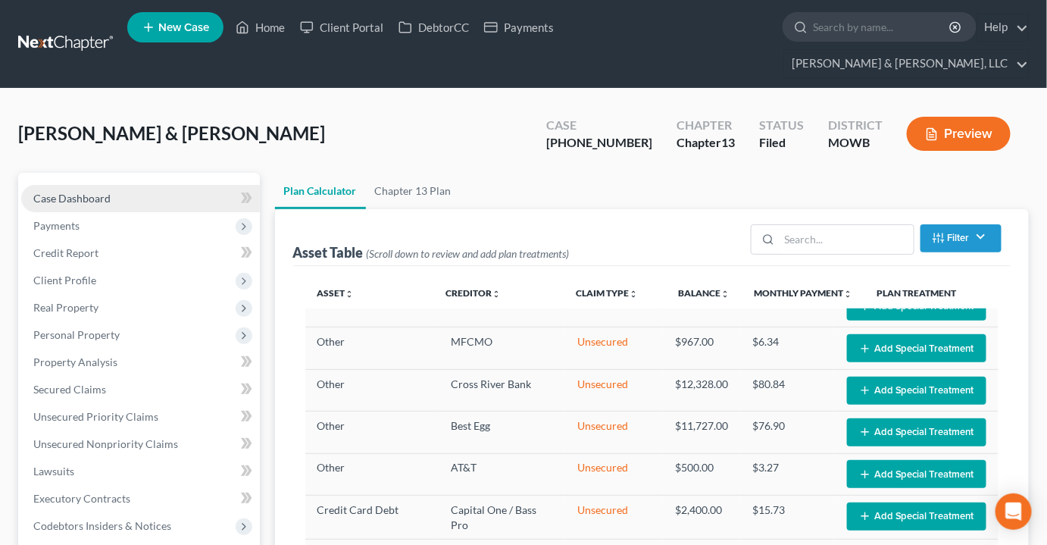
click at [105, 192] on span "Case Dashboard" at bounding box center [71, 198] width 77 height 13
select select "2"
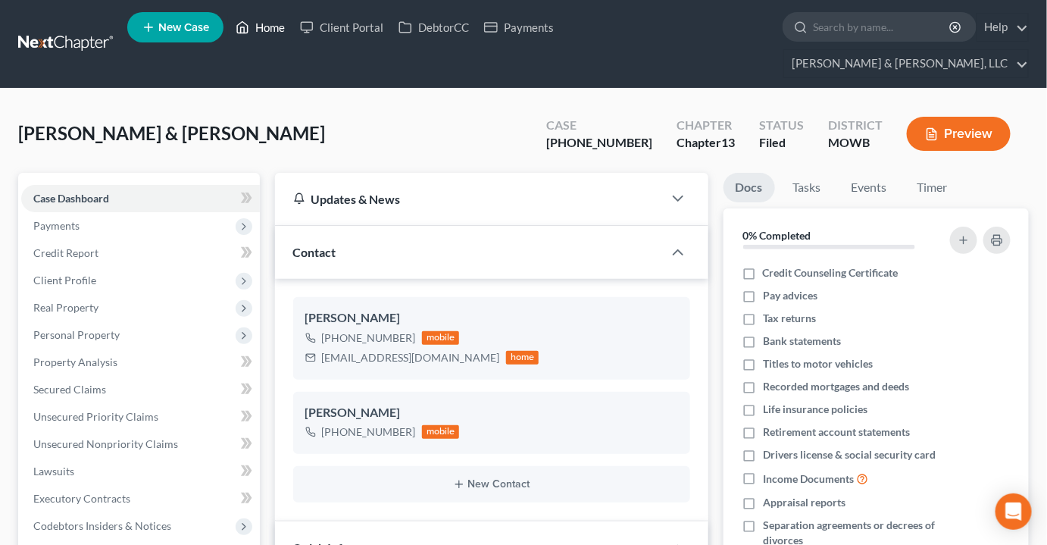
click at [271, 26] on link "Home" at bounding box center [260, 27] width 64 height 27
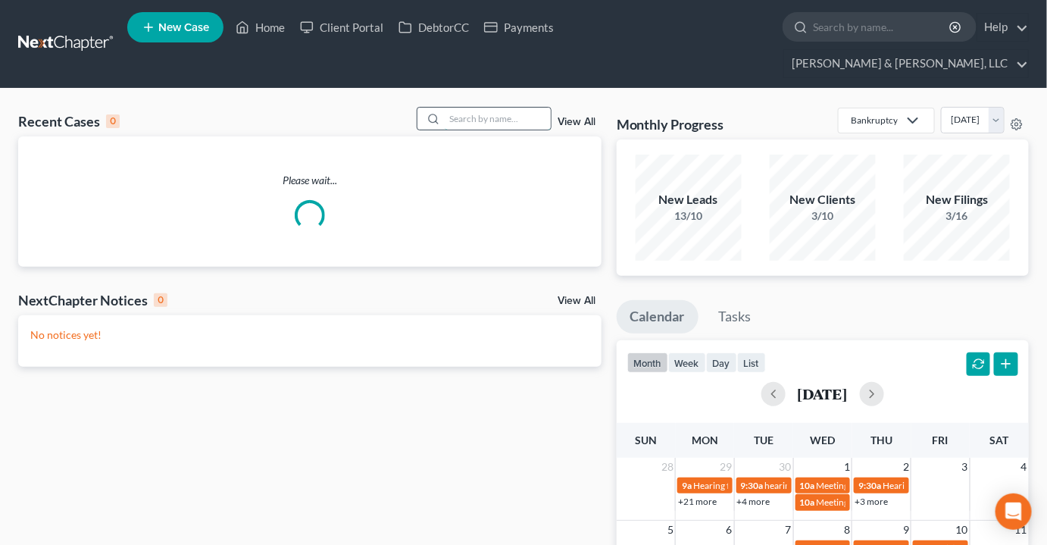
click at [497, 108] on input "search" at bounding box center [498, 119] width 106 height 22
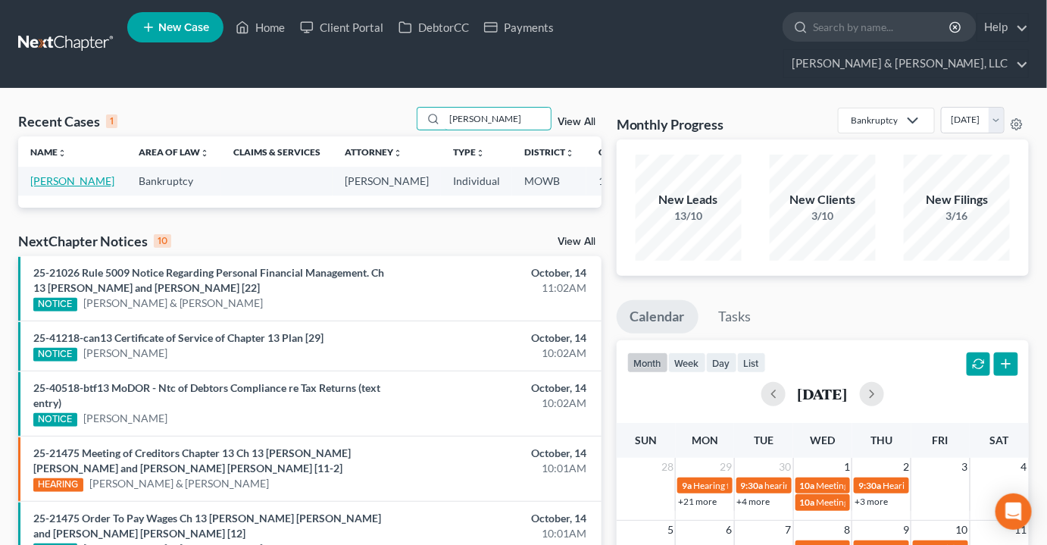
type input "raab"
click at [44, 174] on link "[PERSON_NAME]" at bounding box center [72, 180] width 84 height 13
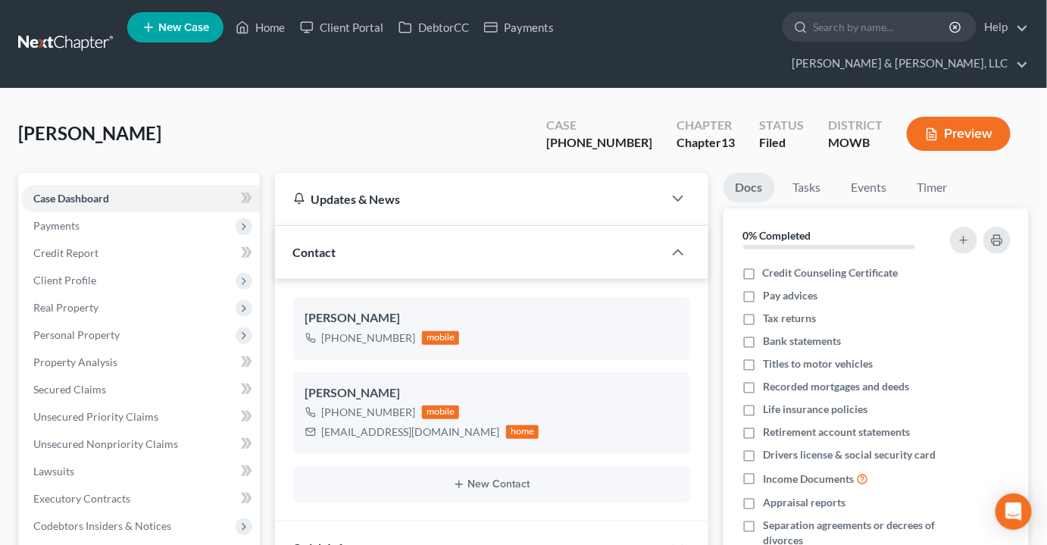
scroll to position [3882, 0]
click at [342, 107] on div "Raab, Margaret Upgraded Case 24-40955-13 Chapter Chapter 13 Status Filed Distri…" at bounding box center [523, 140] width 1011 height 66
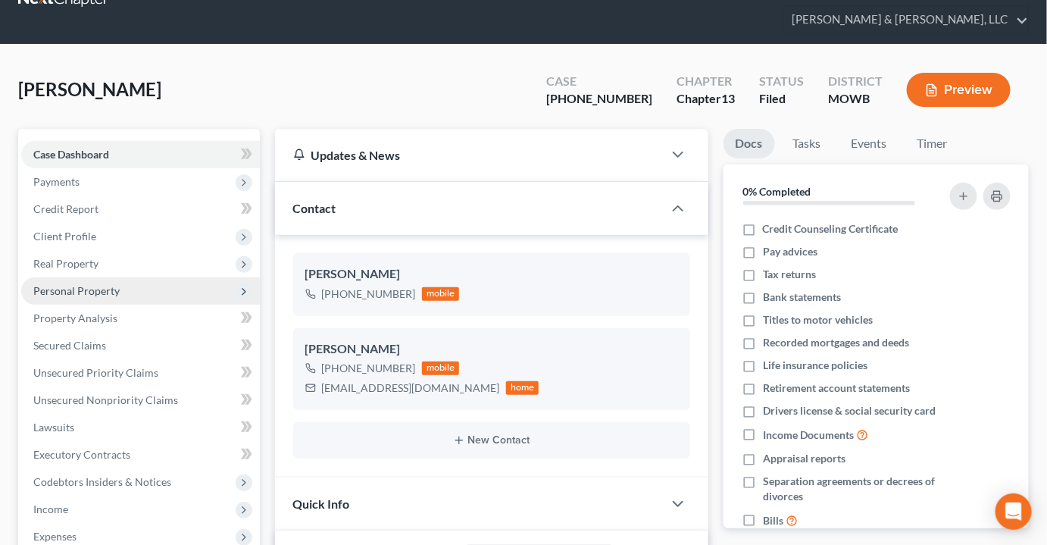
scroll to position [68, 0]
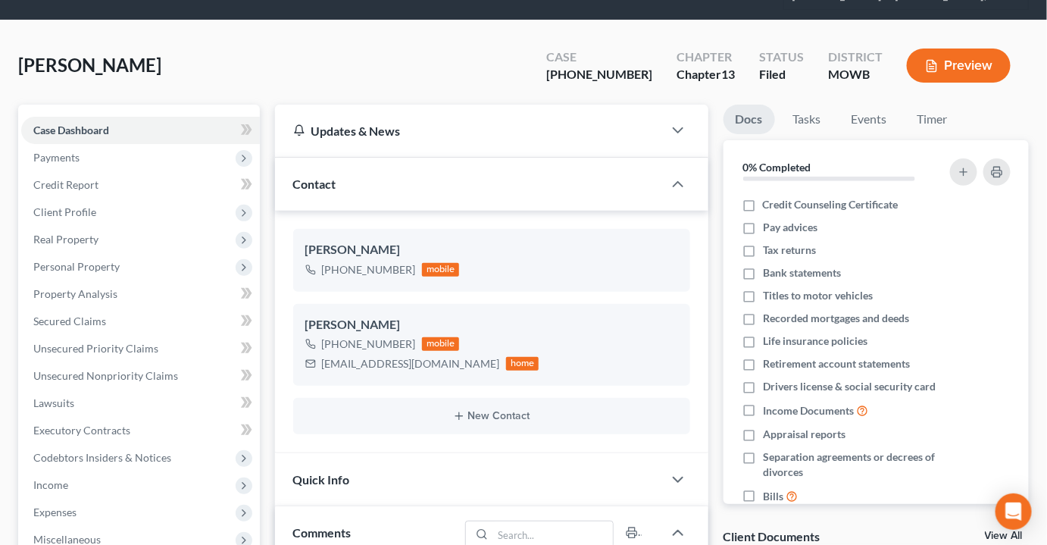
drag, startPoint x: 90, startPoint y: 232, endPoint x: 337, endPoint y: 264, distance: 249.1
click at [90, 260] on span "Personal Property" at bounding box center [76, 266] width 86 height 13
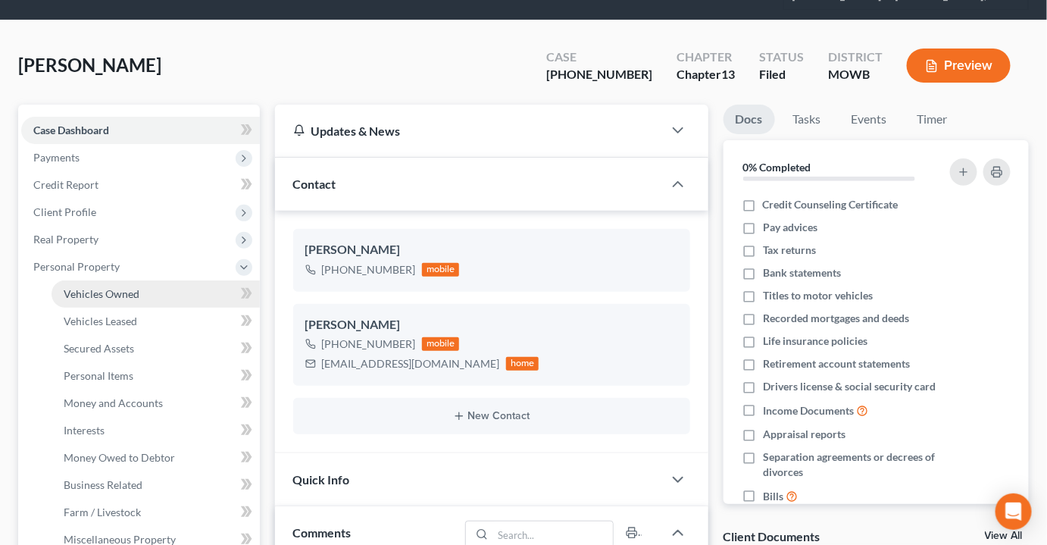
click at [131, 287] on span "Vehicles Owned" at bounding box center [102, 293] width 76 height 13
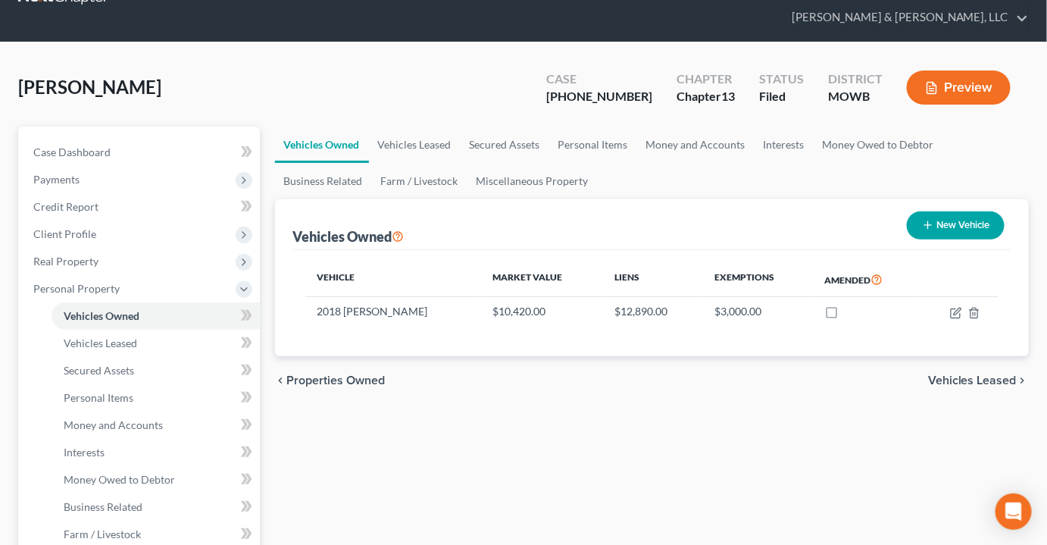
scroll to position [68, 0]
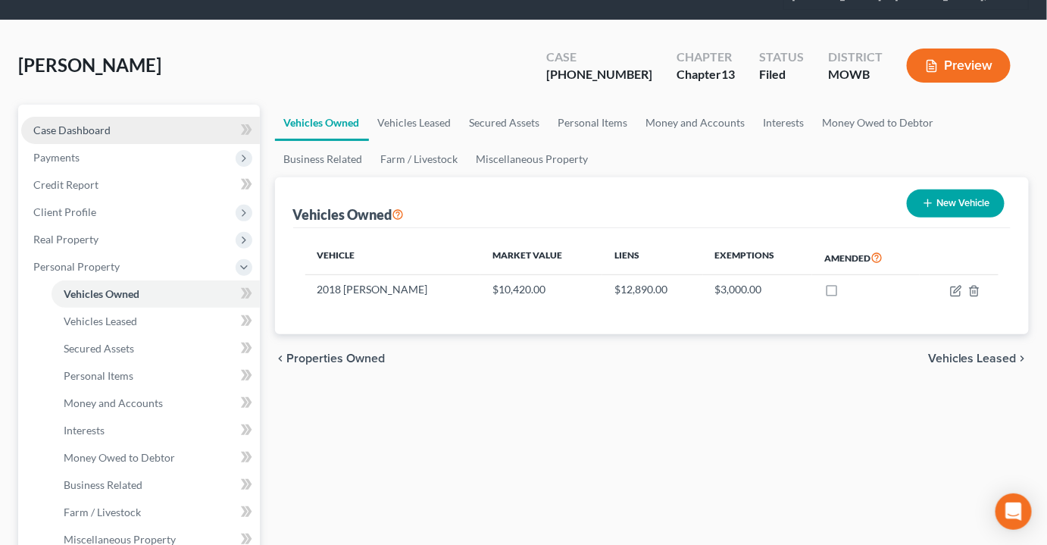
click at [101, 124] on span "Case Dashboard" at bounding box center [71, 130] width 77 height 13
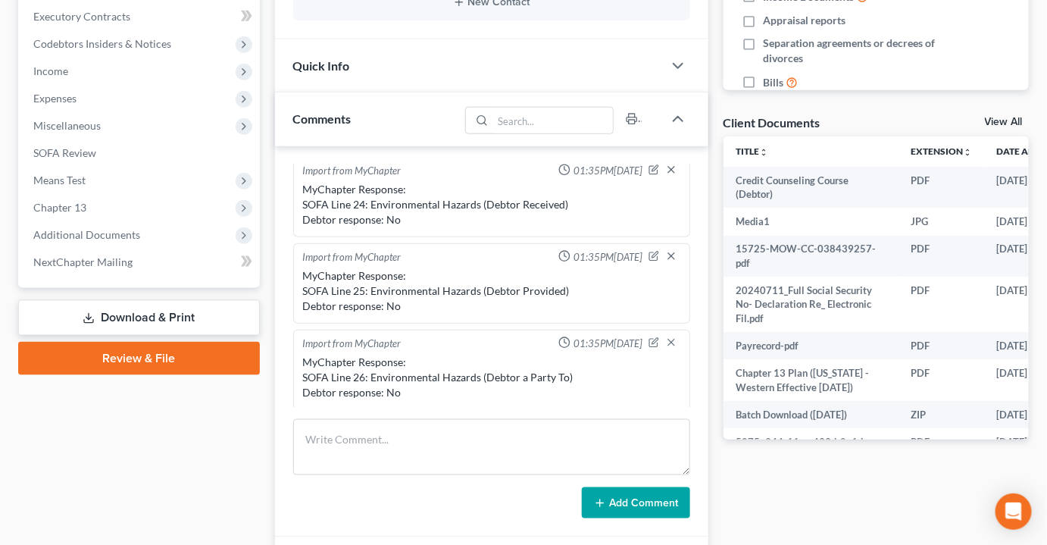
scroll to position [3882, 0]
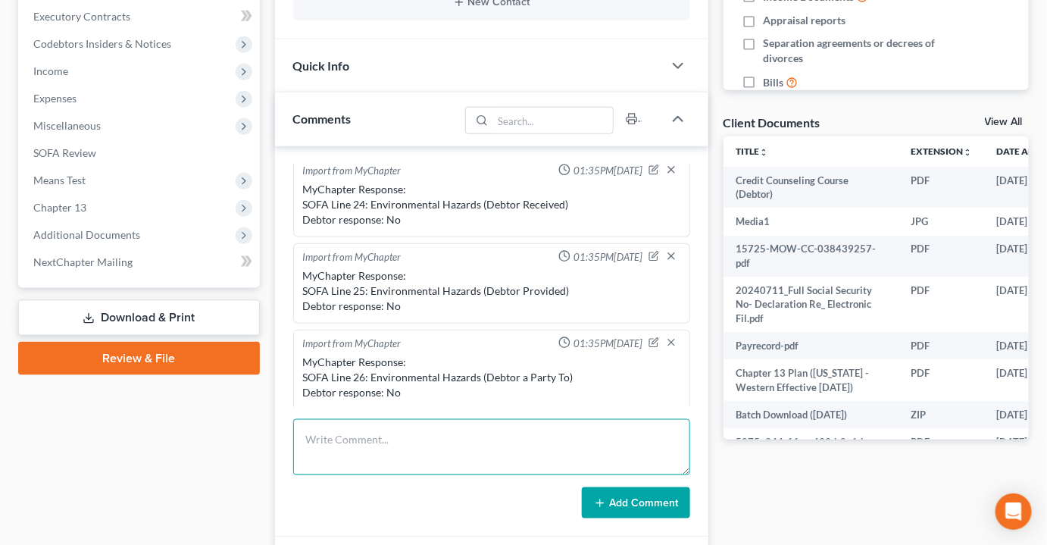
click at [384, 424] on textarea at bounding box center [491, 447] width 397 height 56
paste textarea "I am currently in the Carolina’s with my brother and daughter for the week of o…"
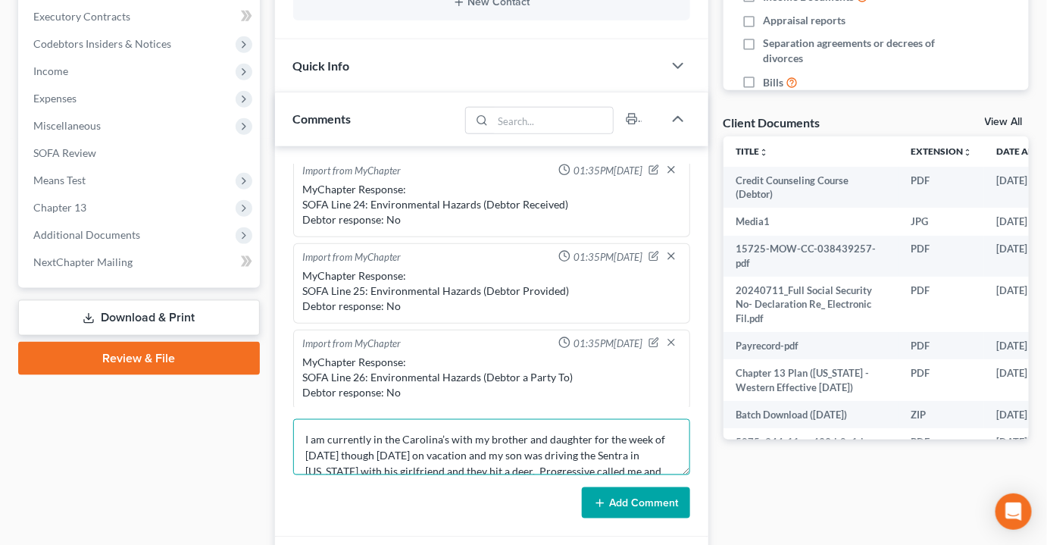
scroll to position [50, 0]
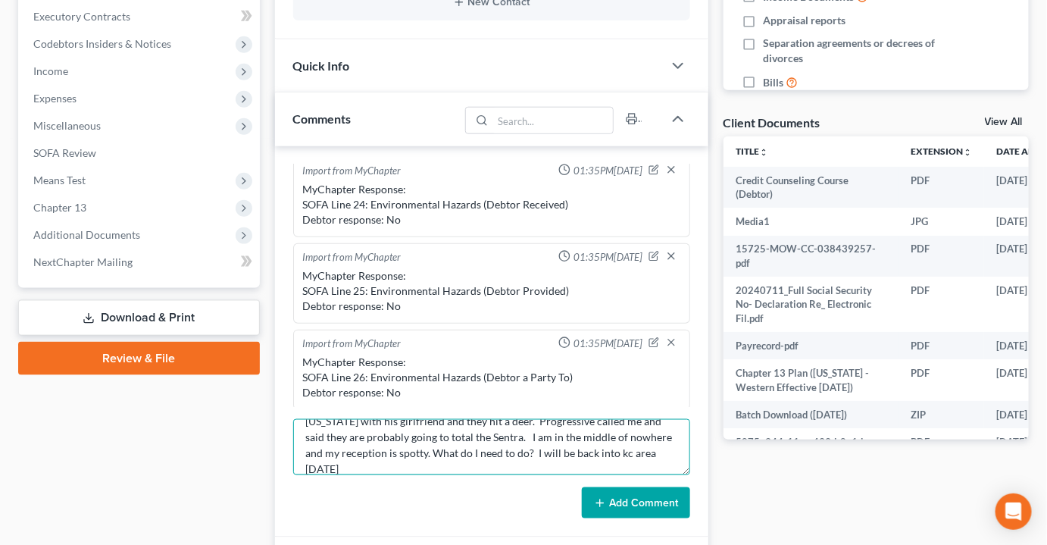
type textarea "I am currently in the Carolina’s with my brother and daughter for the week of o…"
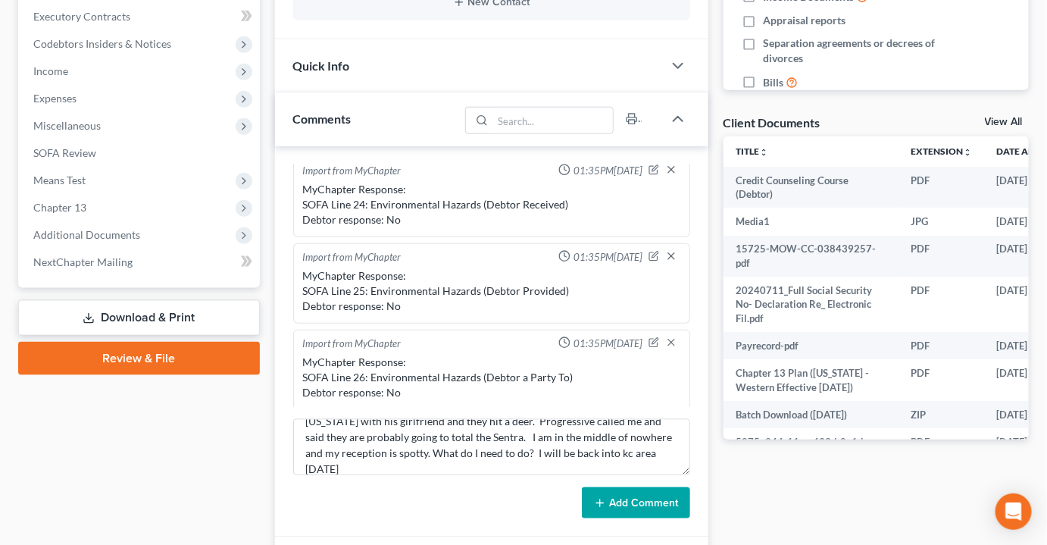
click at [628, 487] on button "Add Comment" at bounding box center [636, 503] width 108 height 32
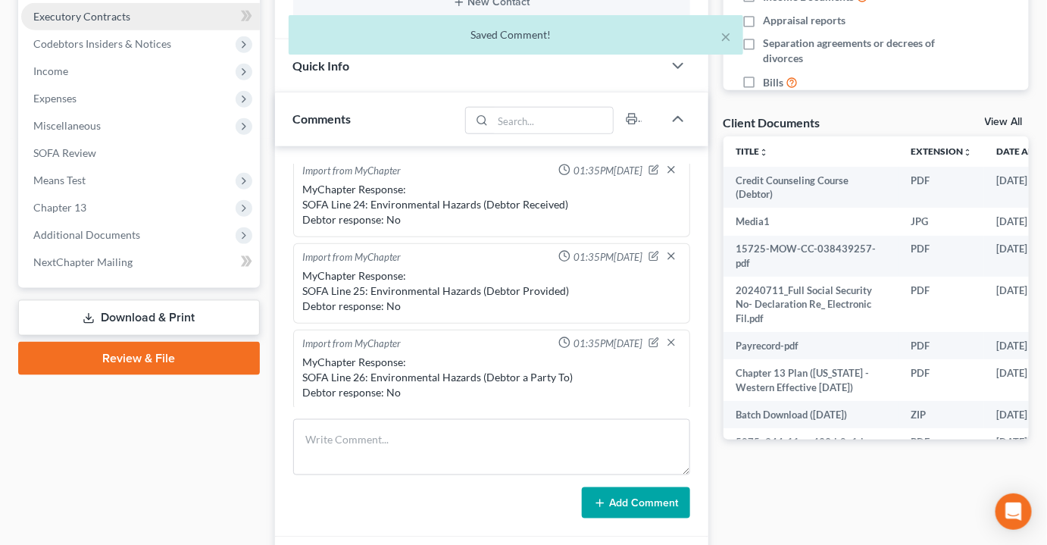
scroll to position [651, 0]
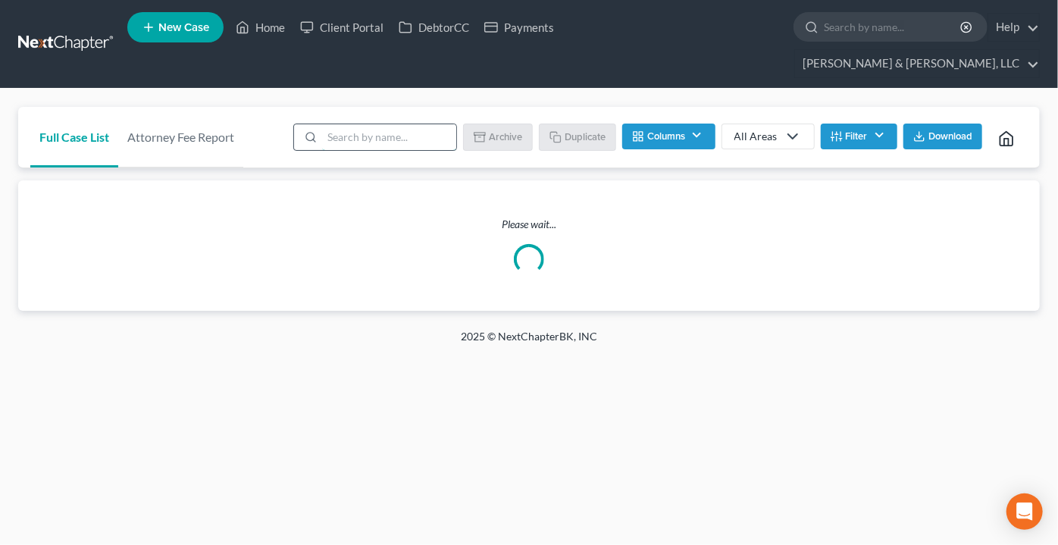
click at [392, 124] on input "search" at bounding box center [389, 137] width 134 height 26
type input "holmes"
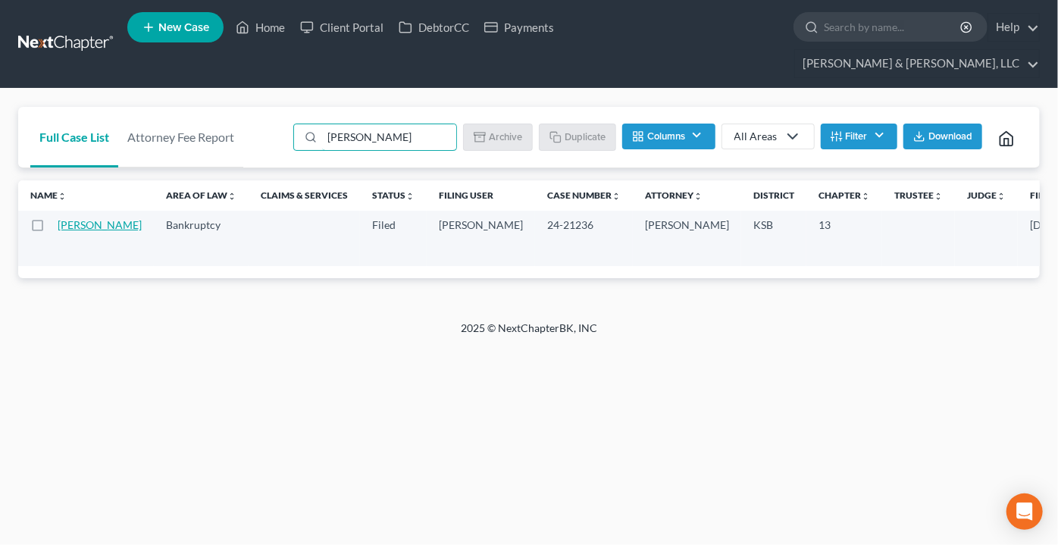
click at [68, 218] on link "Holmes, Rhonda" at bounding box center [100, 224] width 84 height 13
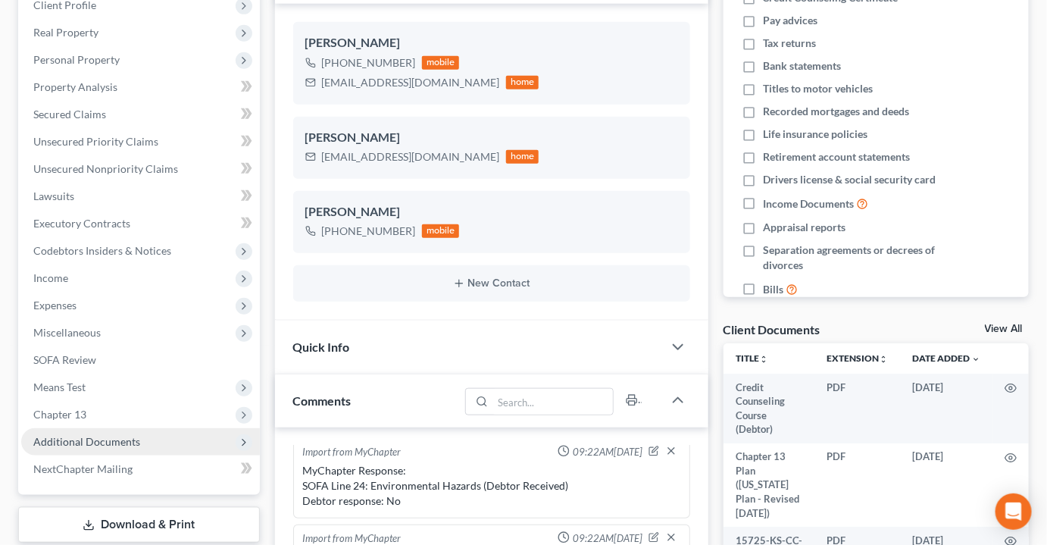
scroll to position [787, 0]
click at [95, 428] on span "Additional Documents" at bounding box center [140, 441] width 239 height 27
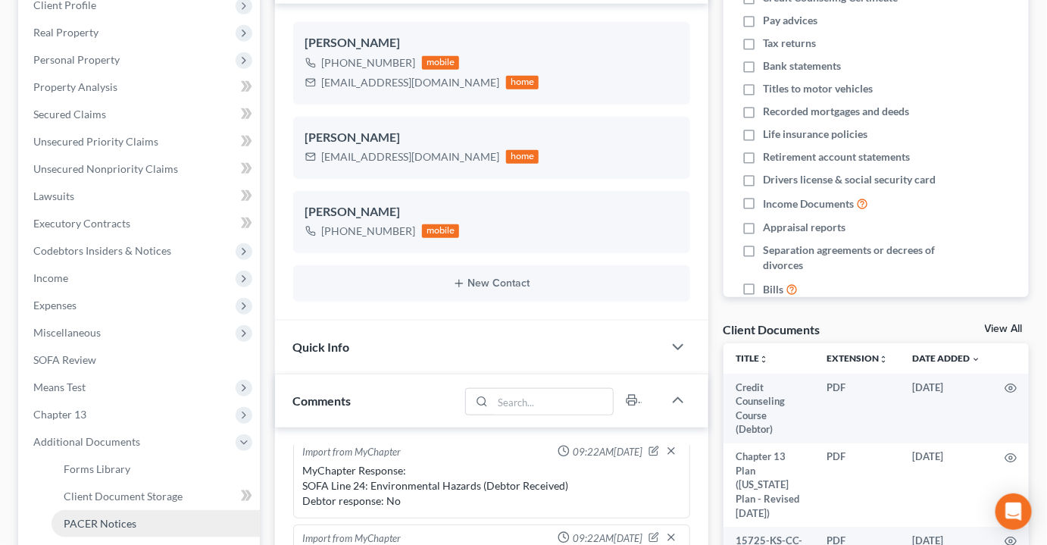
click at [105, 517] on span "PACER Notices" at bounding box center [100, 523] width 73 height 13
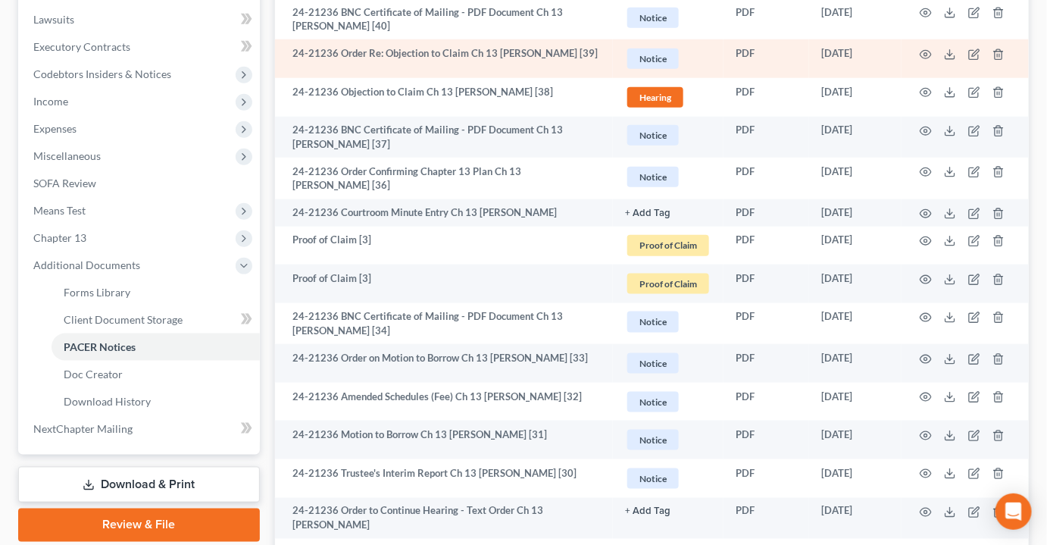
scroll to position [482, 0]
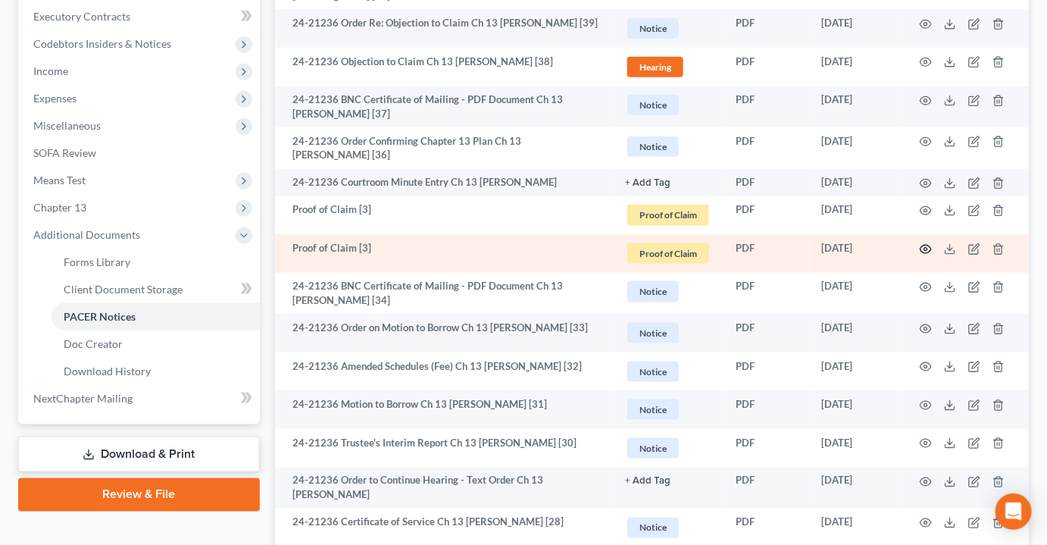
click at [926, 243] on icon "button" at bounding box center [926, 249] width 12 height 12
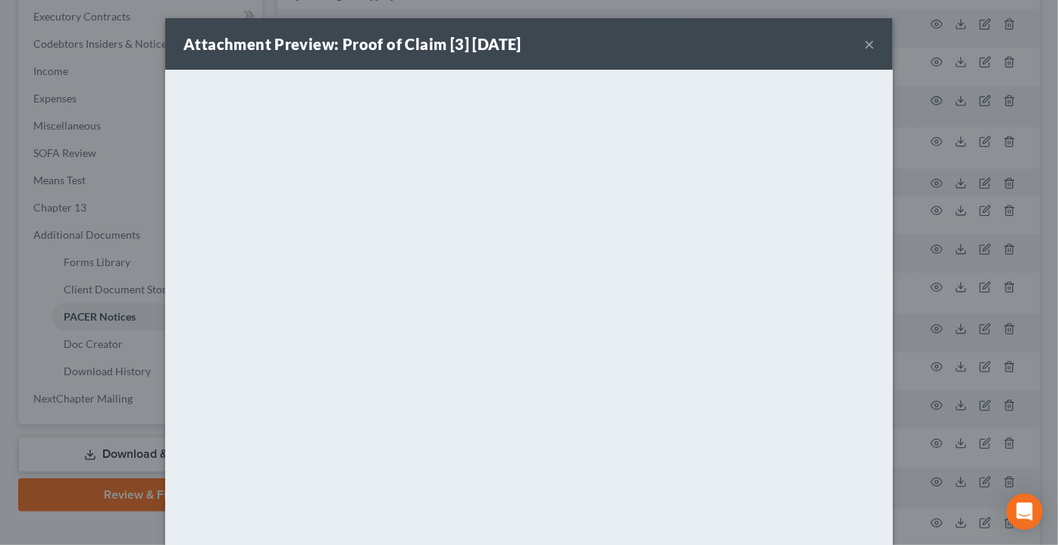
click at [865, 44] on button "×" at bounding box center [869, 44] width 11 height 18
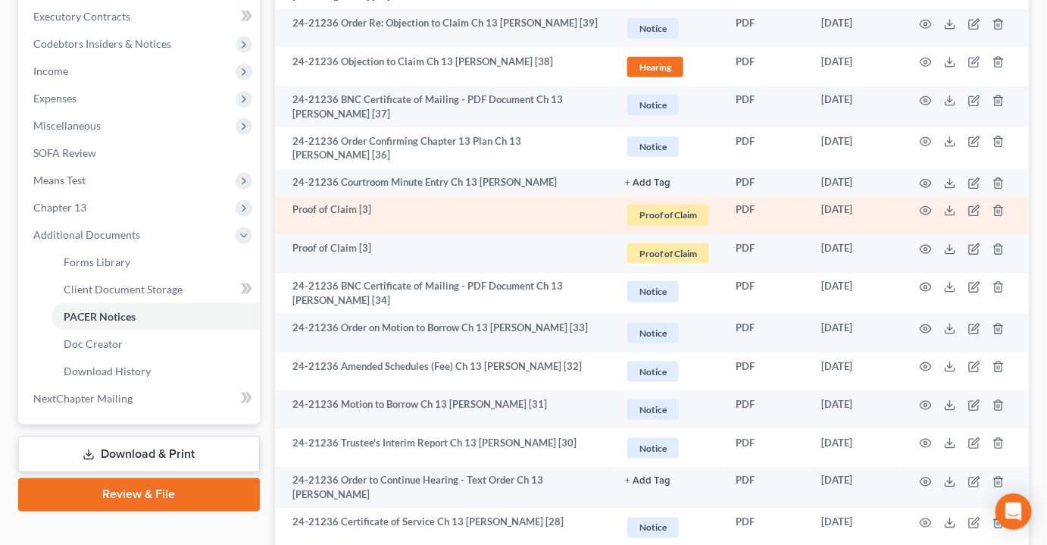
click at [921, 196] on td at bounding box center [965, 215] width 127 height 39
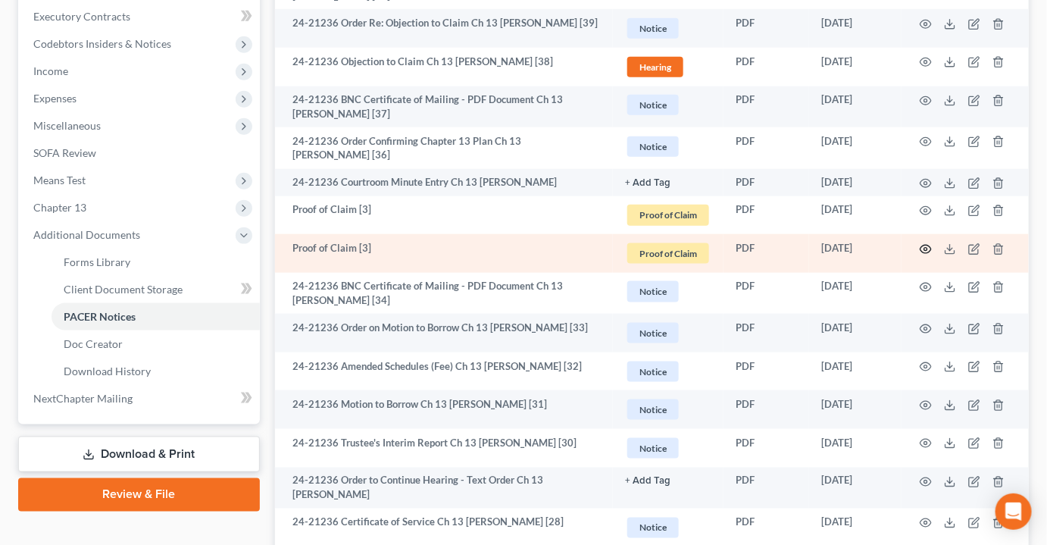
click at [928, 243] on icon "button" at bounding box center [926, 249] width 12 height 12
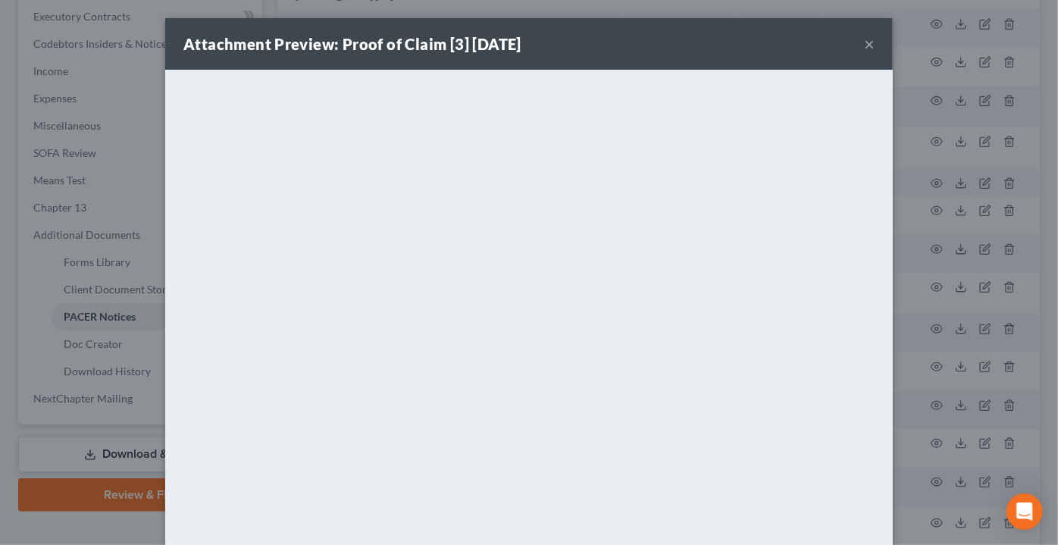
click at [864, 41] on button "×" at bounding box center [869, 44] width 11 height 18
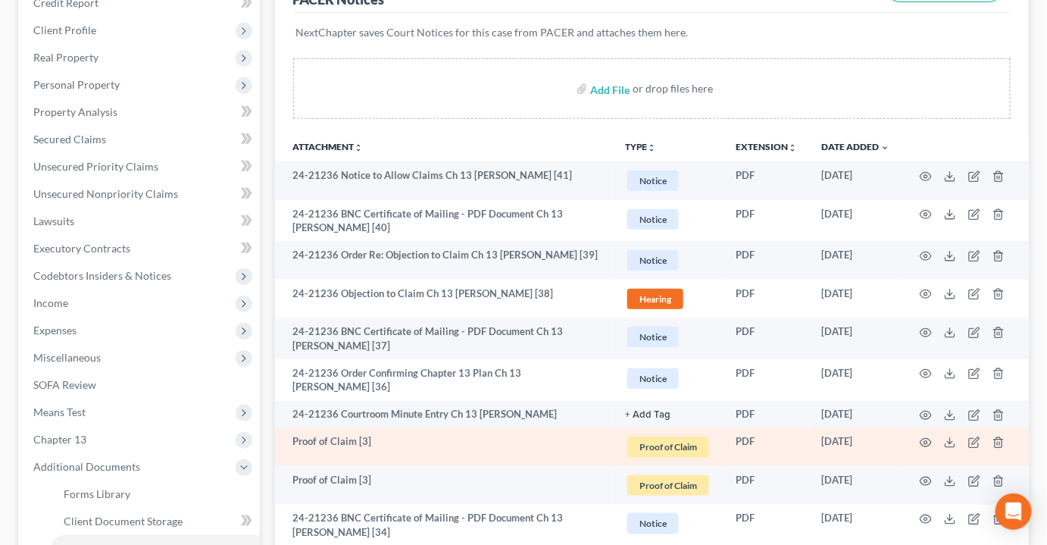
scroll to position [275, 0]
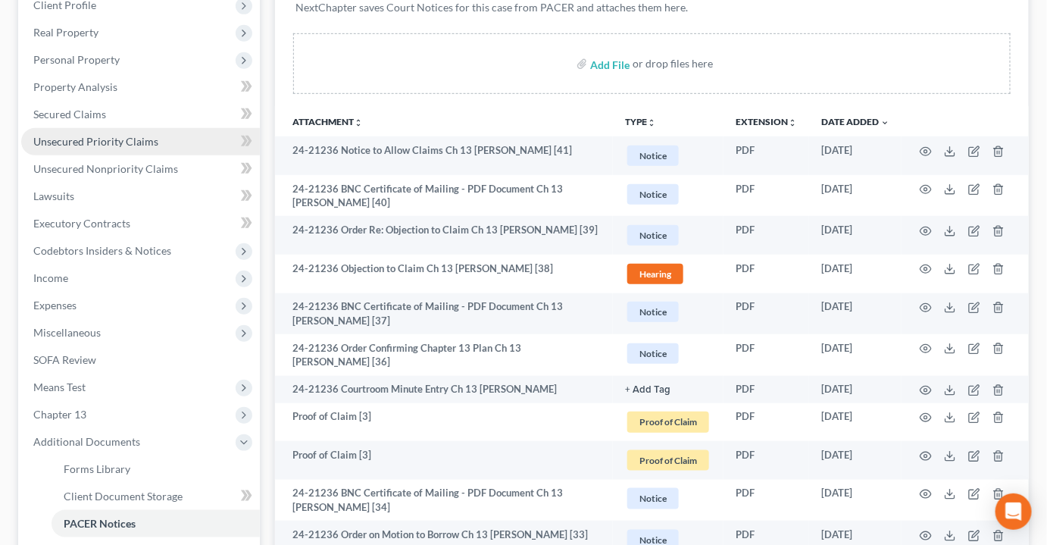
click at [121, 135] on span "Unsecured Priority Claims" at bounding box center [95, 141] width 125 height 13
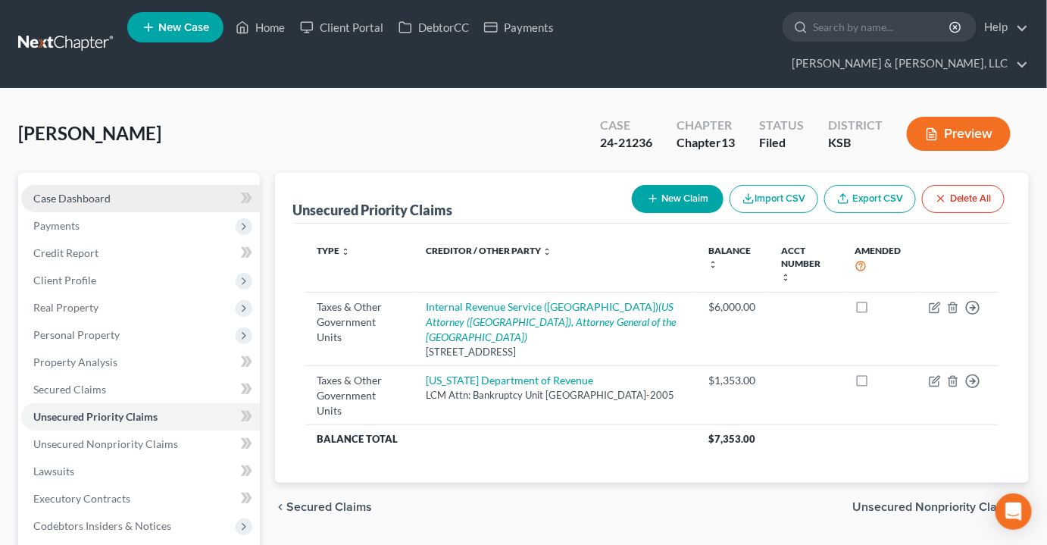
click at [46, 185] on link "Case Dashboard" at bounding box center [140, 198] width 239 height 27
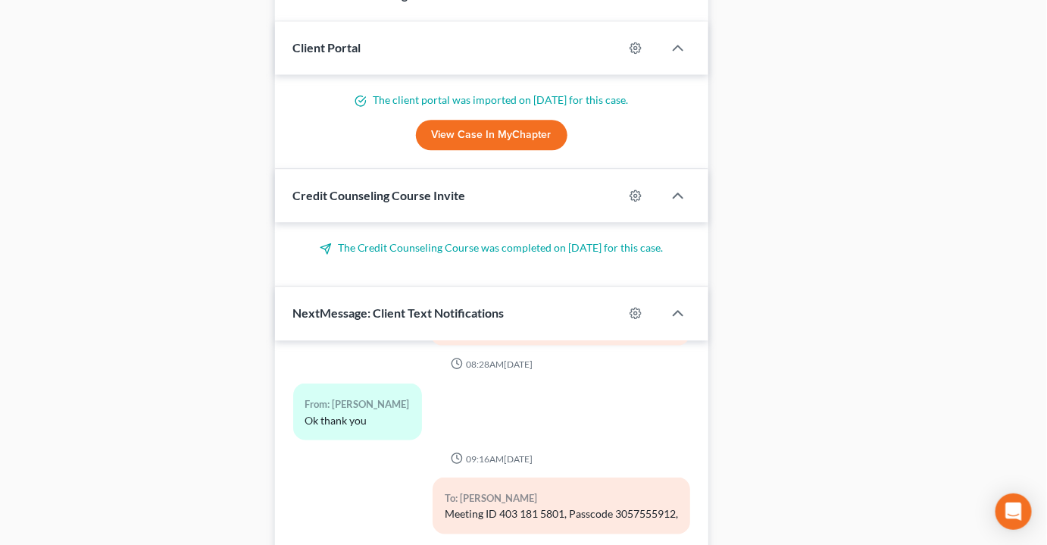
scroll to position [1287, 0]
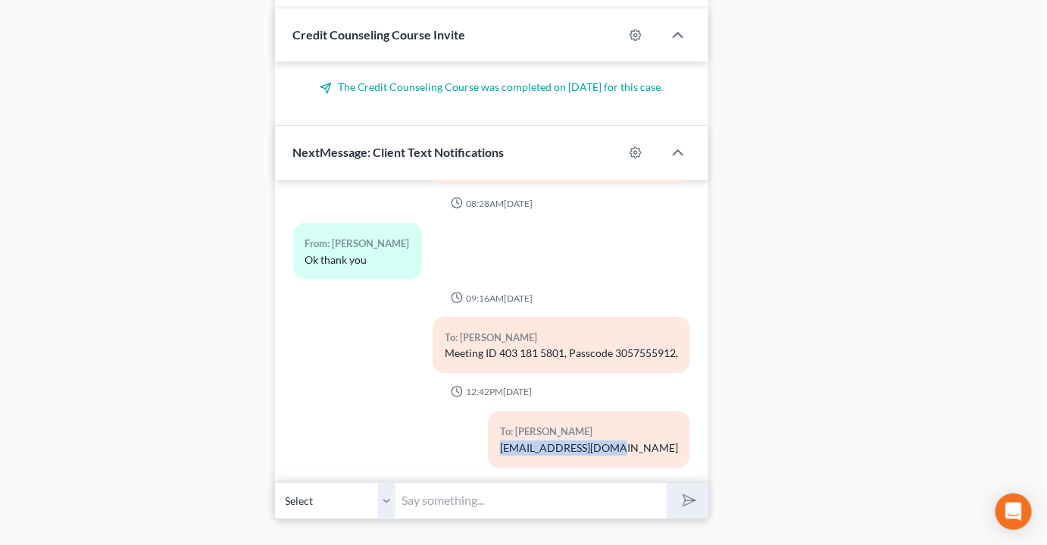
drag, startPoint x: 669, startPoint y: 403, endPoint x: 552, endPoint y: 400, distance: 117.5
click at [552, 411] on div "To: Rhonda Holmes ddean@pattondean.com" at bounding box center [589, 439] width 202 height 57
copy div "[EMAIL_ADDRESS][DOMAIN_NAME]"
click at [468, 482] on input "text" at bounding box center [531, 500] width 271 height 37
click at [465, 482] on input "text" at bounding box center [531, 500] width 271 height 37
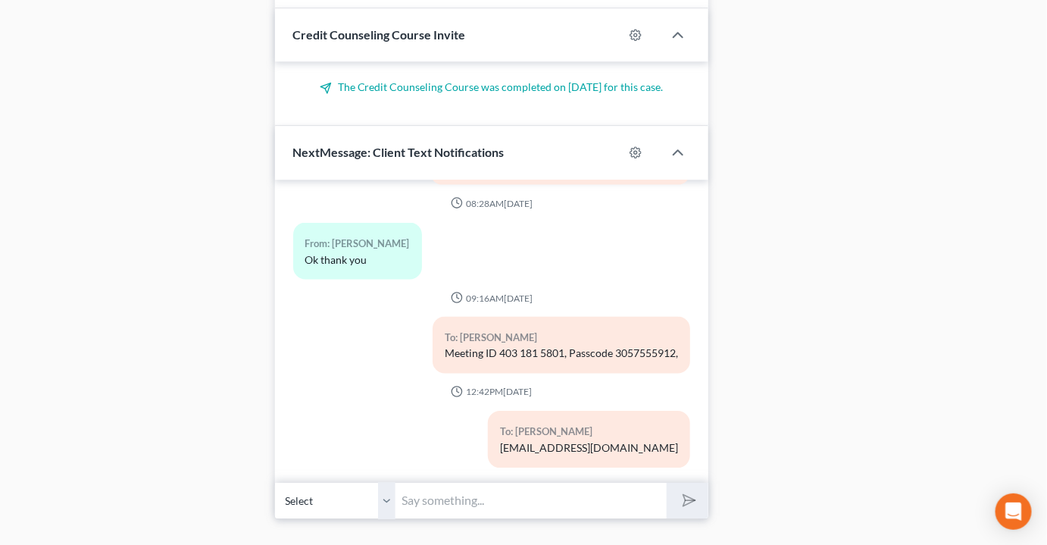
paste input "[EMAIL_ADDRESS][DOMAIN_NAME]"
type input "[EMAIL_ADDRESS][DOMAIN_NAME]"
click at [693, 490] on icon "submit" at bounding box center [686, 500] width 21 height 21
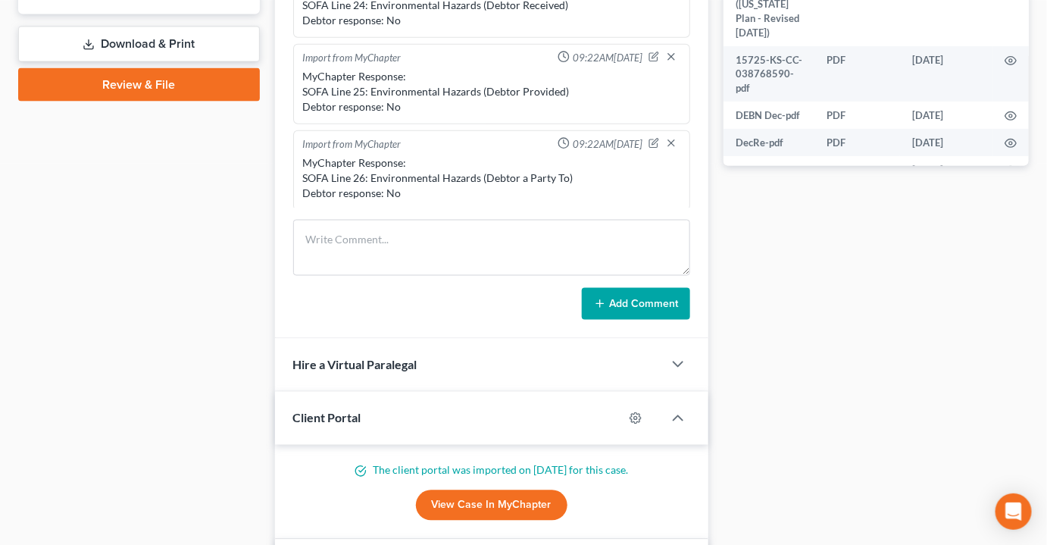
scroll to position [735, 0]
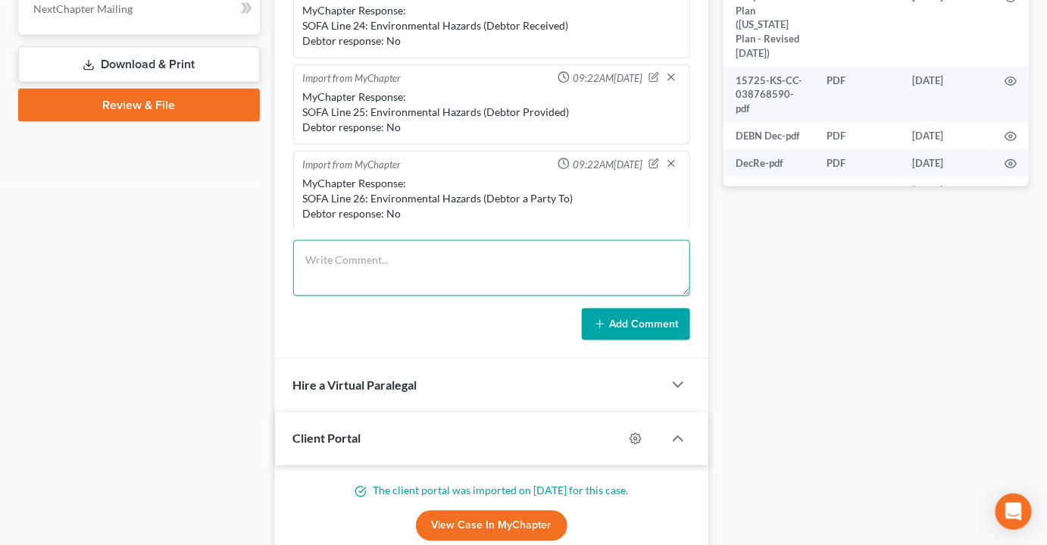
click at [432, 240] on textarea at bounding box center [491, 268] width 397 height 56
type textarea "She says she got a letter from KS re lien."
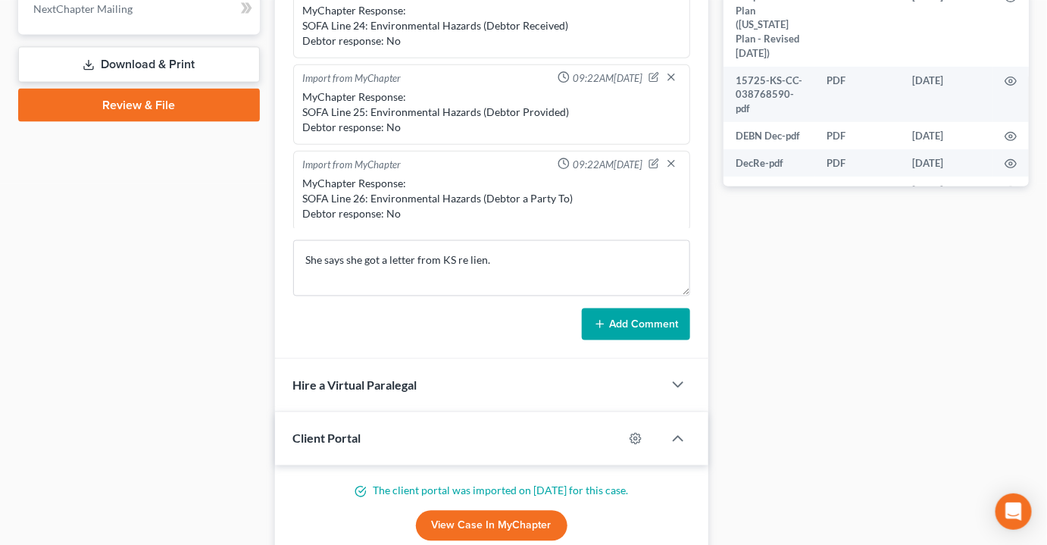
click at [622, 308] on button "Add Comment" at bounding box center [636, 324] width 108 height 32
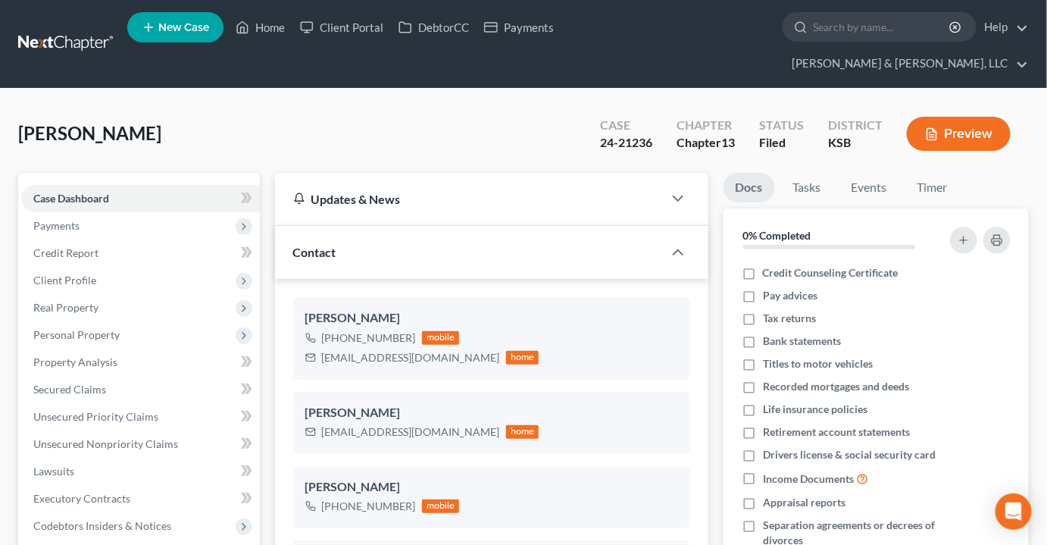
scroll to position [881, 0]
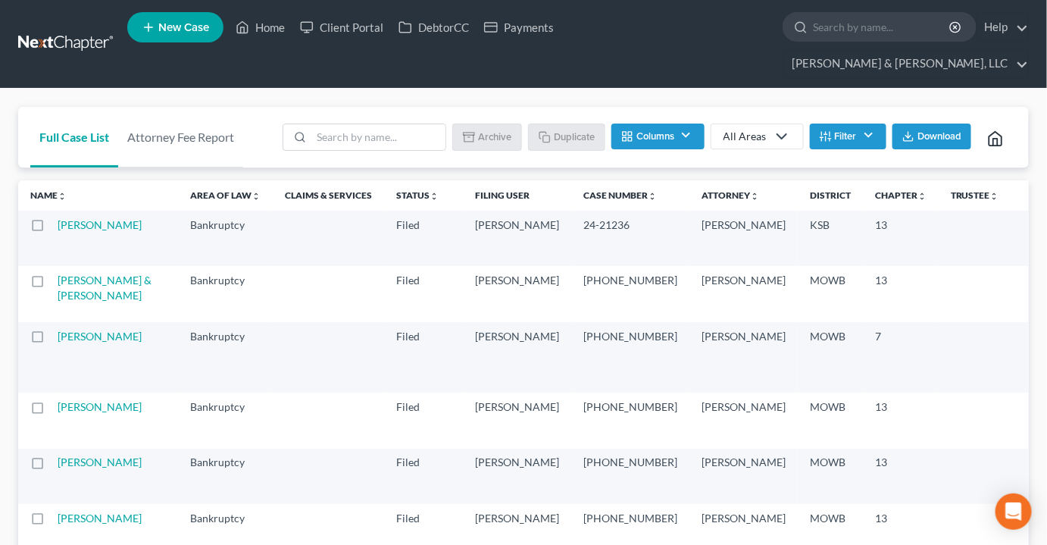
click at [916, 124] on button "Download" at bounding box center [932, 137] width 79 height 26
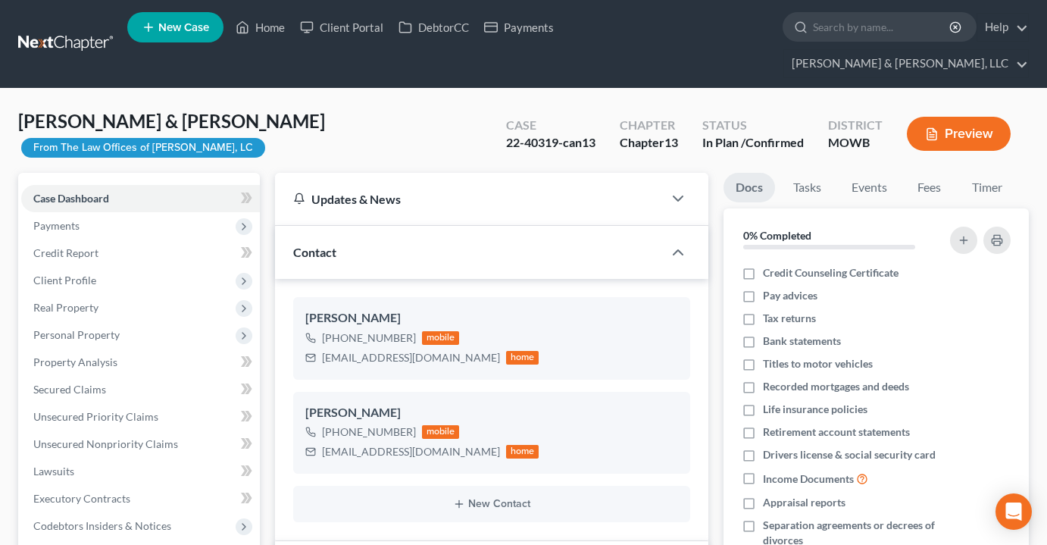
select select "0"
click at [277, 33] on link "Home" at bounding box center [260, 27] width 64 height 27
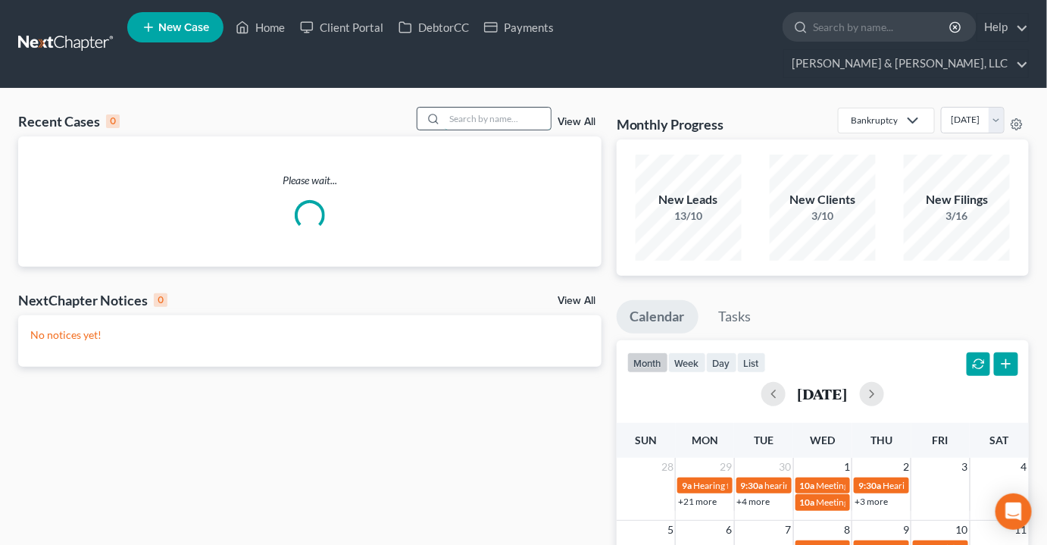
click at [498, 108] on input "search" at bounding box center [498, 119] width 106 height 22
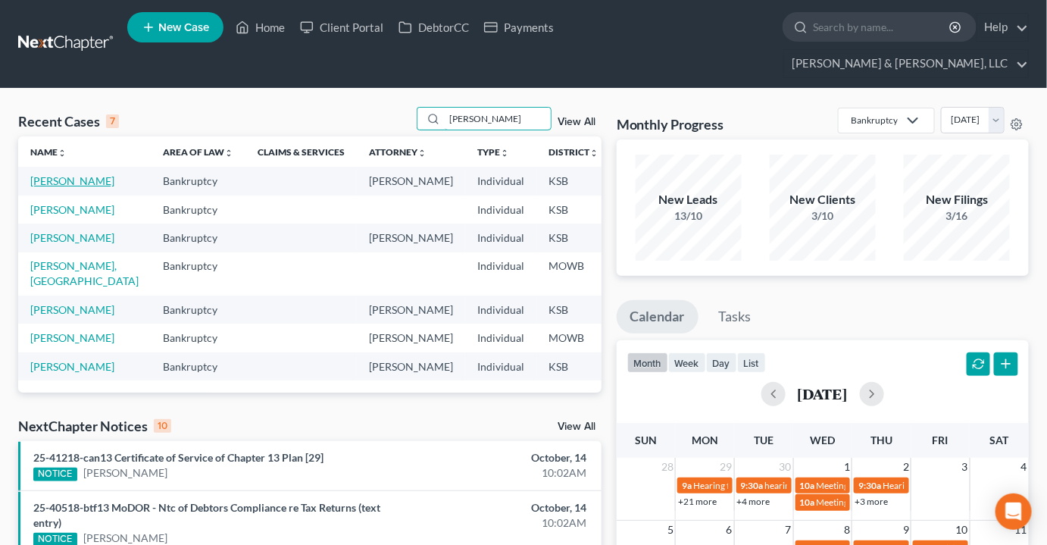
type input "simmons"
click at [54, 174] on link "[PERSON_NAME]" at bounding box center [72, 180] width 84 height 13
select select "6"
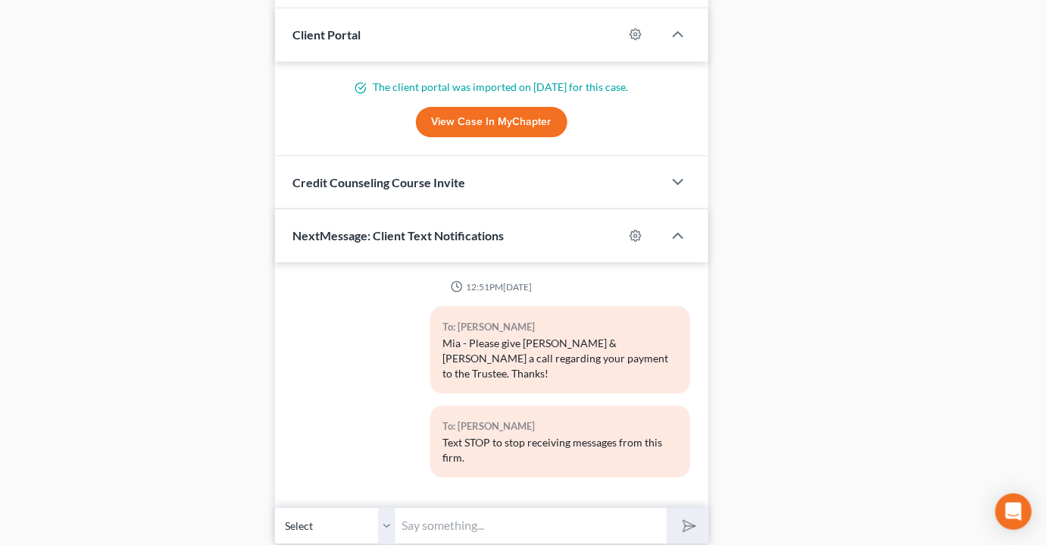
scroll to position [1606, 0]
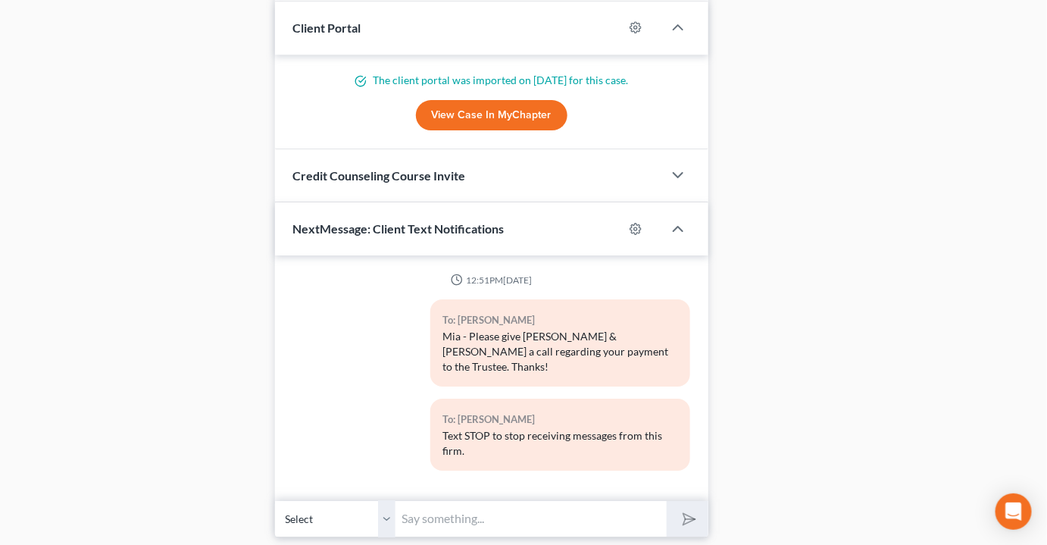
click at [456, 500] on input "text" at bounding box center [531, 518] width 271 height 37
paste input "P.O. BOX 412573, Kansas City, MO 64141-2573"
type input "P.O. BOX 412573, Kansas City, MO 64141-2573"
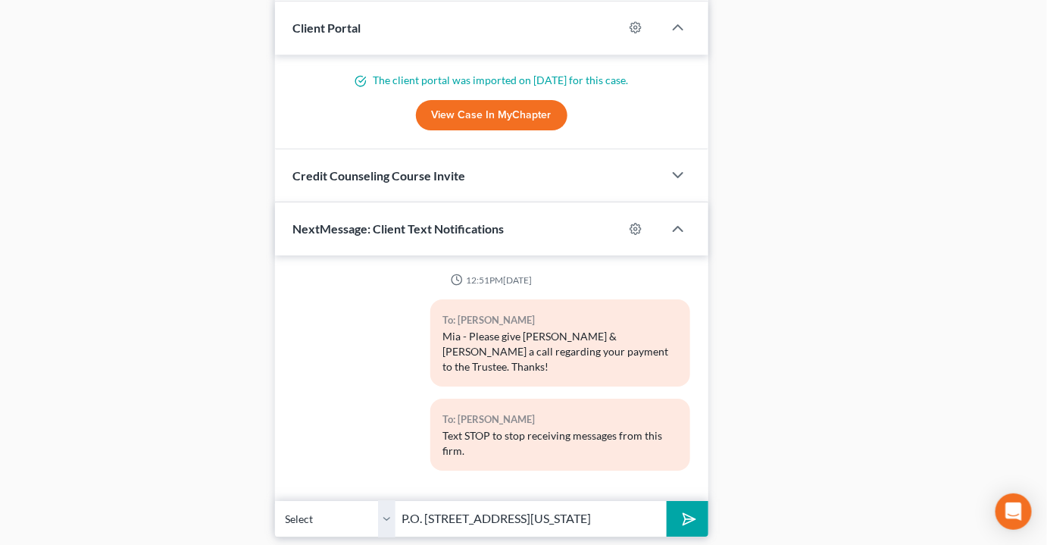
click at [687, 509] on icon "submit" at bounding box center [686, 519] width 21 height 21
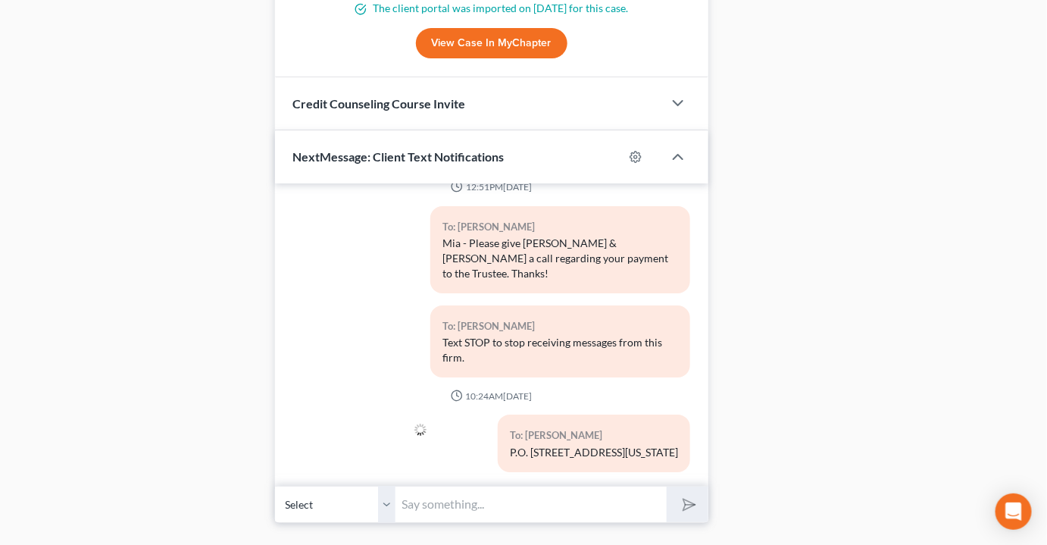
scroll to position [1679, 0]
drag, startPoint x: 444, startPoint y: 474, endPoint x: 450, endPoint y: 466, distance: 9.7
click at [444, 485] on input "text" at bounding box center [531, 503] width 271 height 37
type input "William H Griffin"
click at [667, 486] on button "submit" at bounding box center [688, 504] width 42 height 36
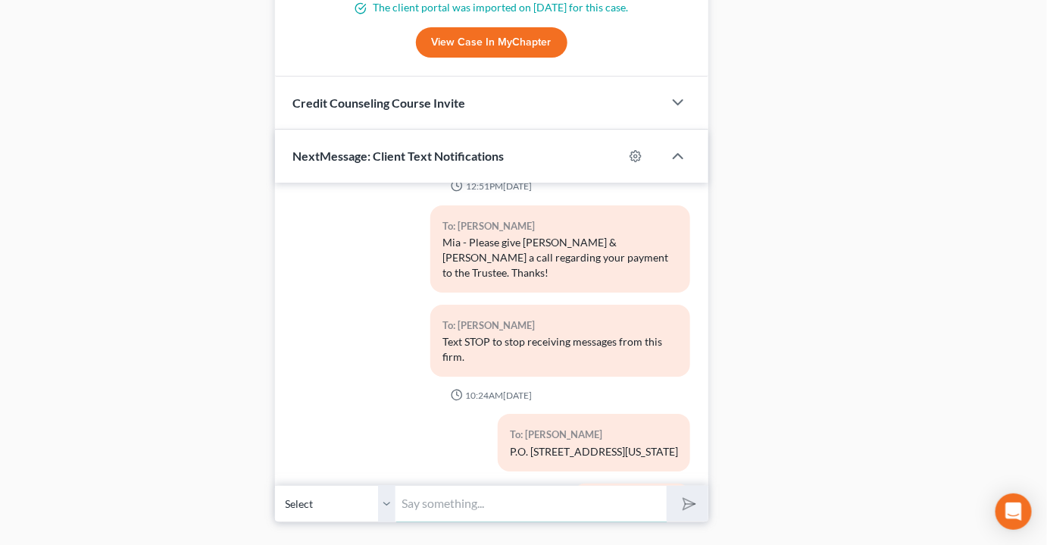
scroll to position [91, 0]
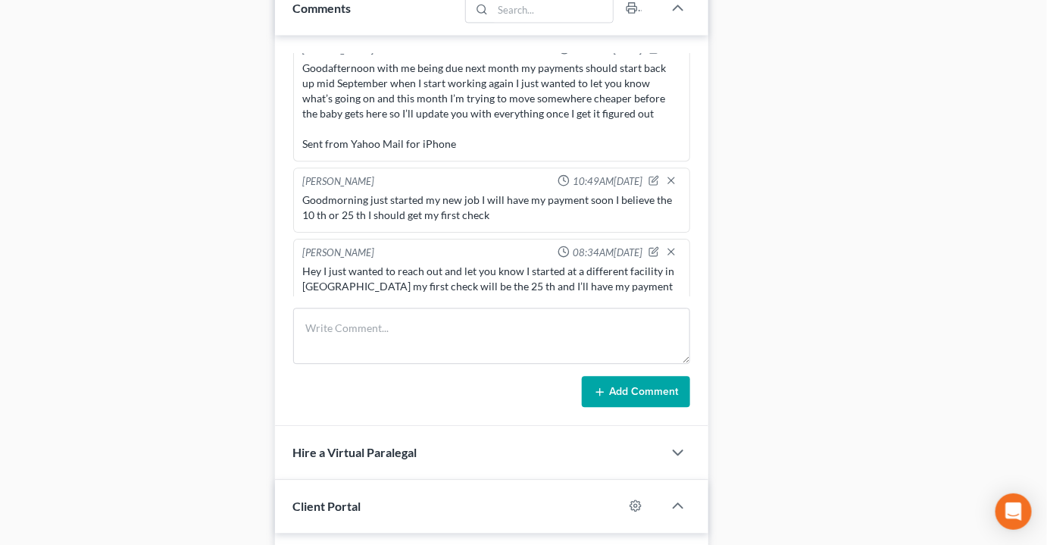
click at [766, 279] on div "Docs Tasks Events Timer 0% Completed Nothing here yet! Credit Counseling Certif…" at bounding box center [876, 59] width 321 height 2029
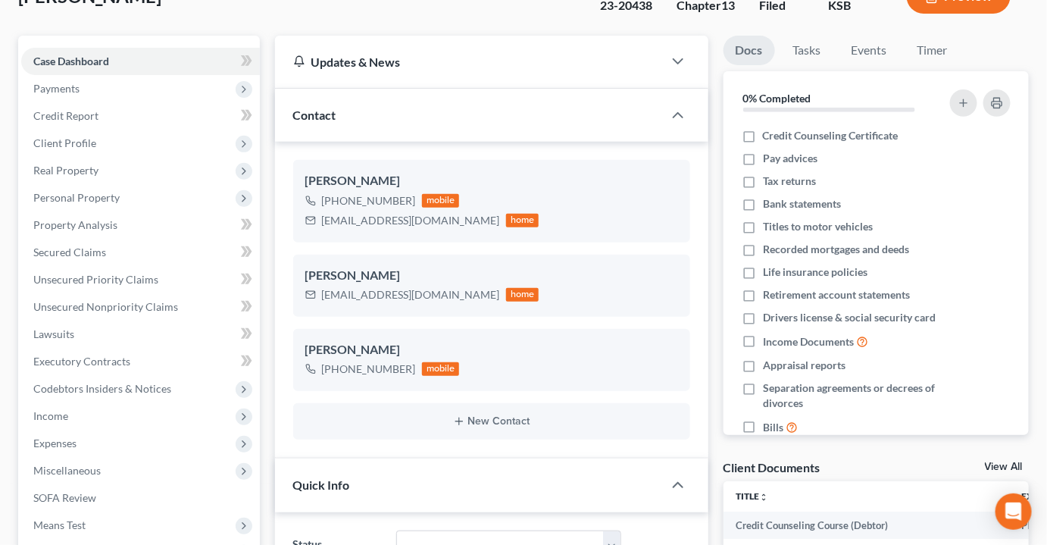
scroll to position [0, 0]
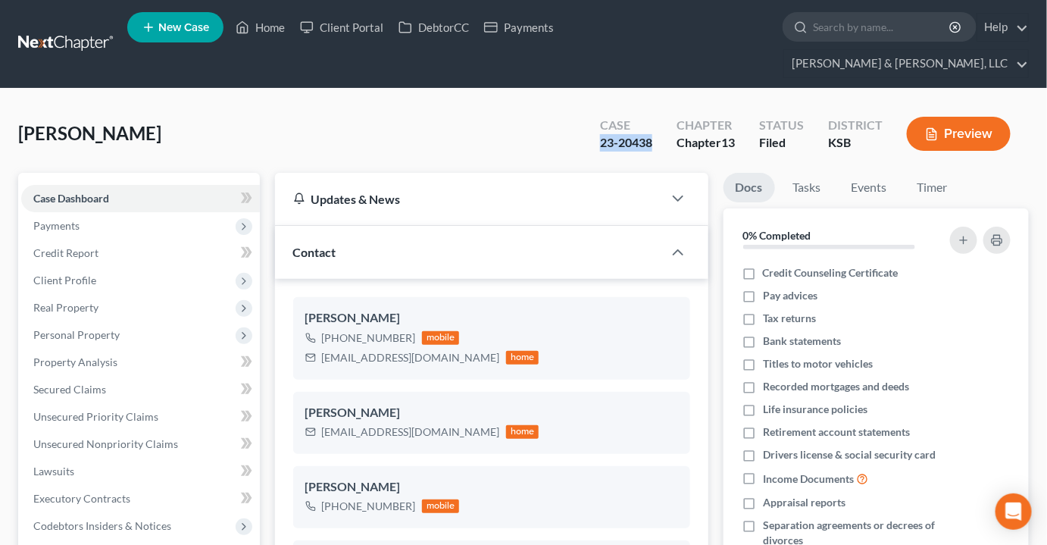
drag, startPoint x: 650, startPoint y: 118, endPoint x: 594, endPoint y: 131, distance: 57.5
click at [594, 131] on div "Case 23-20438 Chapter Chapter 13 Status Filed District KSB Preview" at bounding box center [805, 134] width 447 height 54
copy div "23-20438"
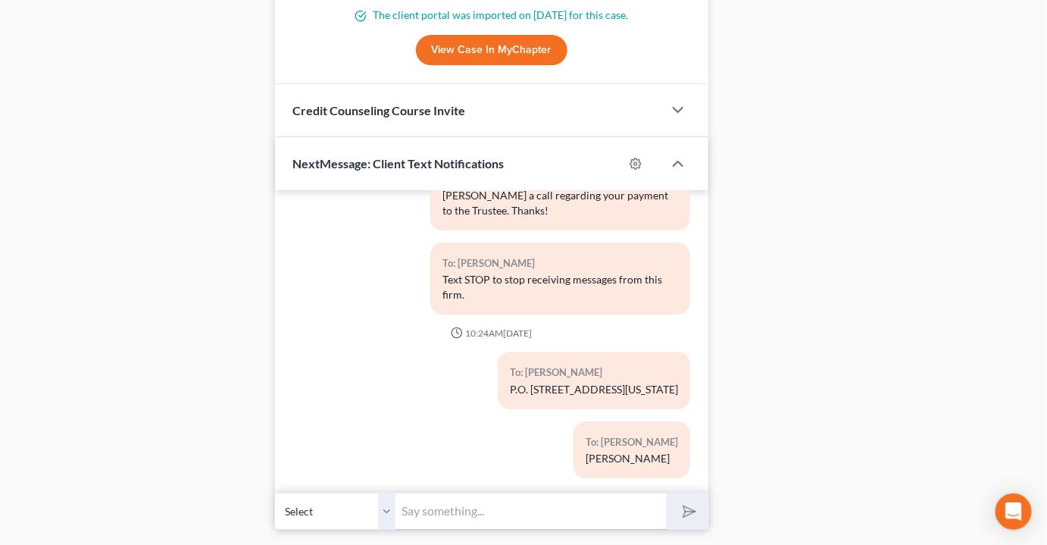
scroll to position [1679, 0]
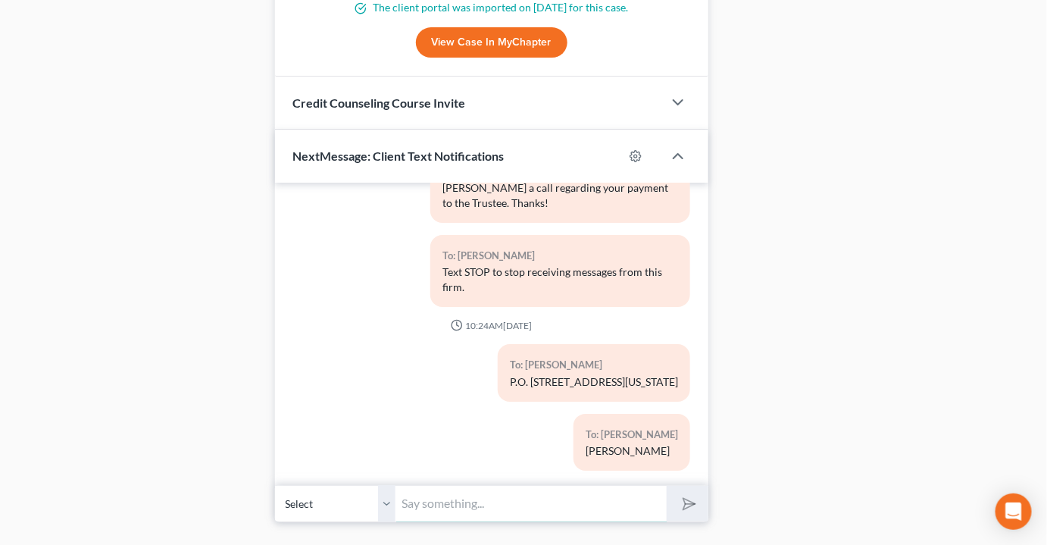
click at [440, 485] on input "text" at bounding box center [531, 503] width 271 height 37
paste input "23-20438"
type input "case number 23-20438"
click at [687, 486] on button "submit" at bounding box center [688, 504] width 42 height 36
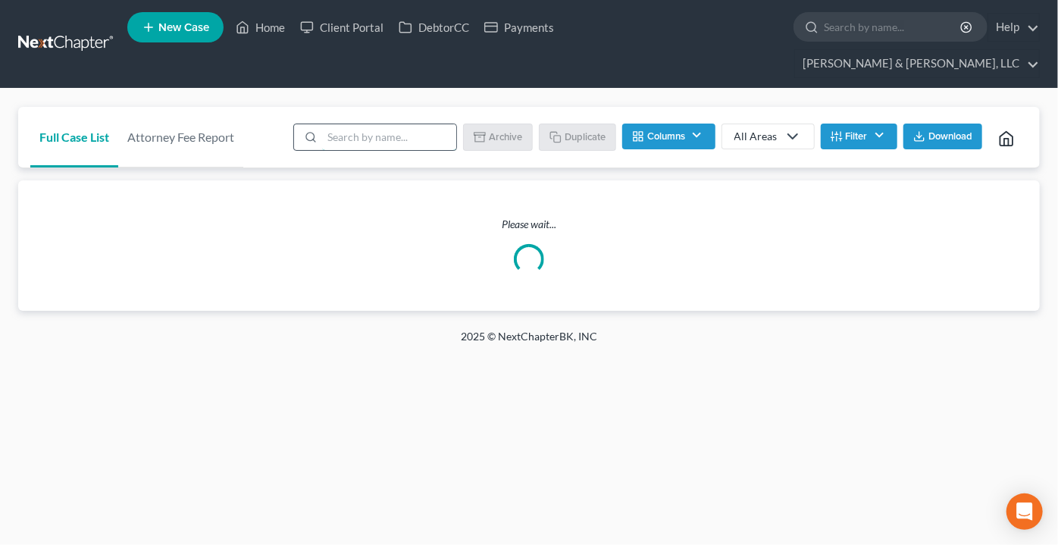
click at [414, 124] on input "search" at bounding box center [389, 137] width 134 height 26
type input "[PERSON_NAME]"
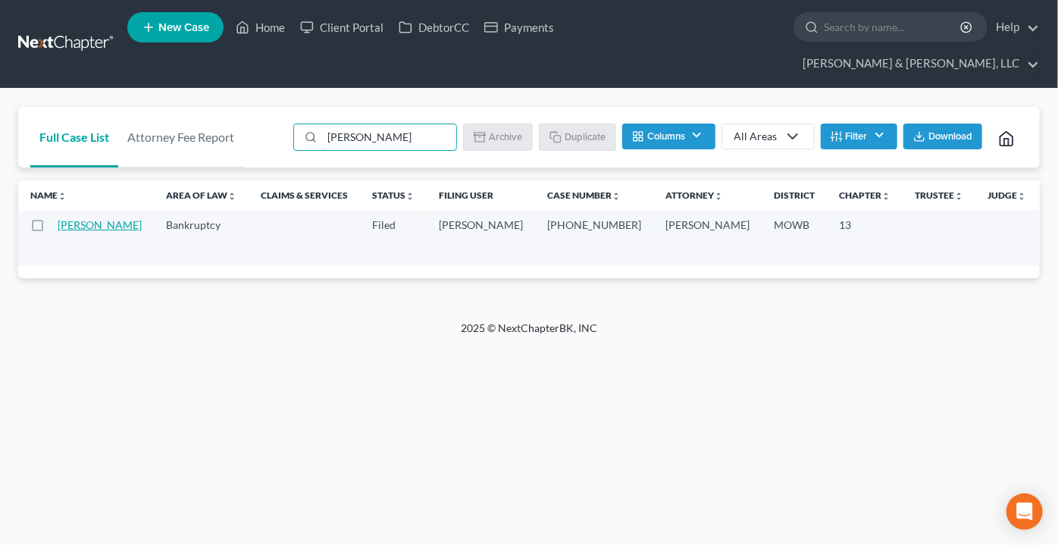
click at [80, 218] on link "[PERSON_NAME]" at bounding box center [100, 224] width 84 height 13
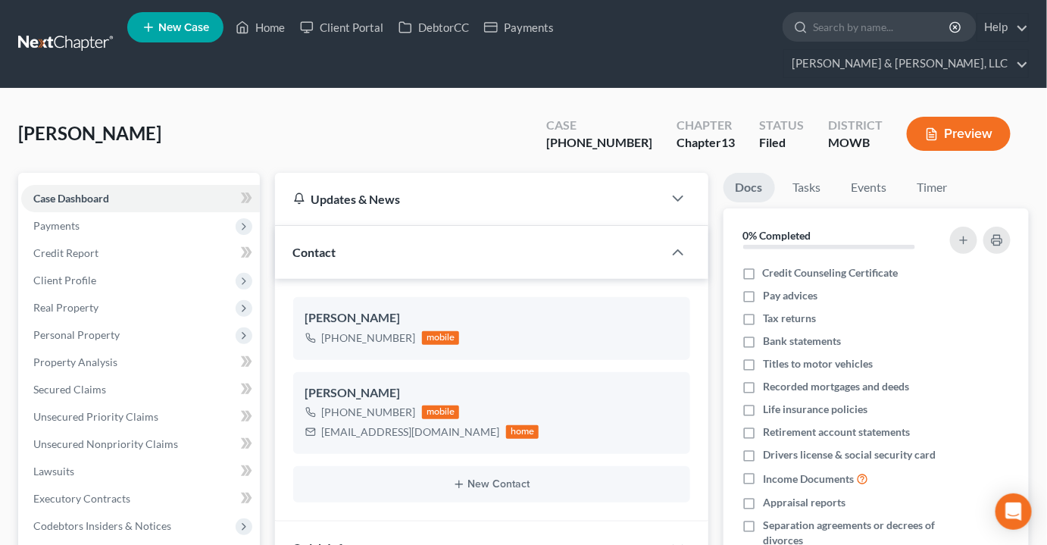
scroll to position [3882, 0]
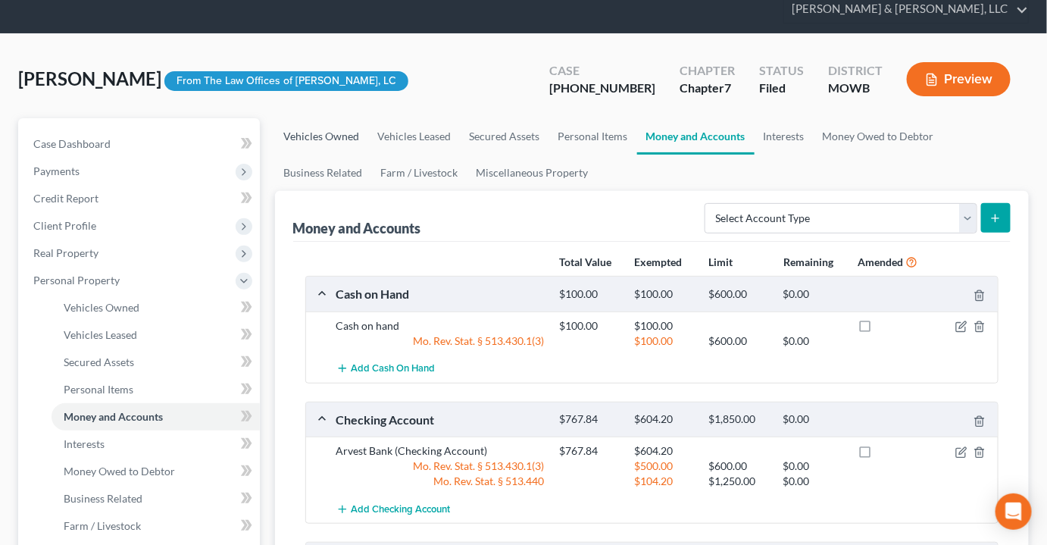
scroll to position [206, 0]
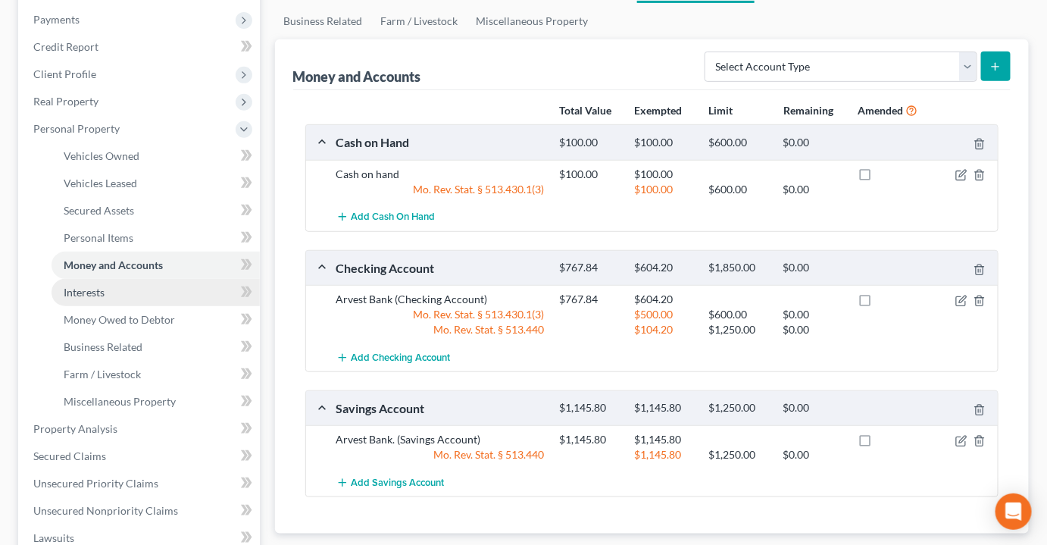
click at [83, 279] on link "Interests" at bounding box center [156, 292] width 208 height 27
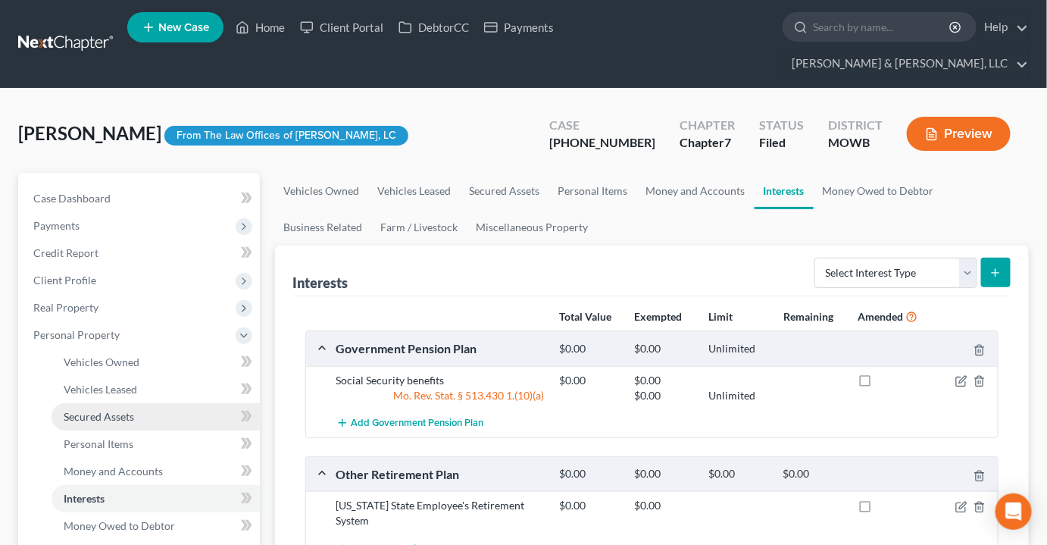
scroll to position [137, 0]
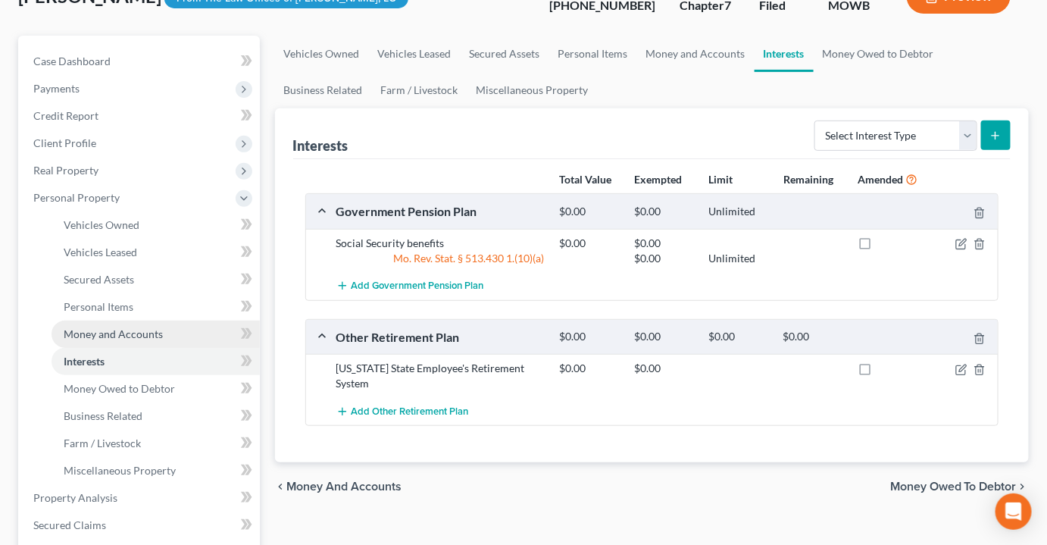
click at [126, 327] on span "Money and Accounts" at bounding box center [113, 333] width 99 height 13
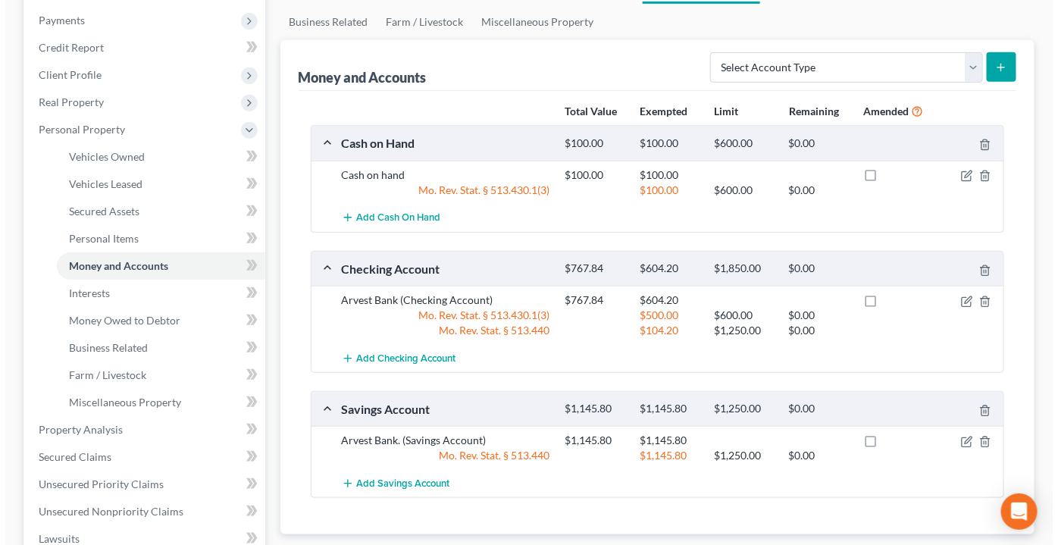
scroll to position [206, 0]
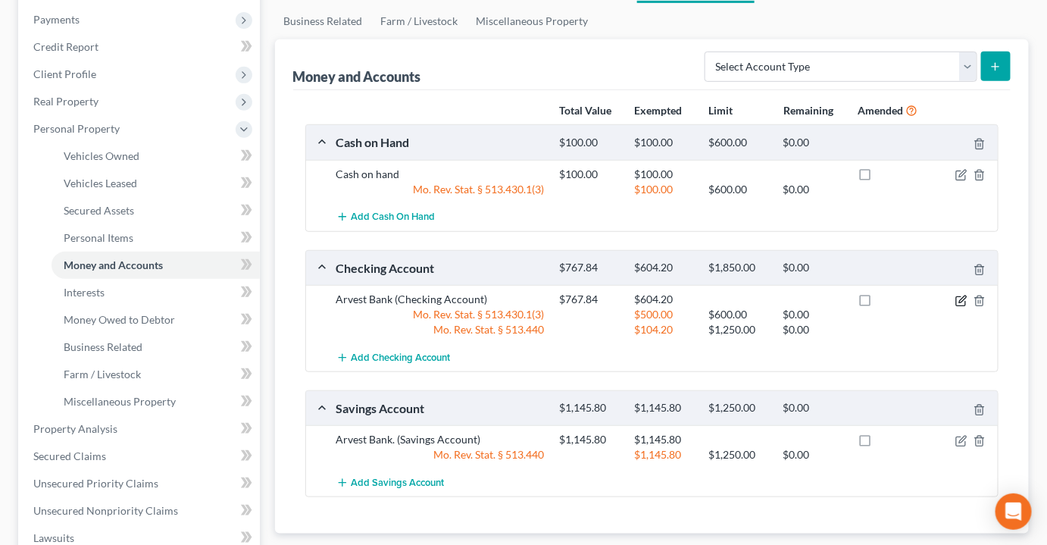
click at [960, 296] on icon "button" at bounding box center [963, 299] width 7 height 7
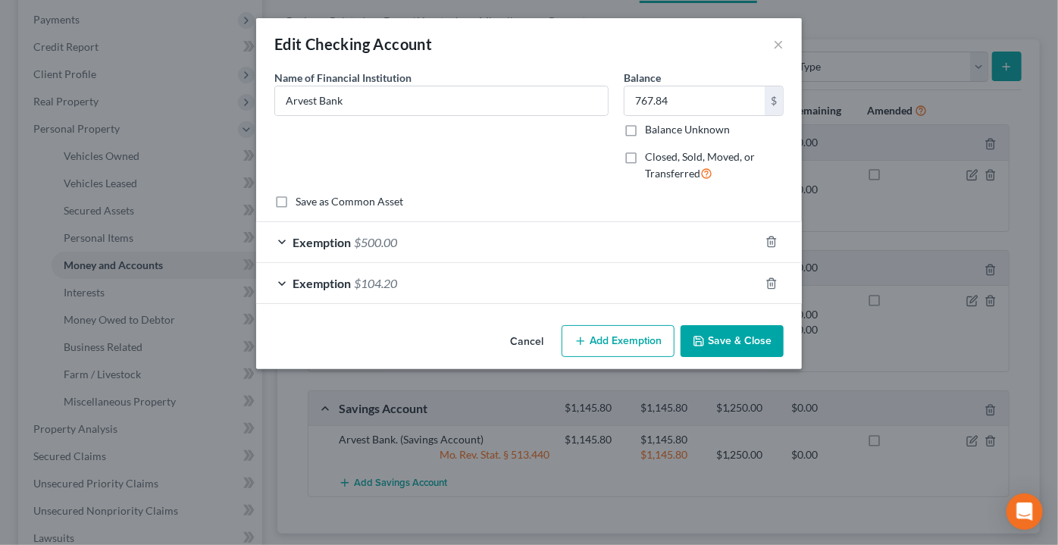
click at [327, 247] on span "Exemption" at bounding box center [322, 242] width 58 height 14
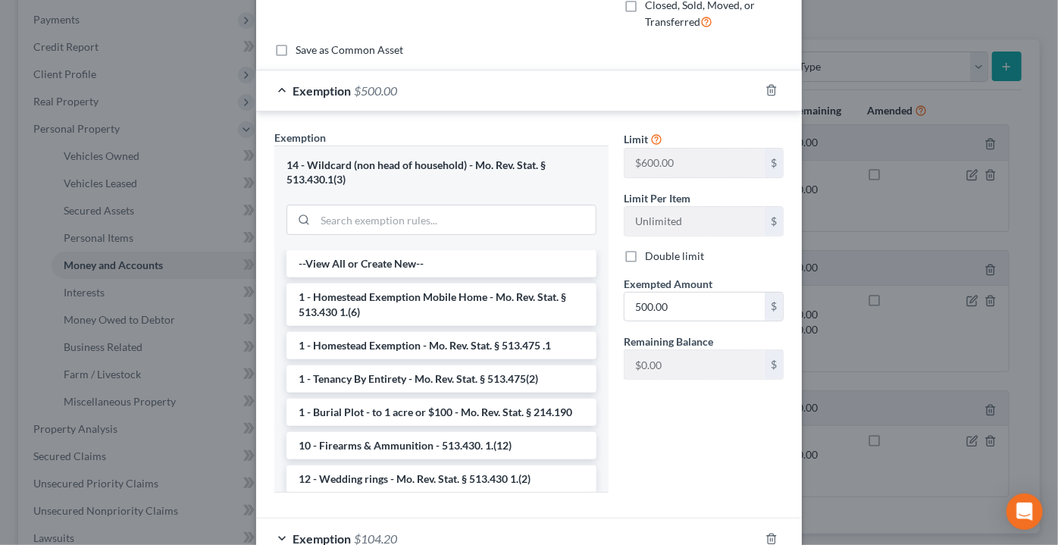
scroll to position [247, 0]
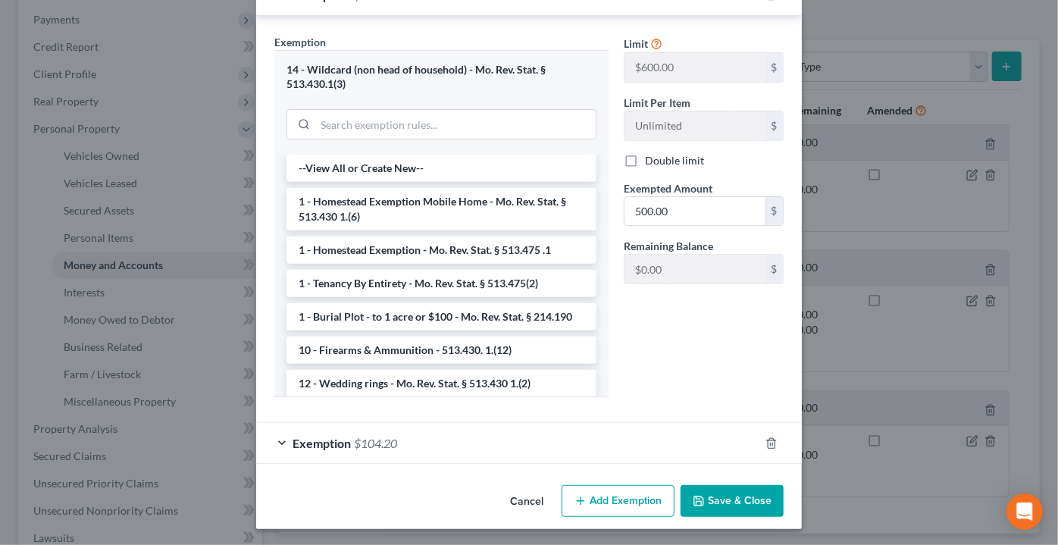
click at [377, 445] on span "$104.20" at bounding box center [375, 443] width 43 height 14
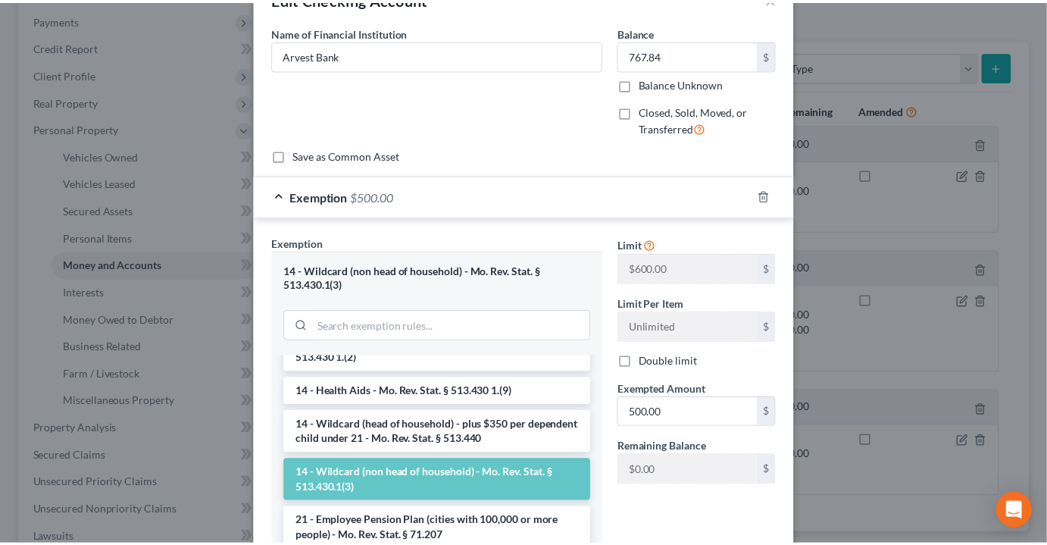
scroll to position [0, 0]
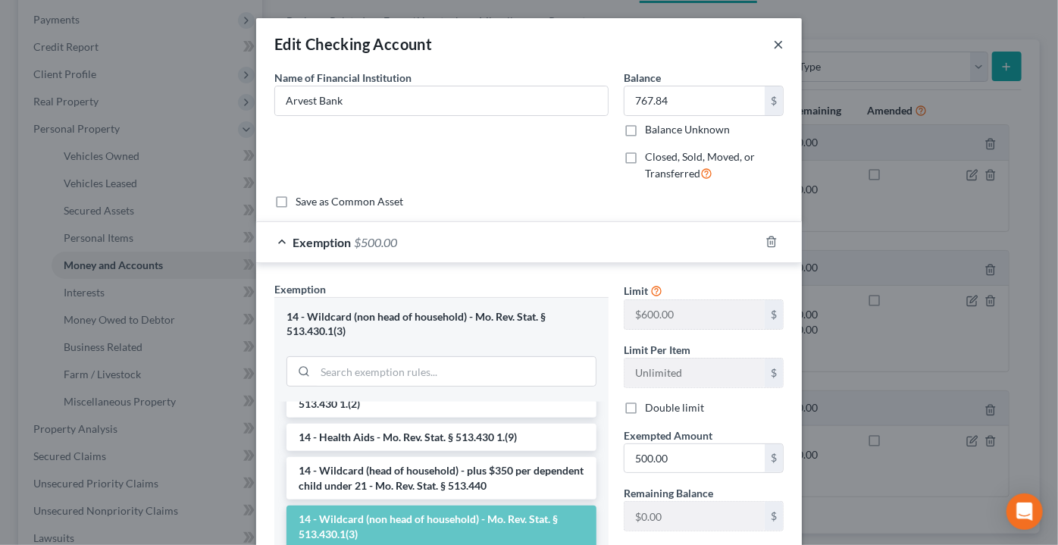
click at [774, 39] on button "×" at bounding box center [778, 44] width 11 height 18
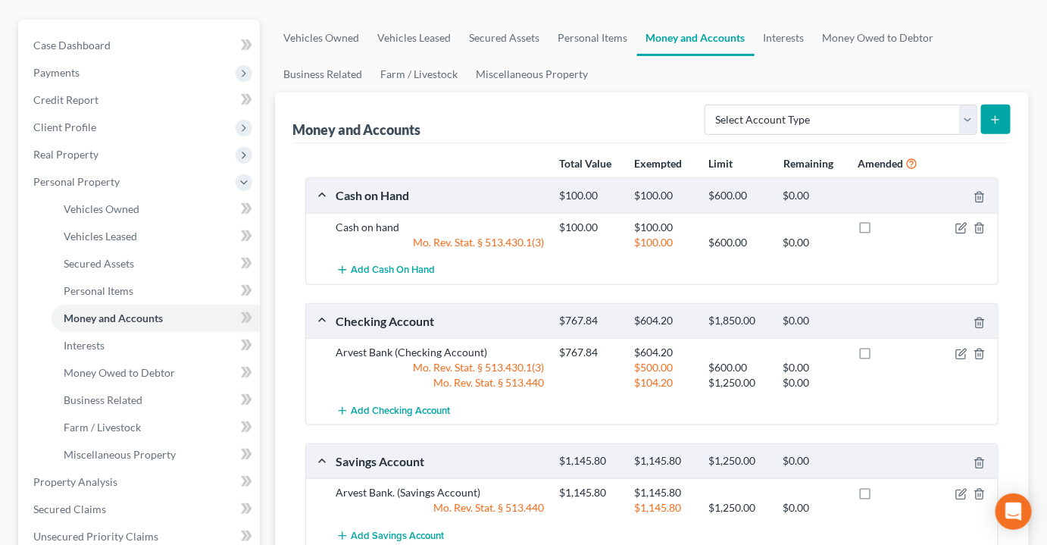
scroll to position [68, 0]
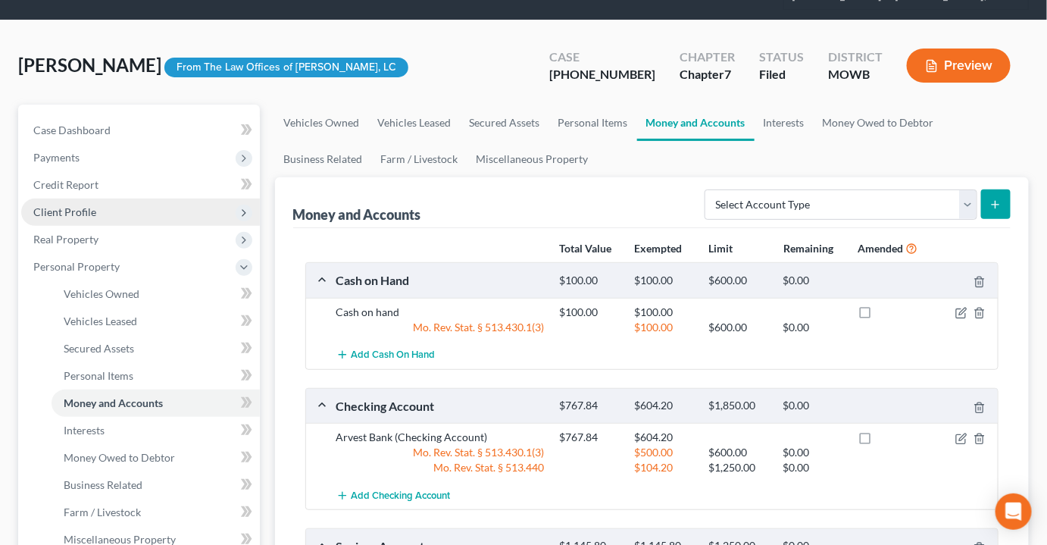
click at [80, 205] on span "Client Profile" at bounding box center [64, 211] width 63 height 13
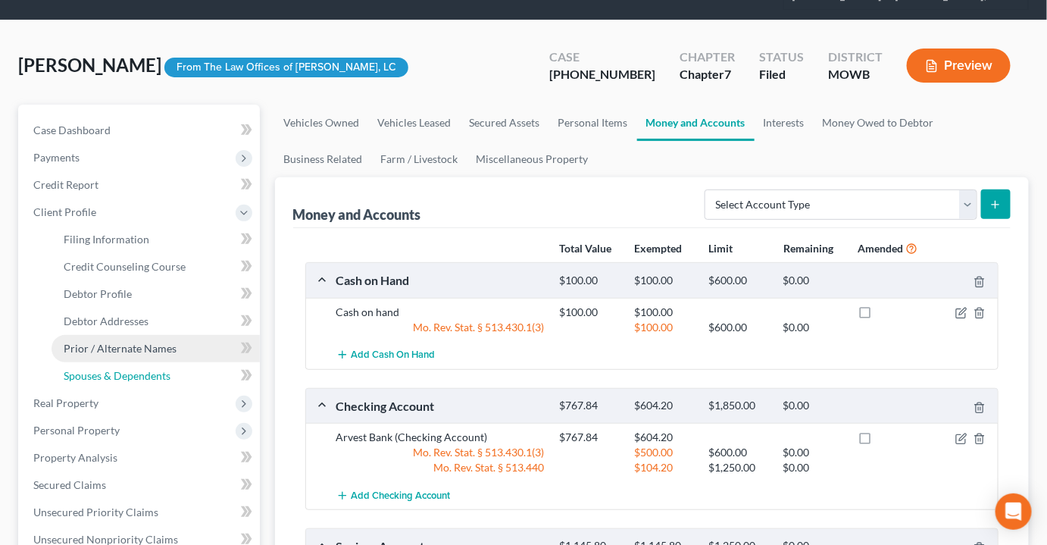
drag, startPoint x: 143, startPoint y: 342, endPoint x: 223, endPoint y: 308, distance: 86.3
click at [143, 369] on span "Spouses & Dependents" at bounding box center [117, 375] width 107 height 13
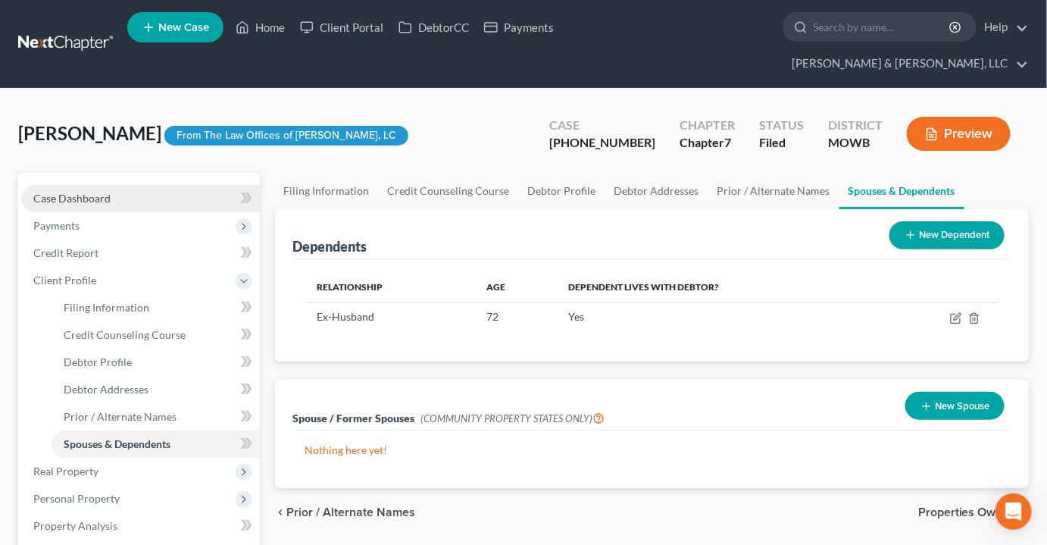
click at [57, 192] on span "Case Dashboard" at bounding box center [71, 198] width 77 height 13
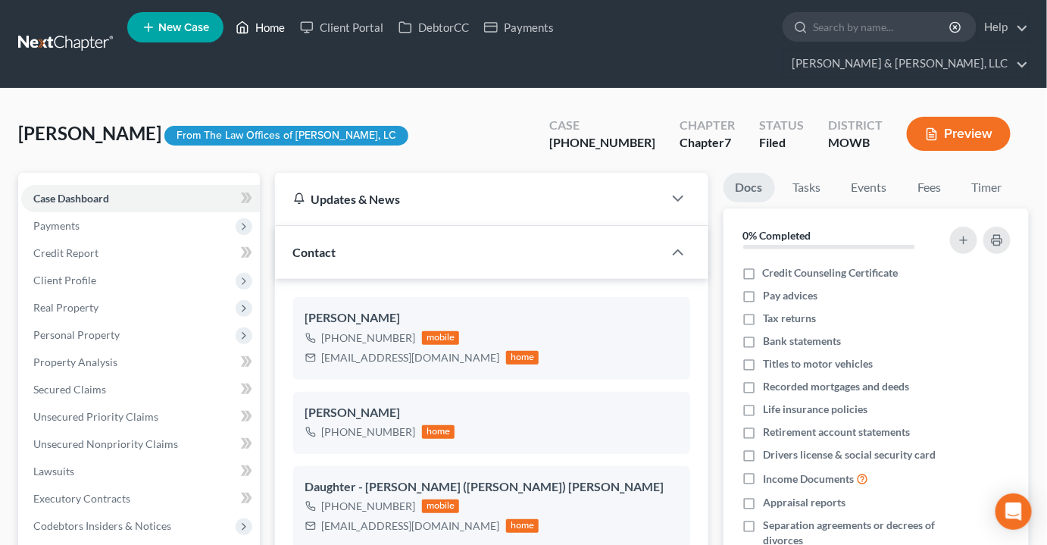
click at [268, 20] on link "Home" at bounding box center [260, 27] width 64 height 27
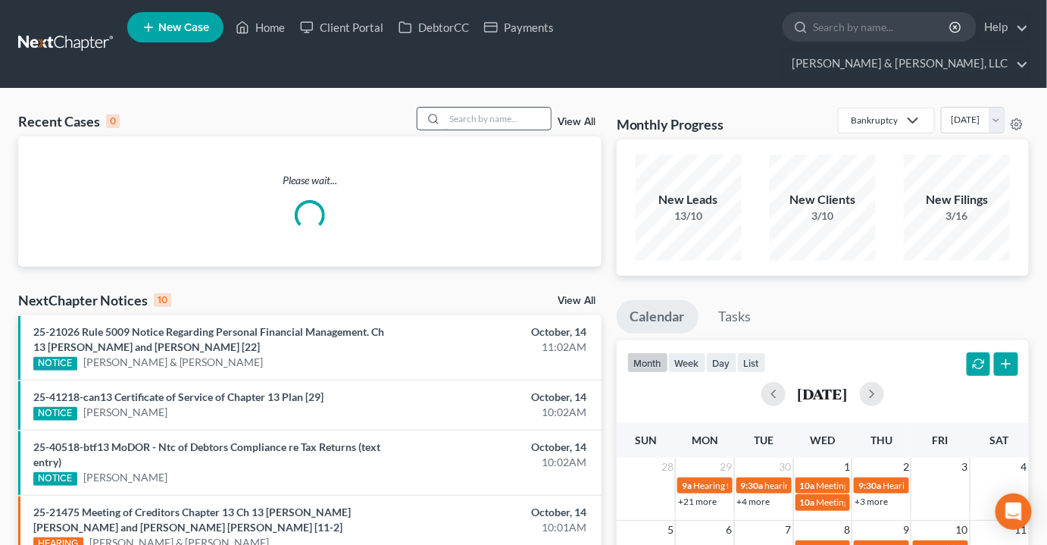
click at [537, 108] on input "search" at bounding box center [498, 119] width 106 height 22
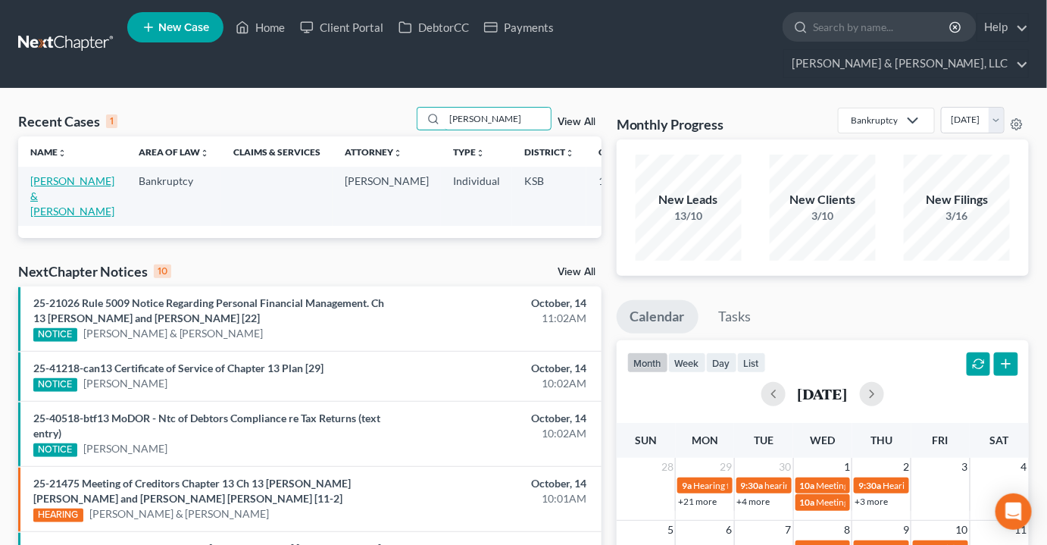
type input "[PERSON_NAME]"
click at [36, 174] on link "[PERSON_NAME] & [PERSON_NAME]" at bounding box center [72, 195] width 84 height 43
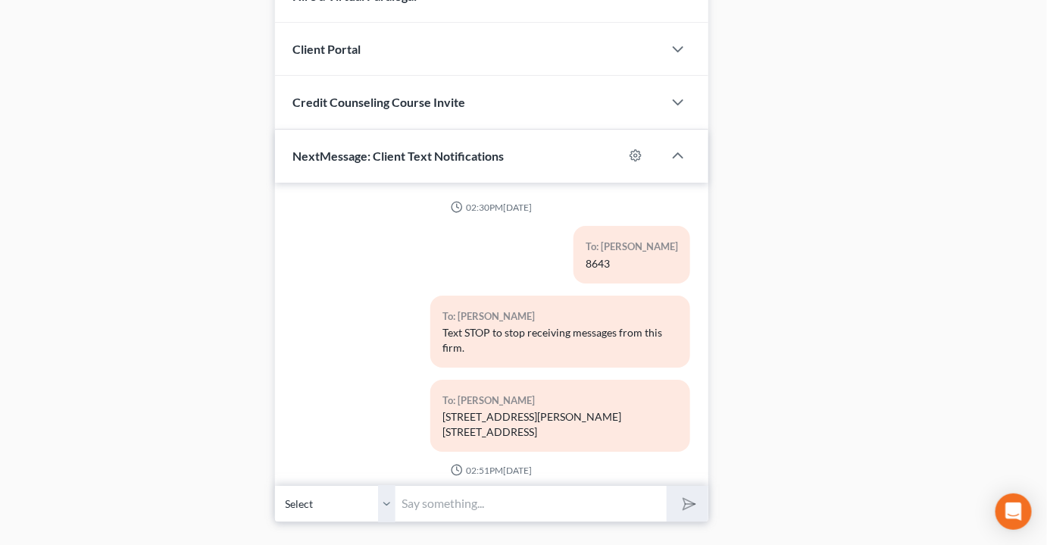
scroll to position [503, 0]
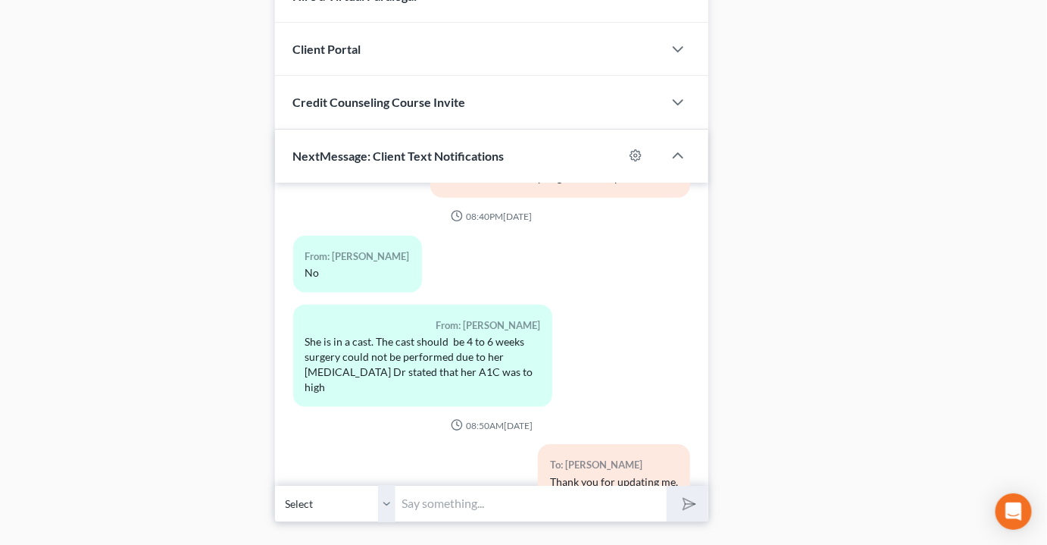
click at [497, 485] on input "text" at bounding box center [531, 503] width 271 height 37
type input "When was the last time she worked. The trustee is requesting her last stub."
click at [667, 486] on button "submit" at bounding box center [688, 504] width 42 height 36
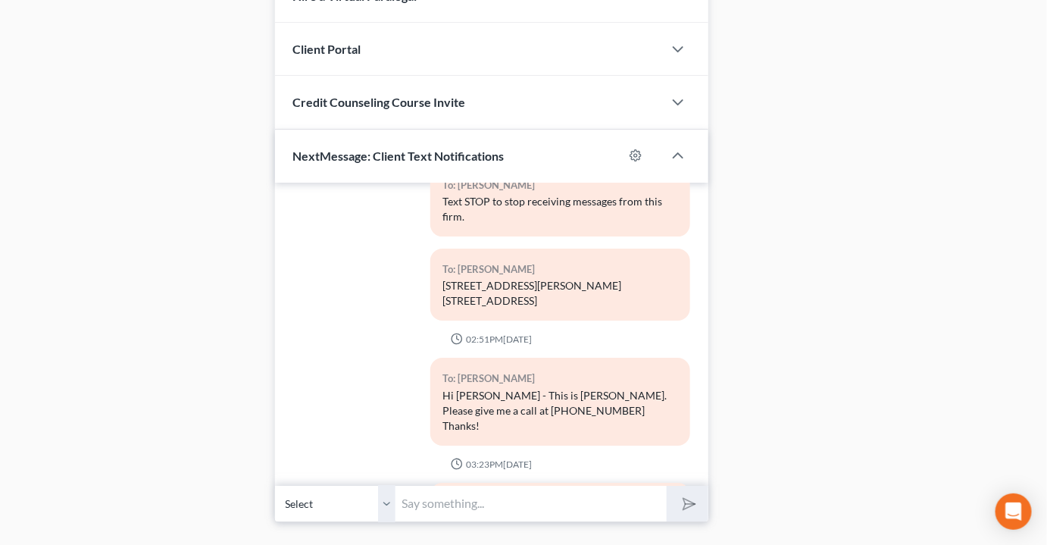
scroll to position [131, 0]
